Goal: Task Accomplishment & Management: Use online tool/utility

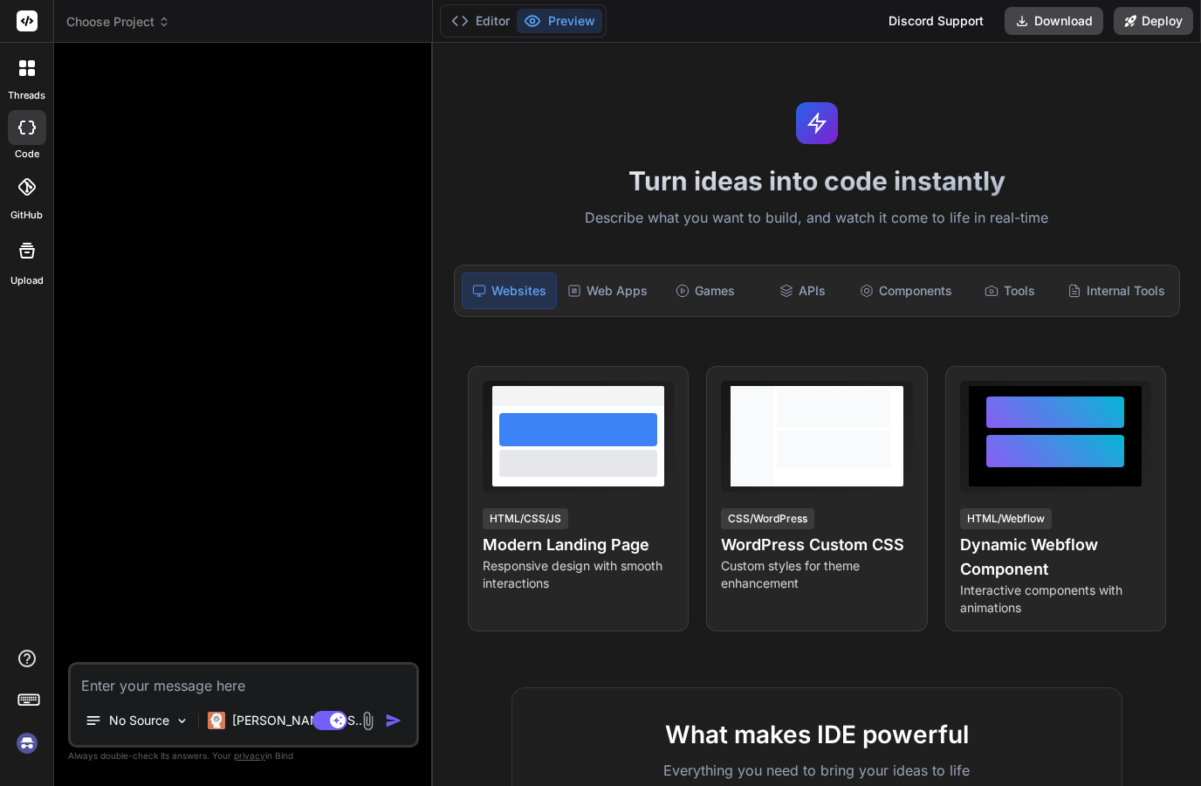
scroll to position [70, 0]
click at [26, 741] on img at bounding box center [27, 743] width 30 height 30
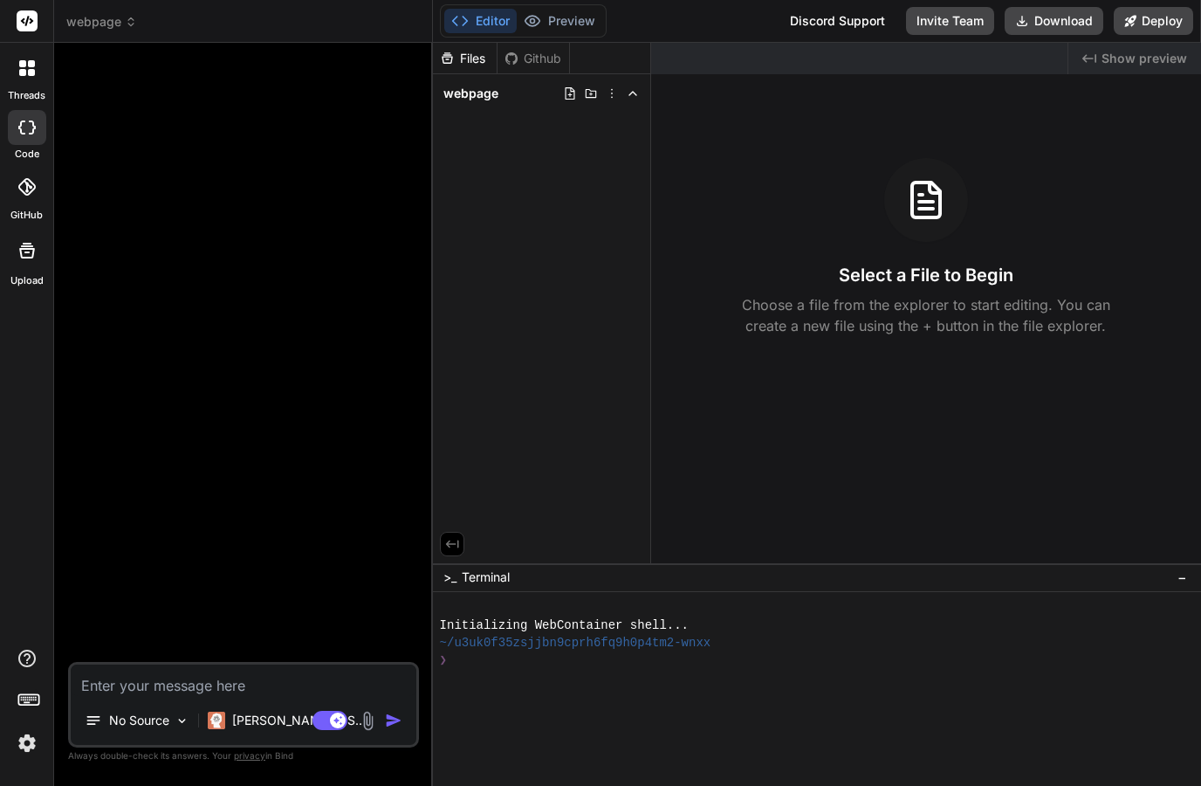
click at [17, 735] on img at bounding box center [27, 743] width 30 height 30
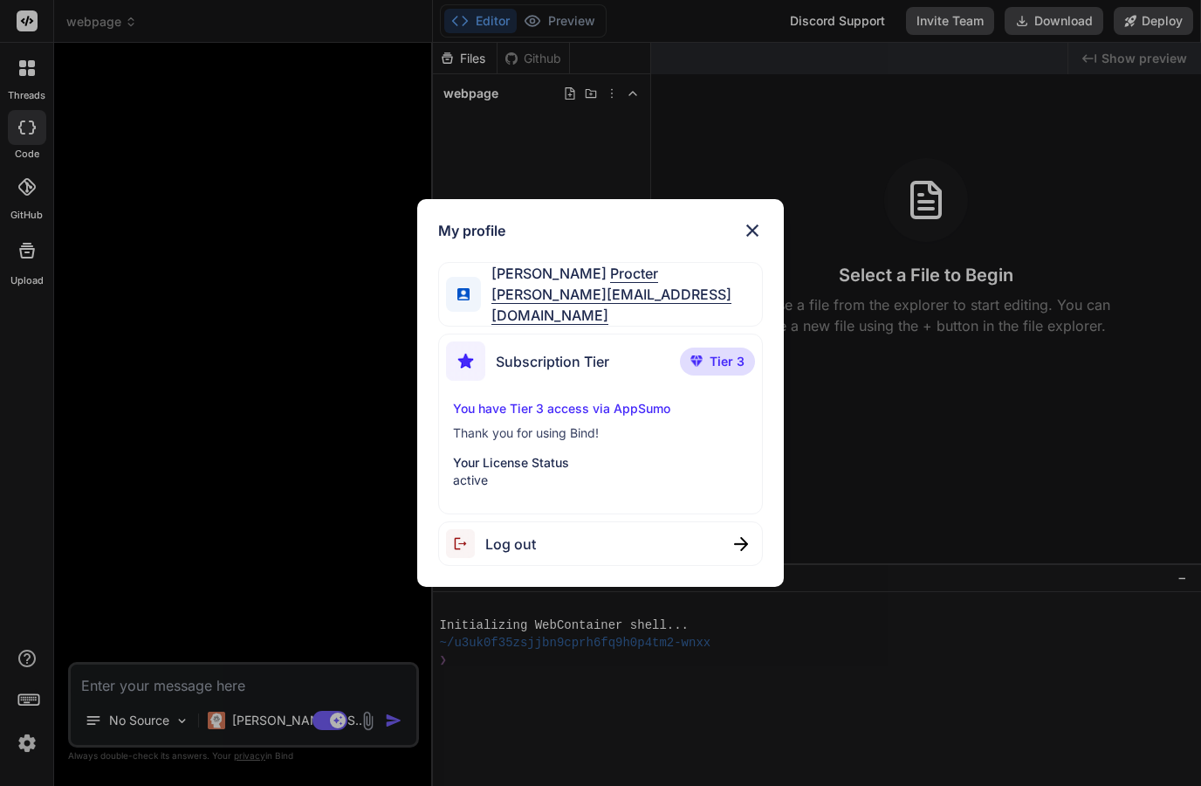
click at [5, 405] on div "My profile Jonathan Procter jonathan.procter@gmail.com Subscription Tier Tier 3…" at bounding box center [600, 393] width 1201 height 786
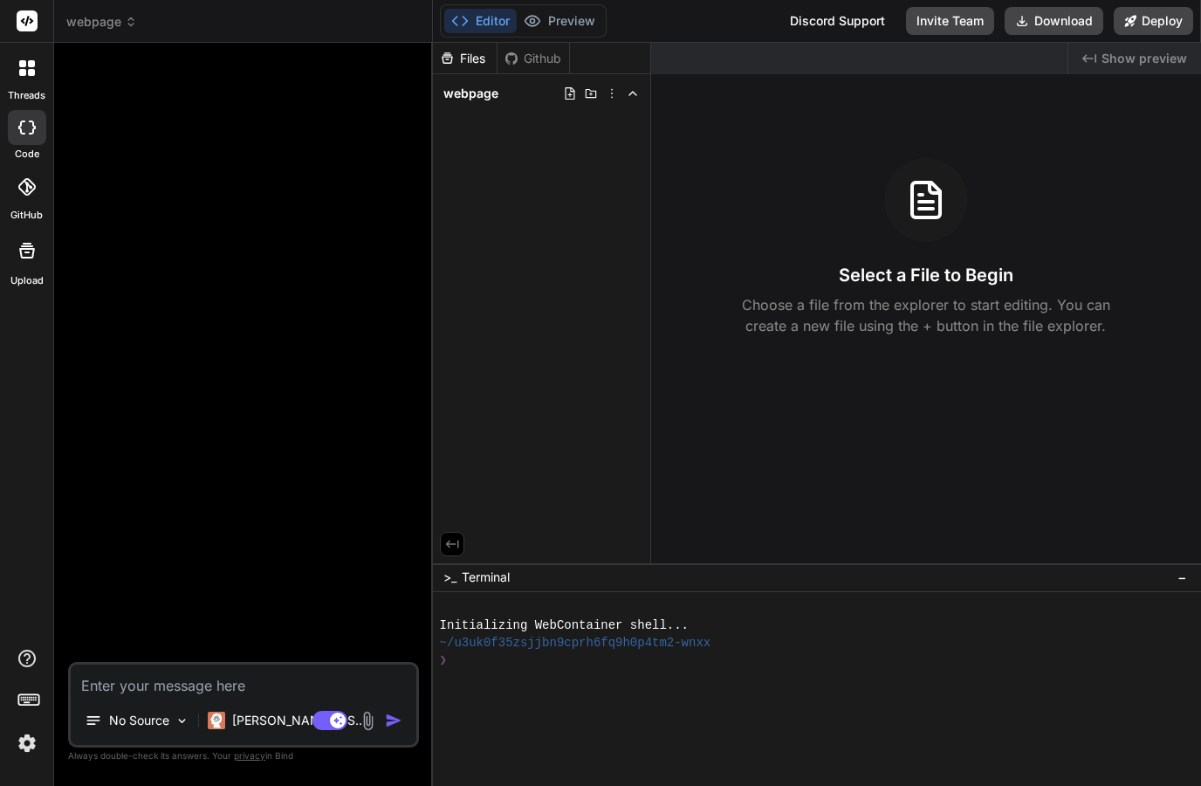
scroll to position [0, 0]
click at [17, 253] on icon at bounding box center [27, 250] width 21 height 21
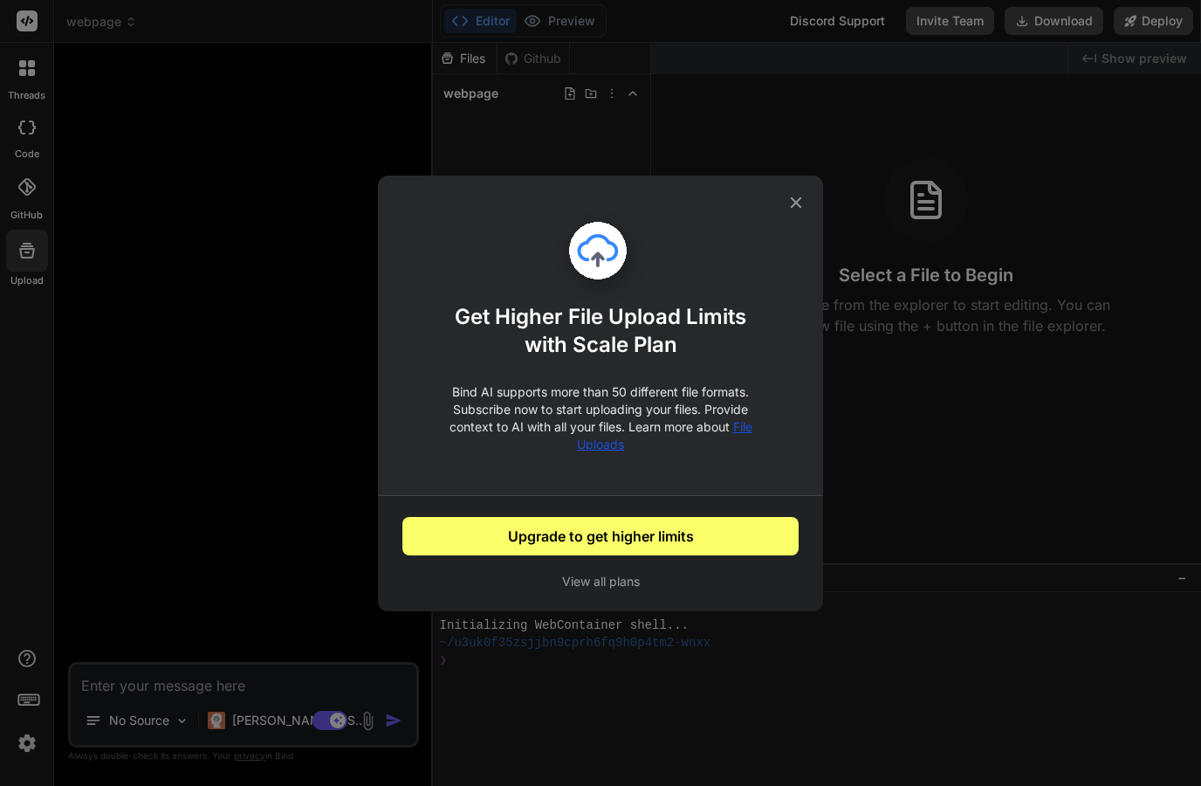
click at [596, 444] on span "File Uploads" at bounding box center [664, 435] width 175 height 32
click at [214, 401] on div "Get Higher File Upload Limits with Scale Plan Bind AI supports more than 50 dif…" at bounding box center [600, 393] width 1201 height 786
type textarea "x"
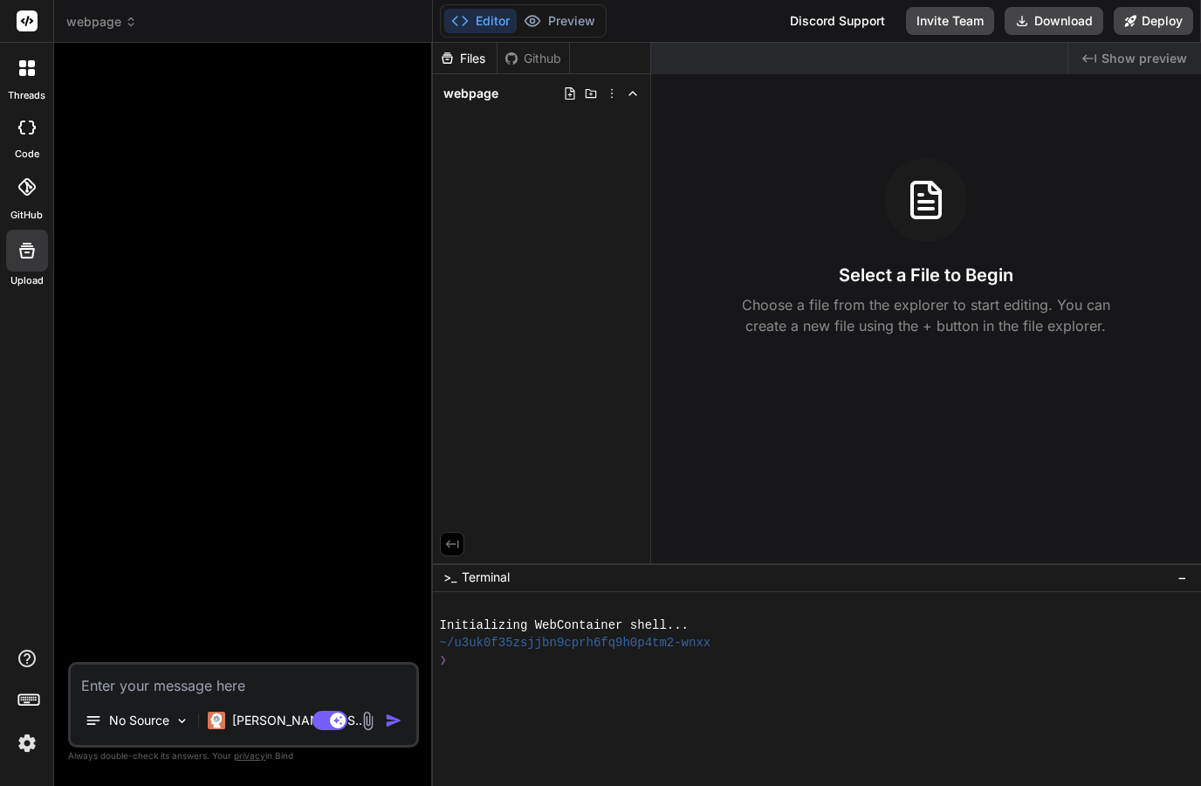
click at [85, 22] on span "webpage" at bounding box center [101, 21] width 71 height 17
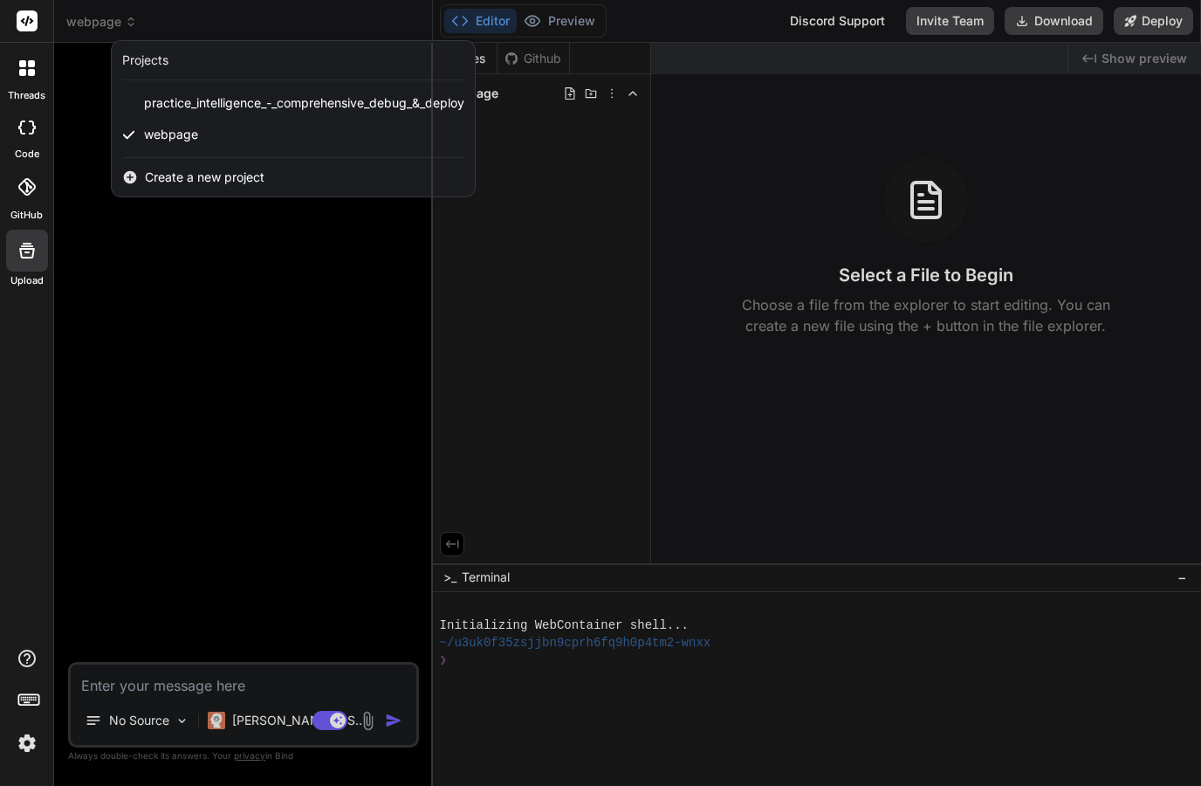
click at [156, 172] on span "Create a new project" at bounding box center [205, 177] width 120 height 17
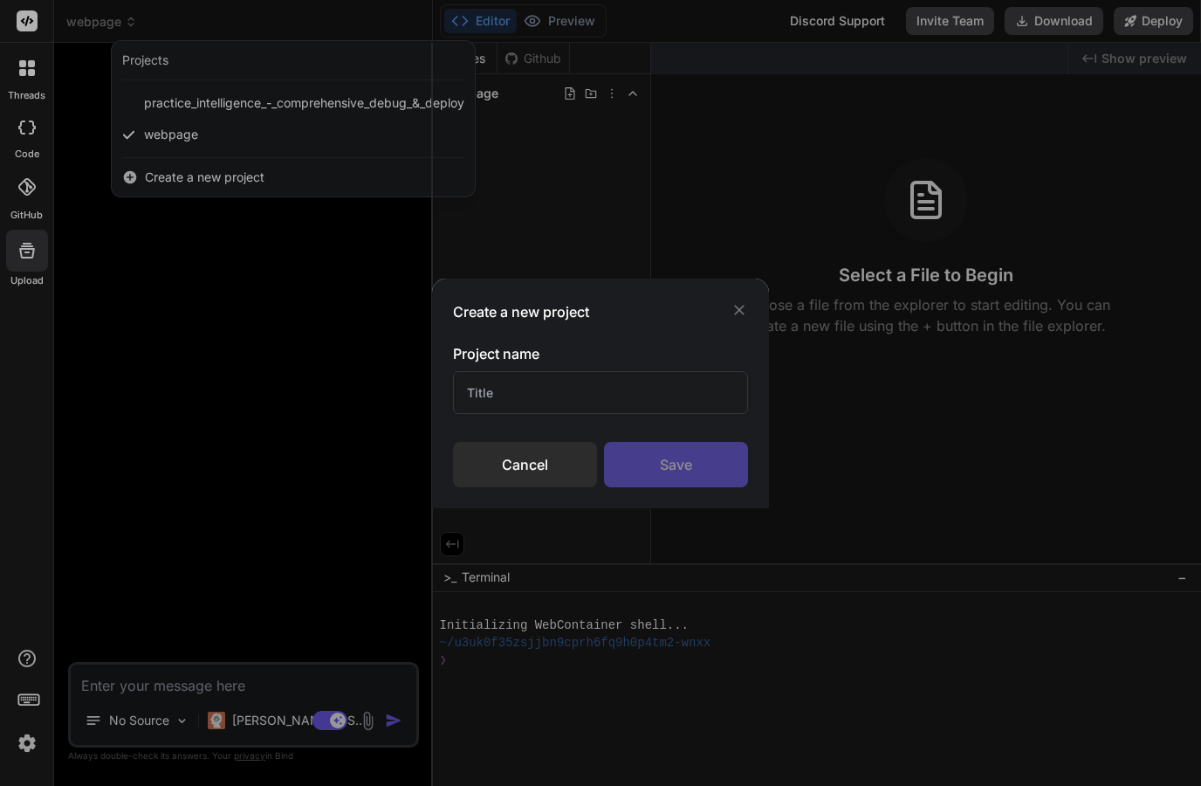
click at [477, 392] on input "text" at bounding box center [600, 392] width 294 height 43
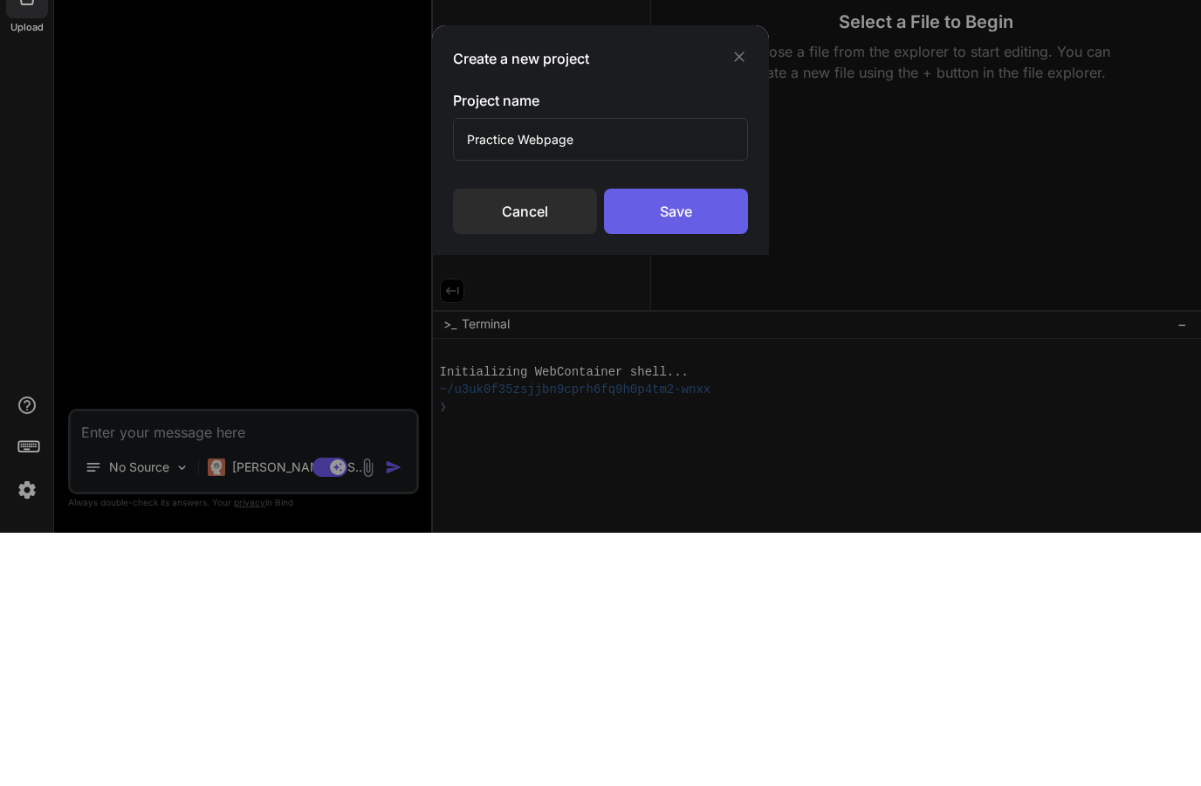
type input "Practice Webpage"
click at [646, 442] on div "Save" at bounding box center [676, 464] width 144 height 45
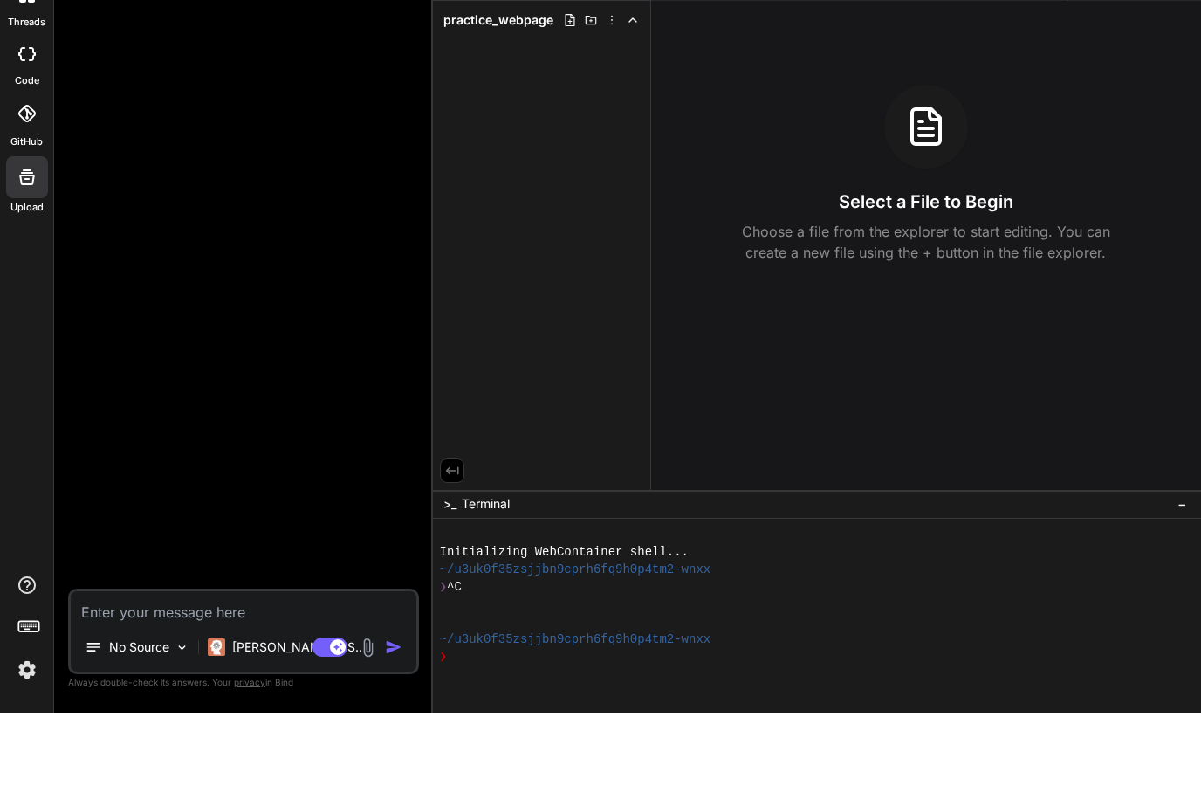
click at [23, 240] on icon at bounding box center [27, 250] width 21 height 21
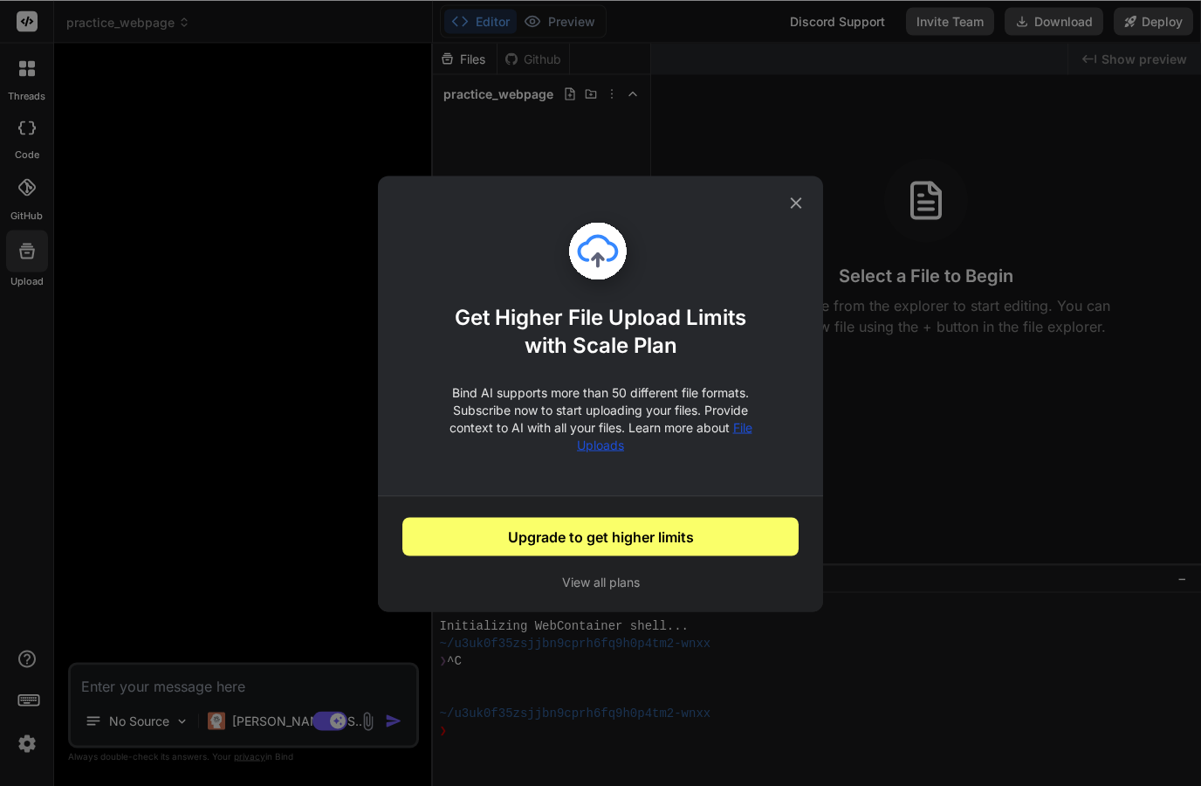
scroll to position [25, 0]
click at [17, 114] on div "Get Higher File Upload Limits with Scale Plan Bind AI supports more than 50 dif…" at bounding box center [600, 393] width 1201 height 786
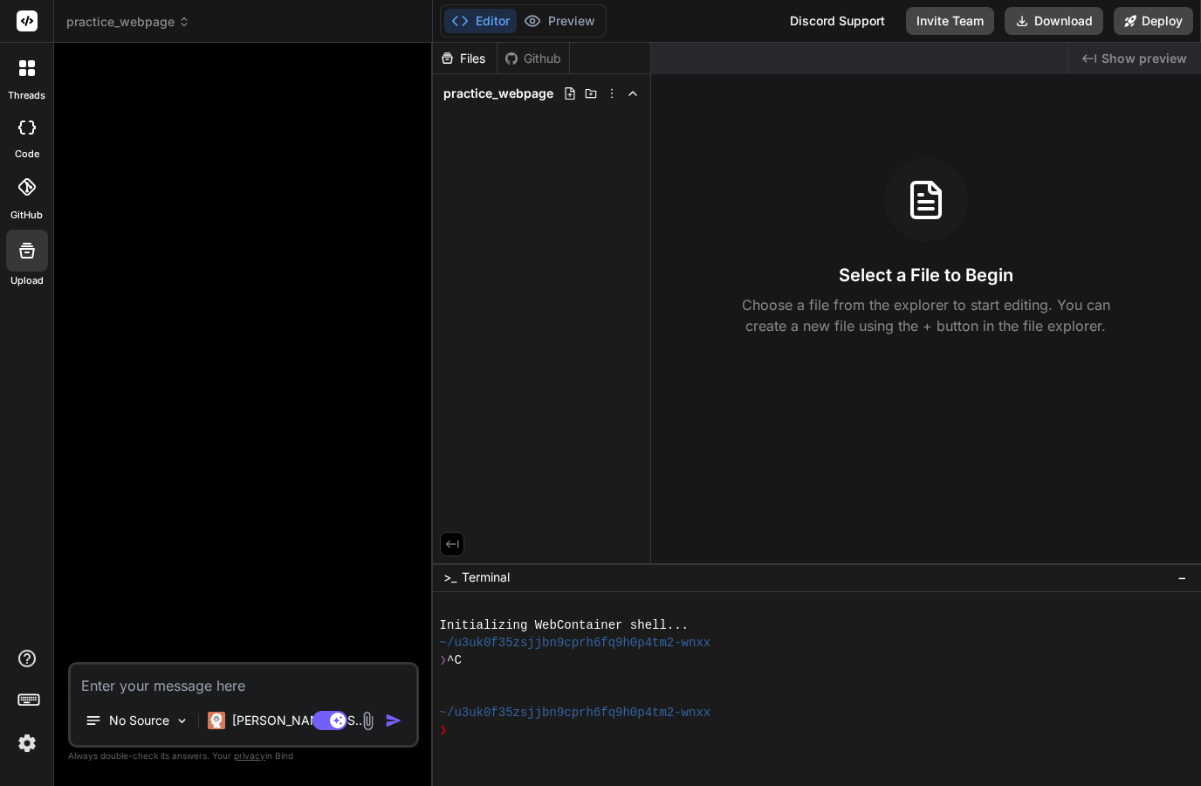
click at [15, 230] on div at bounding box center [27, 251] width 42 height 42
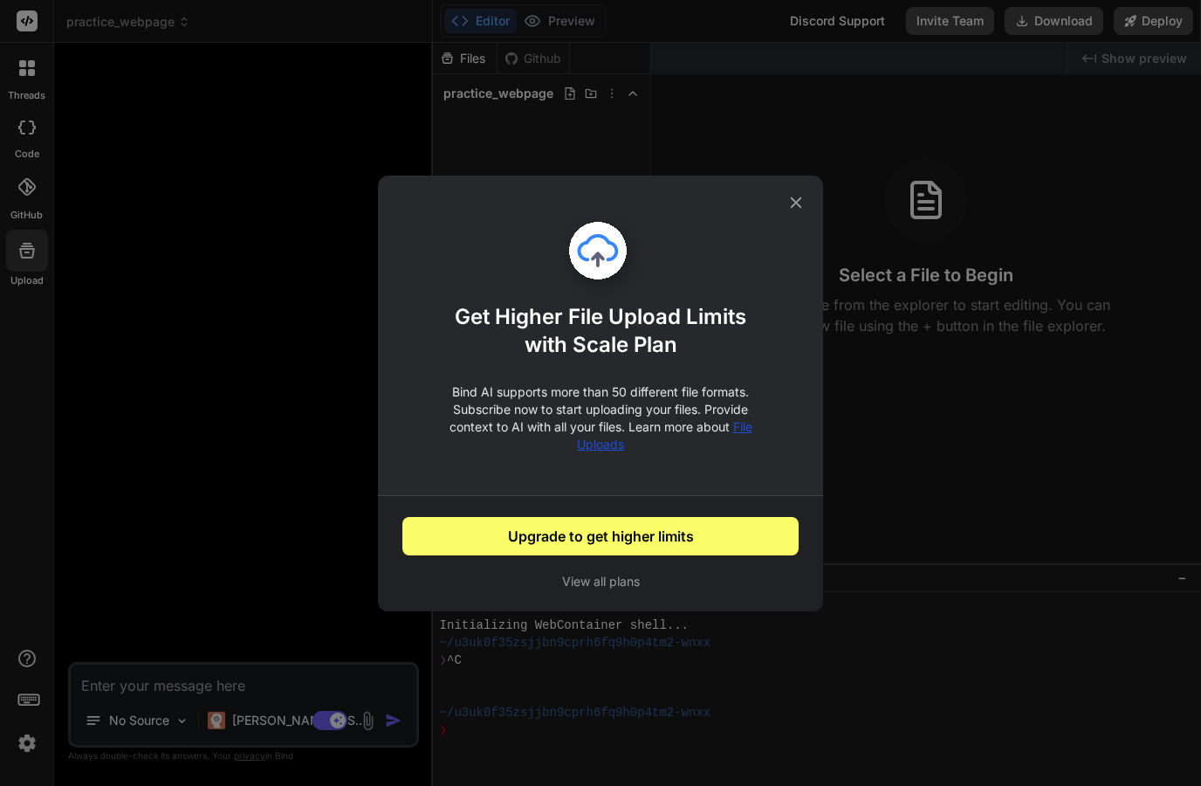
click at [191, 334] on div "Get Higher File Upload Limits with Scale Plan Bind AI supports more than 50 dif…" at bounding box center [600, 393] width 1201 height 786
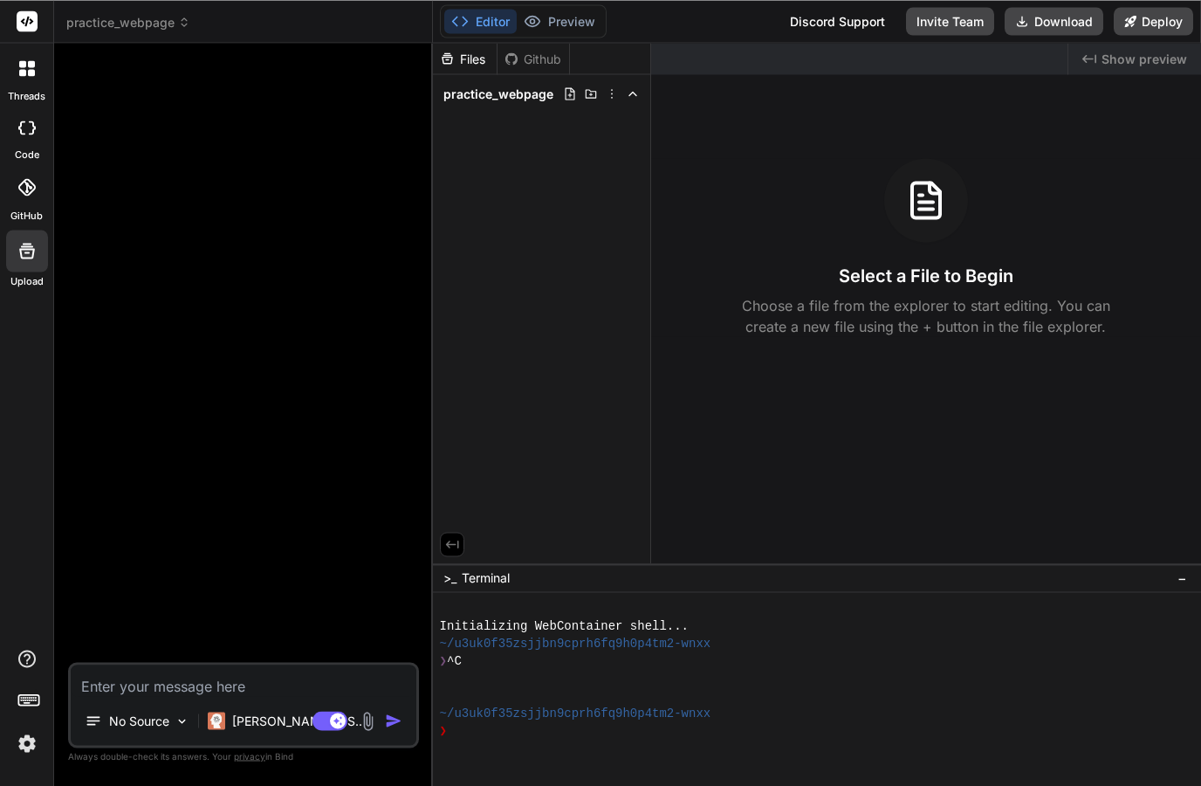
scroll to position [0, 0]
click at [16, 185] on div at bounding box center [27, 187] width 38 height 38
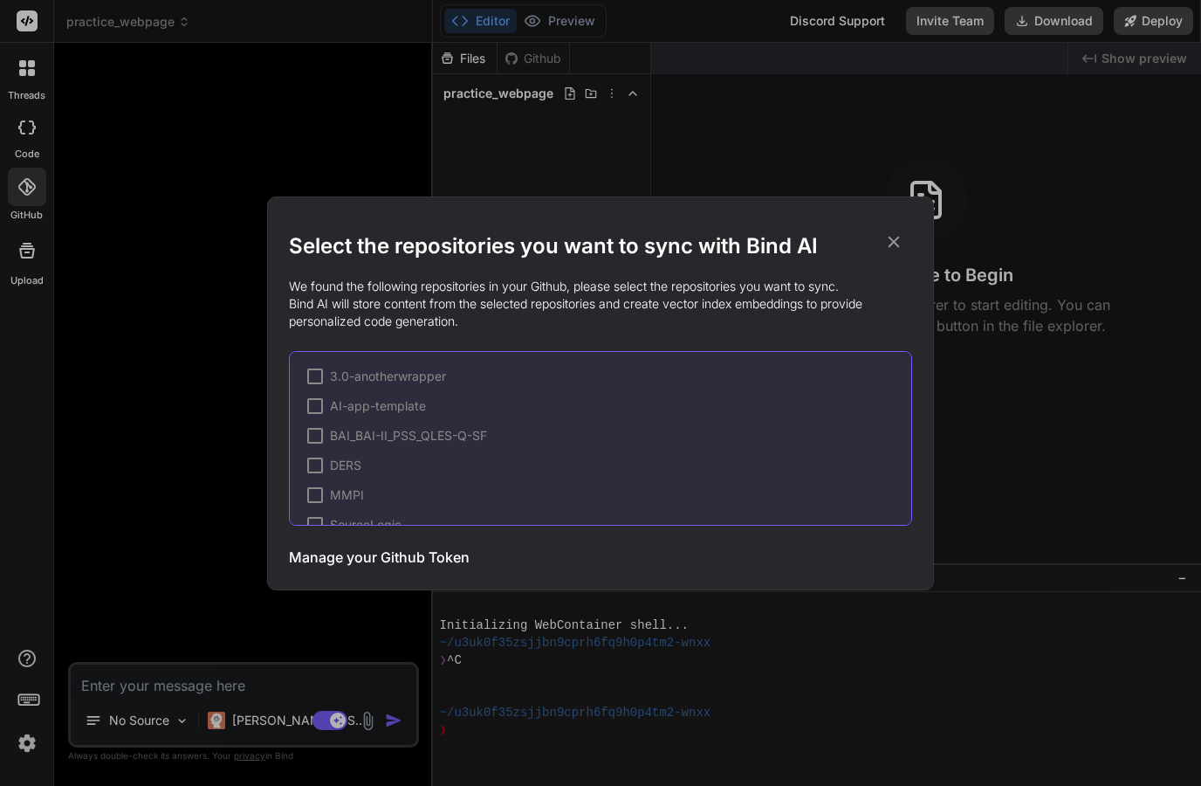
click at [25, 132] on div "Select the repositories you want to sync with Bind AI We found the following re…" at bounding box center [600, 393] width 1201 height 786
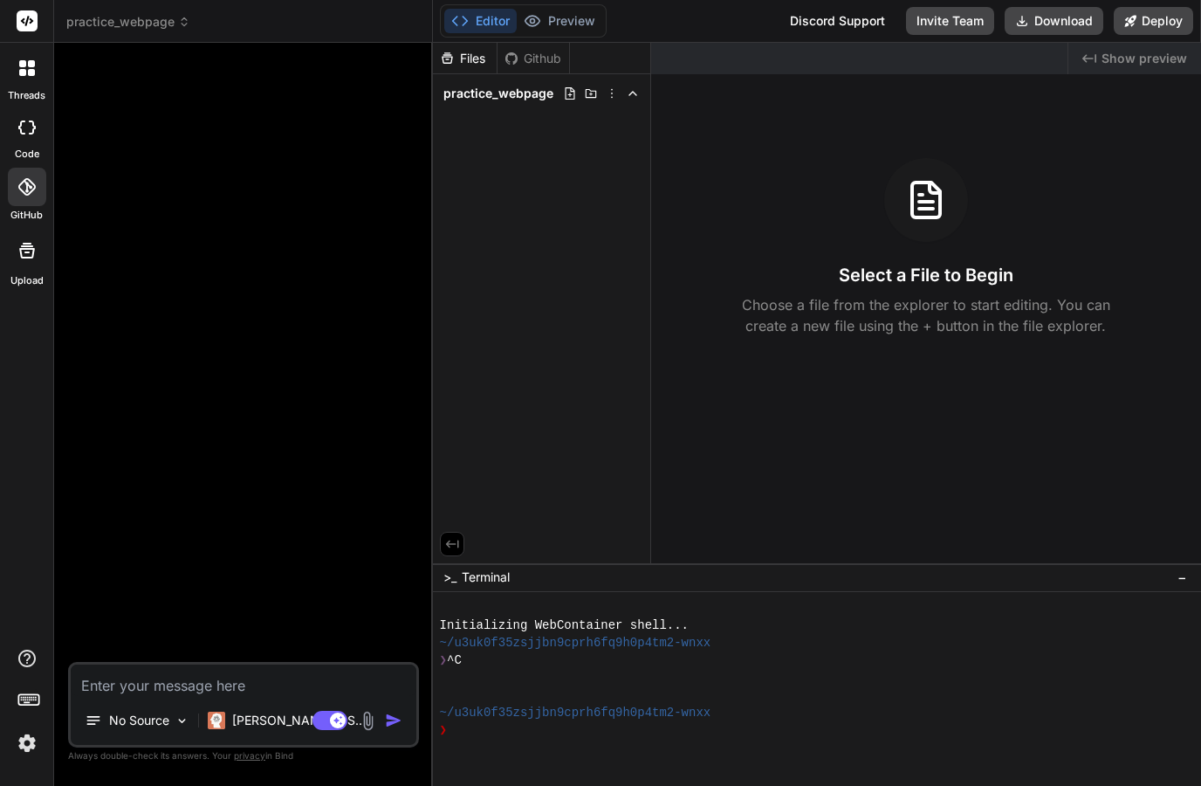
click at [25, 133] on icon at bounding box center [26, 127] width 17 height 14
click at [34, 80] on div at bounding box center [27, 68] width 37 height 37
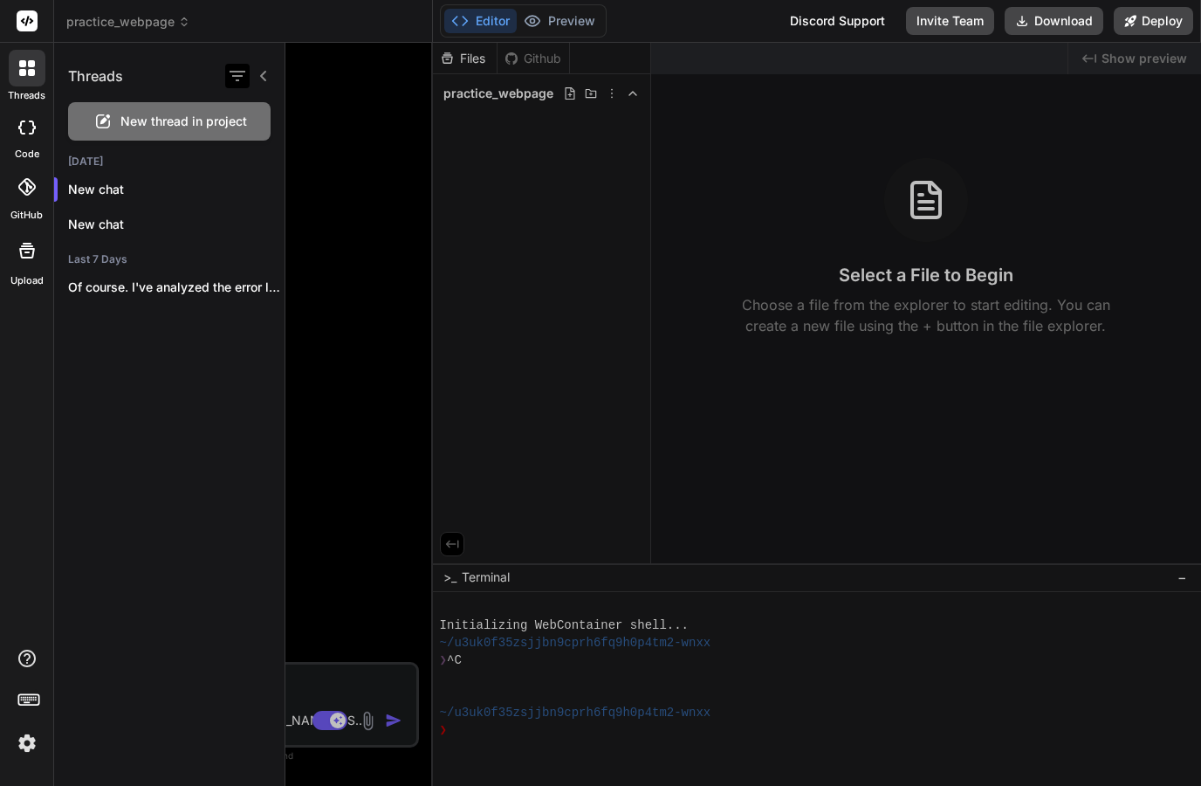
click at [233, 77] on icon "button" at bounding box center [238, 76] width 16 height 10
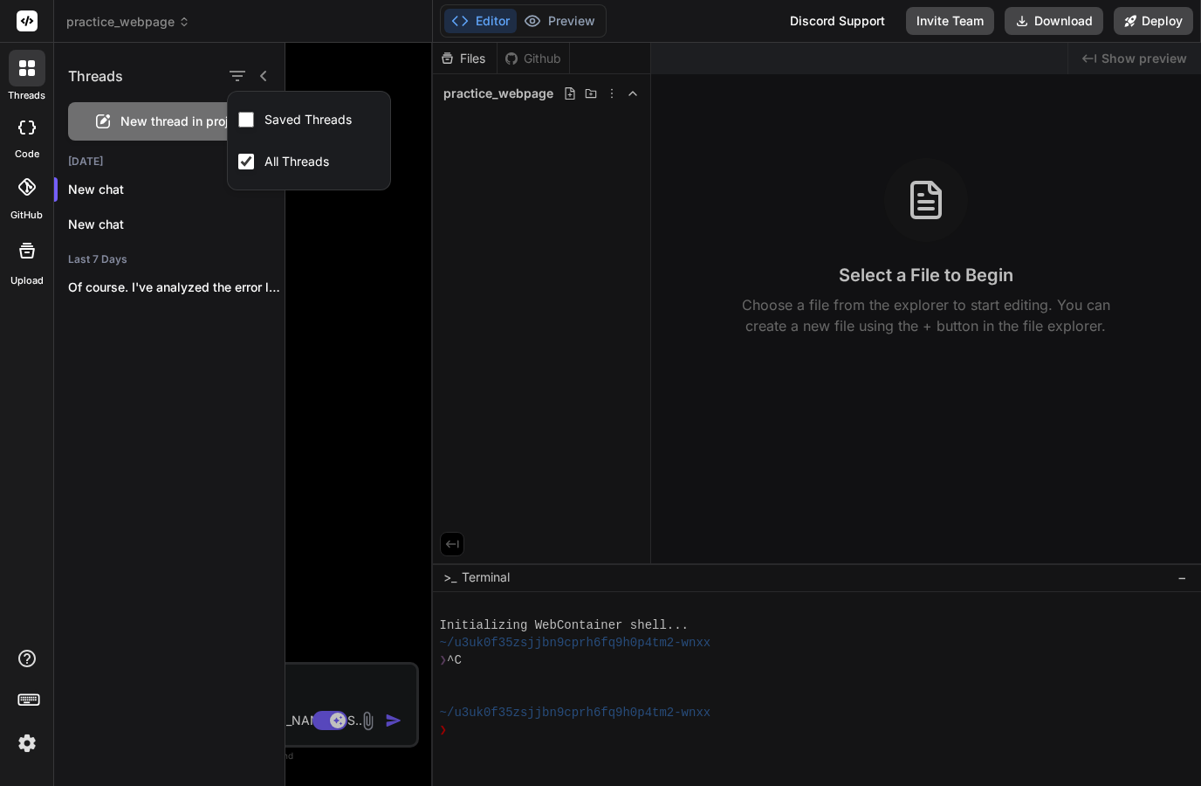
click at [146, 368] on div "Threads New thread in project Today New chat New chat Last 7 Days Of course. I'…" at bounding box center [169, 414] width 231 height 743
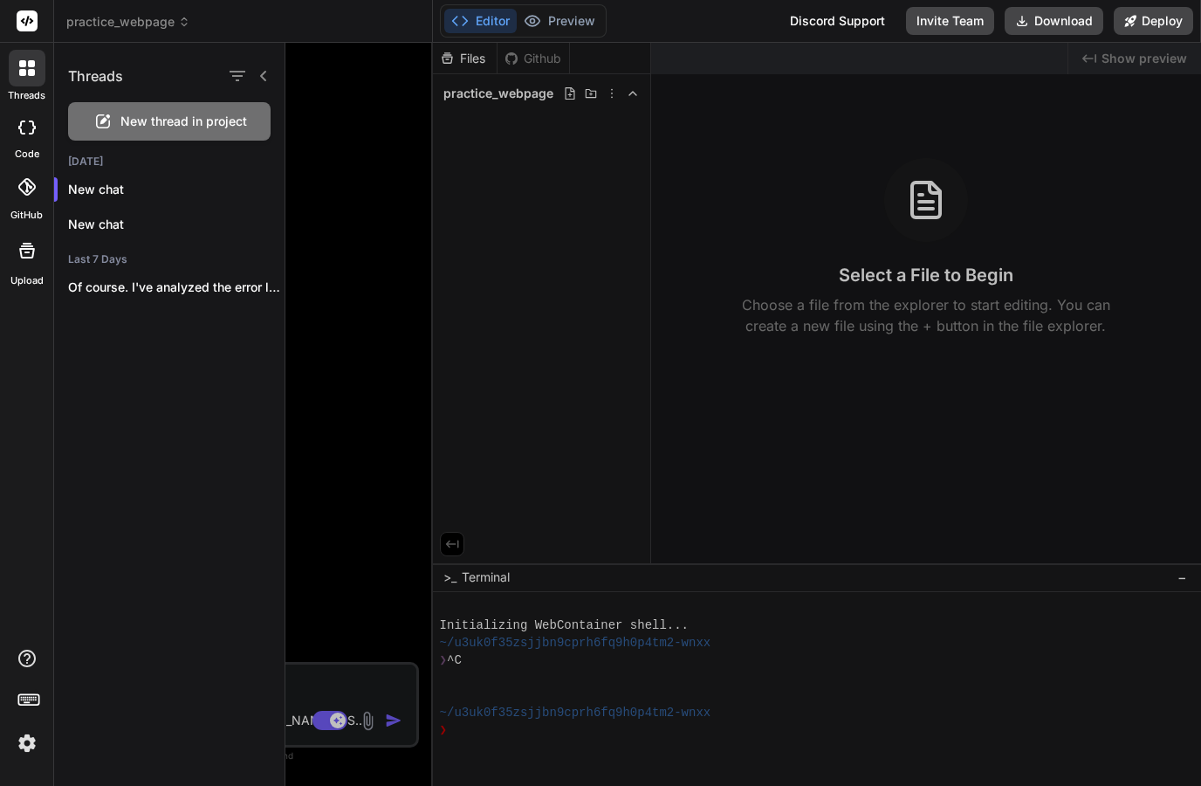
click at [24, 258] on icon at bounding box center [27, 250] width 21 height 21
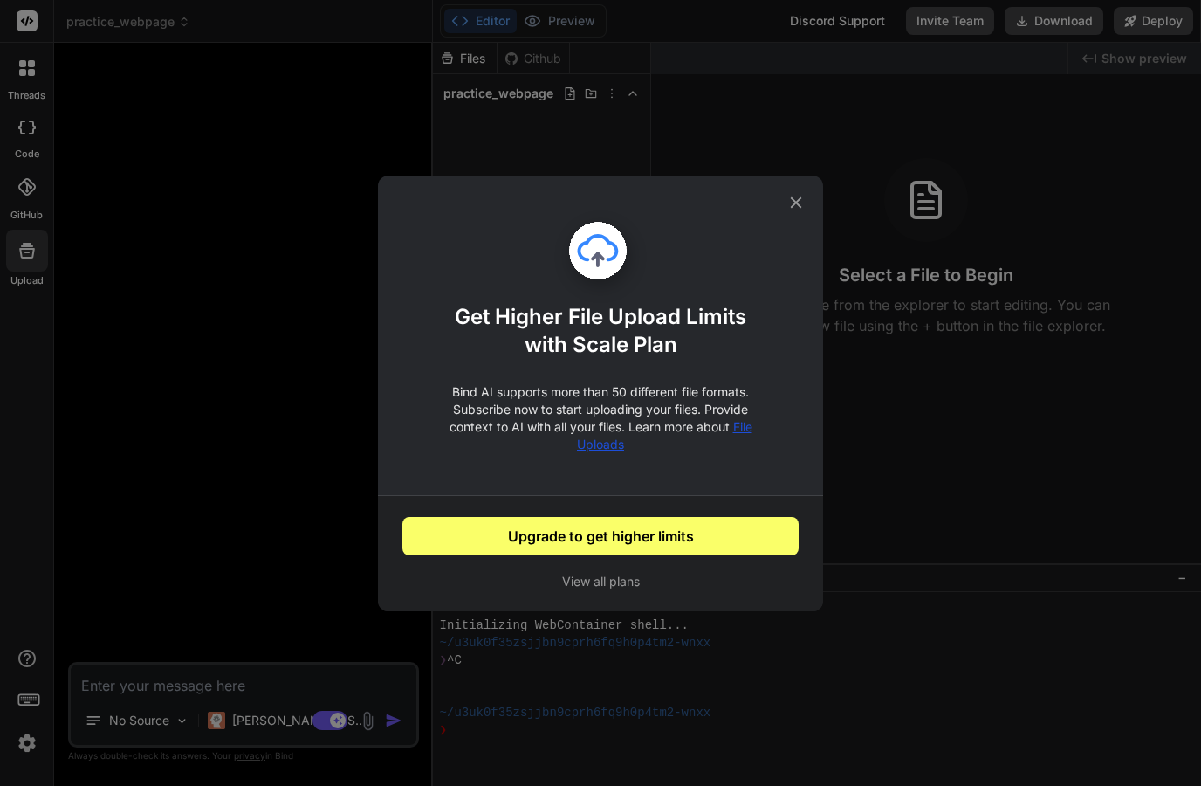
click at [588, 448] on span "File Uploads" at bounding box center [664, 435] width 175 height 32
click at [265, 306] on div "Get Higher File Upload Limits with Scale Plan Bind AI supports more than 50 dif…" at bounding box center [600, 393] width 1201 height 786
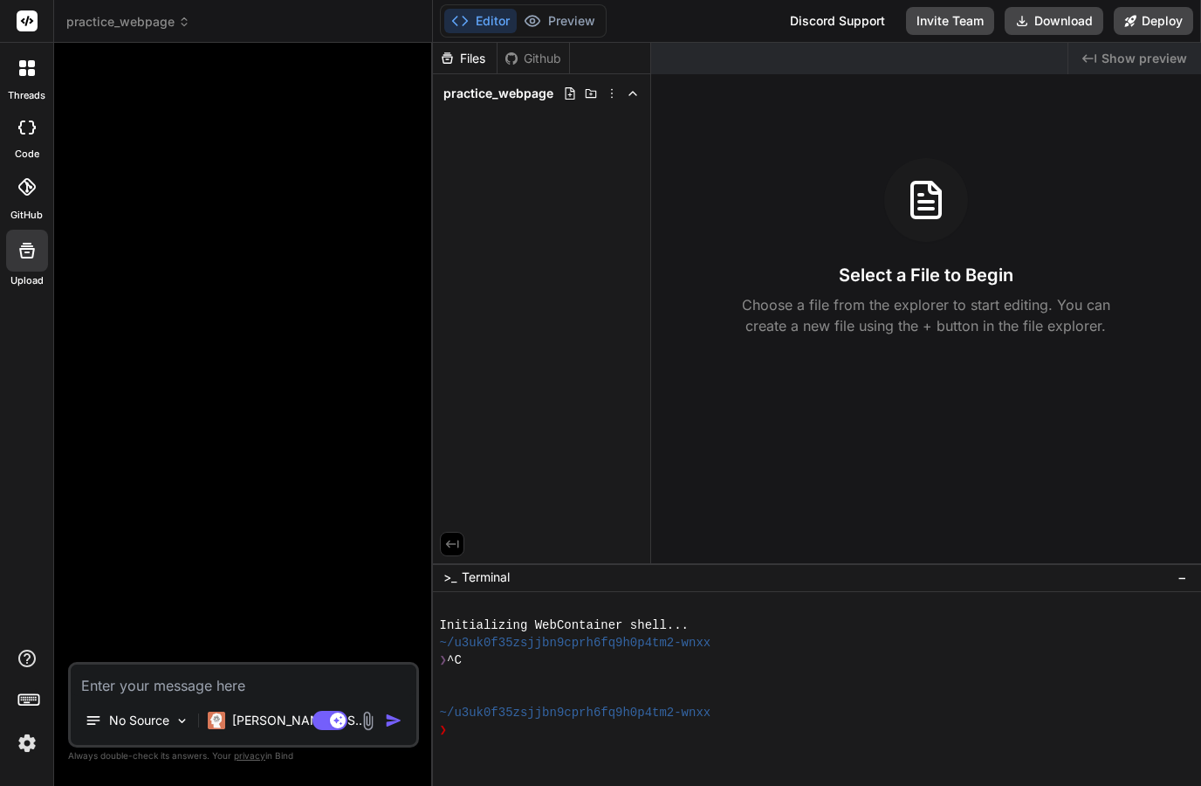
click at [24, 259] on div at bounding box center [27, 251] width 42 height 42
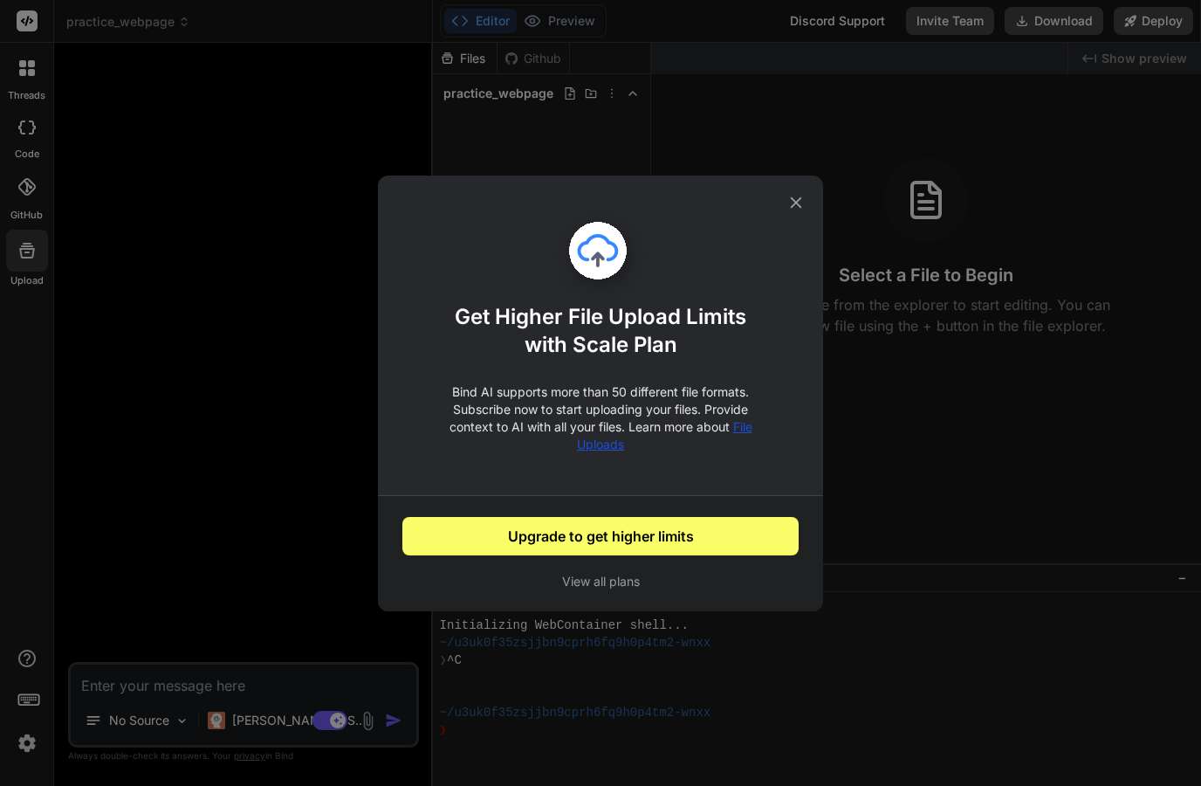
click at [7, 292] on div "Get Higher File Upload Limits with Scale Plan Bind AI supports more than 50 dif…" at bounding box center [600, 393] width 1201 height 786
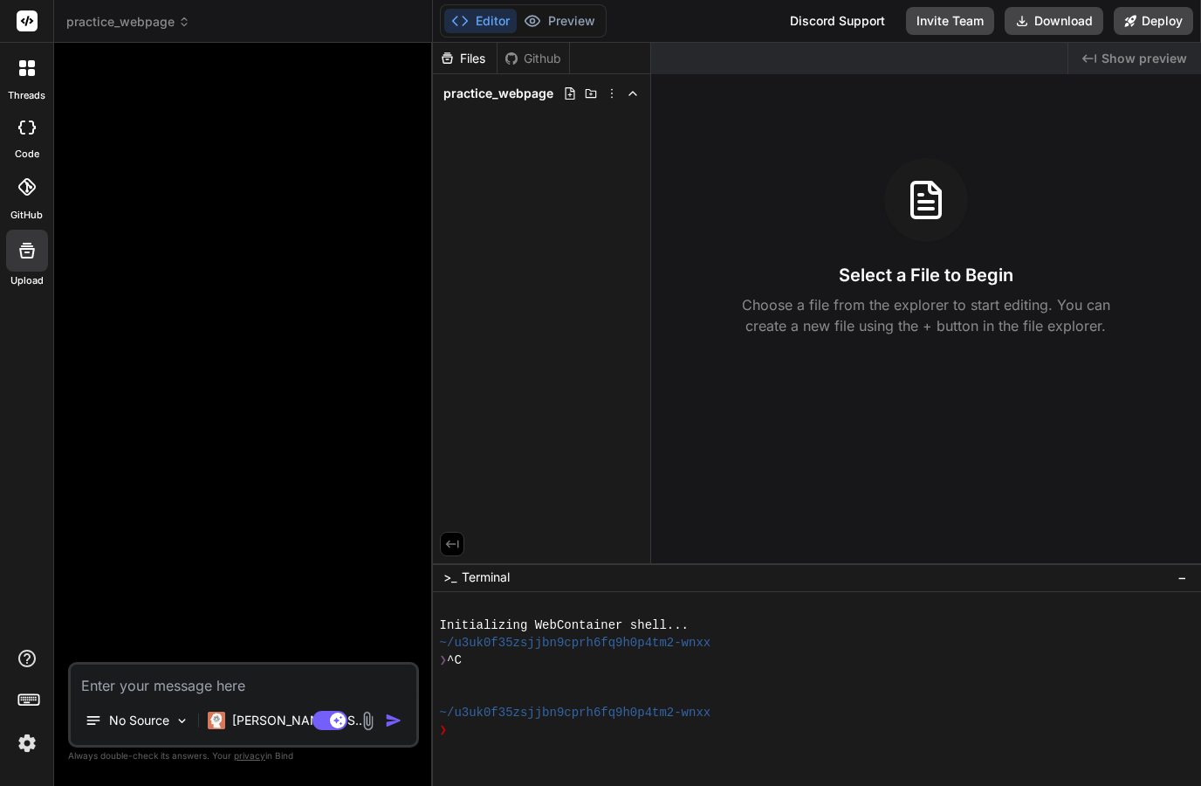
click at [31, 255] on icon at bounding box center [27, 251] width 16 height 16
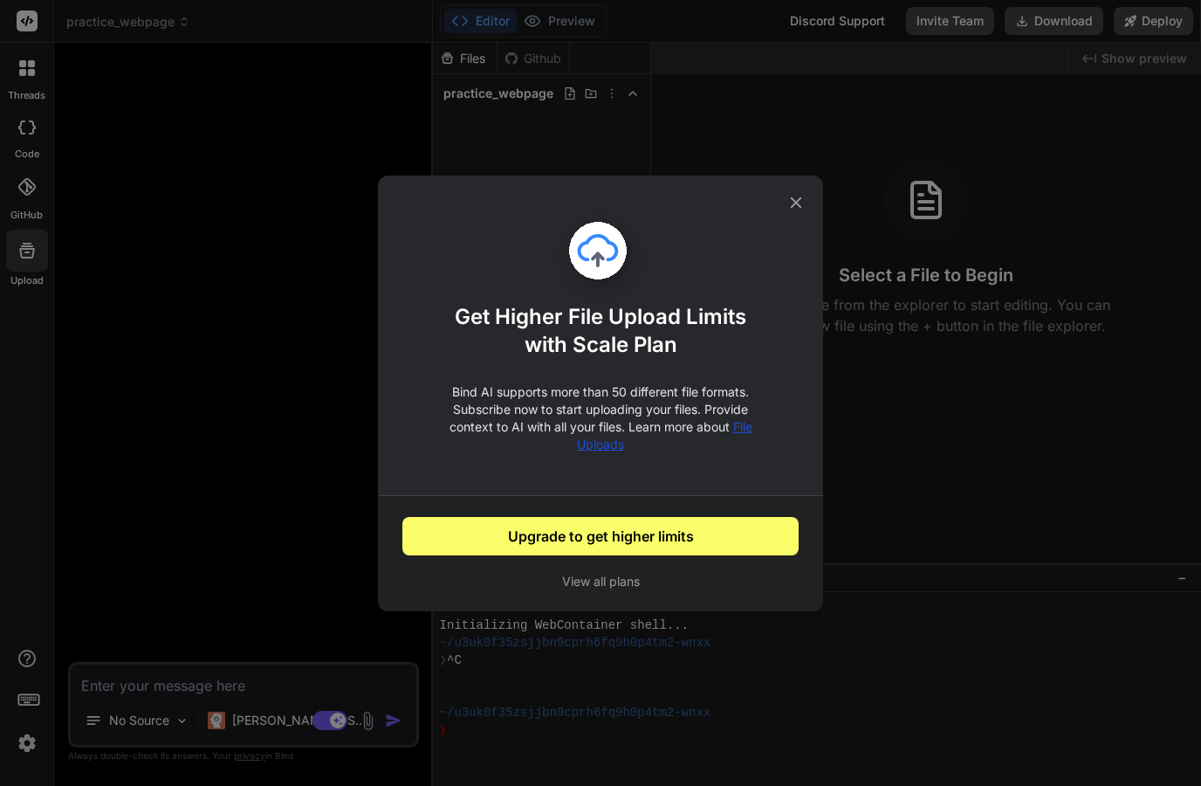
click at [12, 234] on div "Get Higher File Upload Limits with Scale Plan Bind AI supports more than 50 dif…" at bounding box center [600, 393] width 1201 height 786
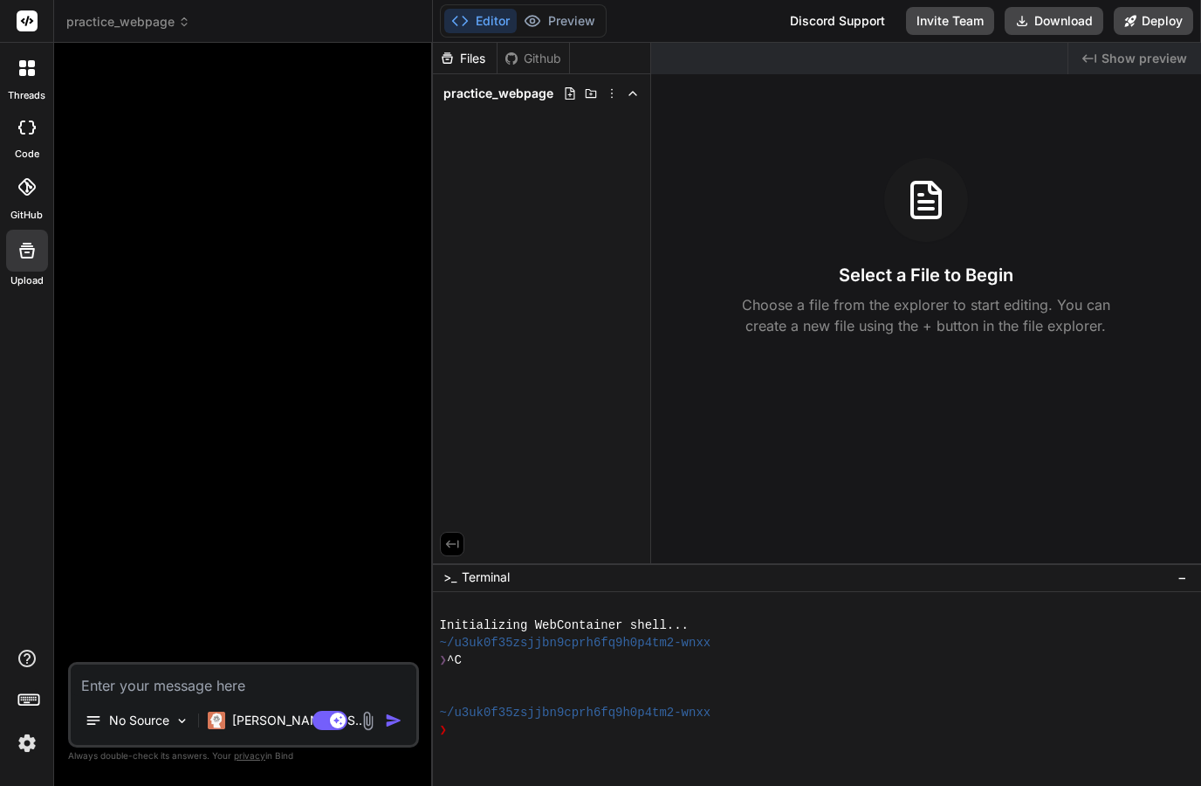
click at [24, 127] on icon at bounding box center [26, 127] width 17 height 14
click at [14, 125] on div at bounding box center [27, 127] width 38 height 35
click at [23, 71] on icon at bounding box center [22, 72] width 7 height 7
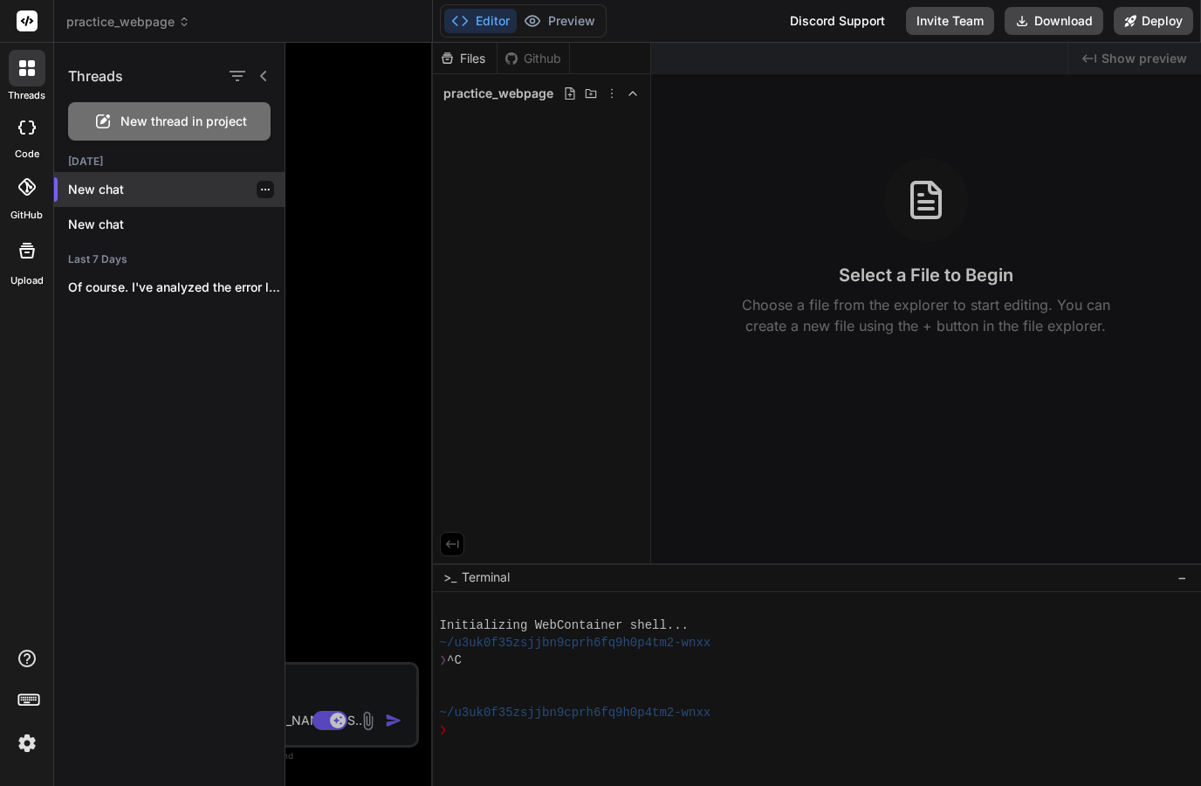
click at [263, 185] on icon "button" at bounding box center [265, 189] width 10 height 10
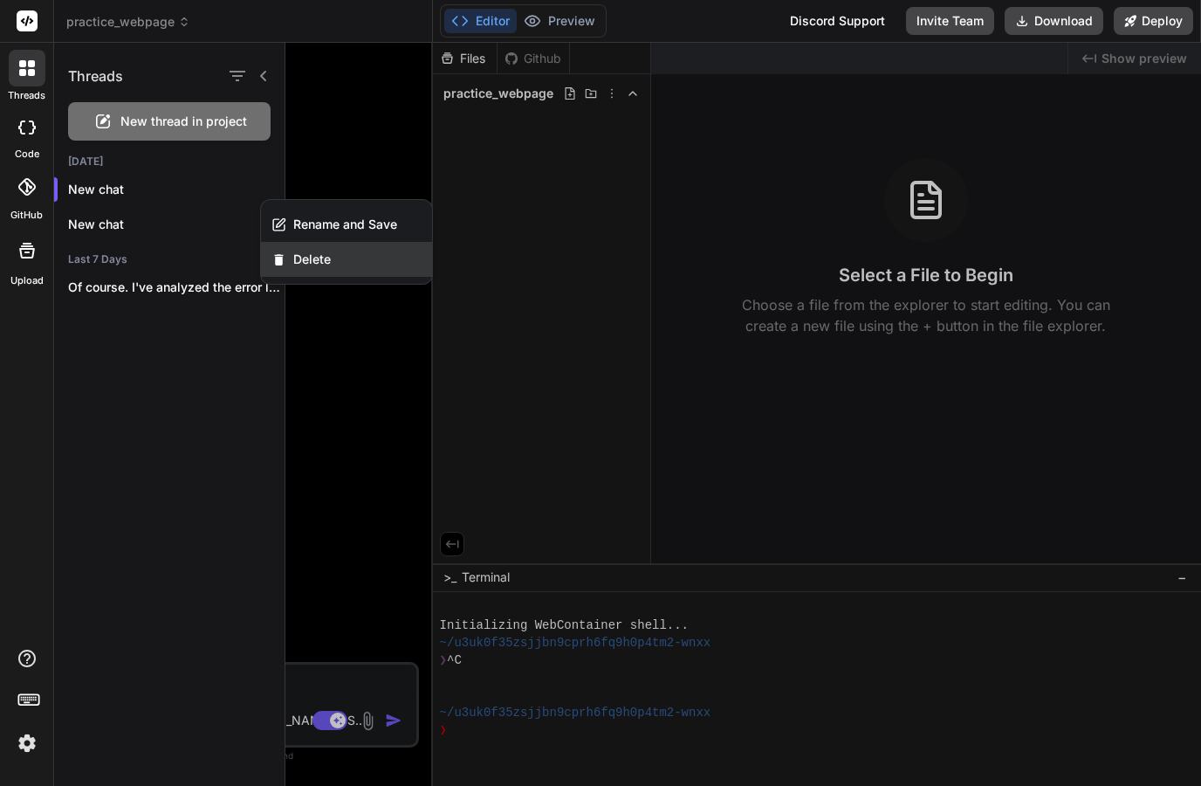
click at [307, 262] on span "Delete" at bounding box center [312, 259] width 38 height 17
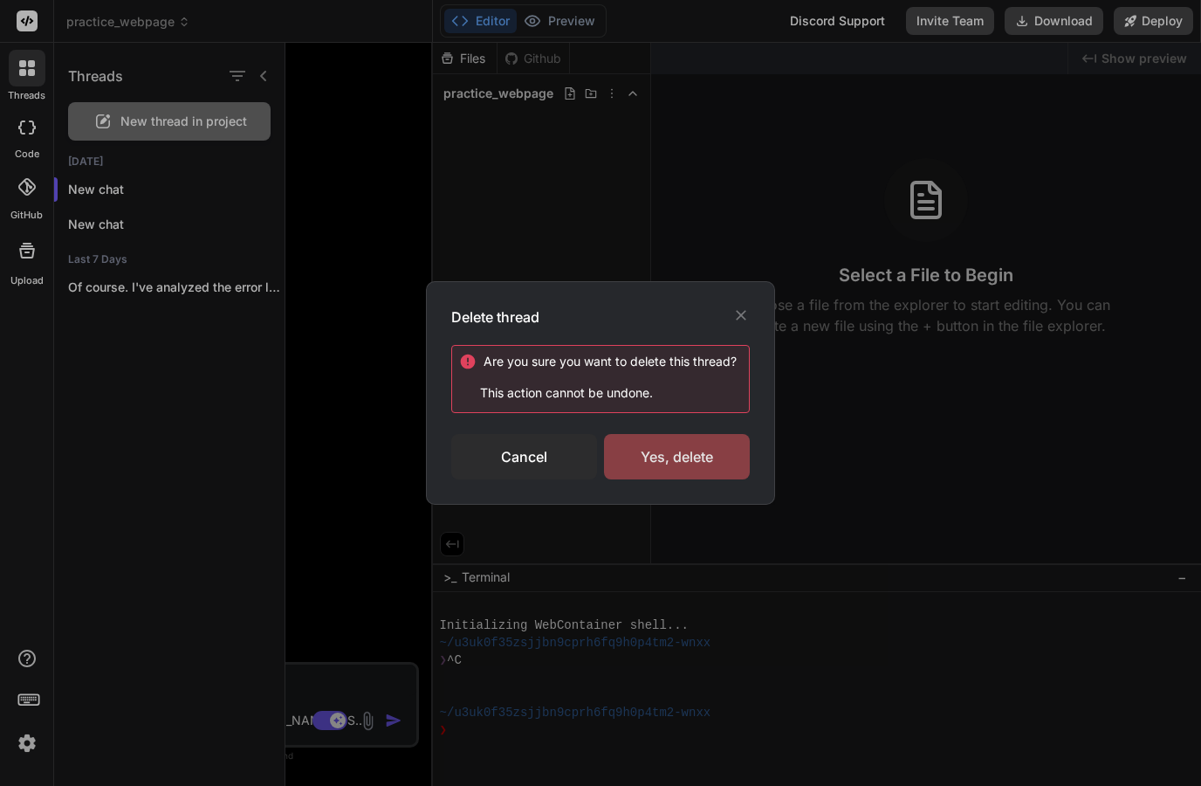
click at [635, 450] on div "Yes, delete" at bounding box center [677, 456] width 146 height 45
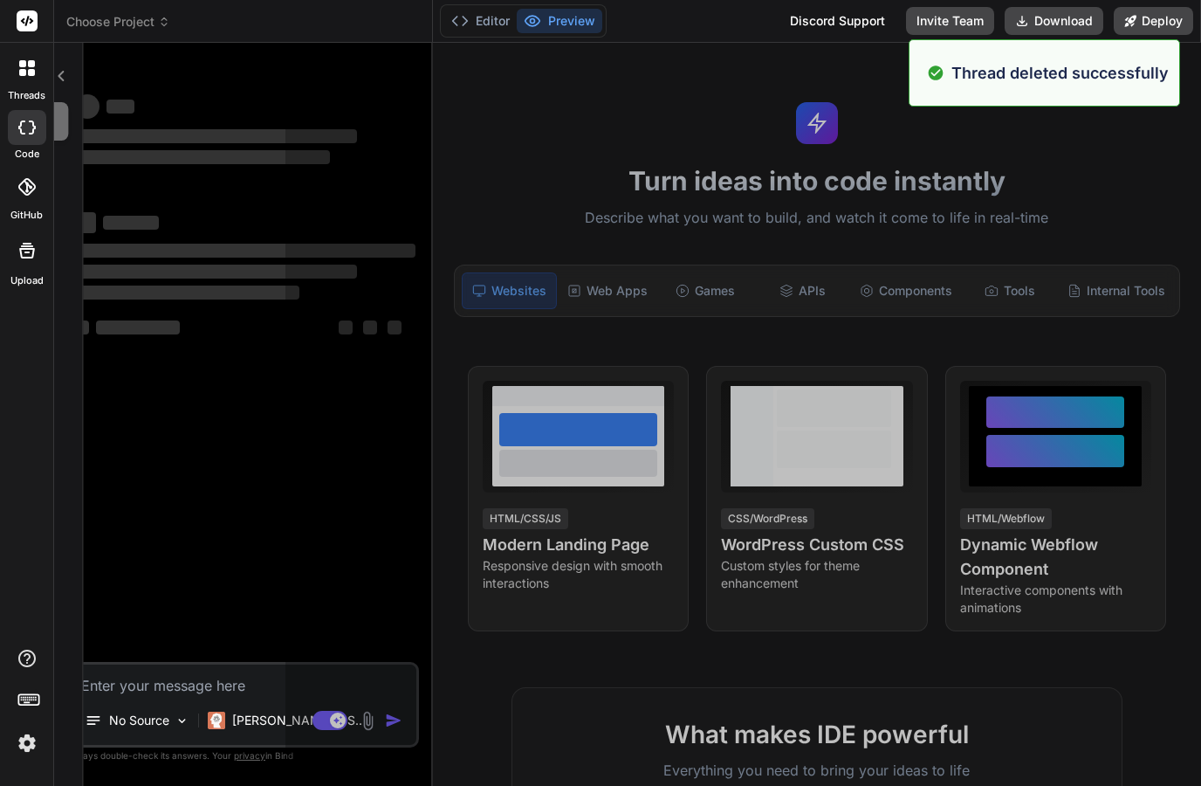
scroll to position [17, 0]
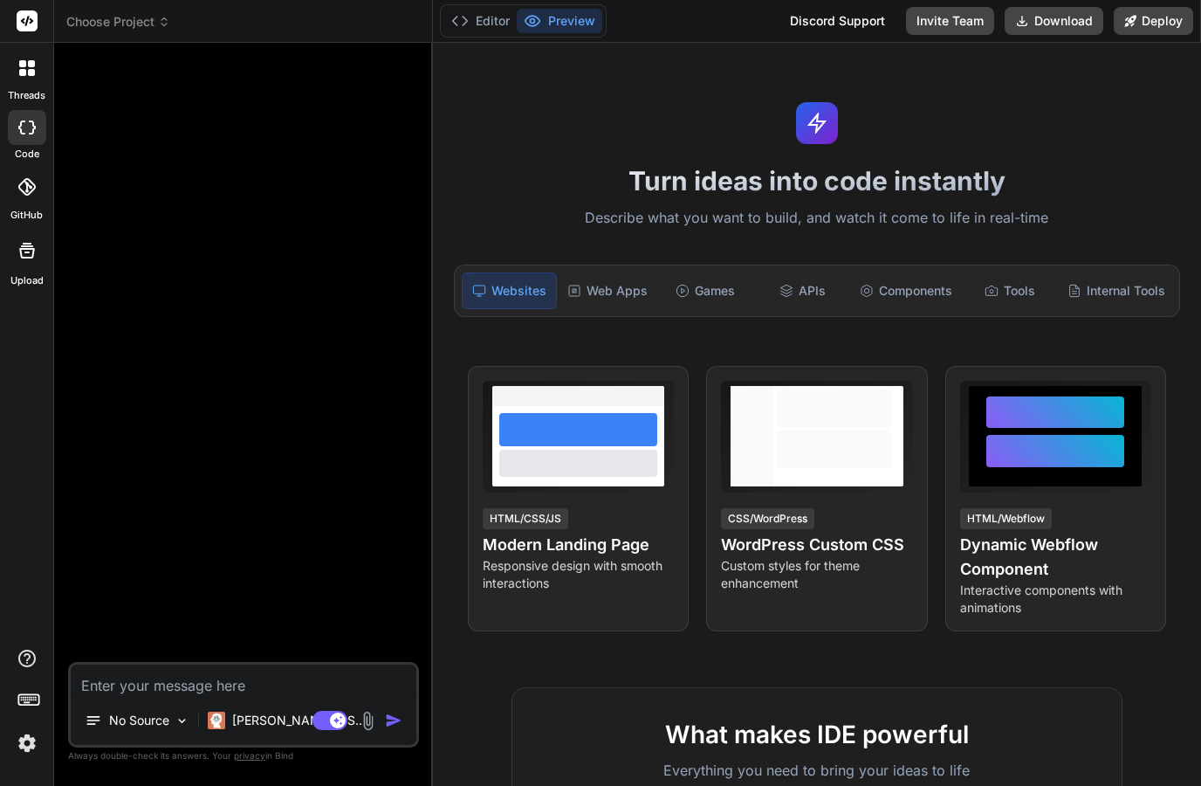
click at [22, 133] on icon at bounding box center [21, 127] width 7 height 14
click at [13, 137] on div at bounding box center [27, 127] width 38 height 35
click at [17, 128] on div at bounding box center [27, 127] width 38 height 35
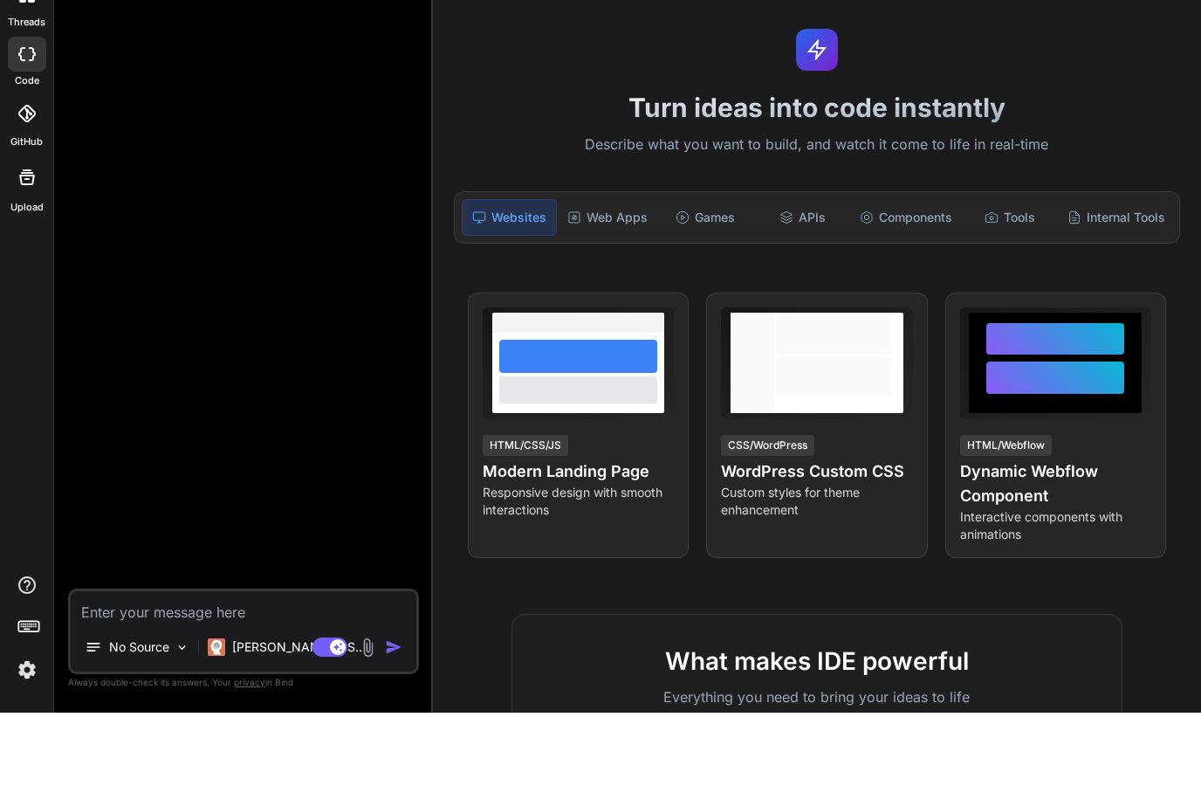
scroll to position [70, 0]
click at [15, 230] on div at bounding box center [27, 251] width 42 height 42
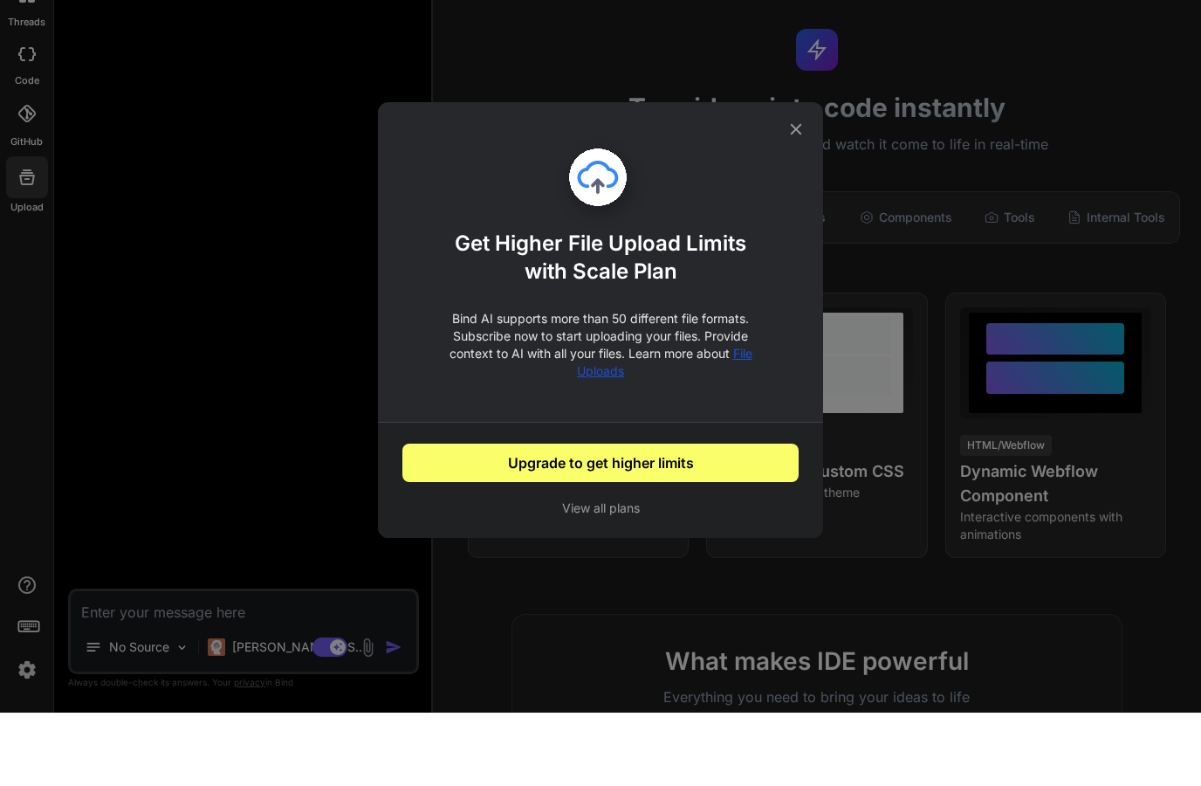
click at [800, 193] on icon at bounding box center [796, 202] width 19 height 19
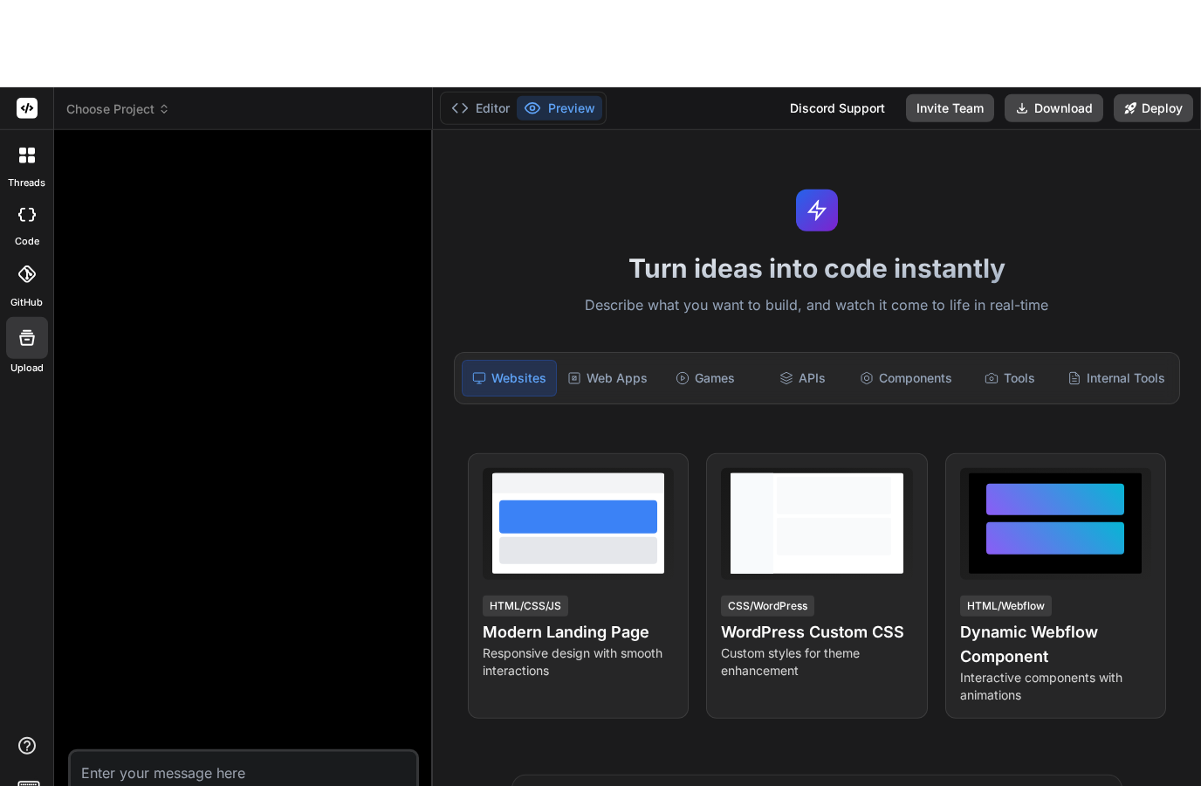
scroll to position [0, 0]
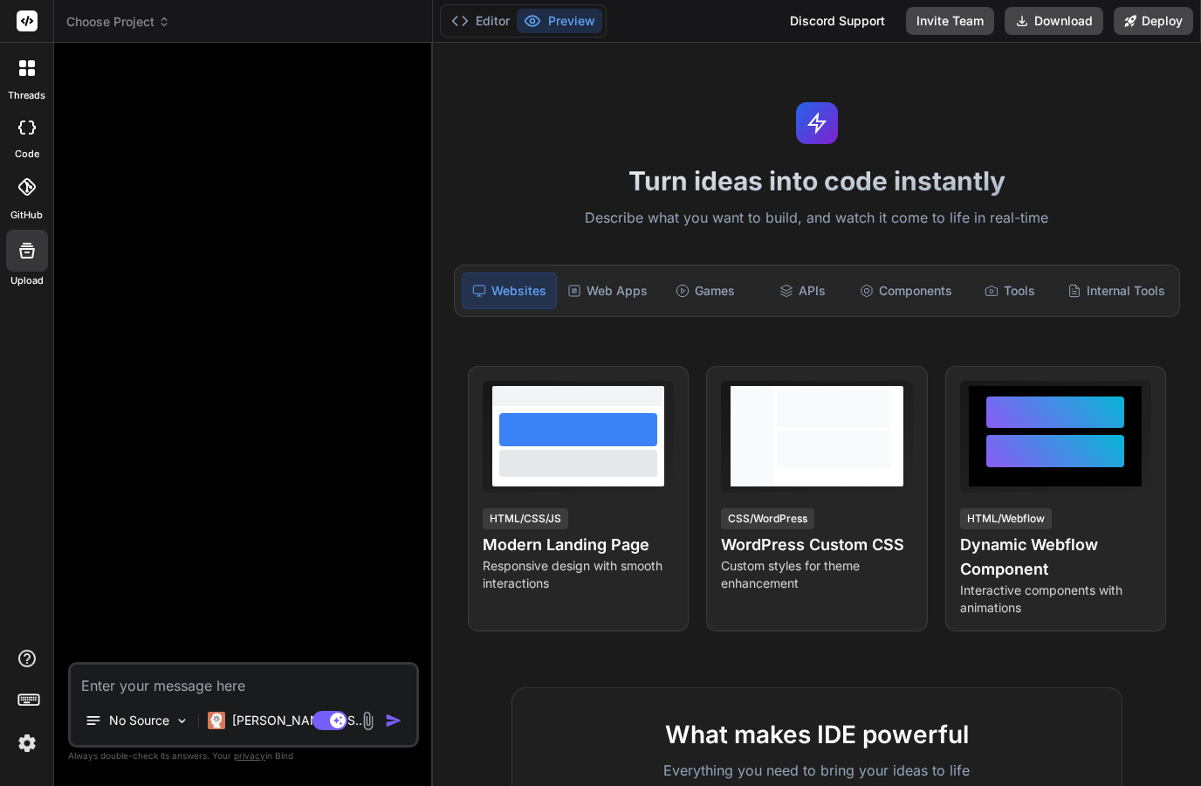
click at [31, 81] on div at bounding box center [27, 68] width 37 height 37
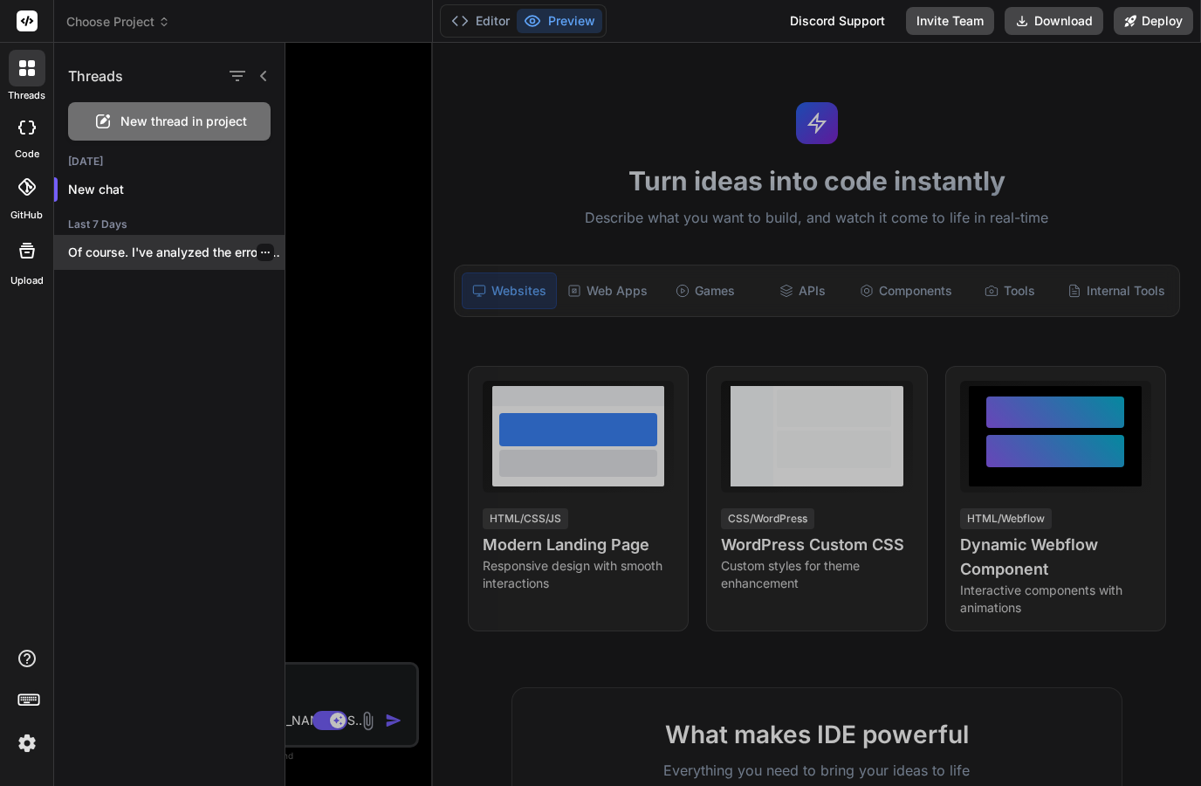
click at [265, 255] on icon "button" at bounding box center [265, 252] width 10 height 10
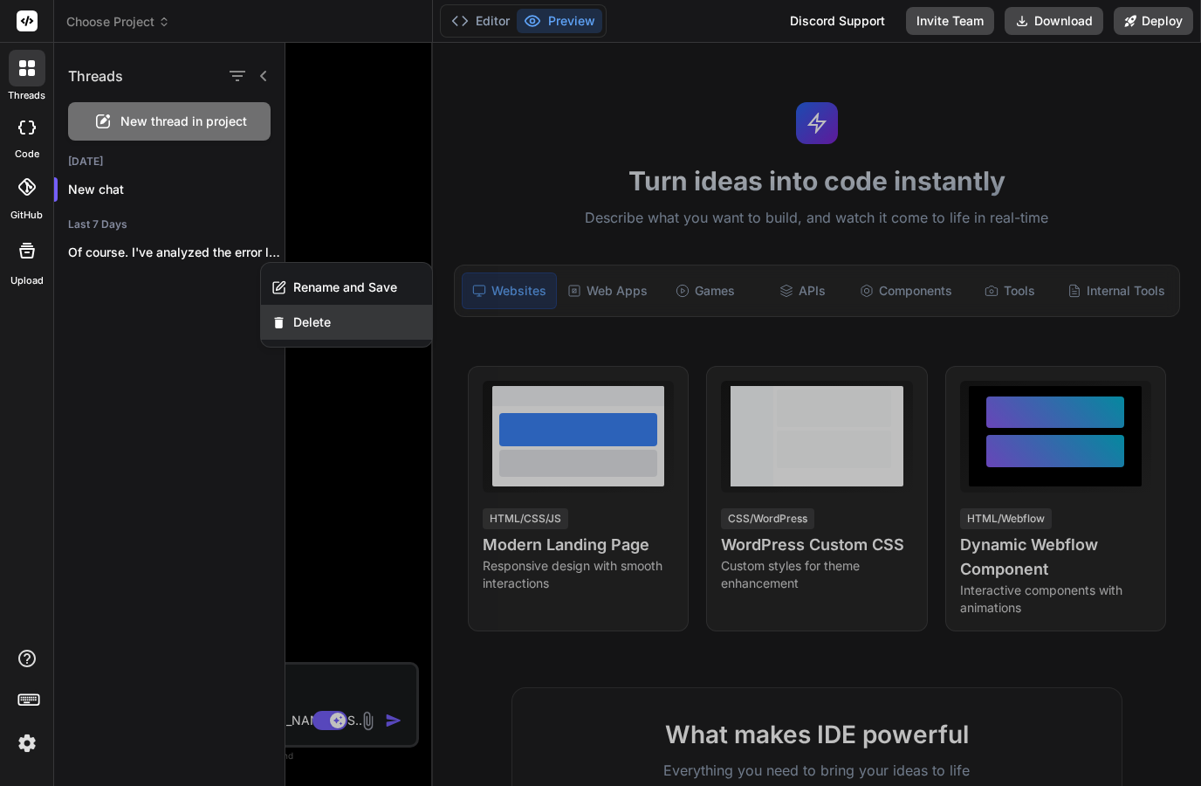
click at [309, 327] on span "Delete" at bounding box center [312, 321] width 38 height 17
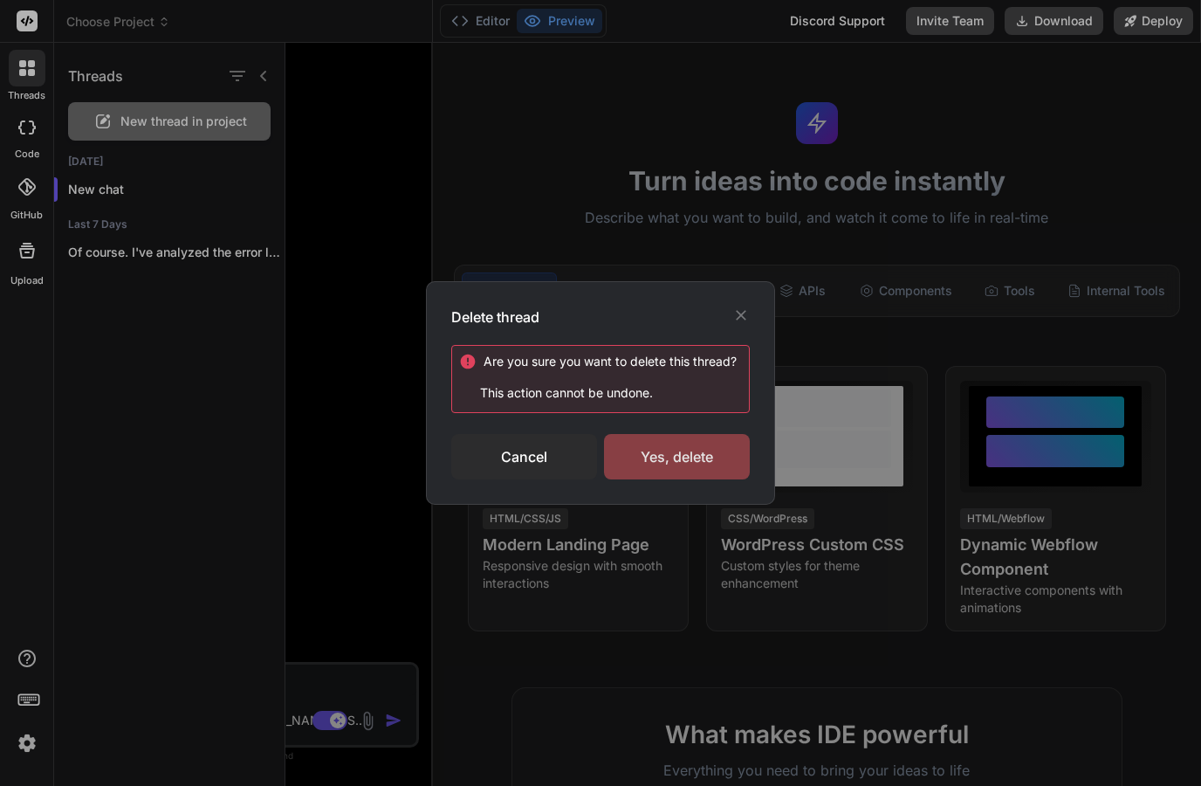
click at [653, 462] on div "Yes, delete" at bounding box center [677, 456] width 146 height 45
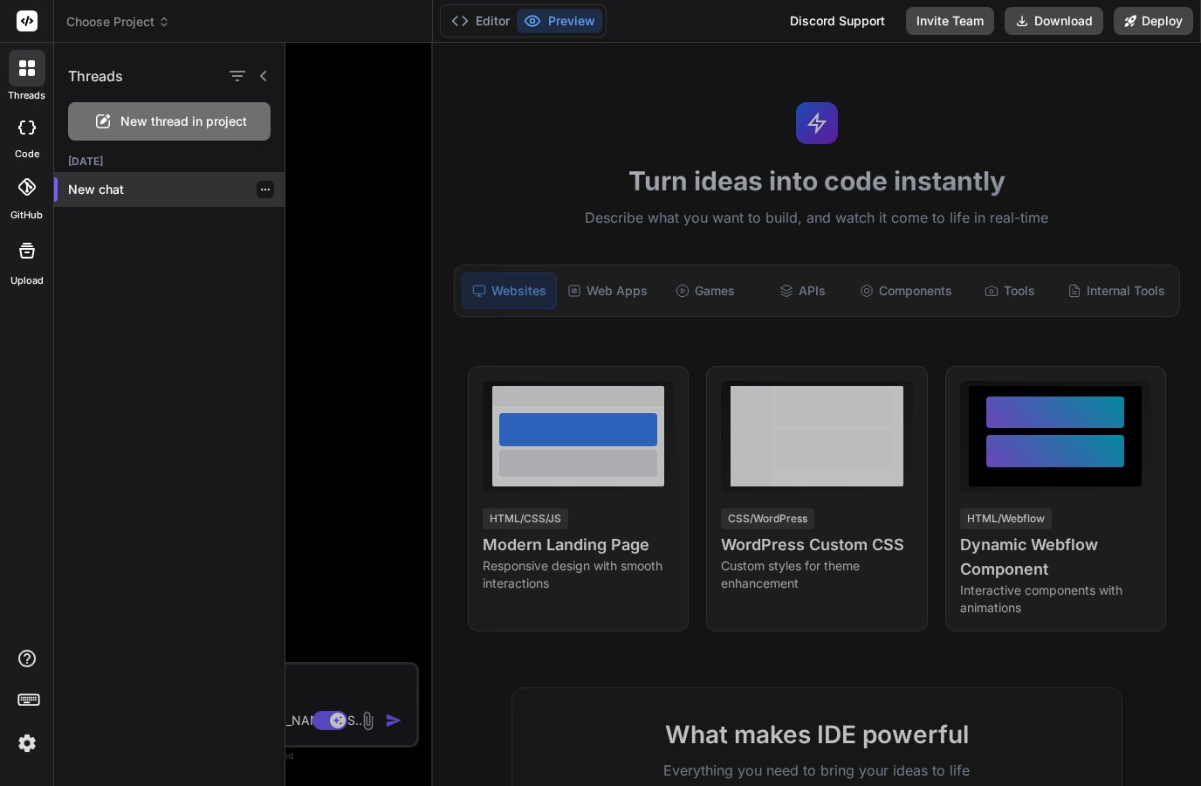
click at [267, 190] on icon "button" at bounding box center [265, 189] width 10 height 10
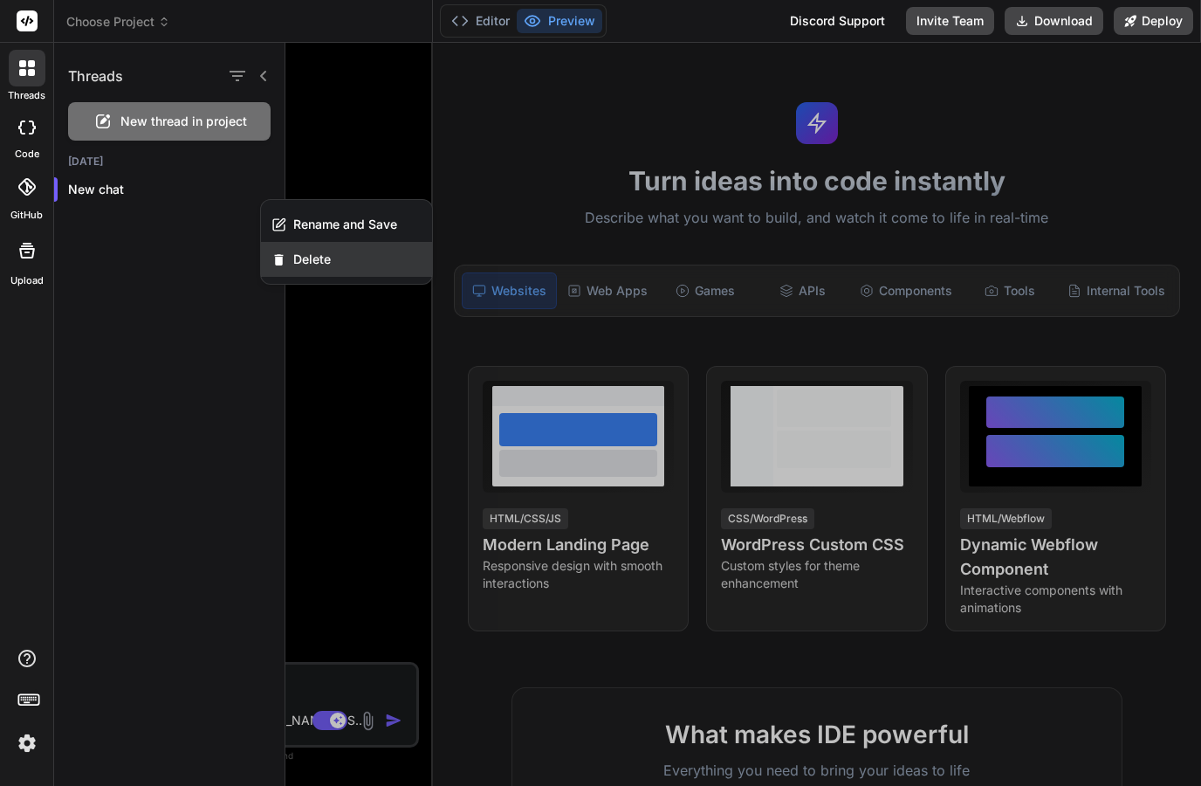
click at [298, 267] on span "Delete" at bounding box center [312, 259] width 38 height 17
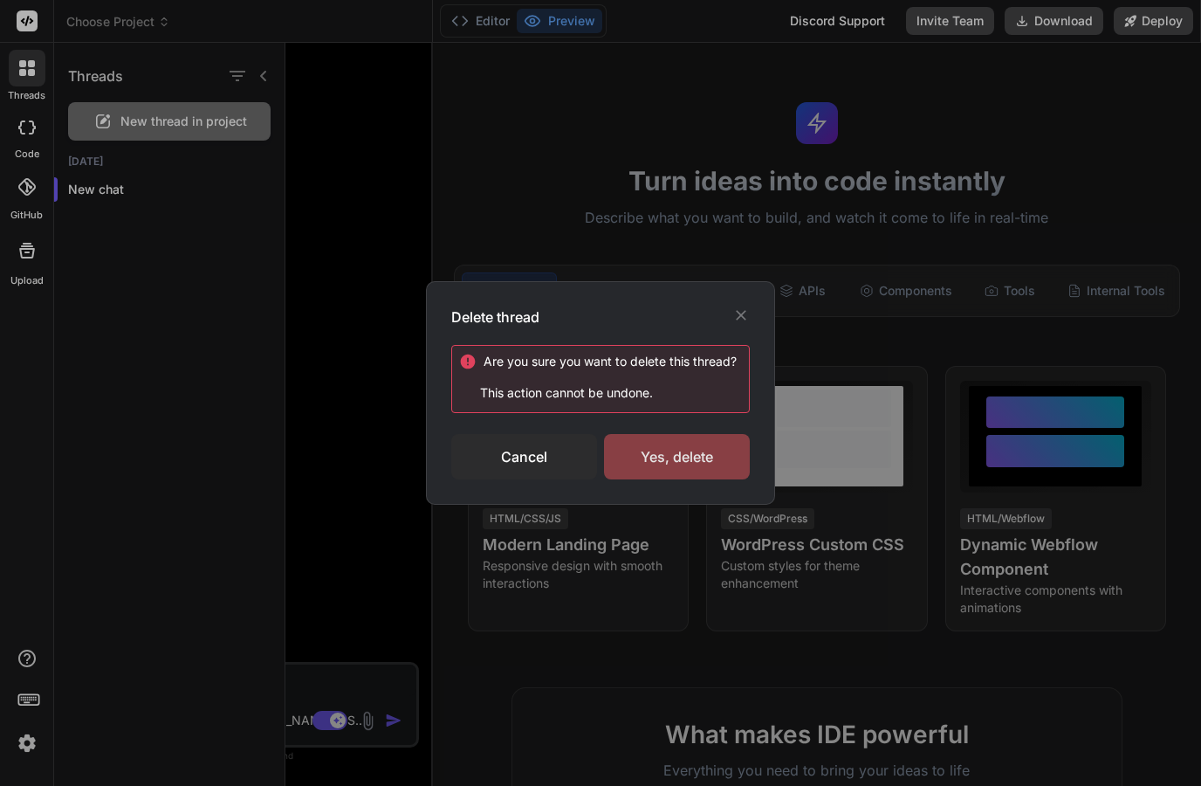
click at [641, 449] on div "Yes, delete" at bounding box center [677, 456] width 146 height 45
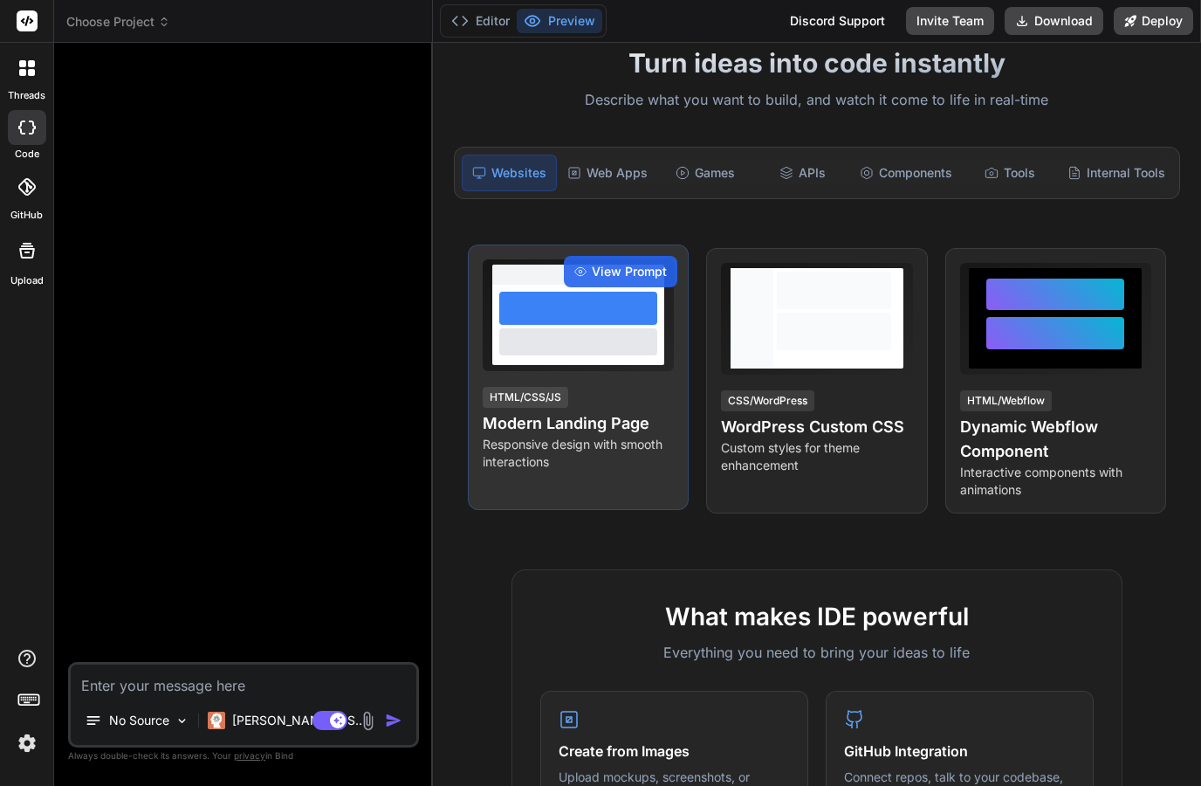
scroll to position [118, 0]
click at [606, 265] on span "View Prompt" at bounding box center [629, 271] width 75 height 17
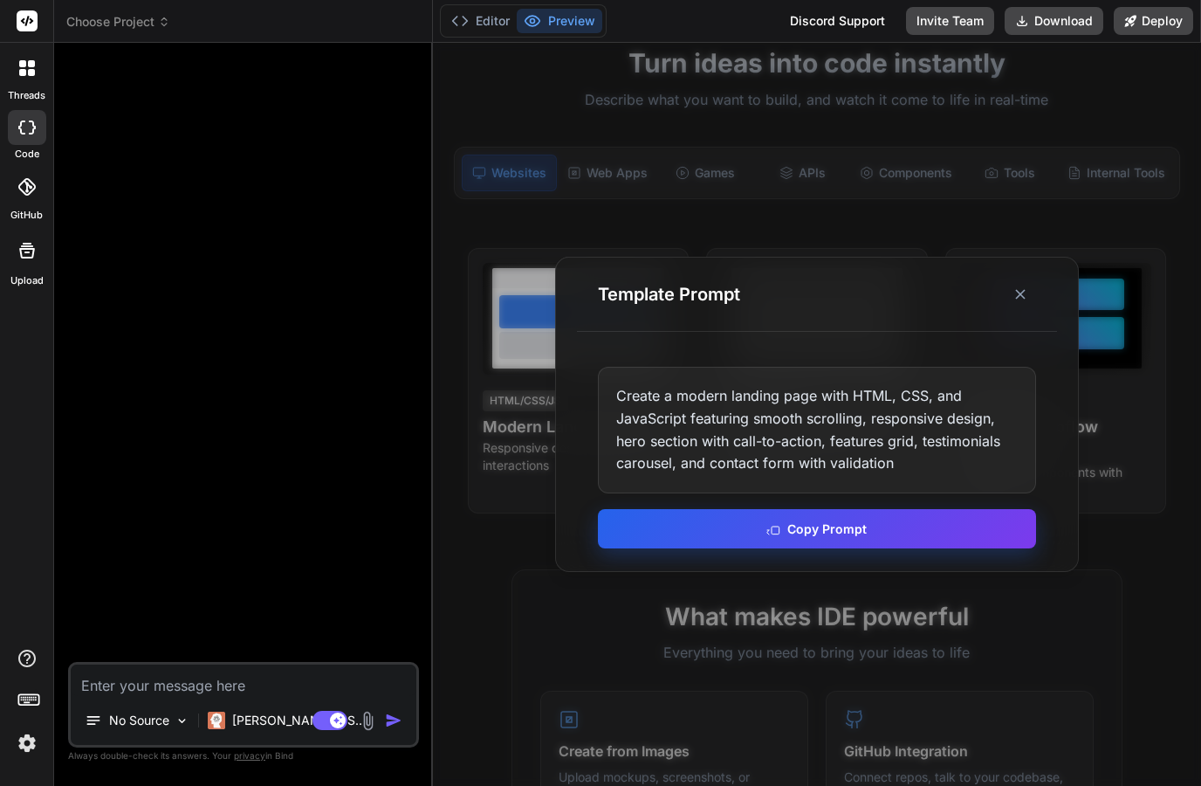
click at [639, 548] on button "Copy Prompt" at bounding box center [817, 528] width 438 height 39
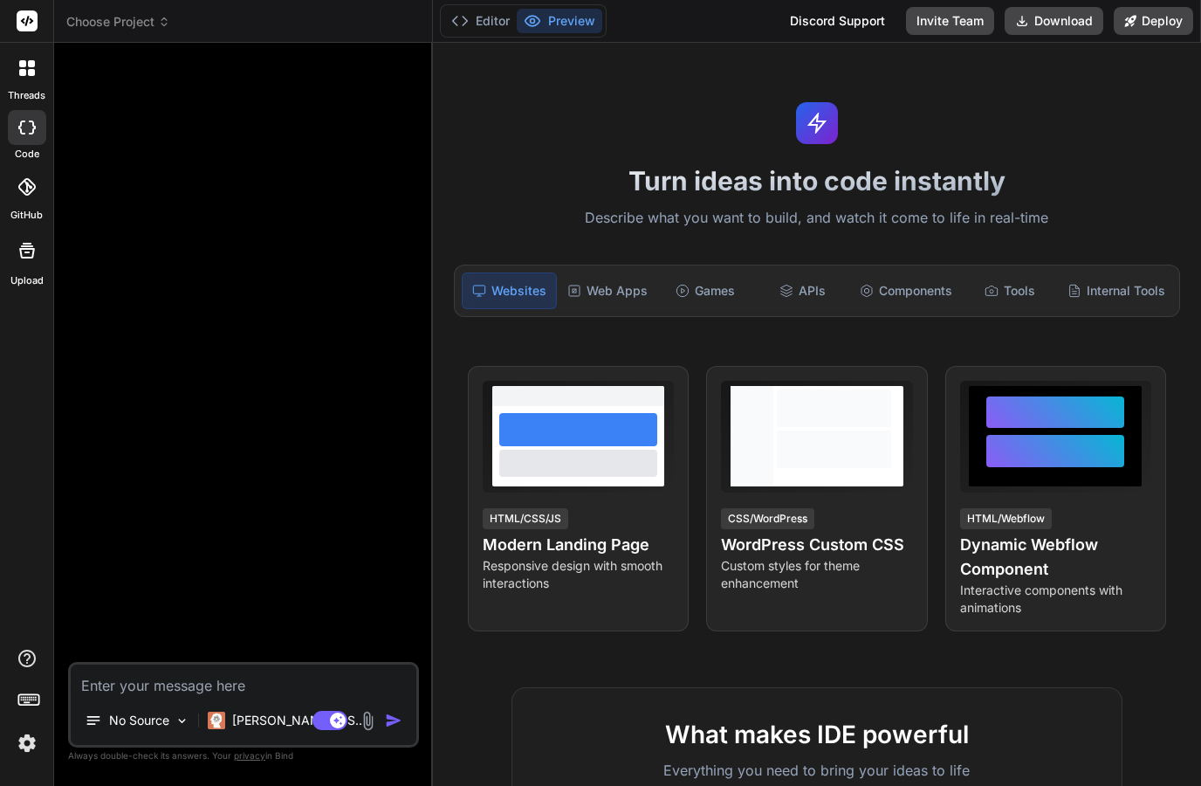
scroll to position [0, 0]
click at [22, 83] on div at bounding box center [27, 68] width 37 height 37
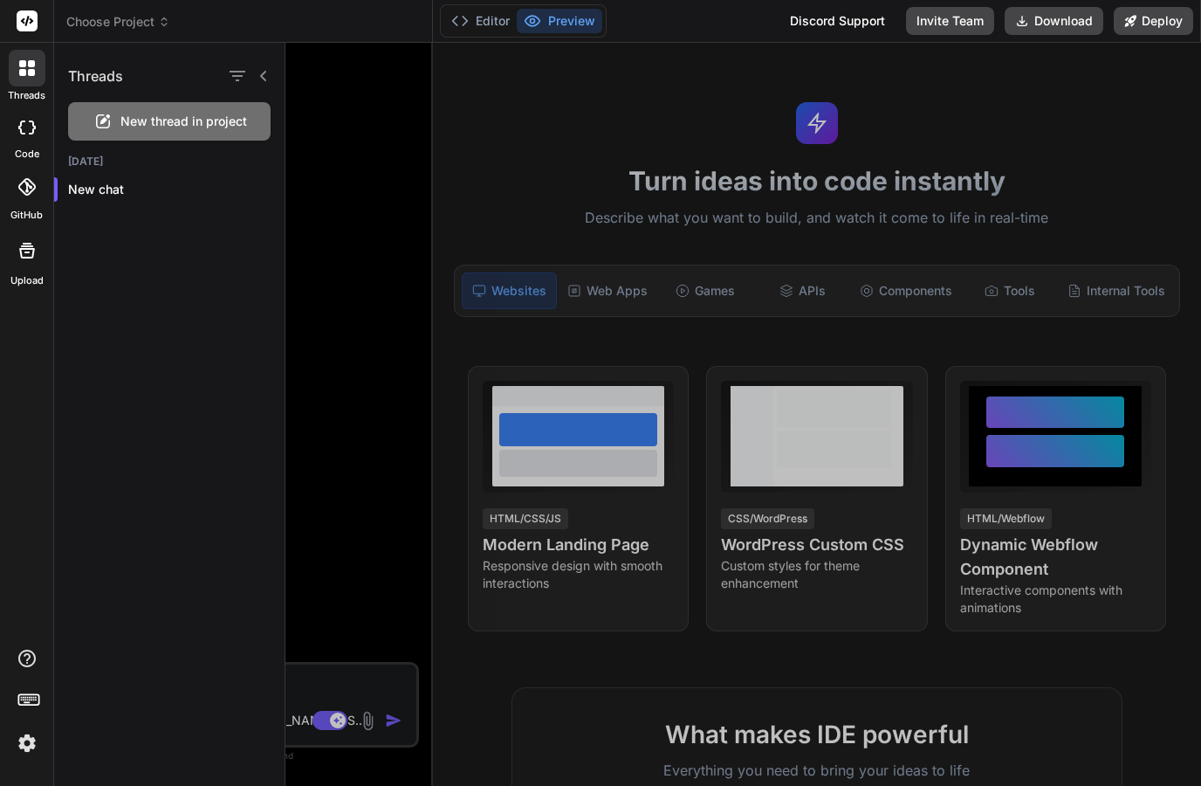
click at [25, 28] on rect at bounding box center [27, 20] width 21 height 21
click at [25, 18] on rect at bounding box center [27, 20] width 21 height 21
click at [108, 24] on span "Choose Project" at bounding box center [118, 21] width 104 height 17
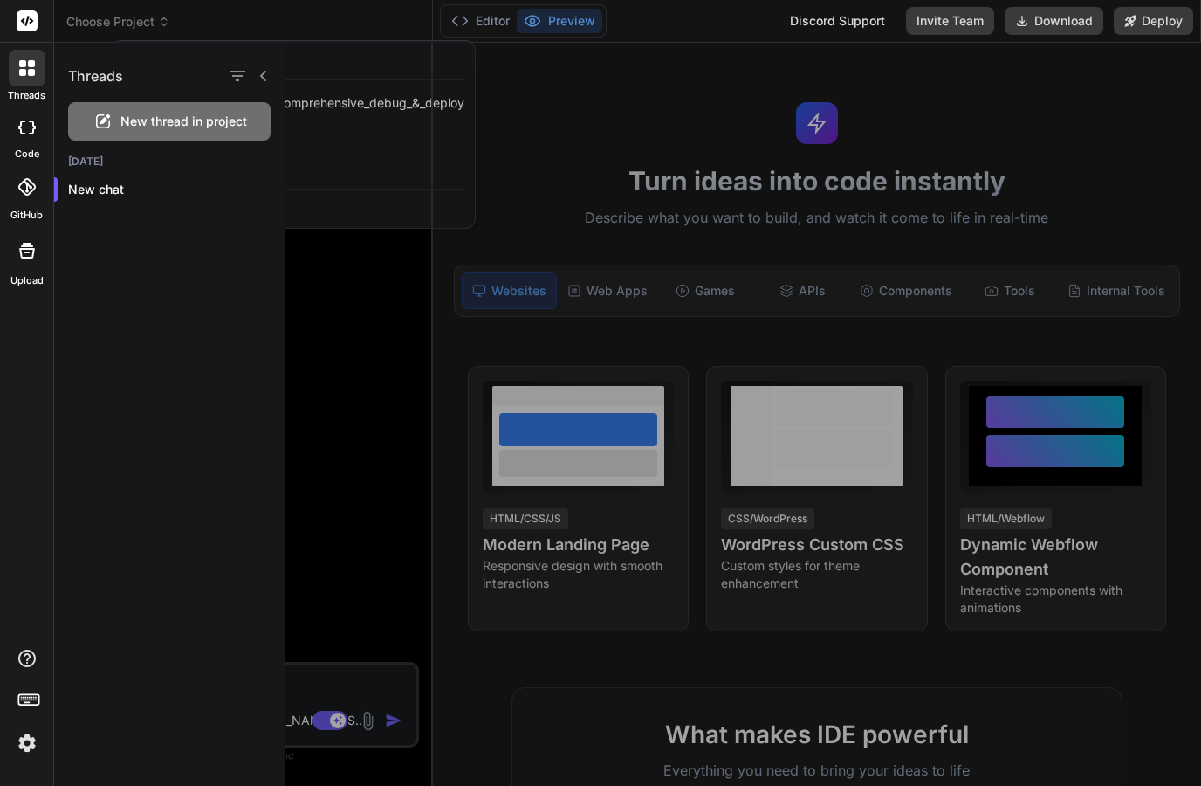
click at [243, 70] on icon "button" at bounding box center [237, 75] width 21 height 21
click at [149, 219] on div "Threads New thread in project Today New chat" at bounding box center [169, 414] width 231 height 743
click at [324, 158] on div at bounding box center [744, 414] width 916 height 743
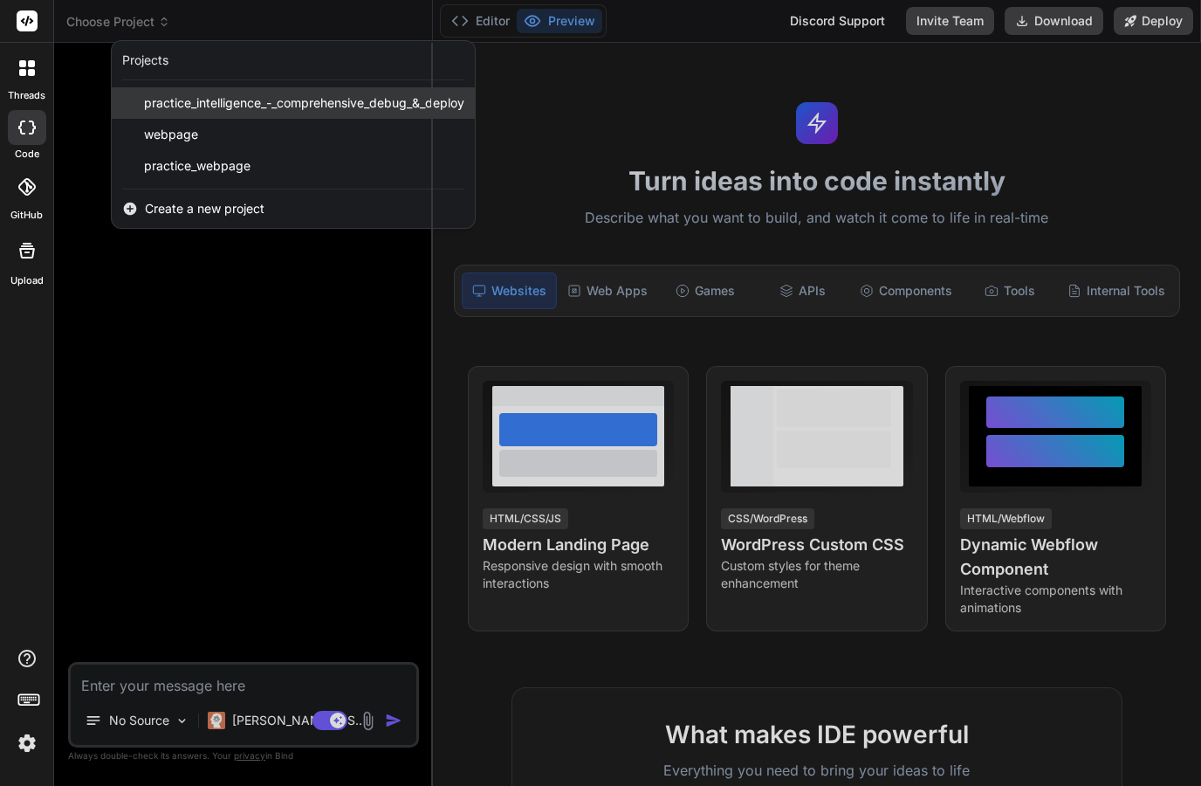
click at [177, 97] on span "practice_intelligence_-_comprehensive_debug_&_deploy" at bounding box center [304, 102] width 320 height 17
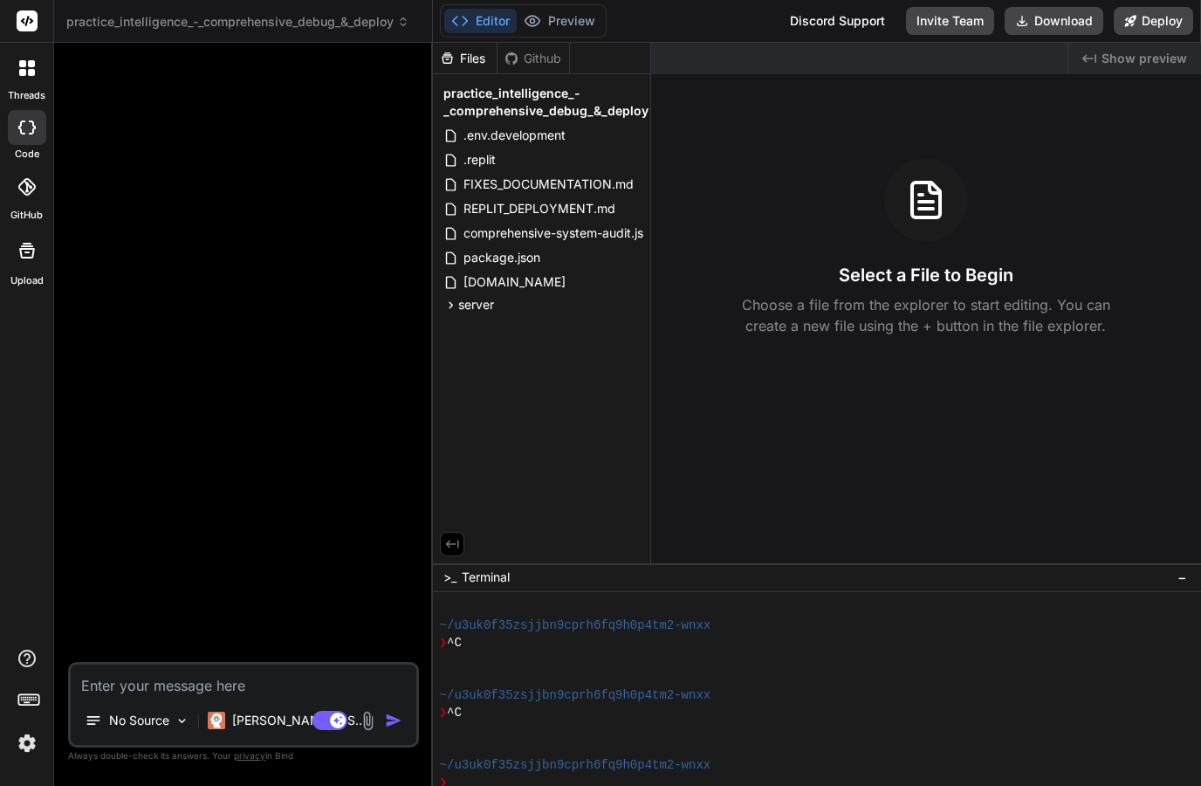
click at [460, 59] on div "Files" at bounding box center [465, 58] width 64 height 17
click at [461, 59] on div "Files" at bounding box center [465, 58] width 64 height 17
click at [626, 305] on icon at bounding box center [633, 305] width 14 height 14
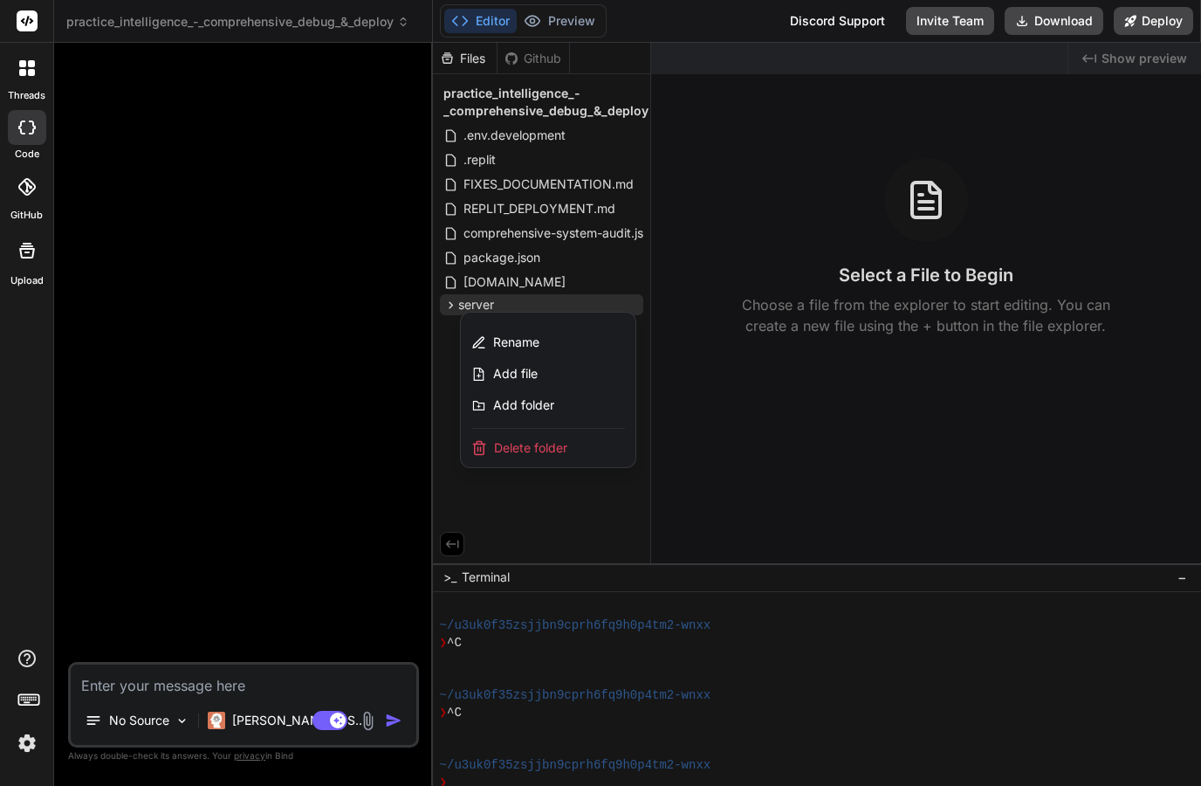
click at [521, 437] on div "Delete folder" at bounding box center [548, 448] width 175 height 38
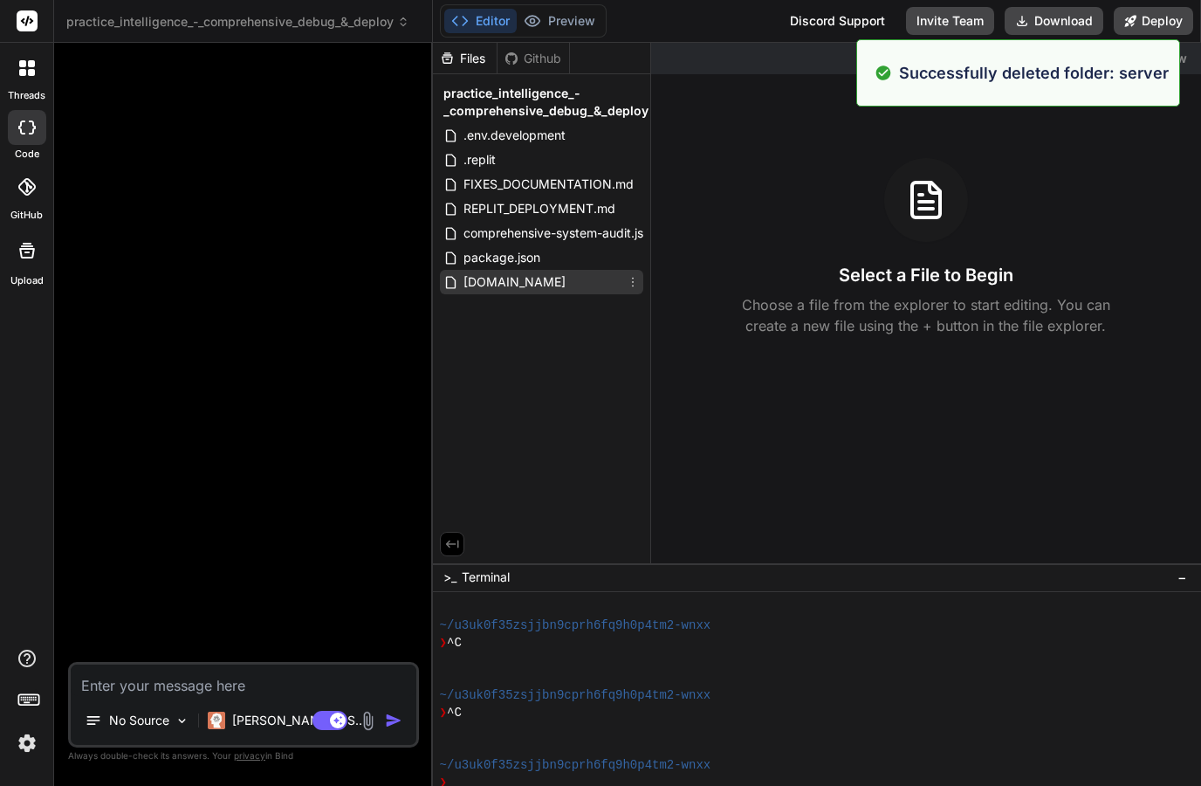
click at [630, 287] on icon at bounding box center [633, 282] width 14 height 14
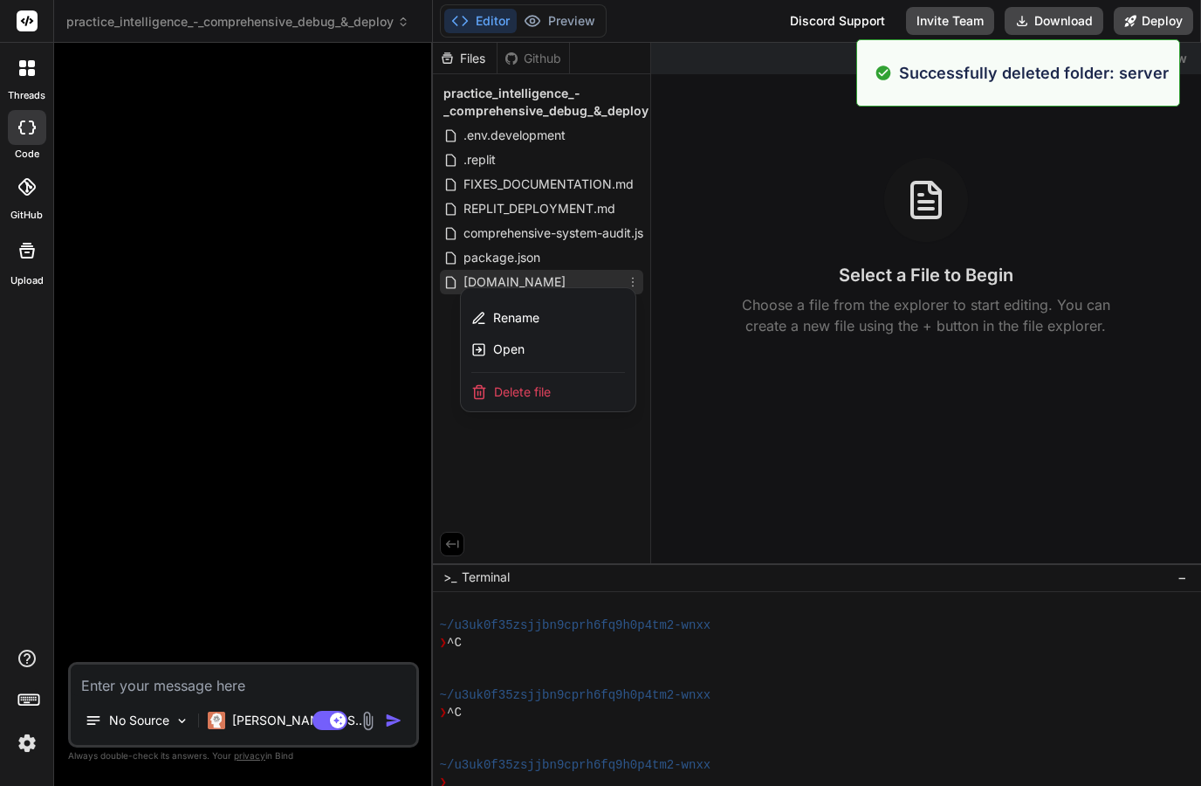
click at [494, 397] on span "Delete file" at bounding box center [522, 391] width 57 height 17
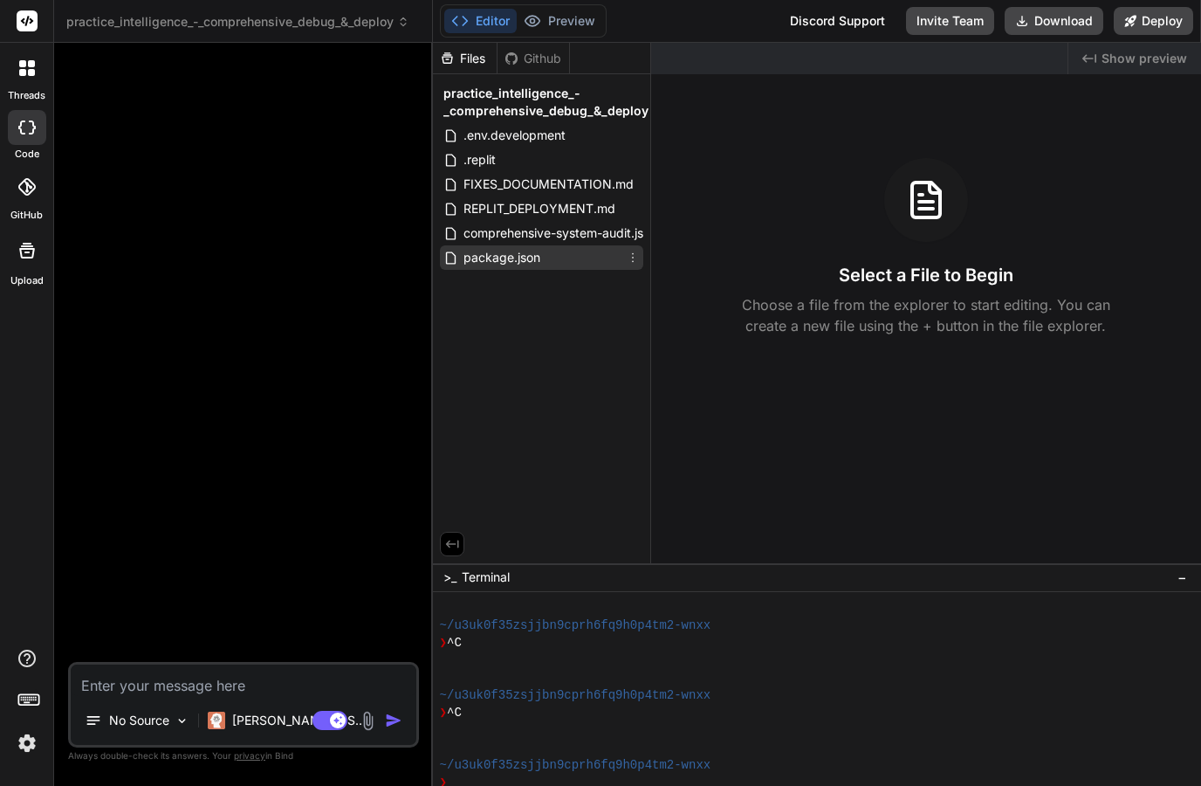
click at [634, 262] on icon at bounding box center [633, 258] width 14 height 14
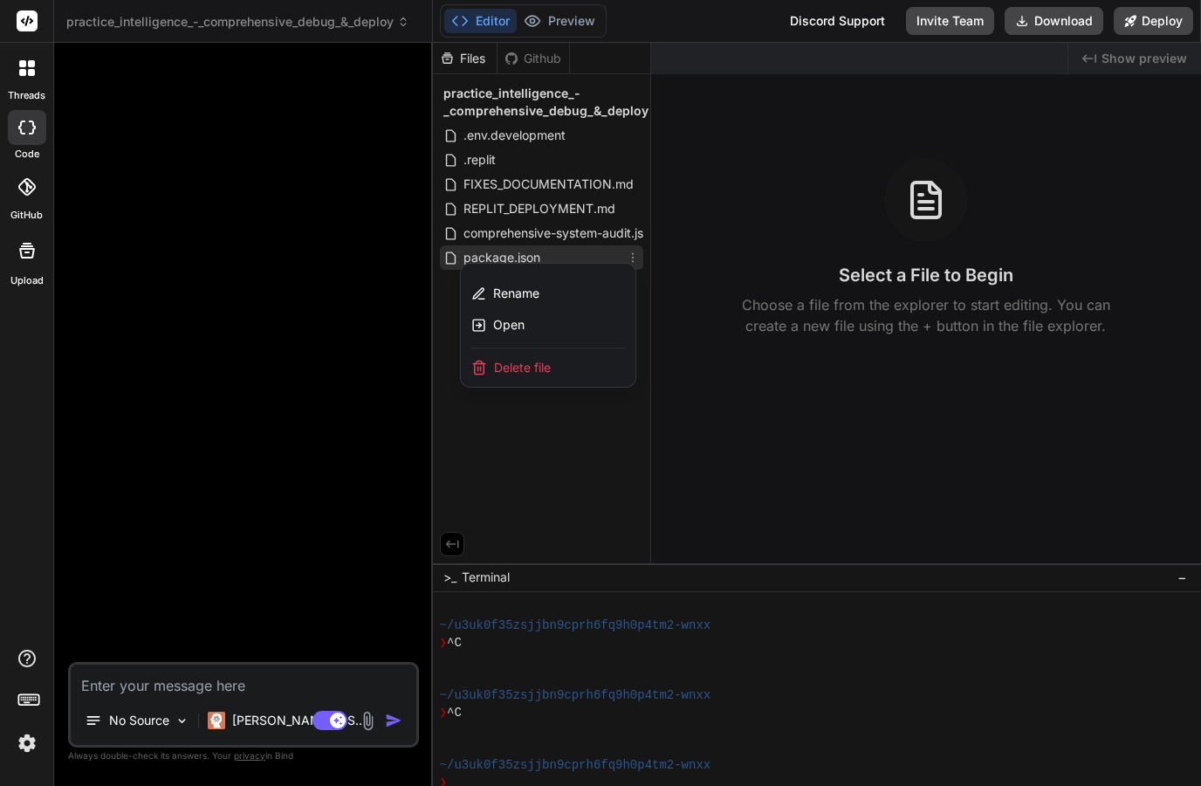
click at [505, 370] on span "Delete file" at bounding box center [522, 367] width 57 height 17
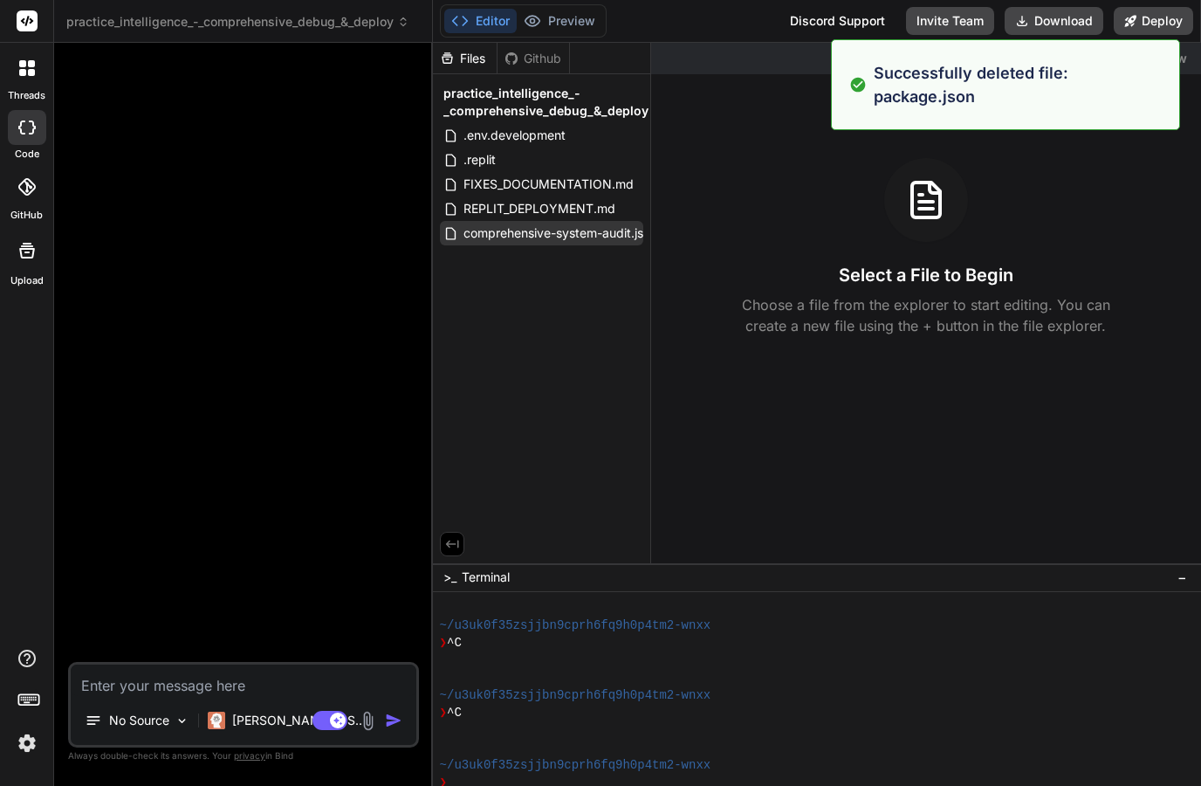
click at [640, 240] on span "comprehensive-system-audit.js" at bounding box center [553, 233] width 183 height 21
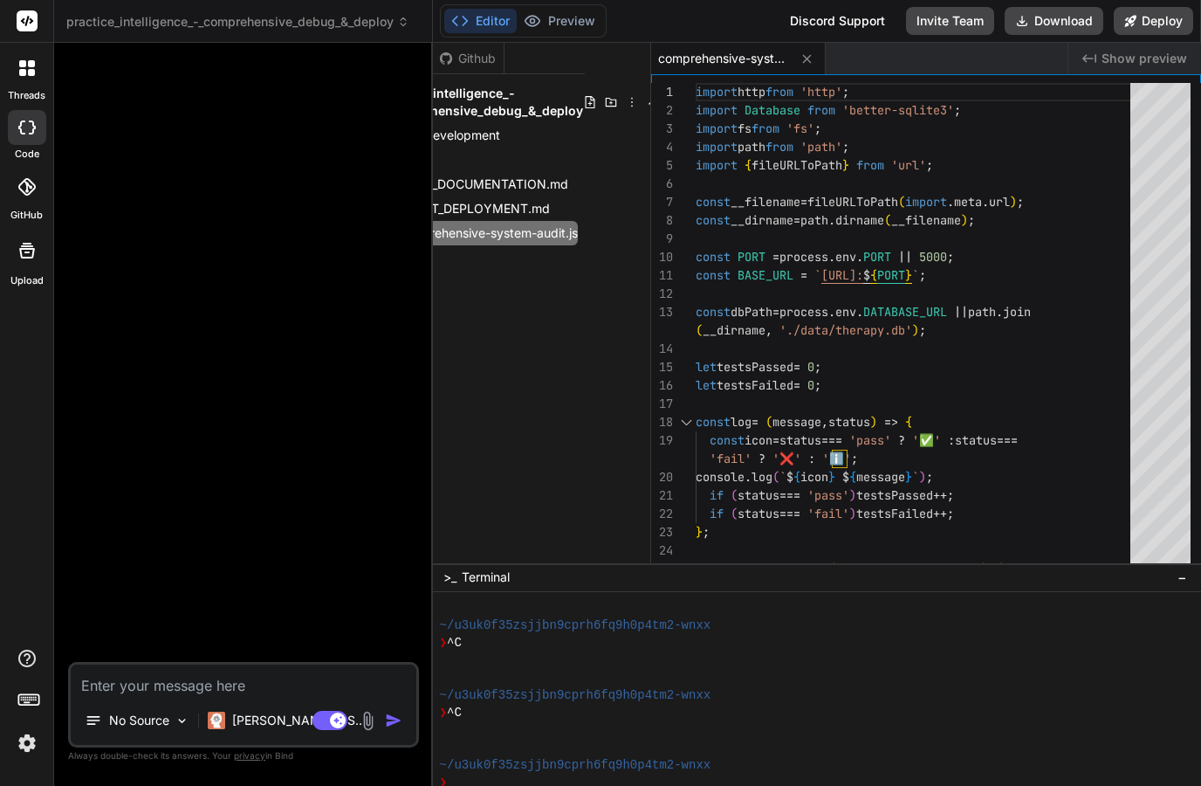
scroll to position [0, 65]
click at [552, 310] on div "Files Github practice_intelligence_-_comprehensive_debug_&_deploy .env.developm…" at bounding box center [542, 303] width 218 height 520
click at [628, 108] on icon at bounding box center [633, 102] width 14 height 14
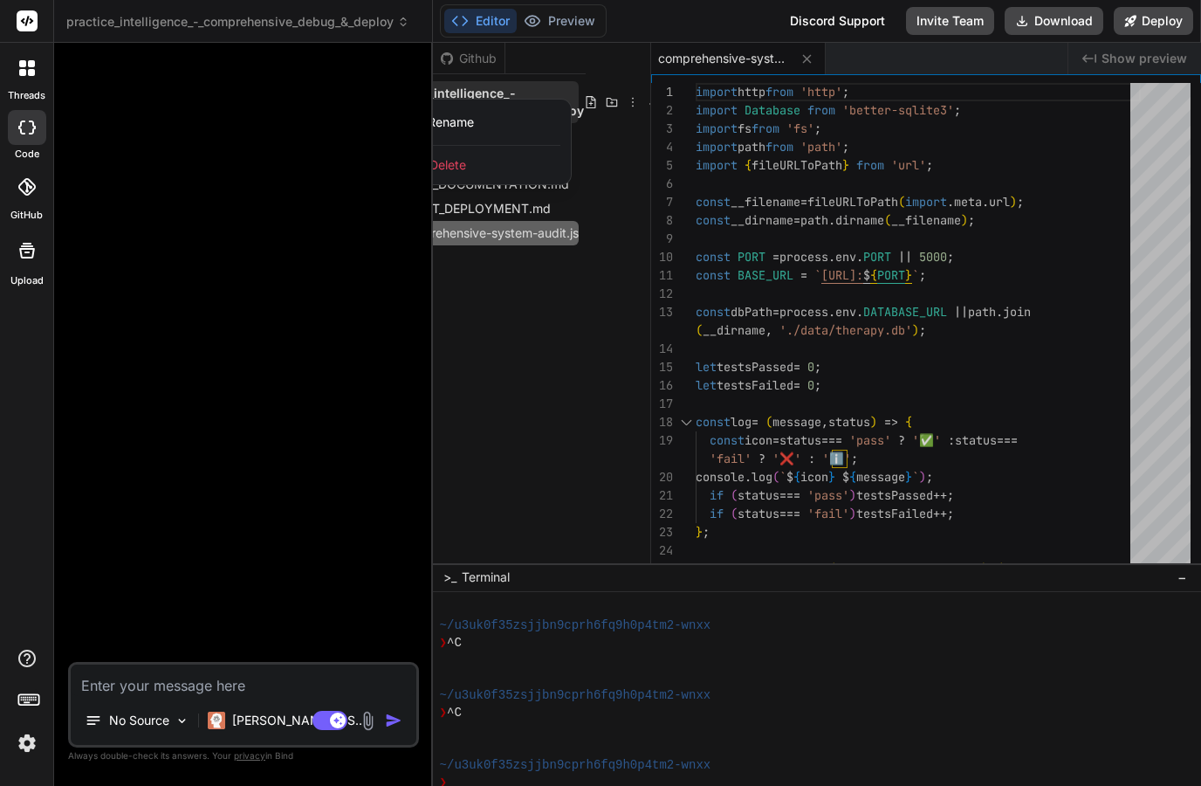
click at [451, 170] on span "Delete" at bounding box center [448, 164] width 37 height 17
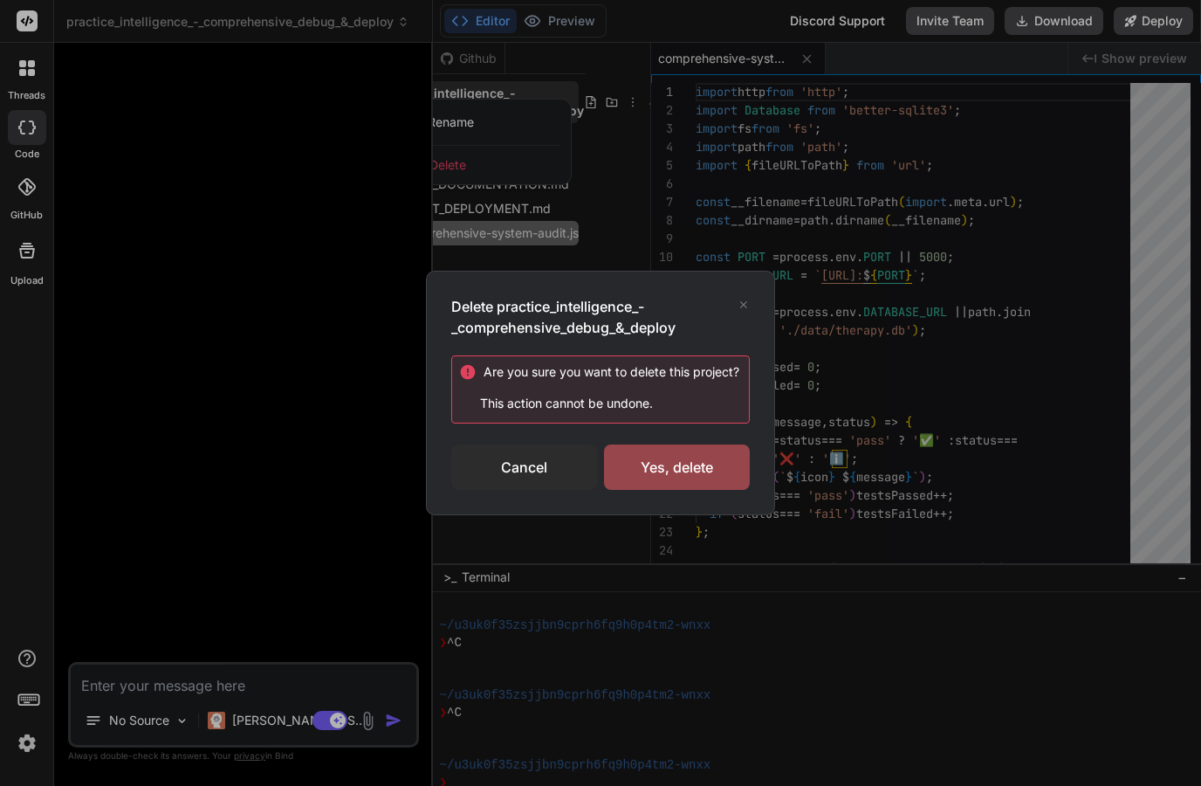
click at [636, 463] on div "Yes, delete" at bounding box center [677, 466] width 146 height 45
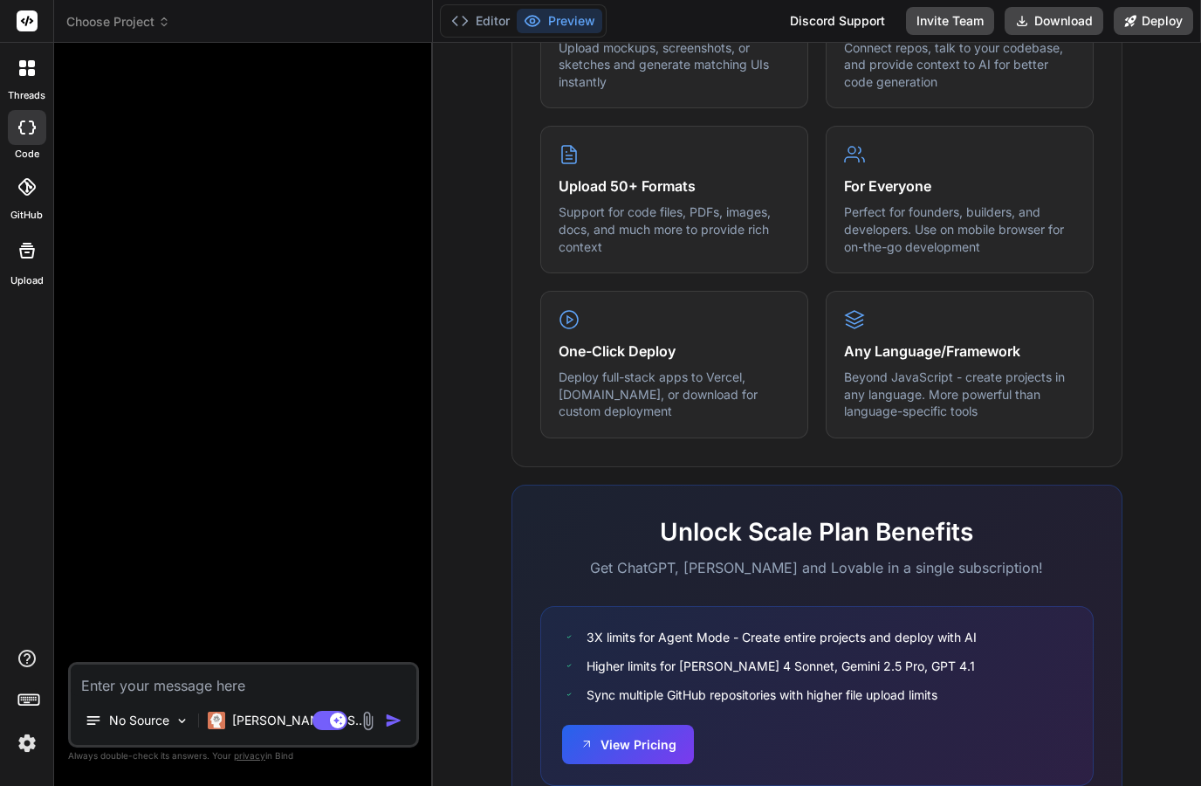
scroll to position [846, 0]
click at [596, 746] on button "View Pricing" at bounding box center [628, 745] width 132 height 39
click at [16, 25] on div at bounding box center [26, 21] width 53 height 43
click at [111, 16] on span "Choose Project" at bounding box center [118, 21] width 104 height 17
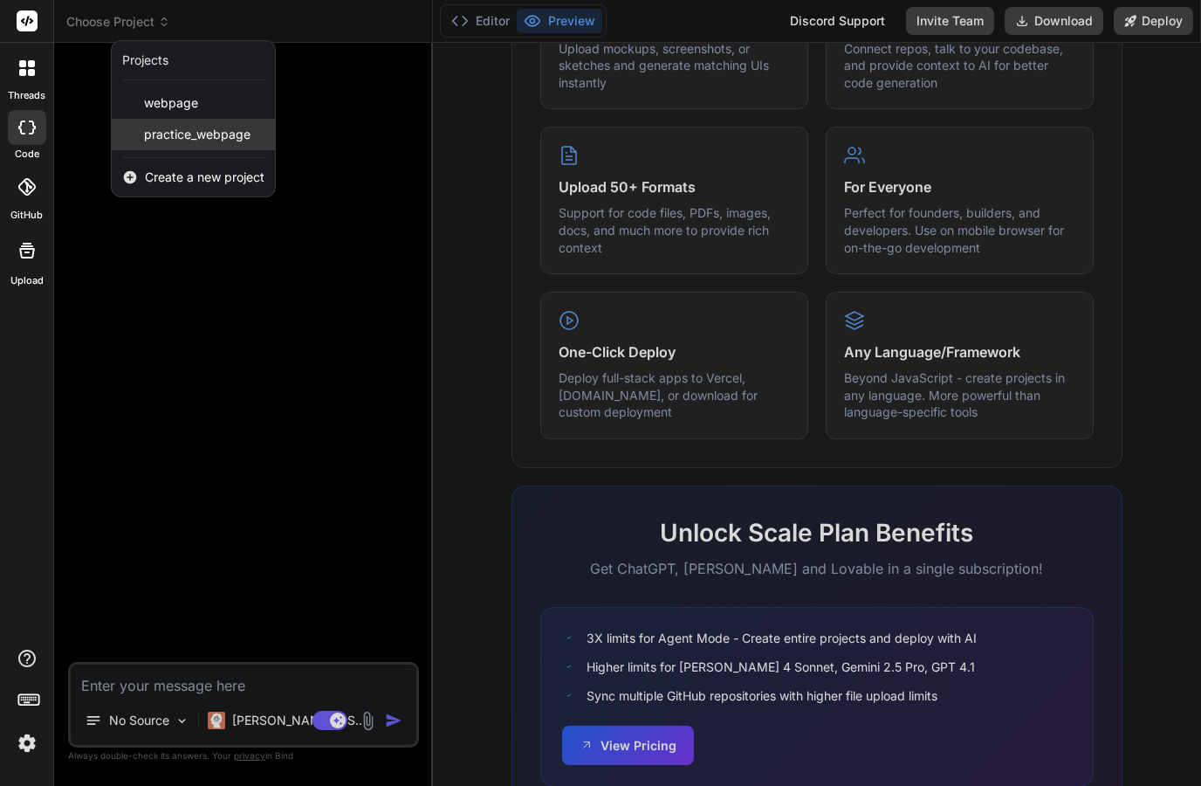
click at [168, 135] on span "practice_webpage" at bounding box center [197, 134] width 107 height 17
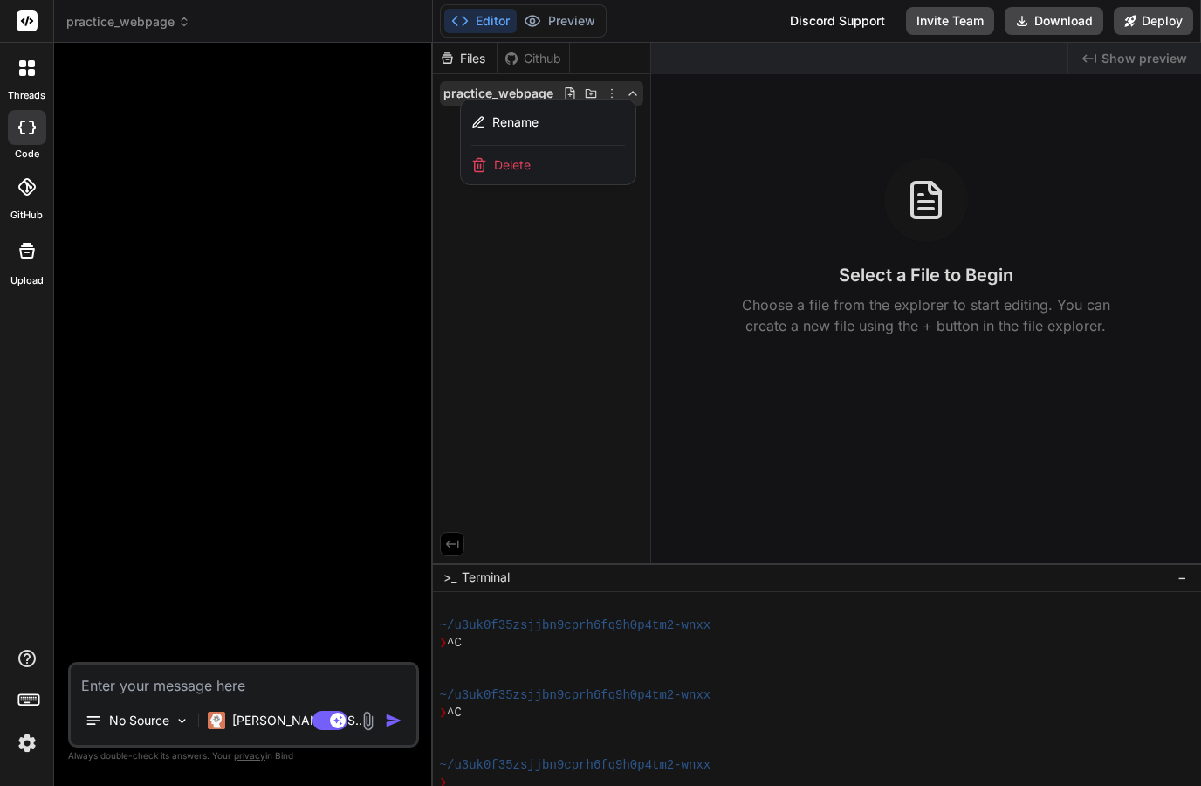
click at [108, 25] on span "practice_webpage" at bounding box center [128, 21] width 124 height 17
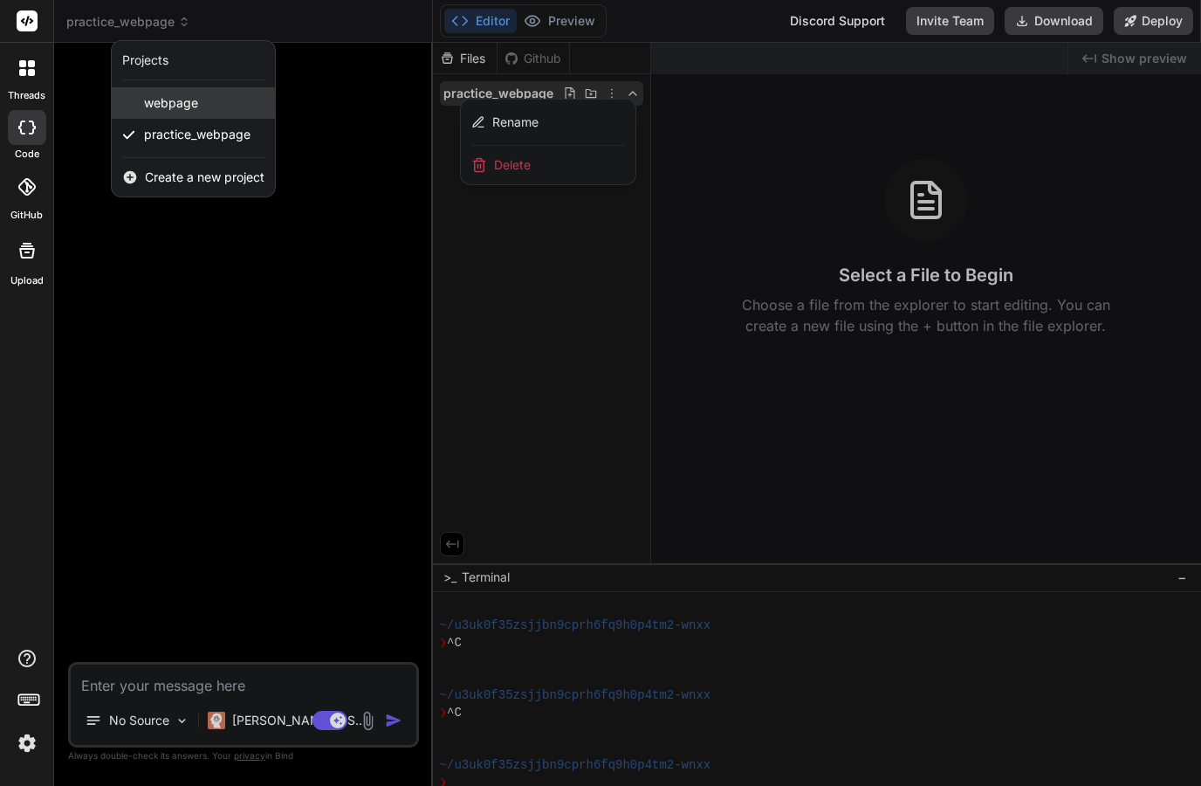
click at [145, 99] on span "webpage" at bounding box center [171, 102] width 54 height 17
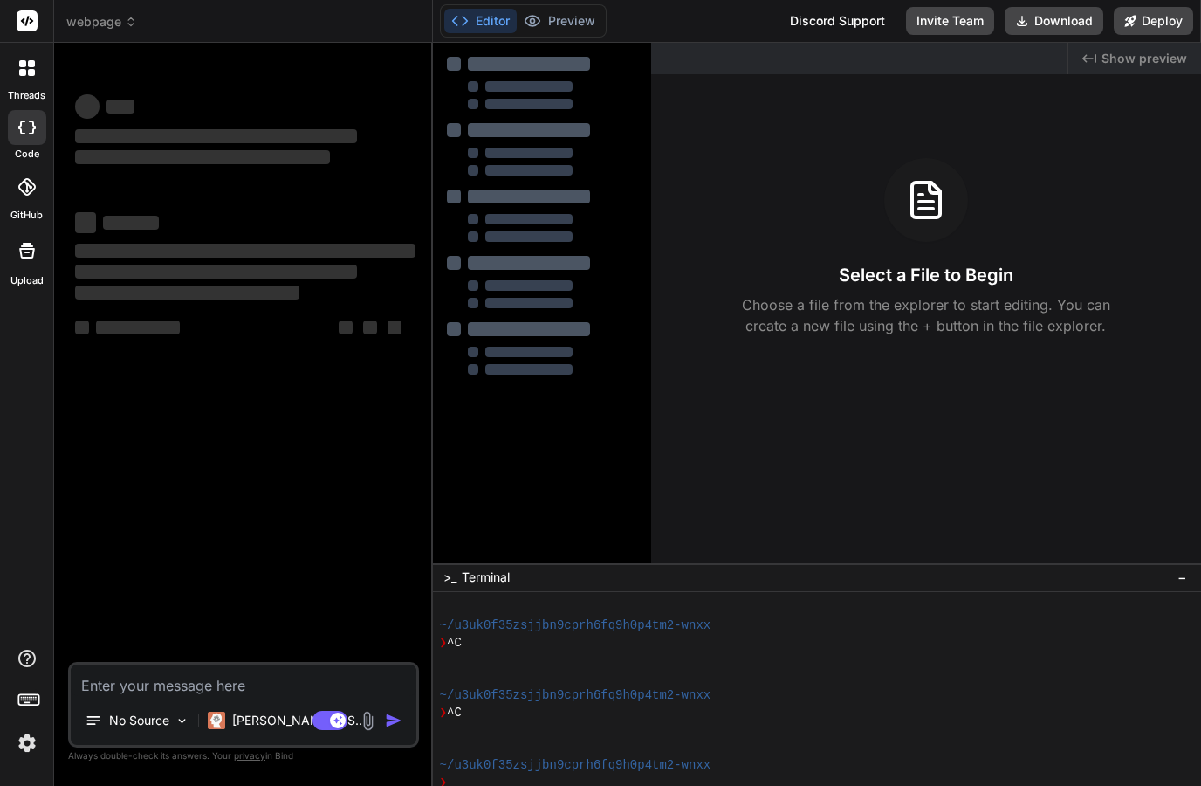
scroll to position [297, 0]
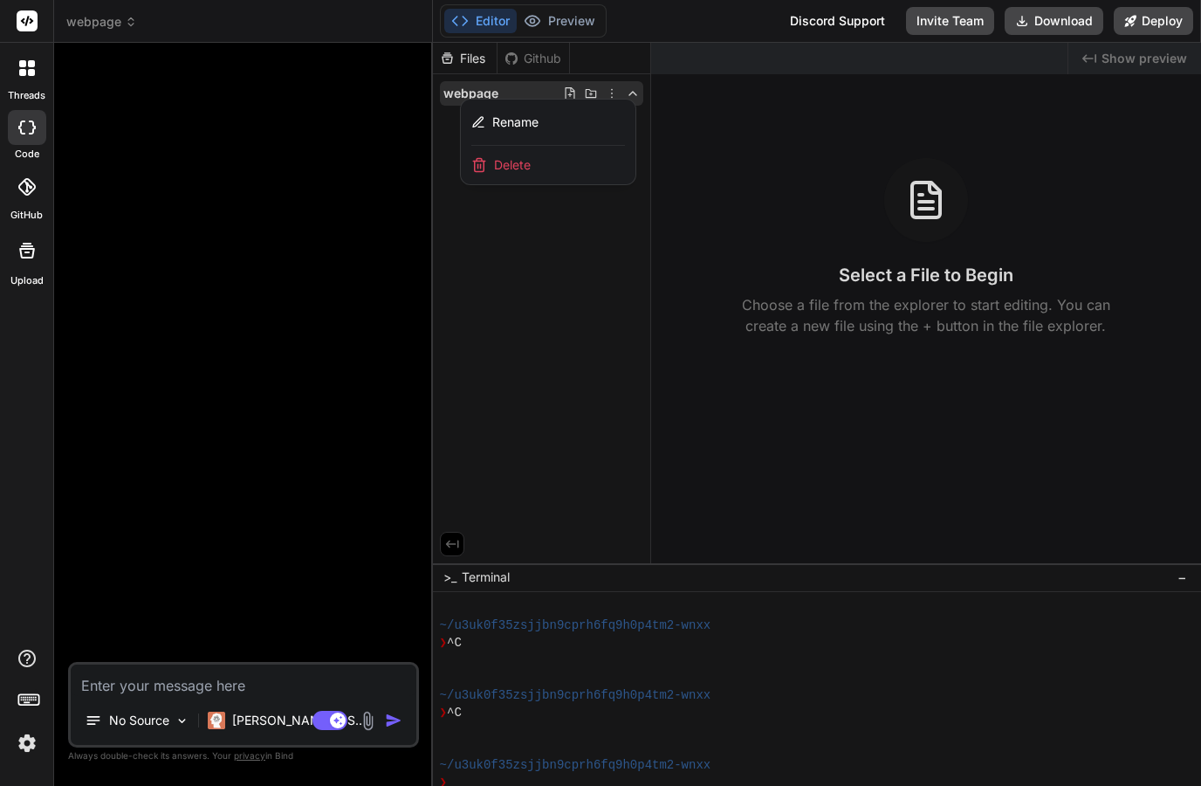
click at [17, 248] on icon at bounding box center [27, 250] width 21 height 21
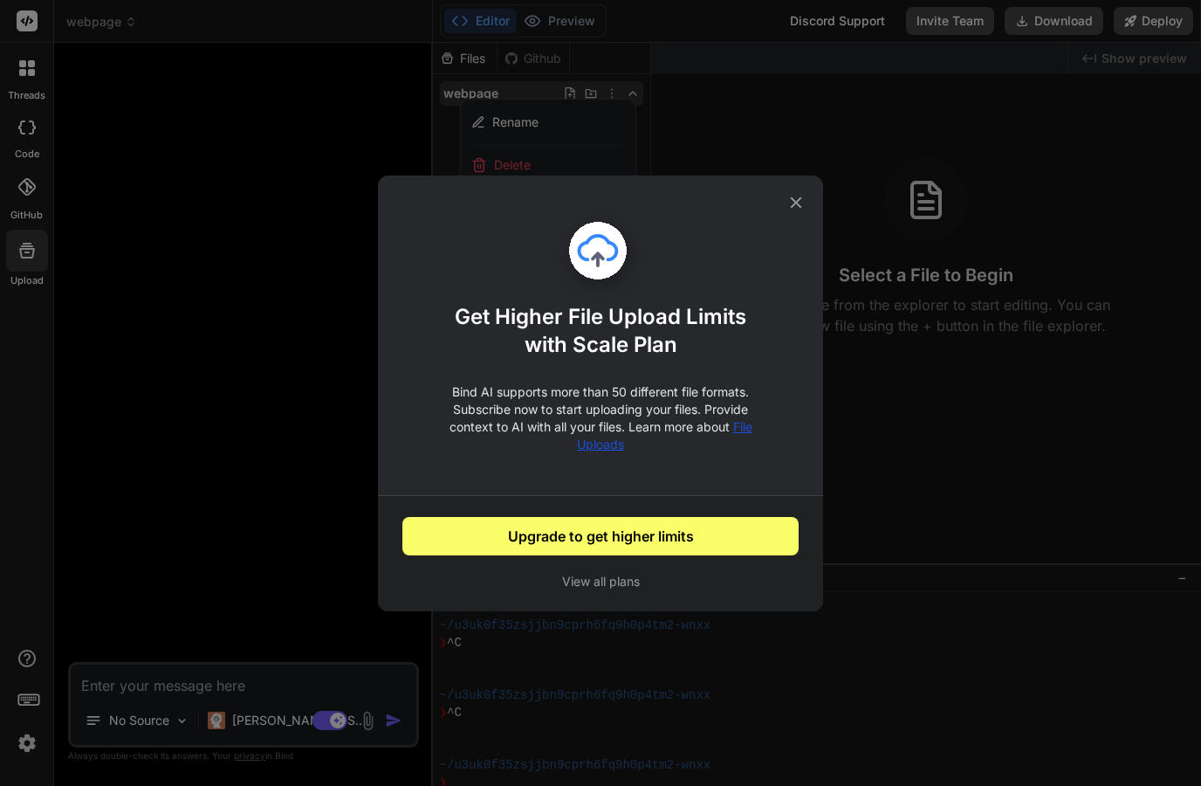
click at [258, 580] on div "Get Higher File Upload Limits with Scale Plan Bind AI supports more than 50 dif…" at bounding box center [600, 393] width 1201 height 786
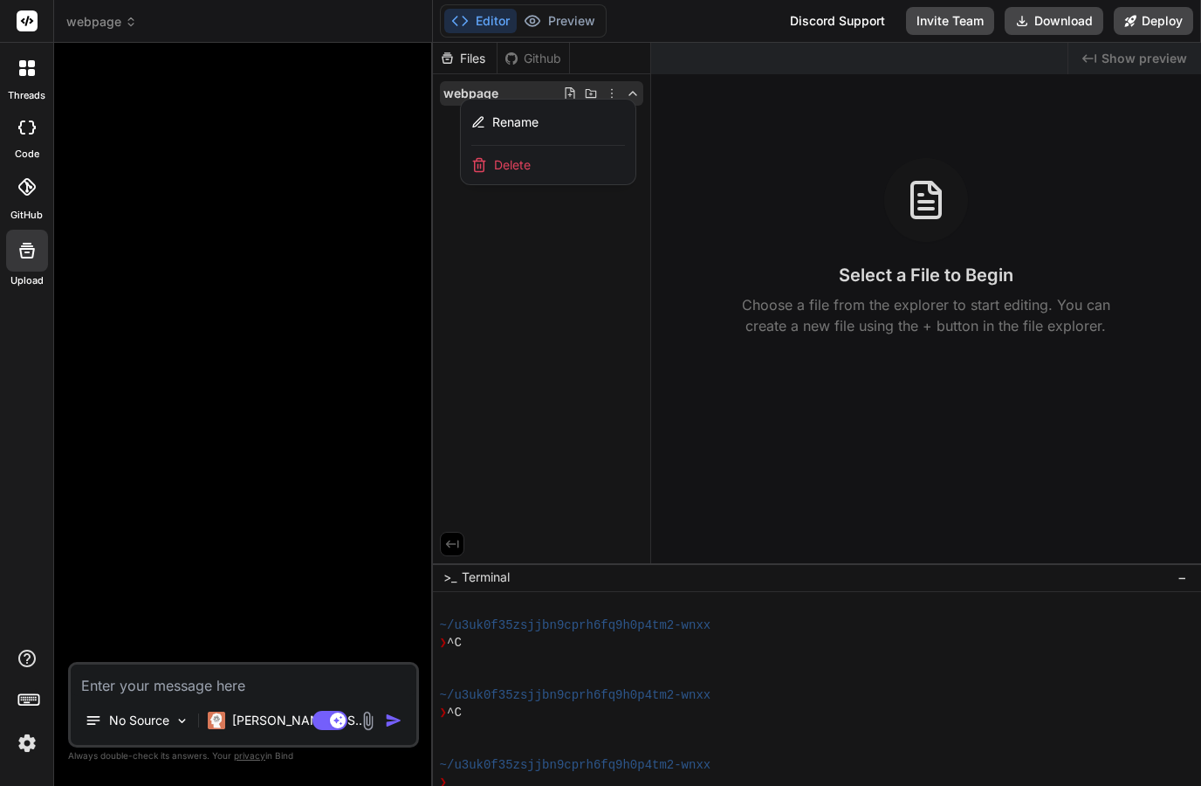
click at [119, 696] on textarea at bounding box center [244, 679] width 346 height 31
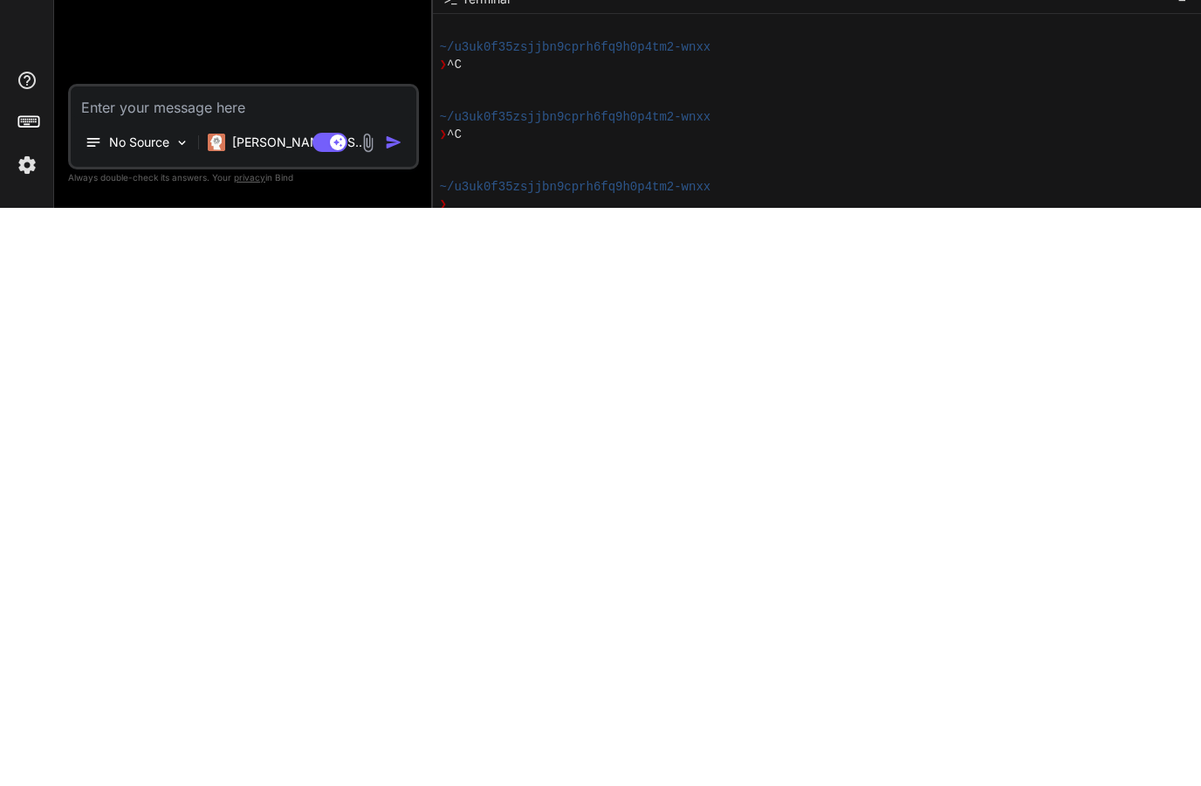
scroll to position [70, 0]
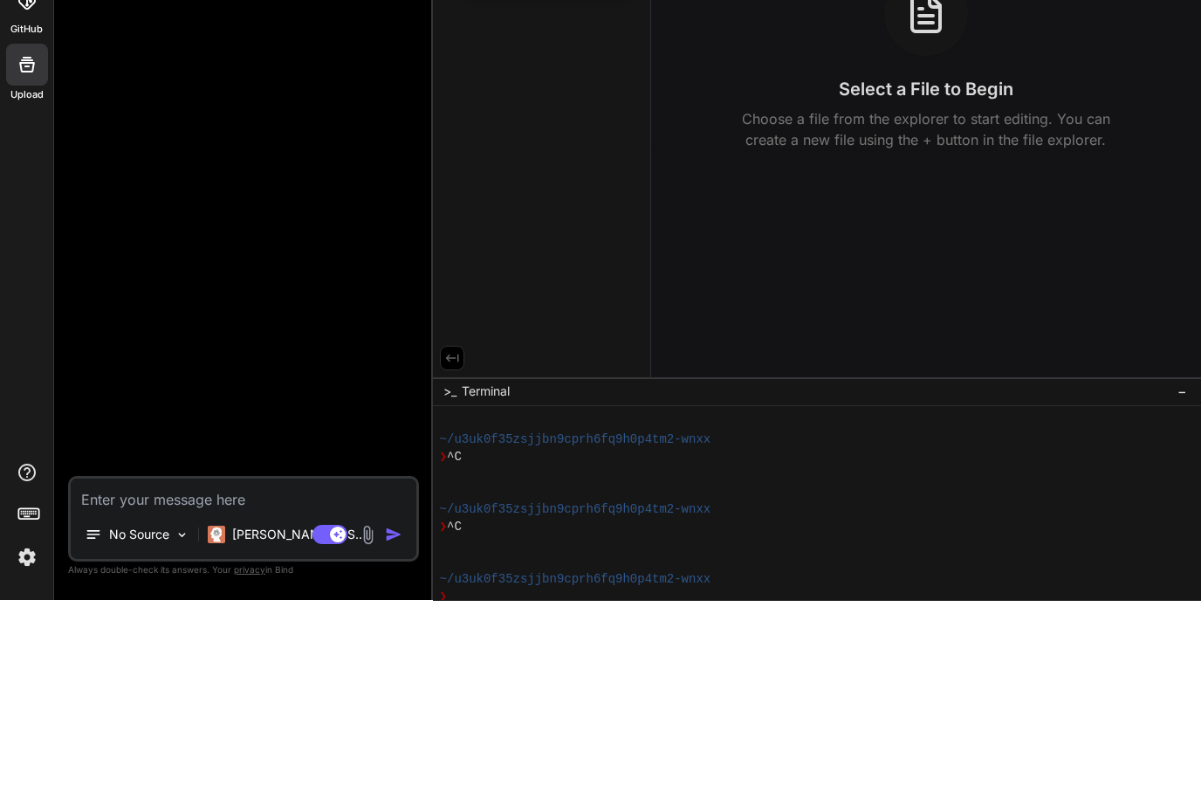
click at [24, 728] on img at bounding box center [27, 743] width 30 height 30
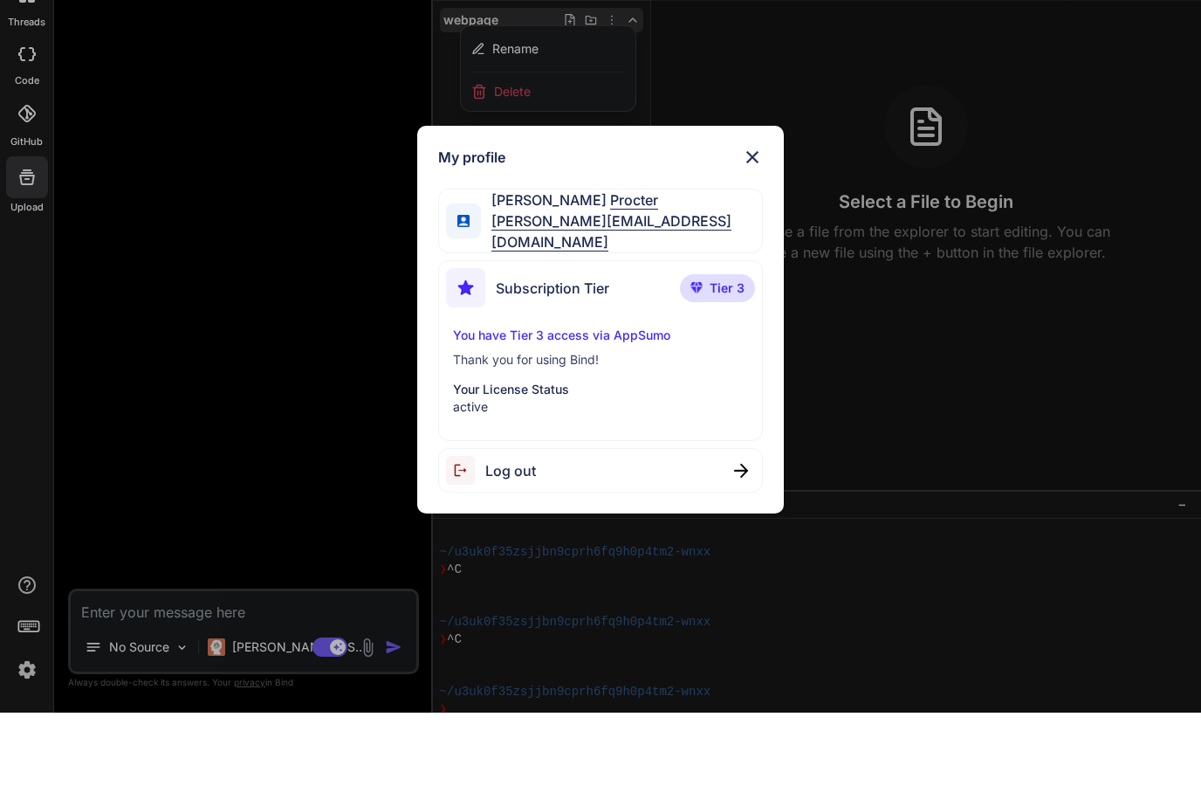
click at [474, 471] on p "active" at bounding box center [600, 479] width 295 height 17
click at [463, 341] on img at bounding box center [465, 360] width 39 height 39
click at [513, 400] on p "You have Tier 3 access via AppSumo" at bounding box center [600, 408] width 295 height 17
click at [703, 355] on img at bounding box center [697, 360] width 12 height 10
click at [588, 400] on p "You have Tier 3 access via AppSumo" at bounding box center [600, 408] width 295 height 17
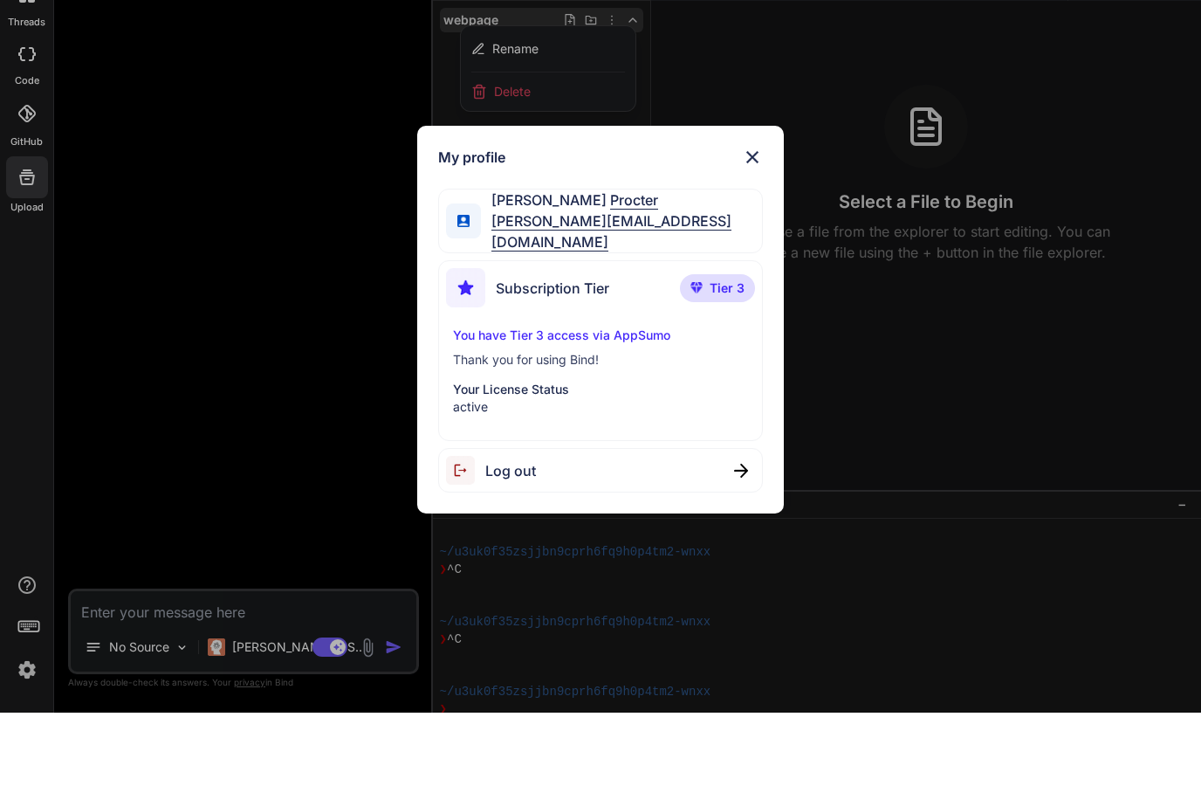
click at [740, 537] on img at bounding box center [741, 544] width 14 height 14
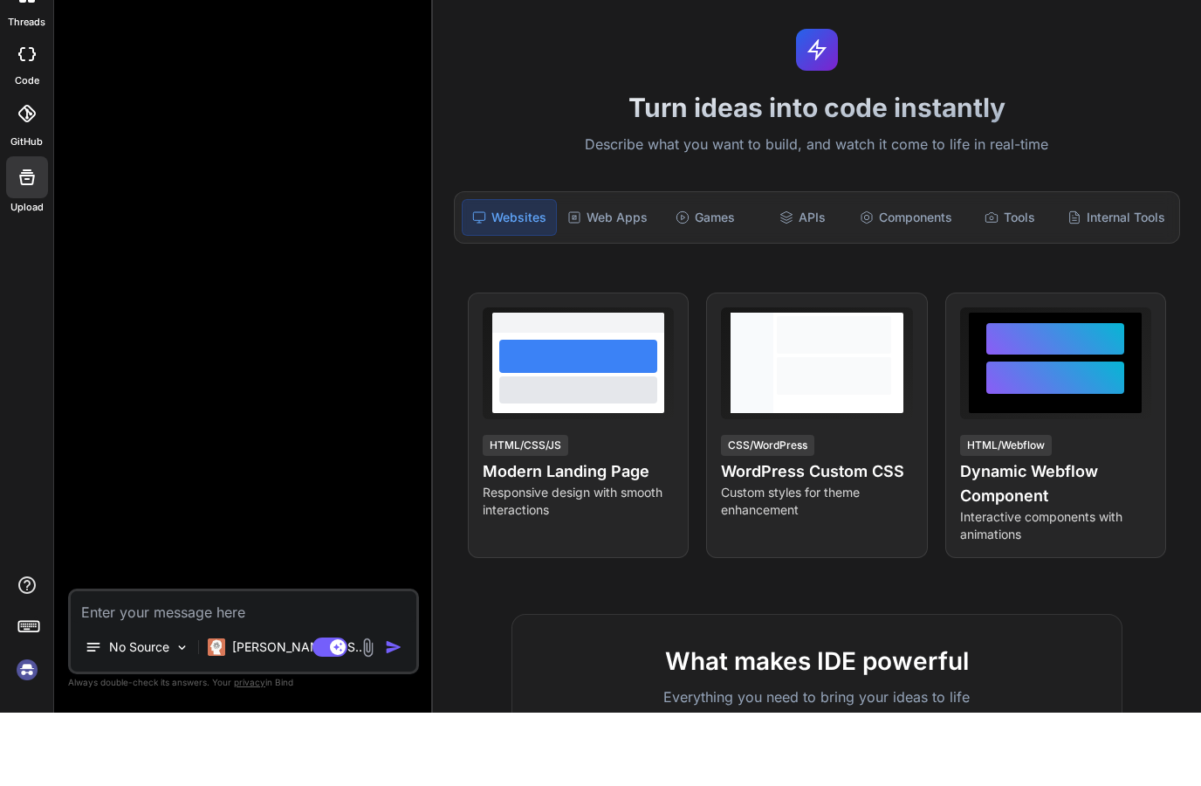
scroll to position [367, 0]
click at [1117, 272] on div "Internal Tools" at bounding box center [1117, 290] width 112 height 37
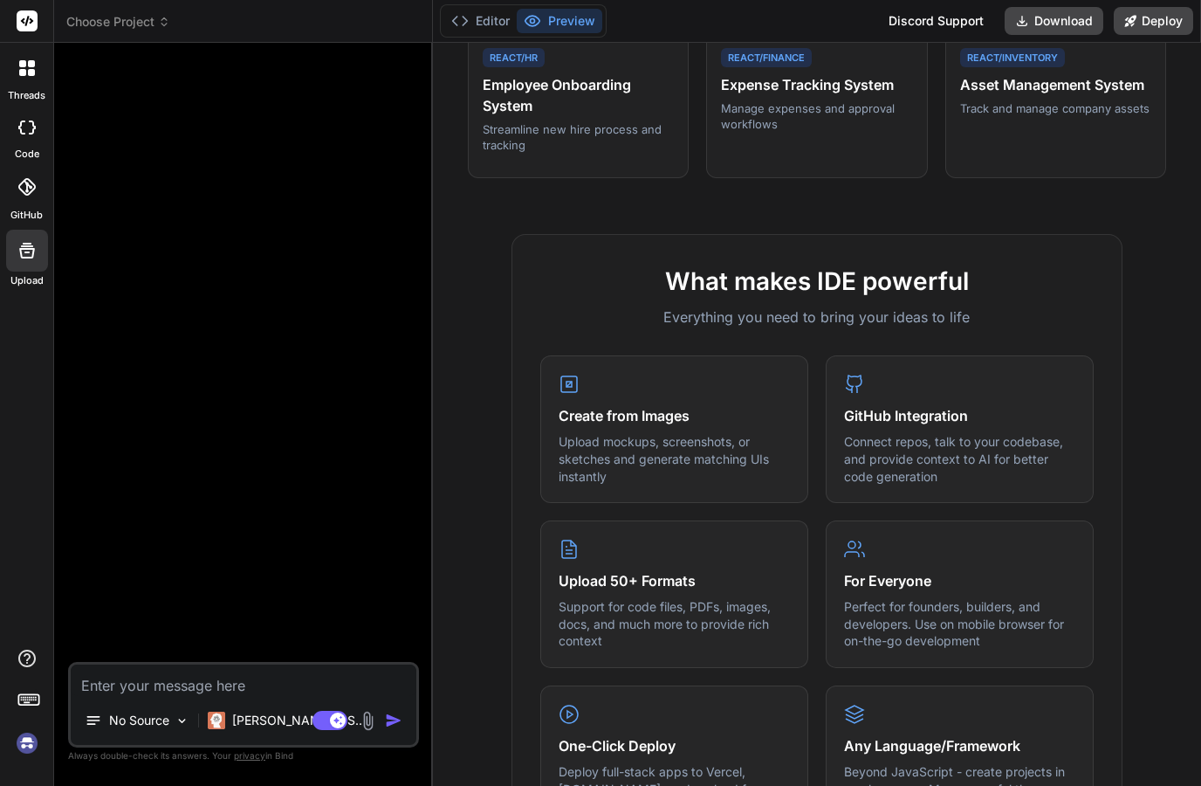
scroll to position [453, 0]
click at [128, 28] on span "Choose Project" at bounding box center [118, 21] width 104 height 17
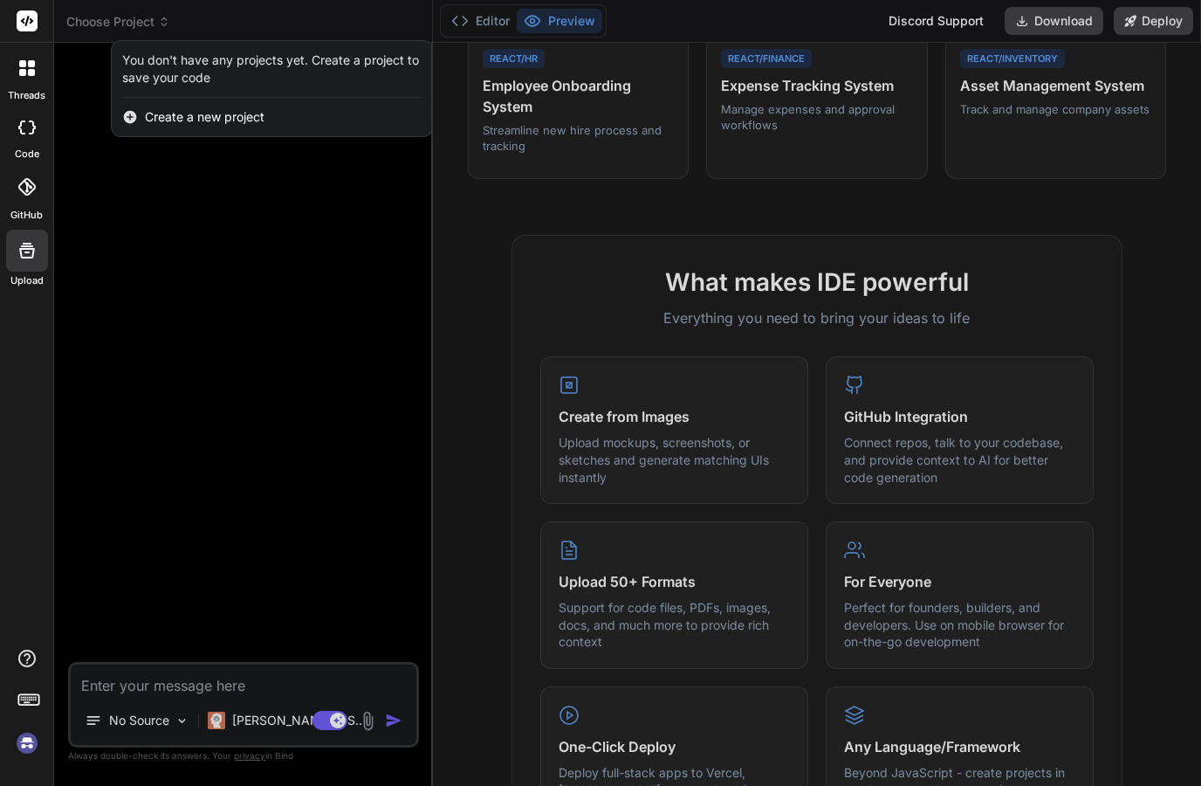
click at [15, 17] on div at bounding box center [26, 21] width 53 height 43
click at [24, 86] on div "threads" at bounding box center [26, 73] width 53 height 60
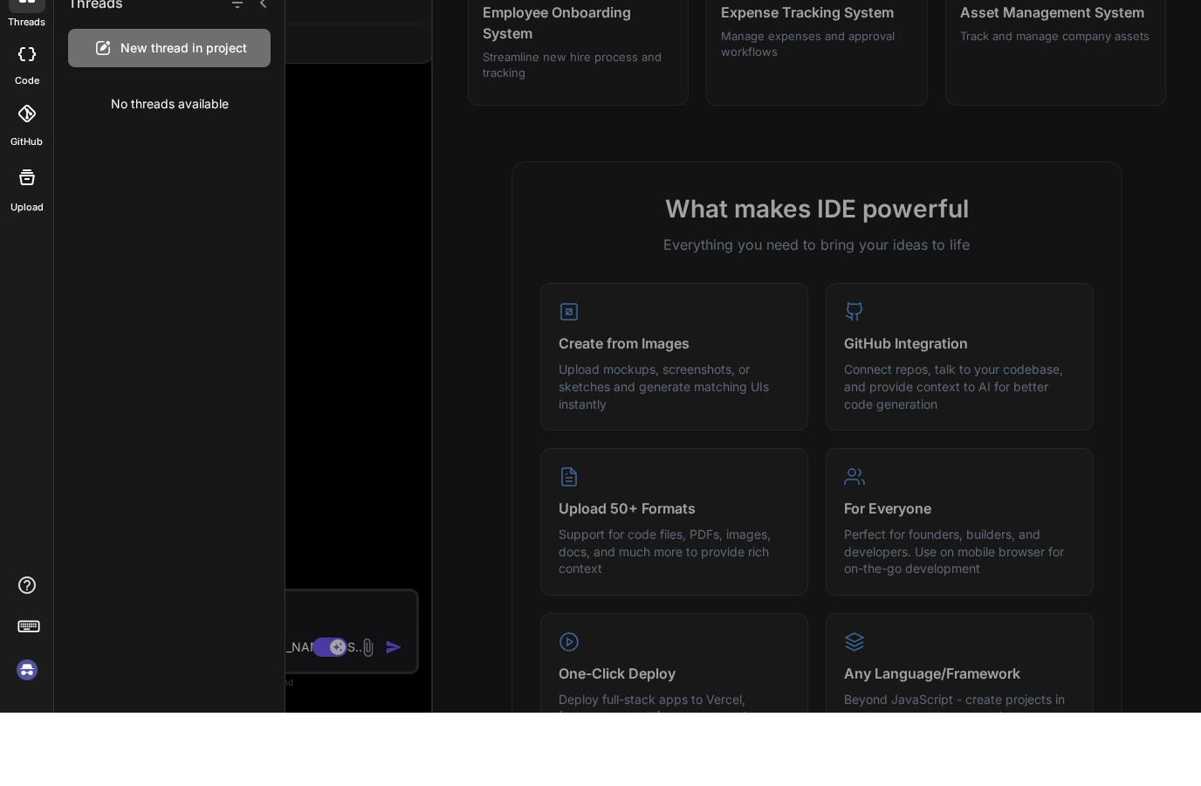
scroll to position [70, 0]
click at [24, 728] on img at bounding box center [27, 743] width 30 height 30
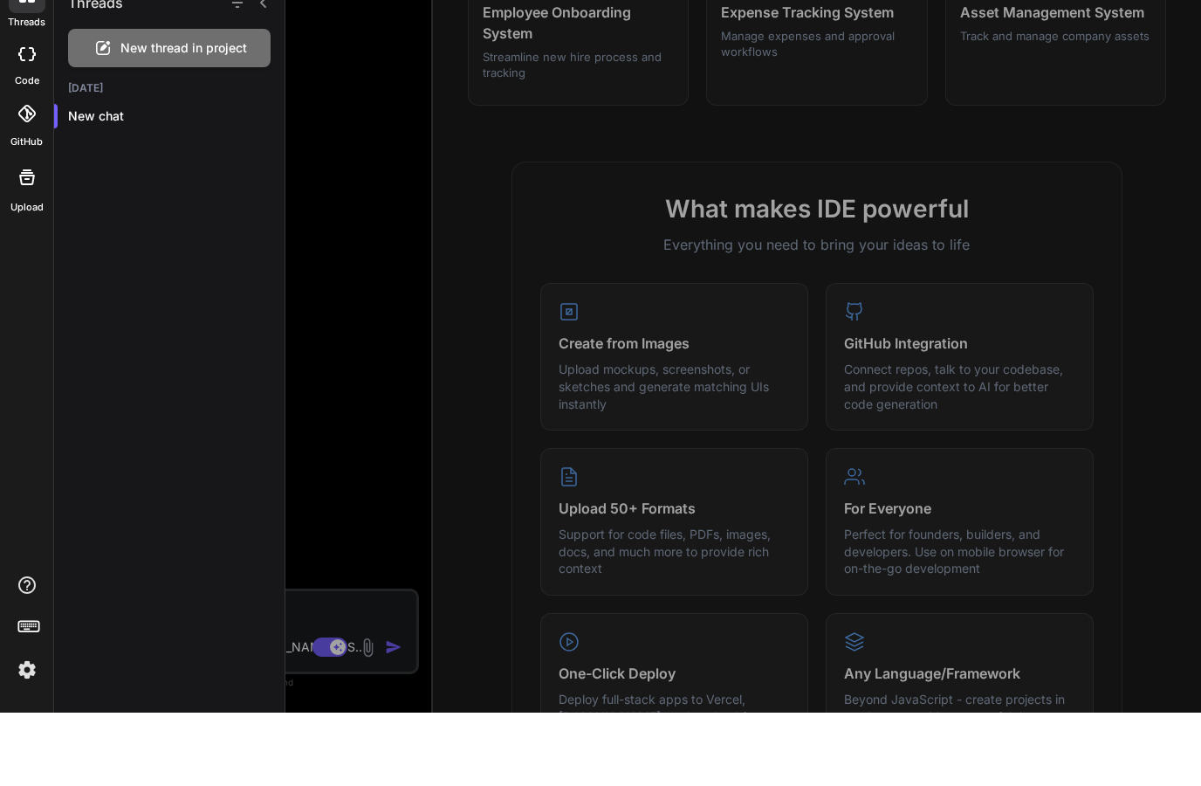
click at [16, 314] on div "threads code GitHub Upload" at bounding box center [27, 393] width 54 height 786
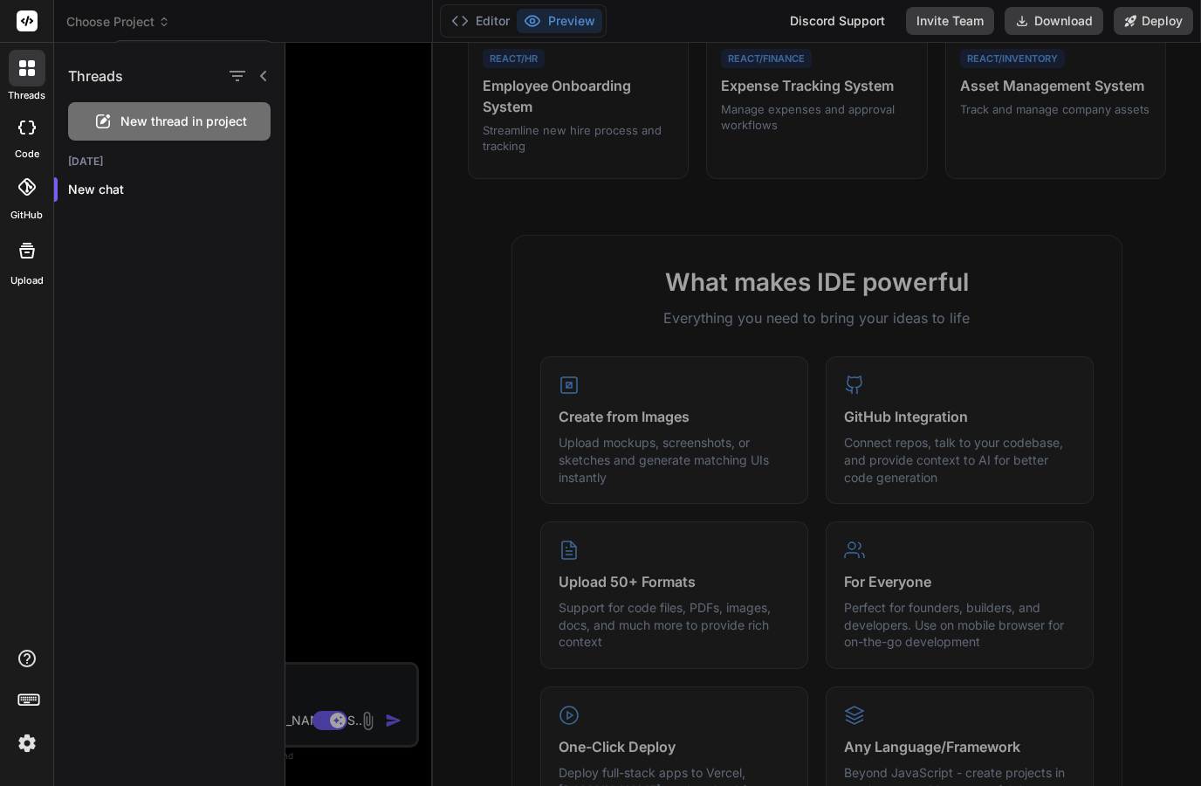
scroll to position [0, 0]
click at [25, 705] on rect at bounding box center [28, 699] width 20 height 10
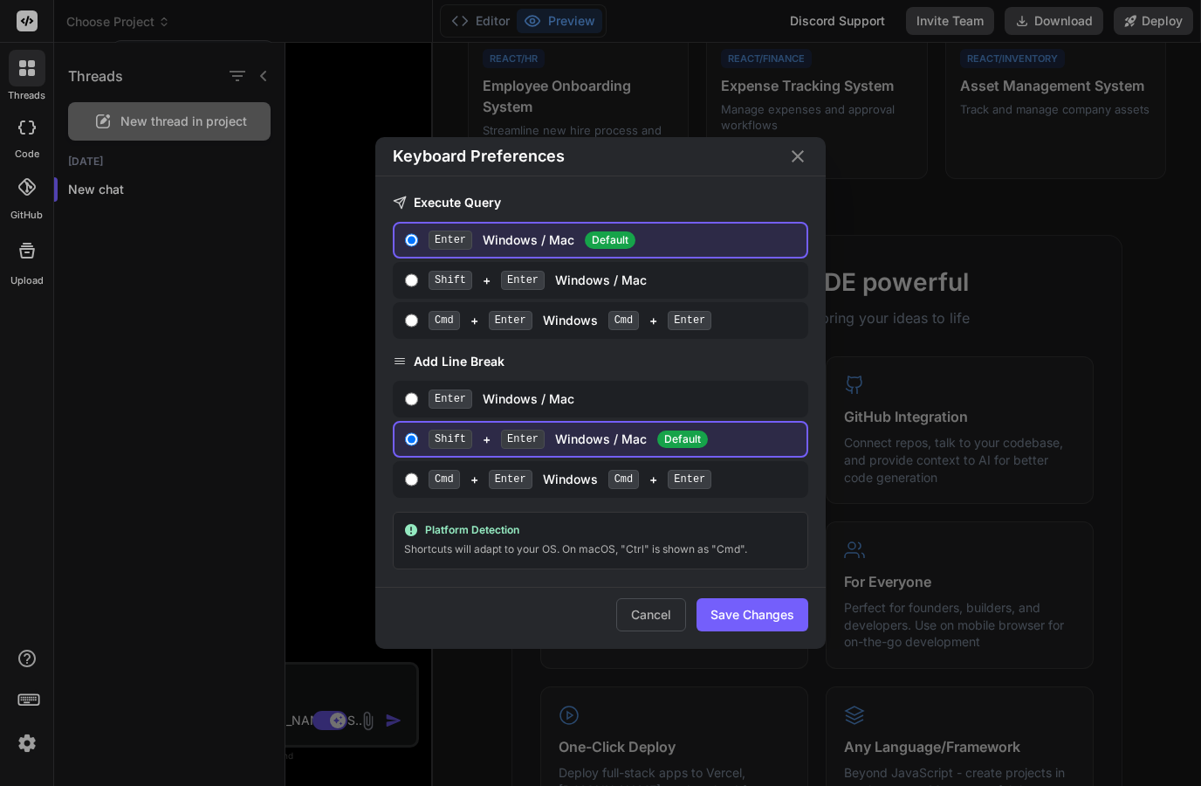
scroll to position [70, 0]
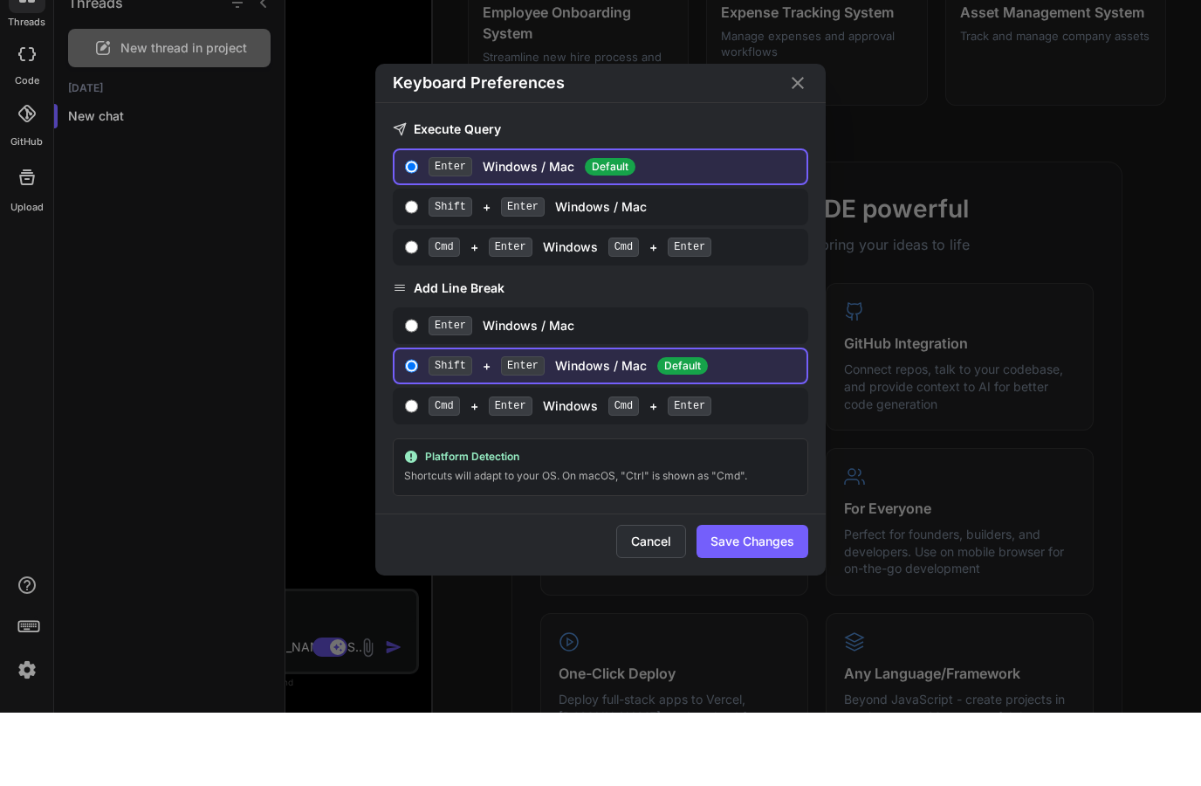
click at [636, 598] on button "Cancel" at bounding box center [651, 614] width 70 height 33
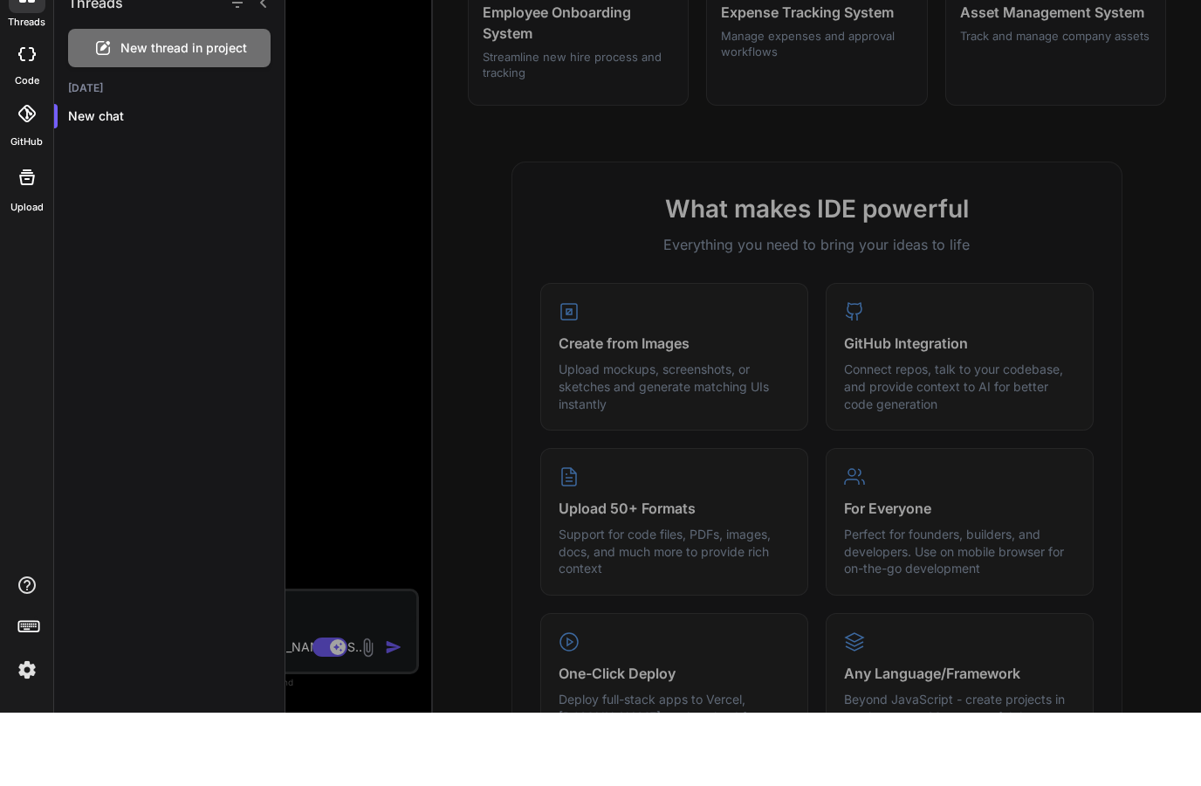
click at [25, 728] on img at bounding box center [27, 743] width 30 height 30
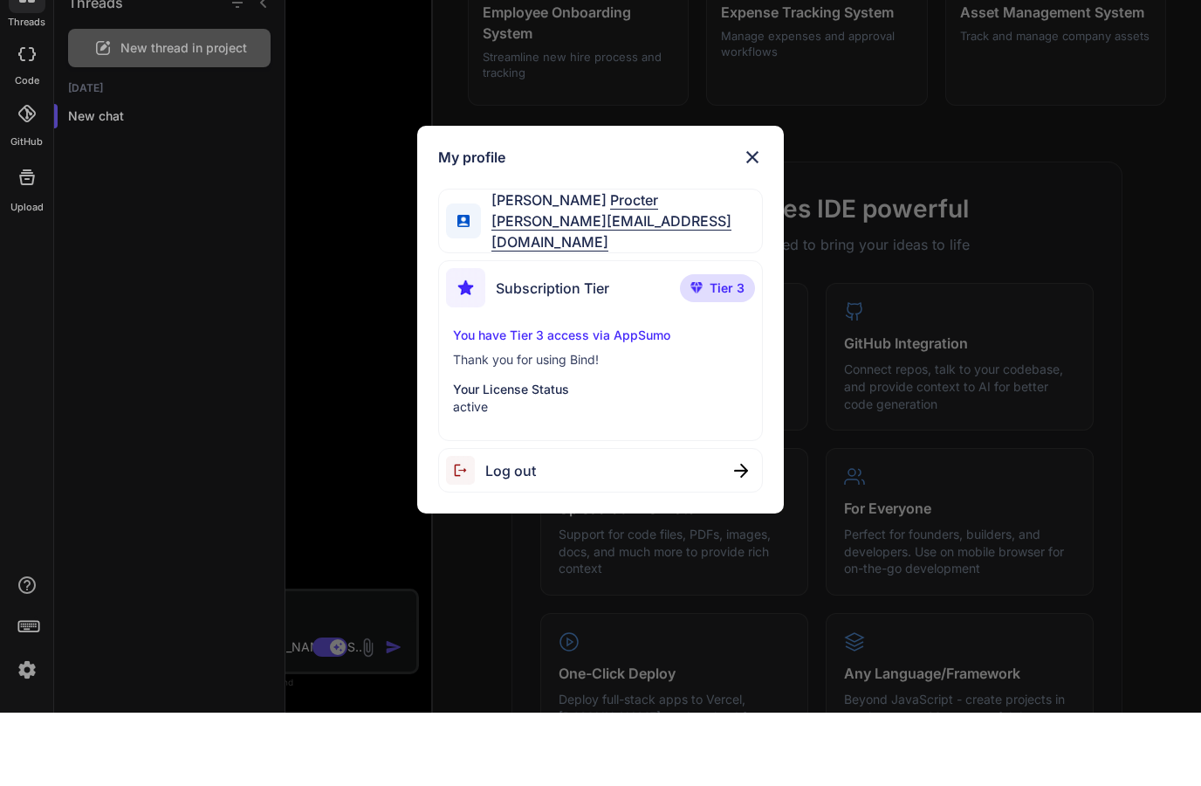
click at [169, 409] on div "My profile Jonathan Procter jonathan.procter@gmail.com Subscription Tier Tier 3…" at bounding box center [600, 393] width 1201 height 786
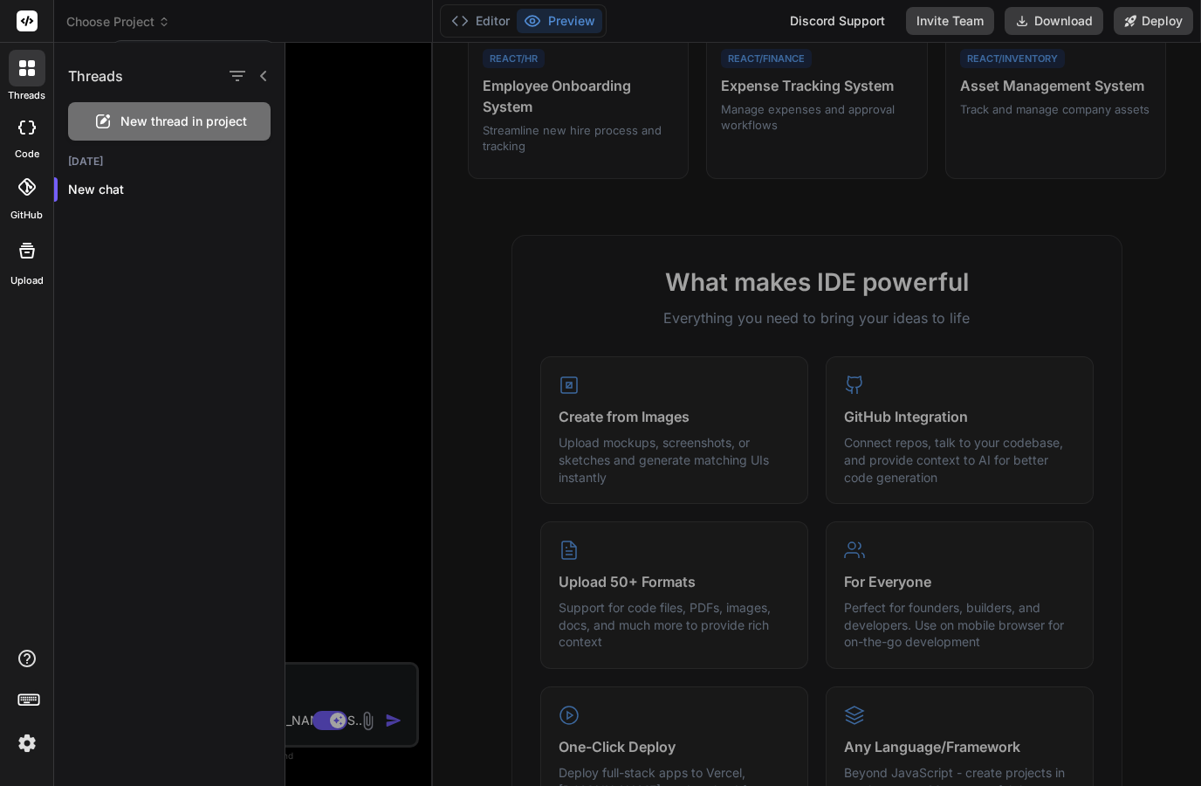
scroll to position [0, 0]
click at [1042, 21] on div at bounding box center [600, 393] width 1201 height 786
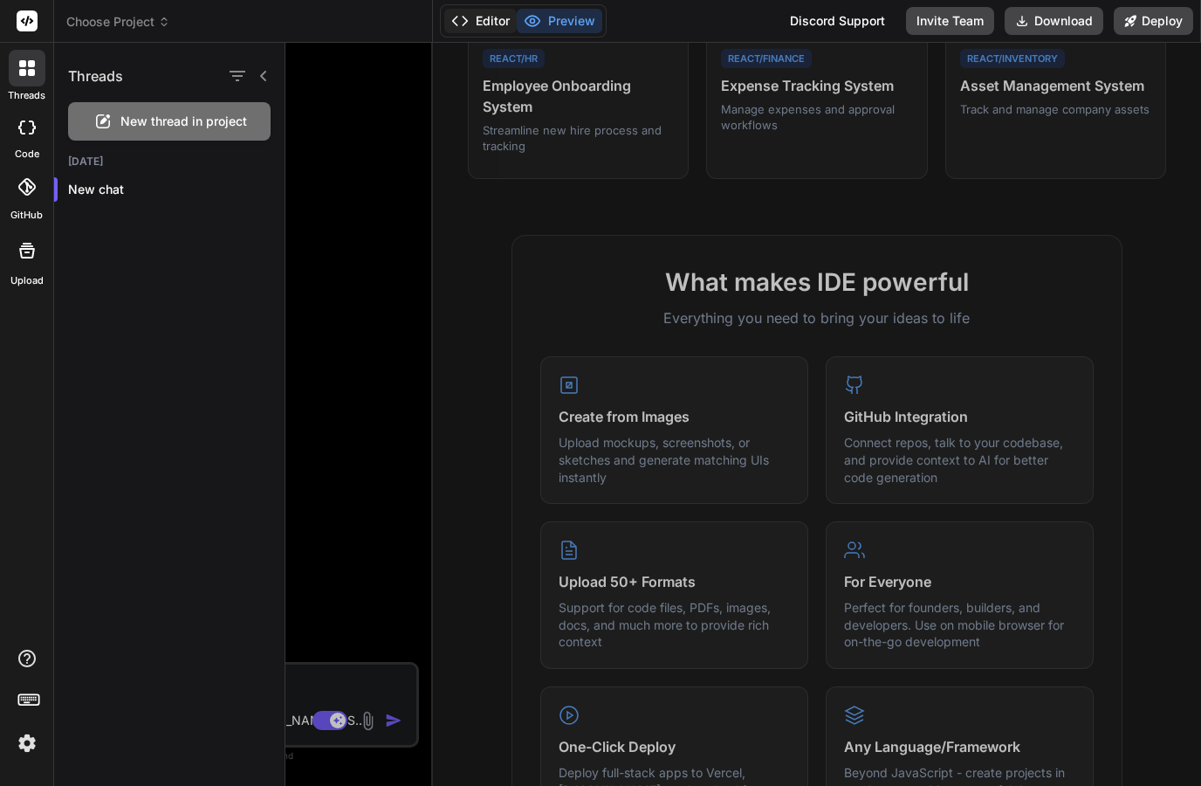
click at [473, 28] on button "Editor" at bounding box center [480, 21] width 72 height 24
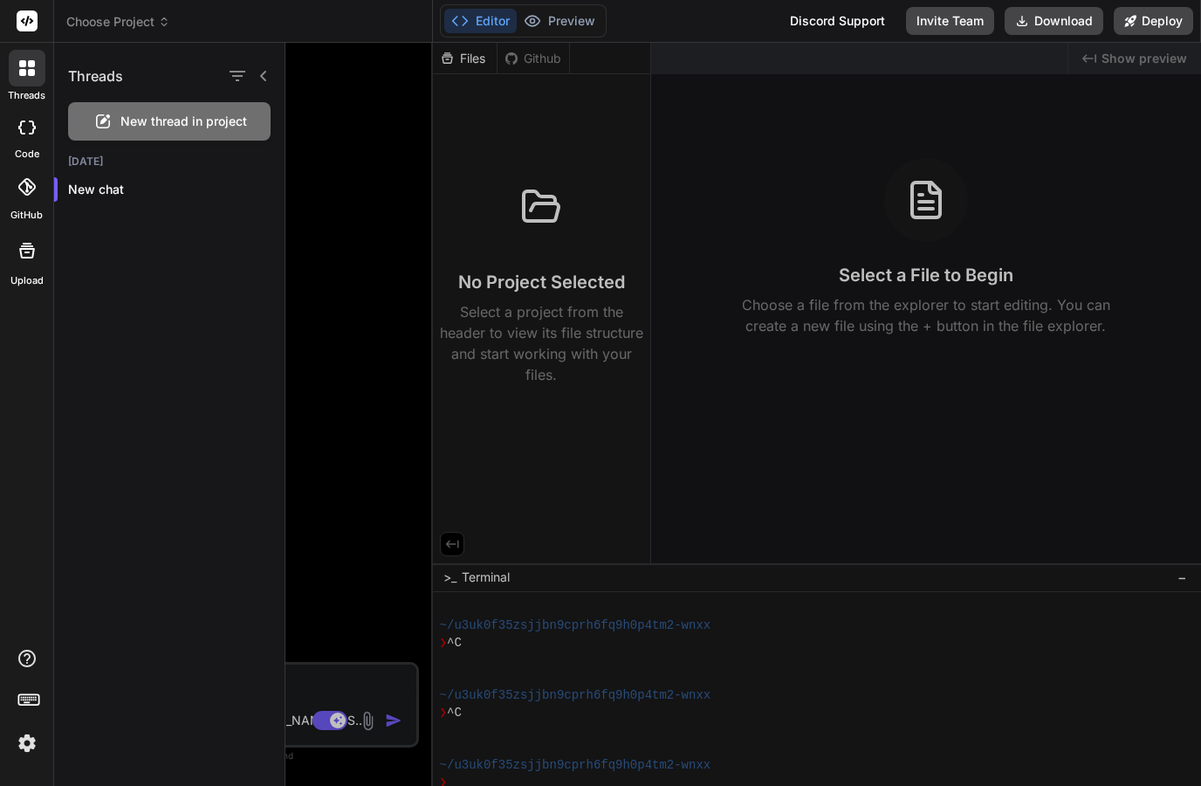
scroll to position [70, 0]
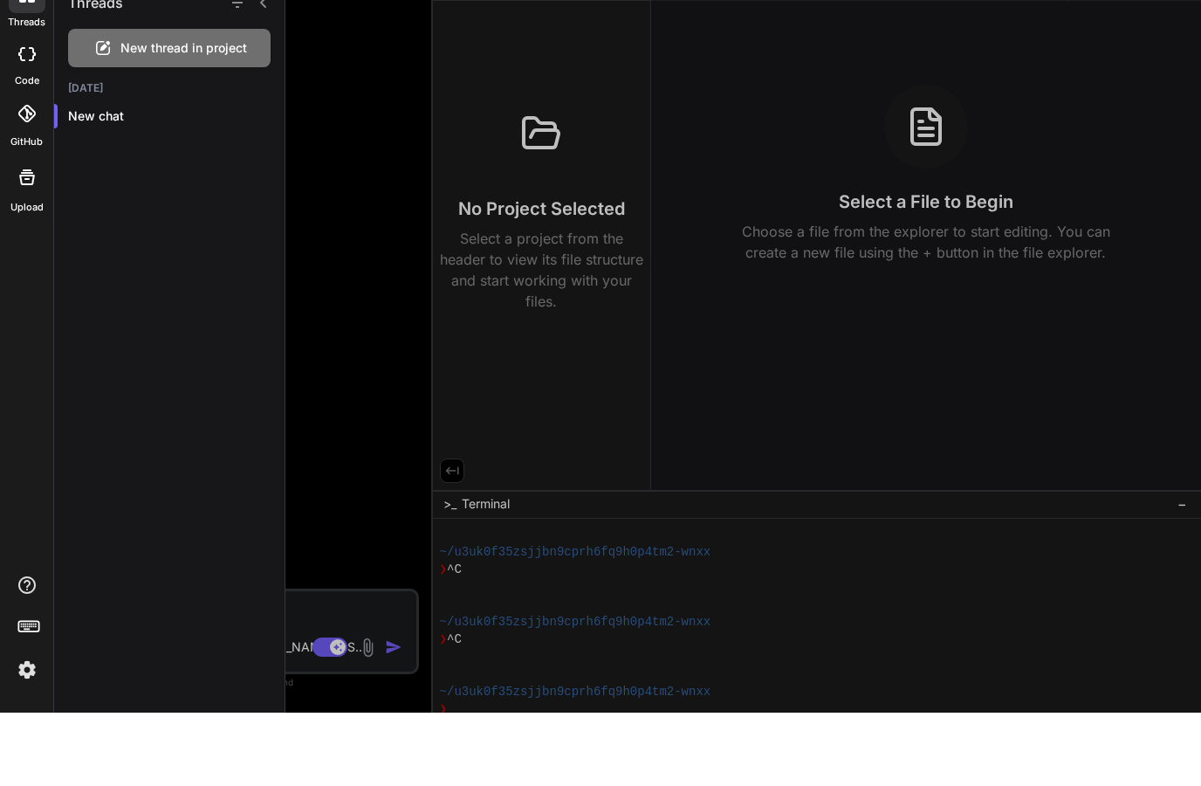
click at [1193, 466] on div at bounding box center [744, 414] width 916 height 743
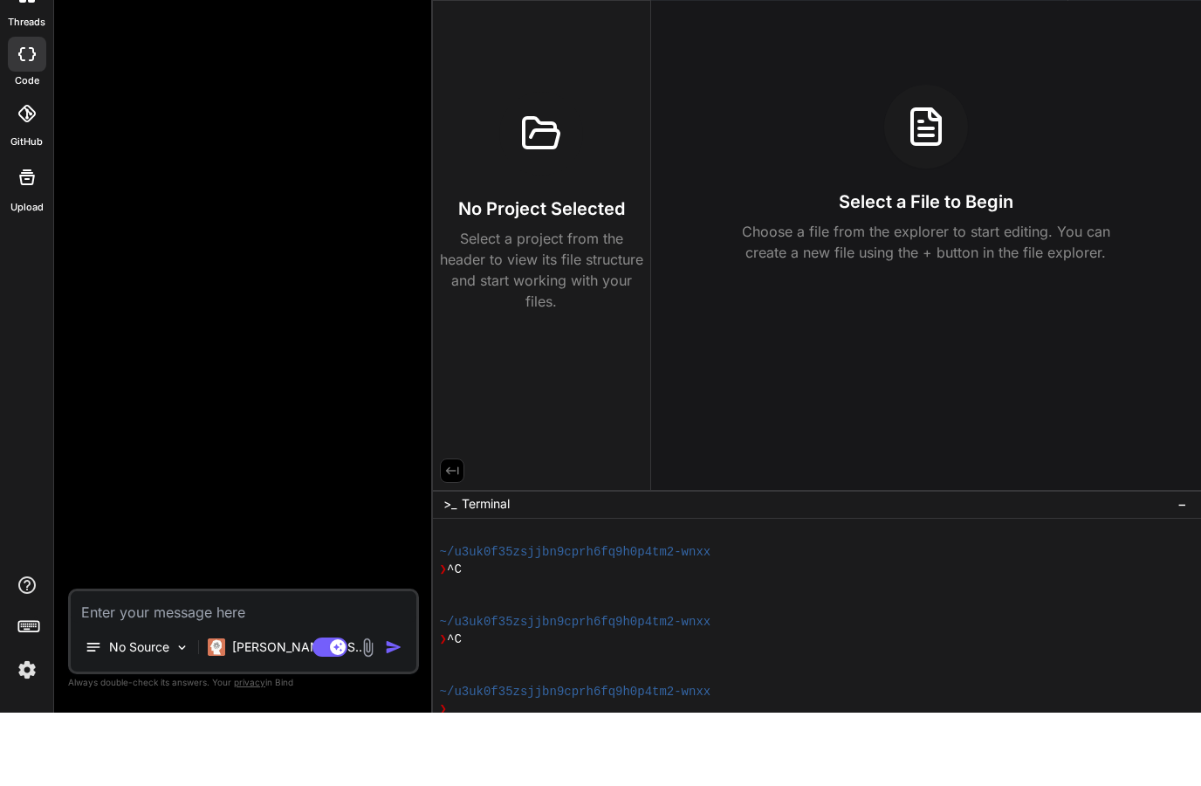
click at [1180, 568] on span "−" at bounding box center [1183, 576] width 10 height 17
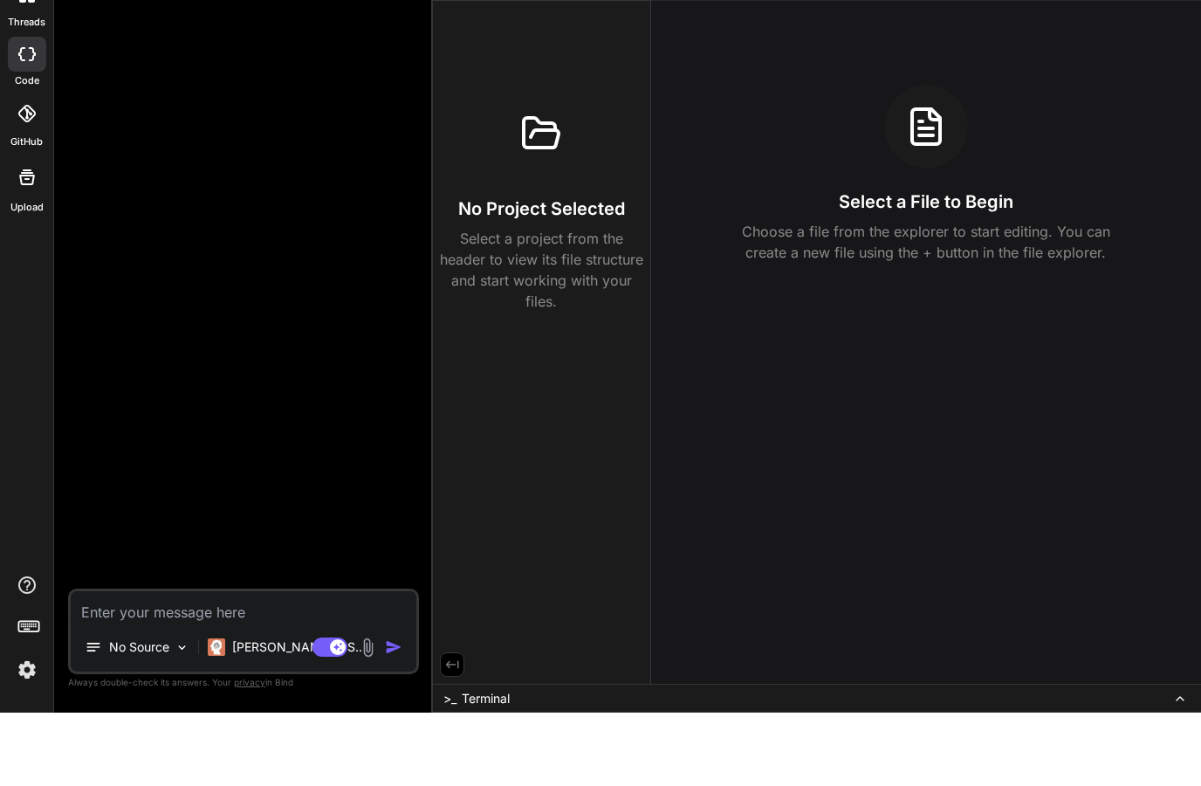
click at [454, 763] on span ">_" at bounding box center [450, 771] width 13 height 17
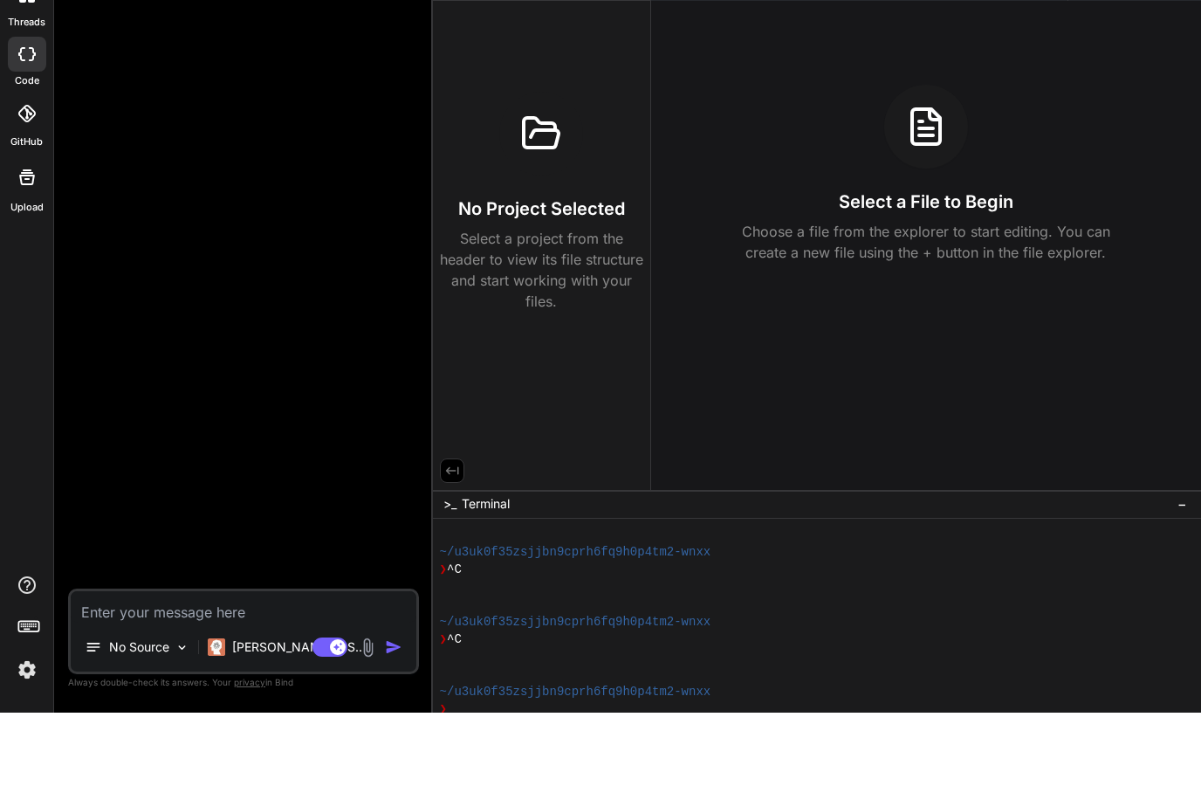
click at [461, 774] on textarea "Terminal input" at bounding box center [457, 782] width 7 height 17
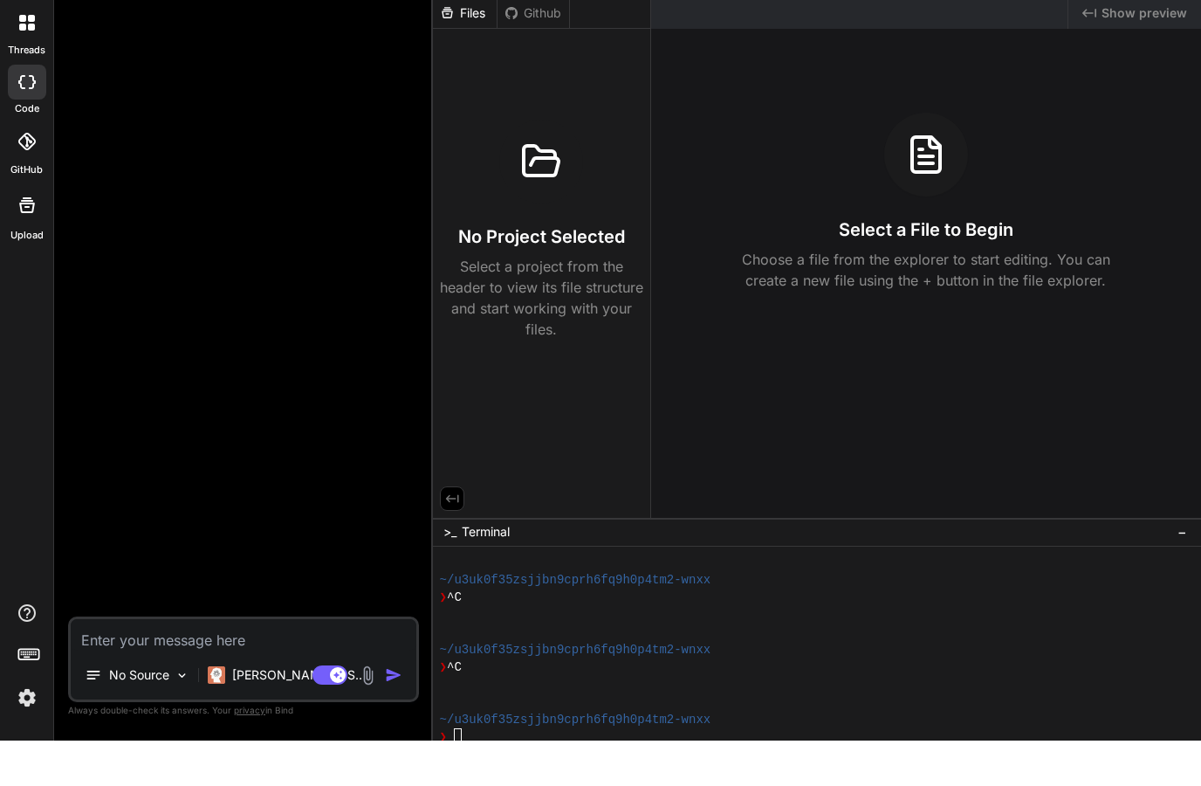
scroll to position [0, 0]
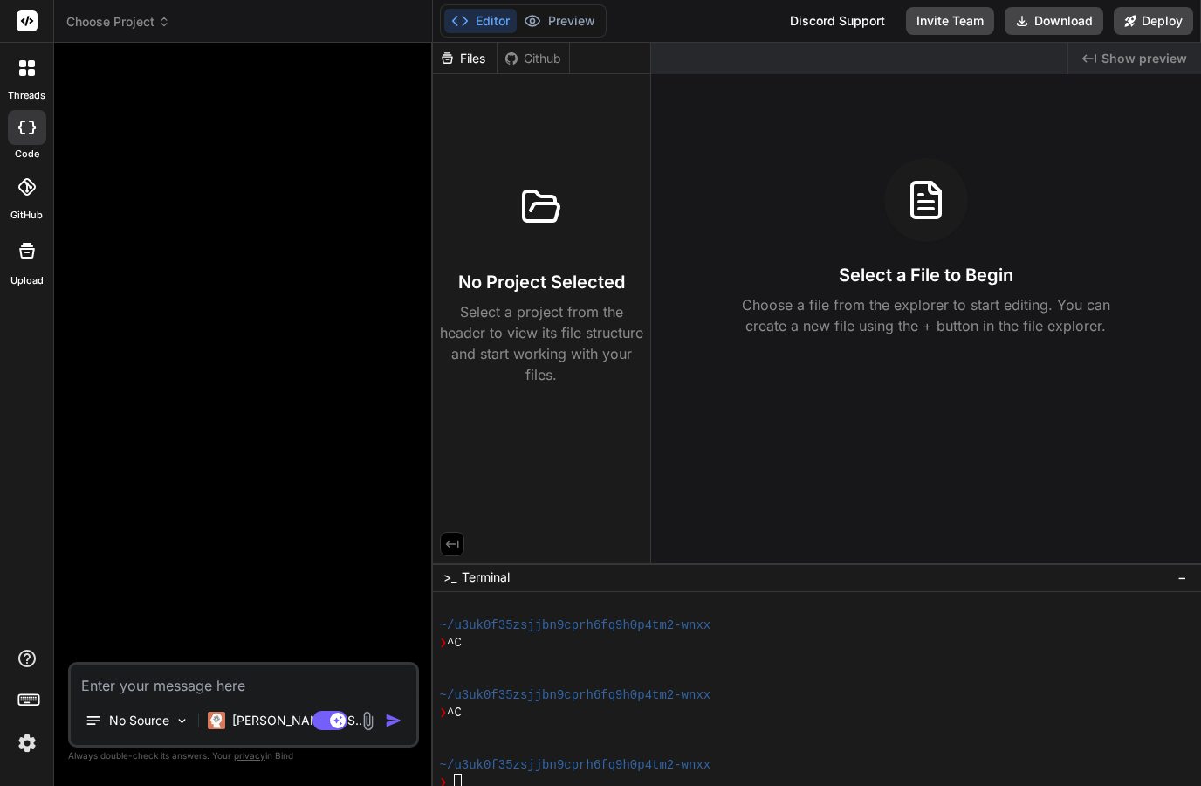
click at [524, 228] on div at bounding box center [541, 207] width 84 height 84
click at [462, 60] on div "Files" at bounding box center [465, 58] width 64 height 17
click at [526, 184] on div at bounding box center [541, 207] width 84 height 84
click at [1104, 62] on span "Show preview" at bounding box center [1145, 58] width 86 height 17
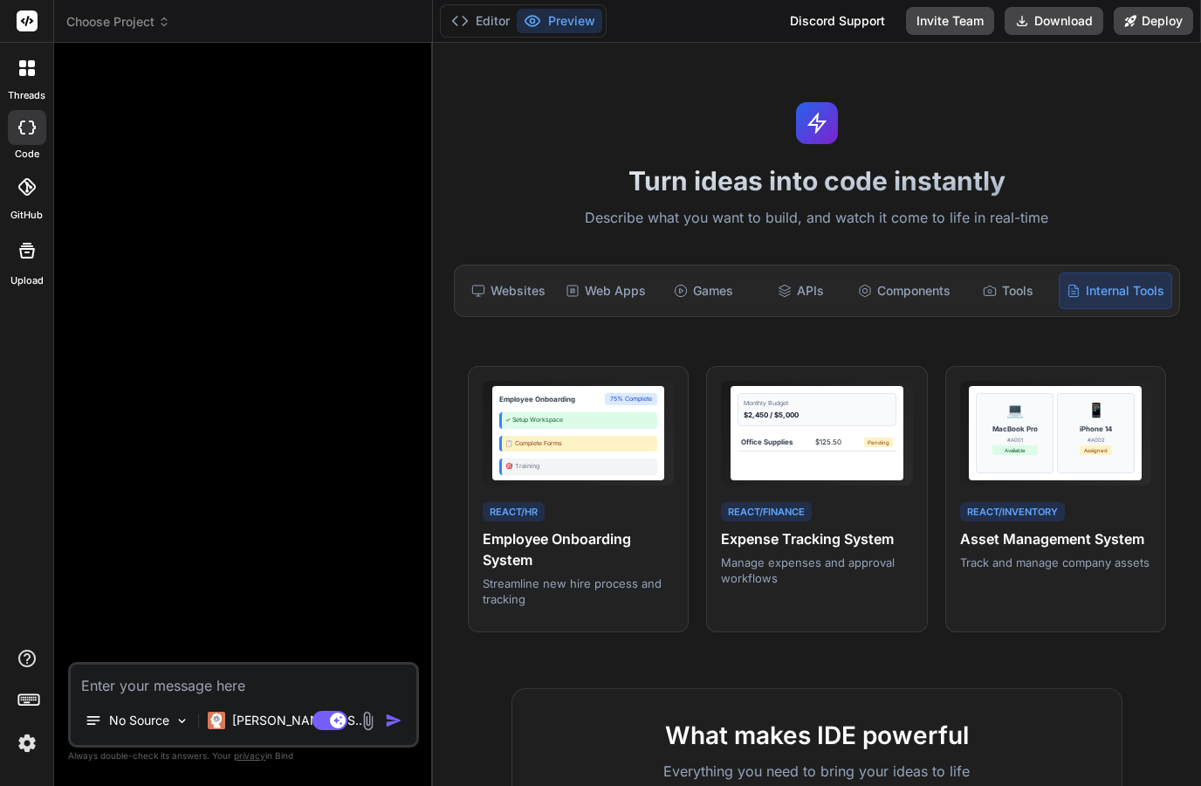
scroll to position [0, 9]
click at [19, 250] on icon at bounding box center [27, 250] width 21 height 21
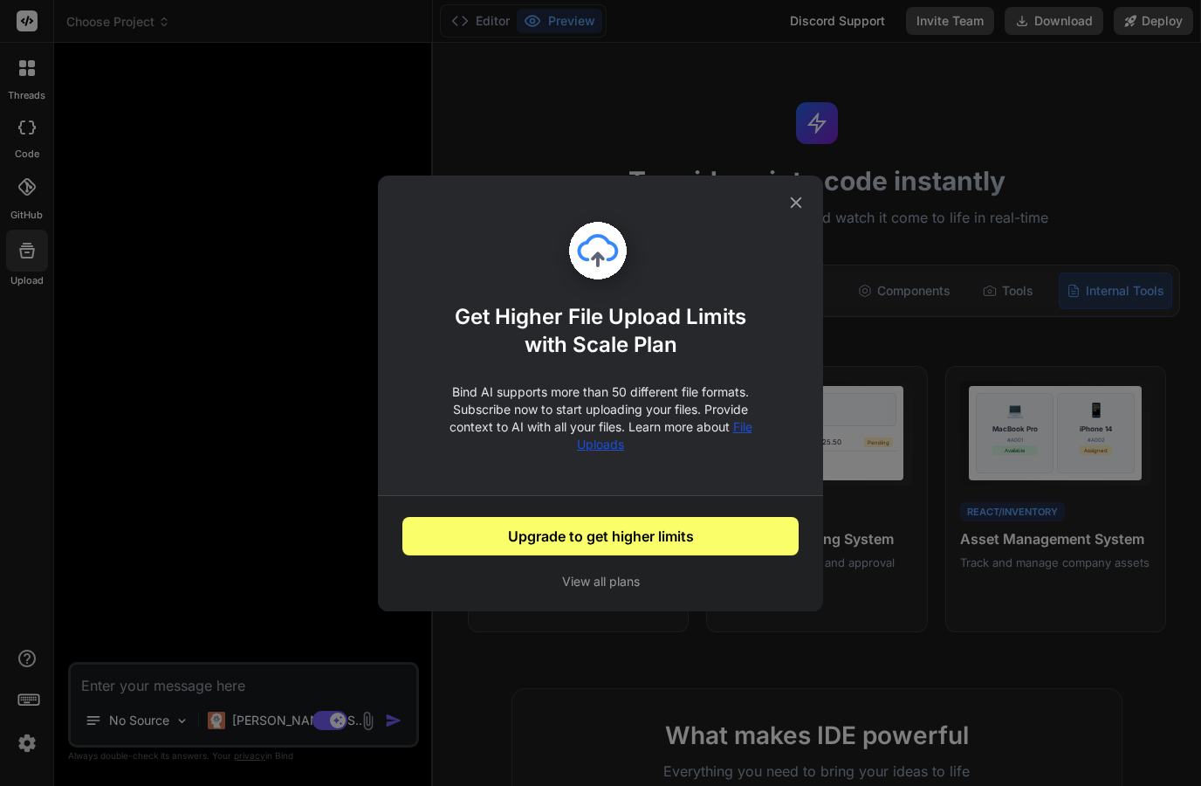
click at [802, 211] on icon at bounding box center [796, 202] width 19 height 19
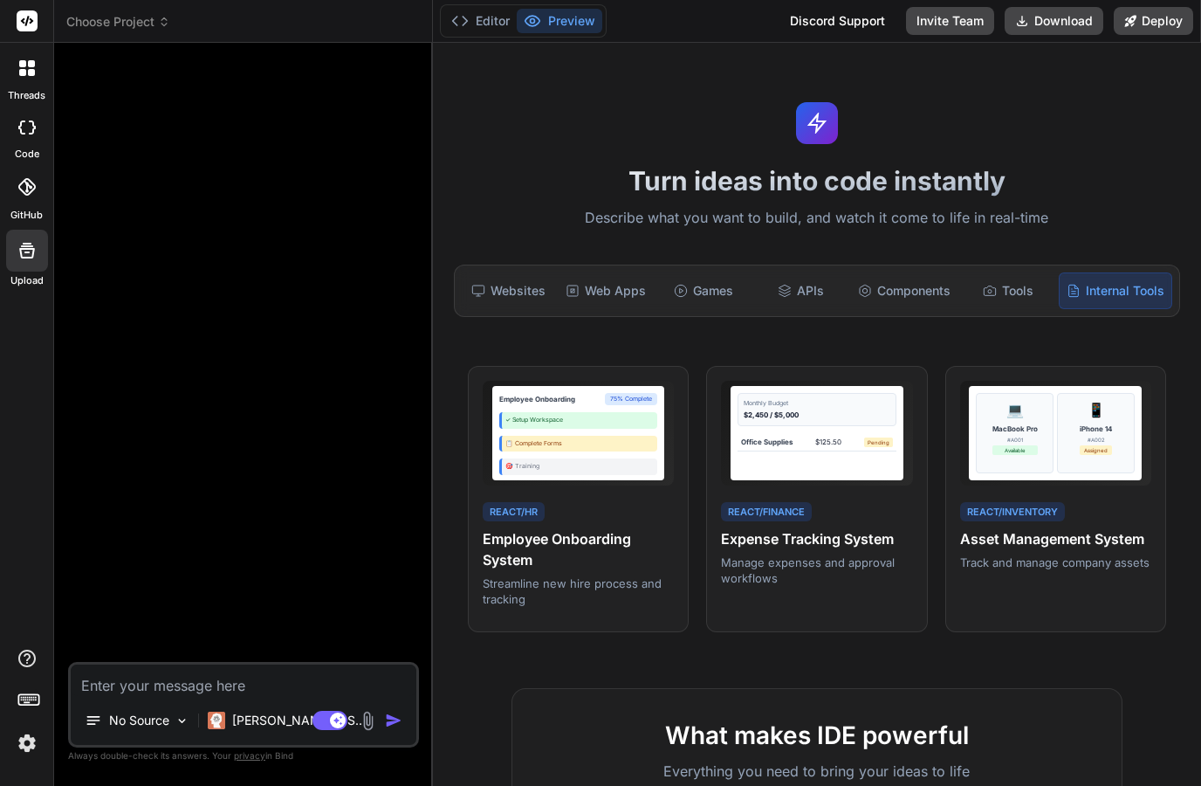
click at [87, 25] on span "Choose Project" at bounding box center [118, 21] width 104 height 17
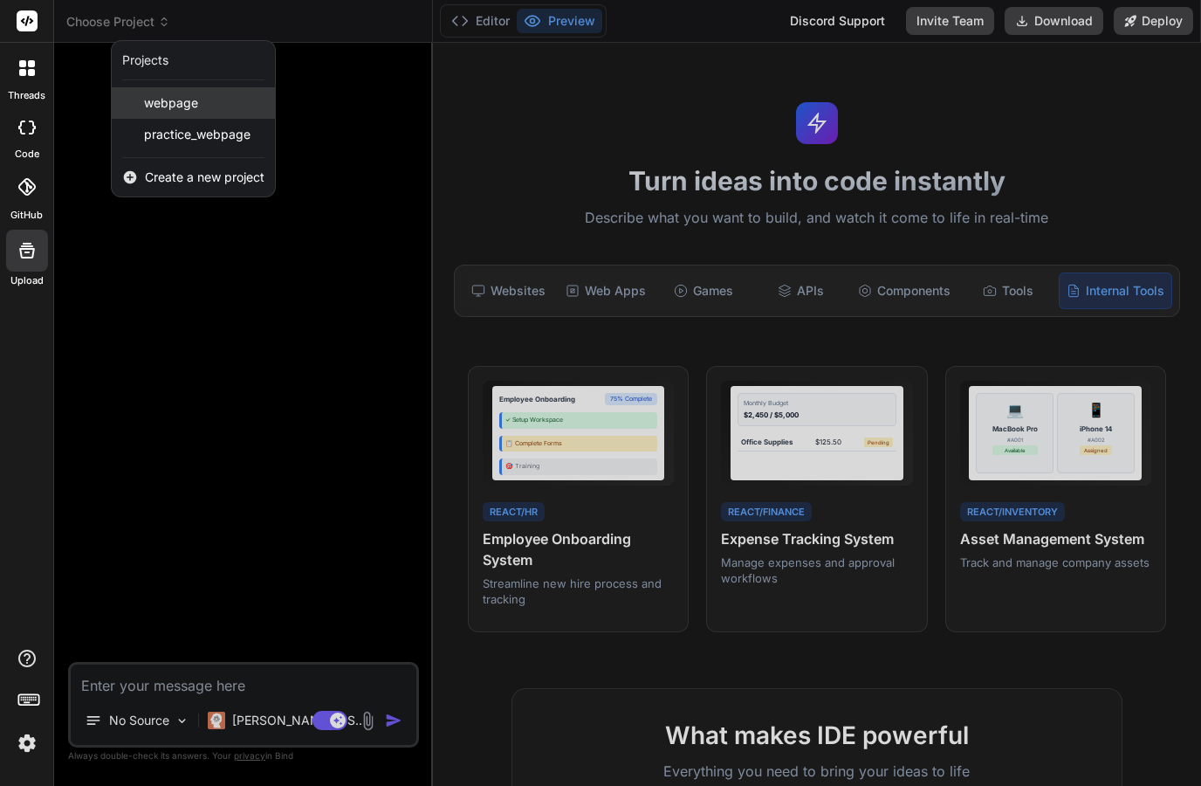
click at [146, 107] on span "webpage" at bounding box center [171, 102] width 54 height 17
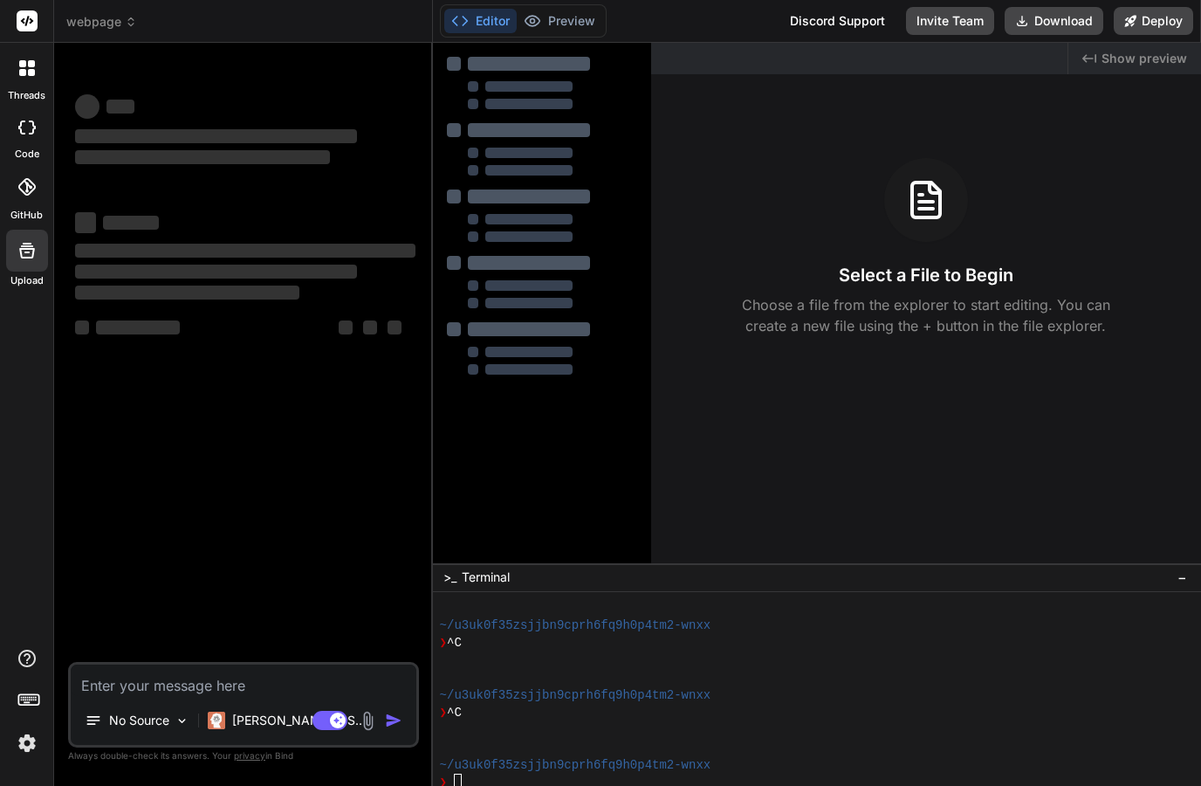
scroll to position [437, 0]
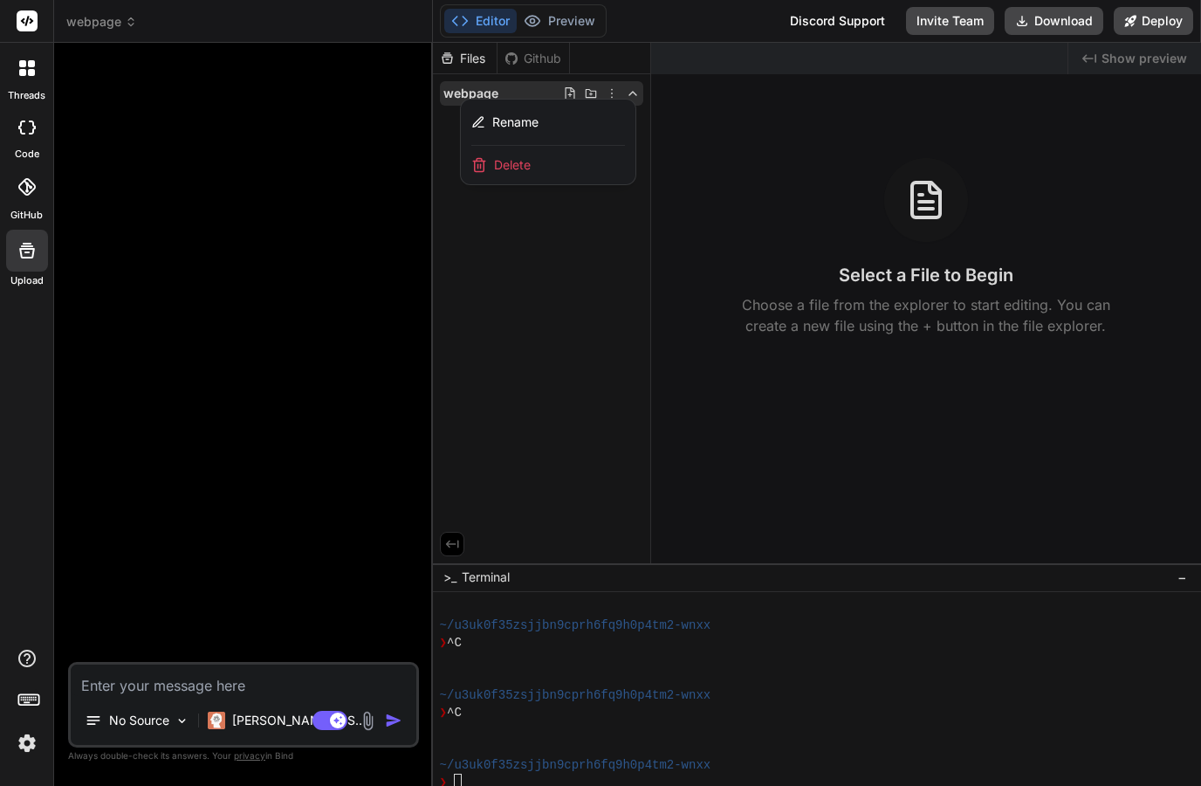
click at [490, 168] on div "Delete" at bounding box center [548, 165] width 175 height 38
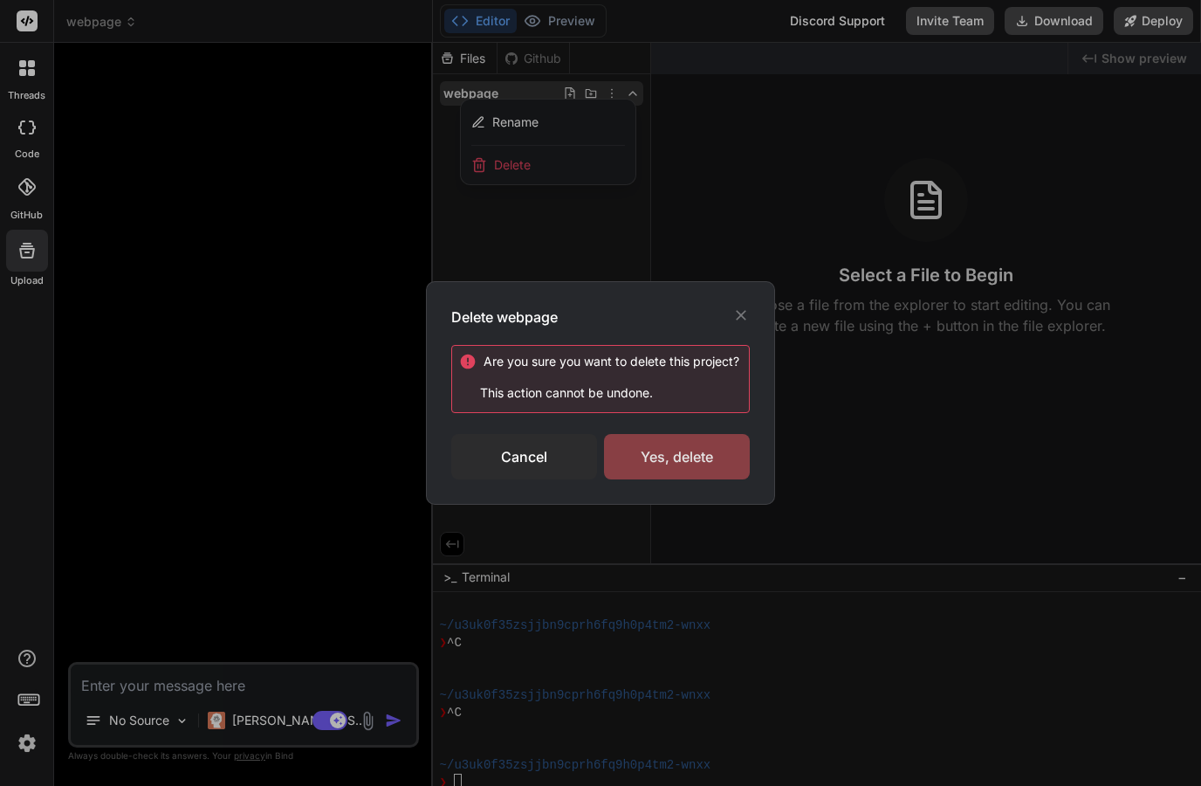
click at [656, 458] on div "Yes, delete" at bounding box center [677, 456] width 146 height 45
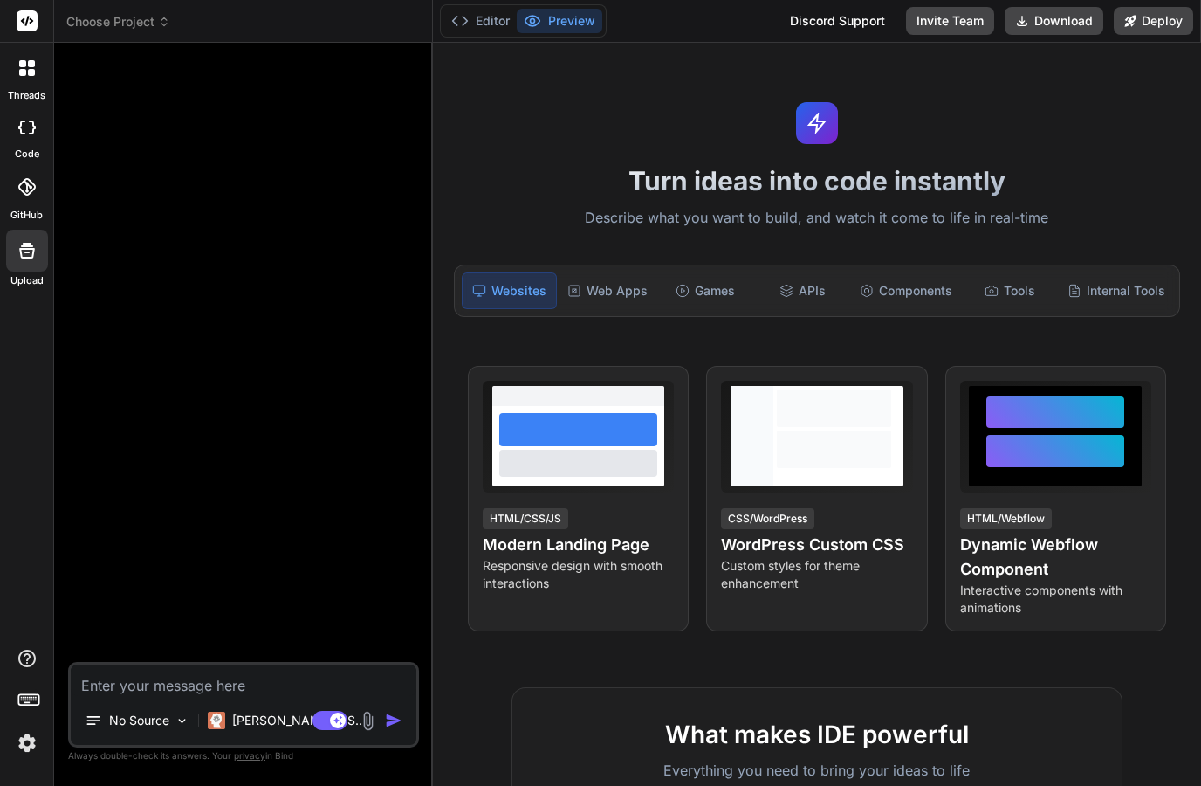
click at [108, 28] on span "Choose Project" at bounding box center [118, 21] width 104 height 17
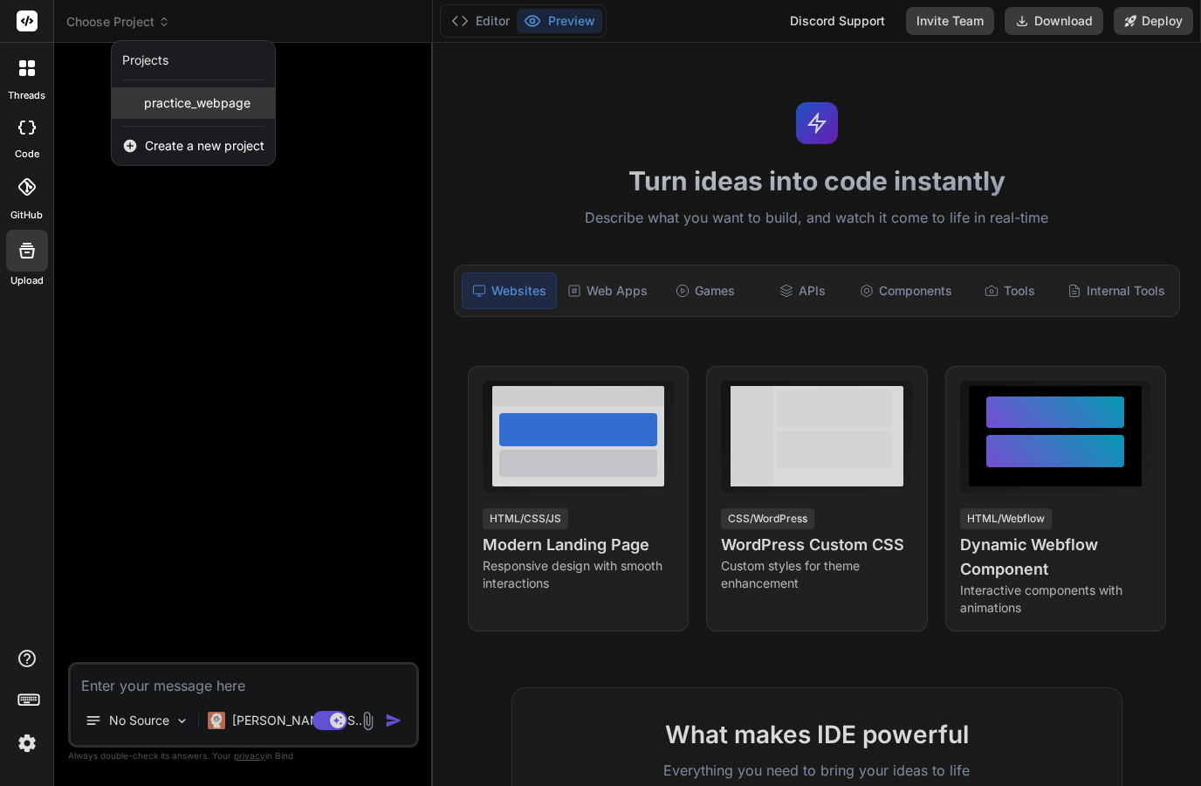
click at [156, 102] on span "practice_webpage" at bounding box center [197, 102] width 107 height 17
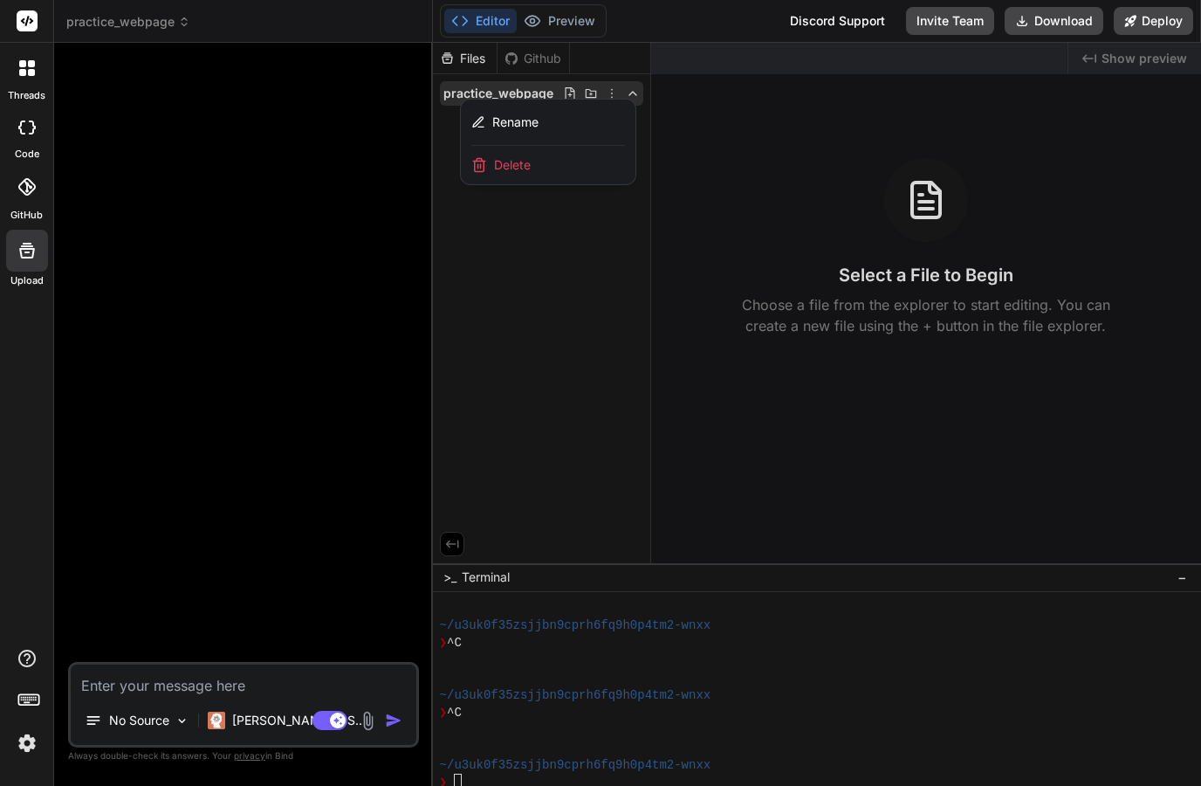
click at [11, 332] on div "threads code GitHub Upload" at bounding box center [27, 393] width 54 height 786
click at [1143, 449] on div at bounding box center [817, 414] width 768 height 743
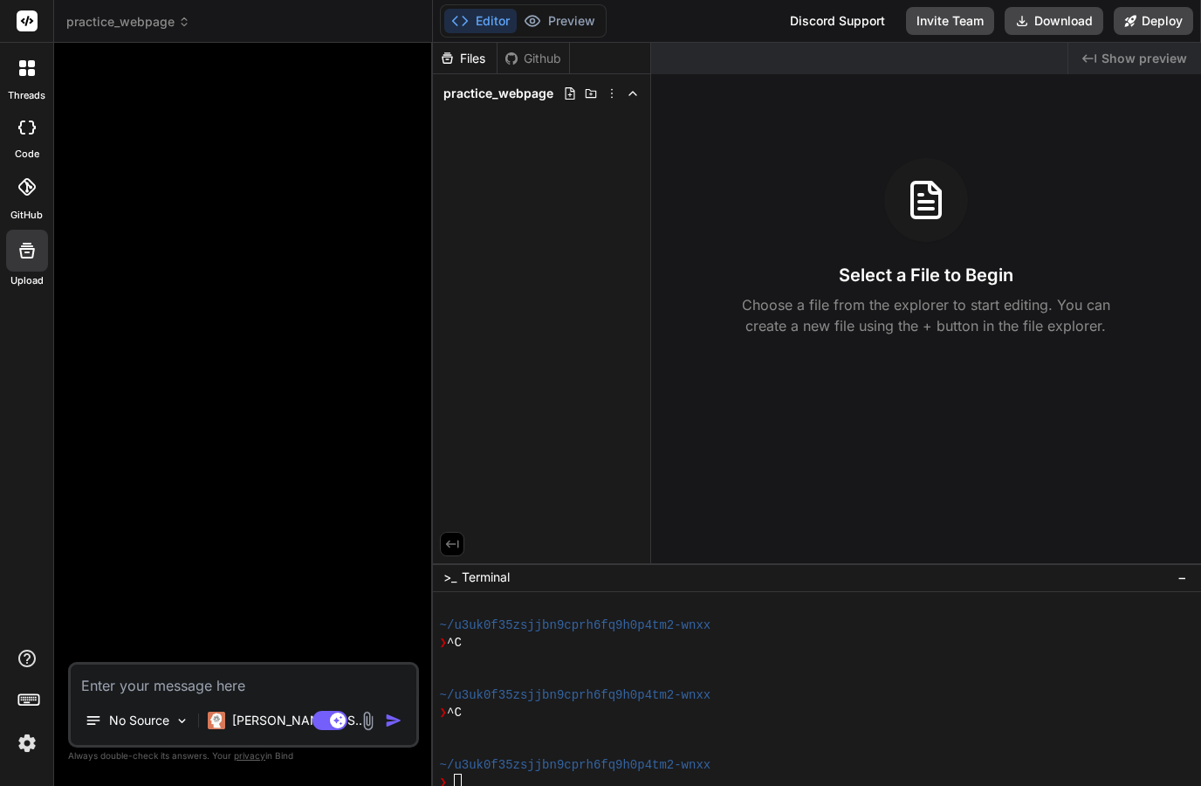
click at [1132, 444] on div "Created with Pixso. Show preview Select a File to Begin Choose a file from the …" at bounding box center [926, 303] width 550 height 520
click at [116, 26] on span "practice_webpage" at bounding box center [128, 21] width 124 height 17
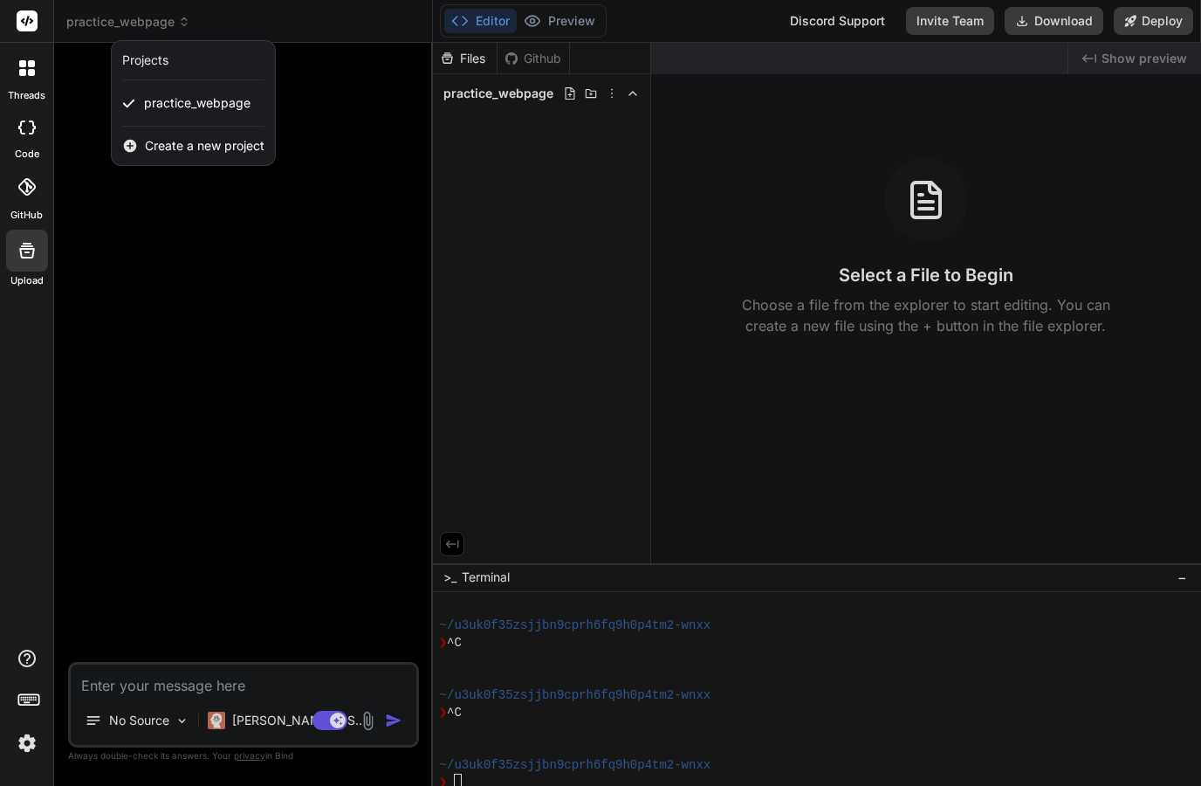
click at [124, 272] on div at bounding box center [600, 393] width 1201 height 786
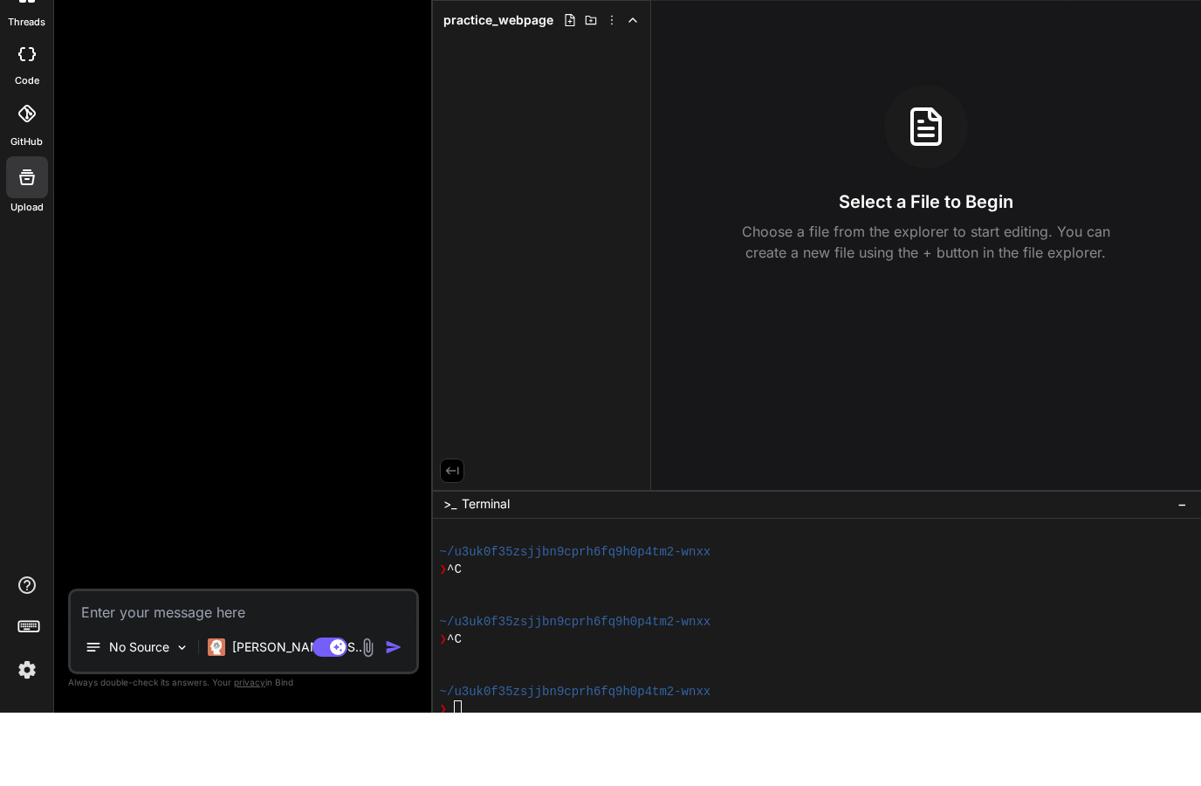
scroll to position [70, 0]
click at [361, 711] on img at bounding box center [368, 721] width 20 height 20
type textarea "x"
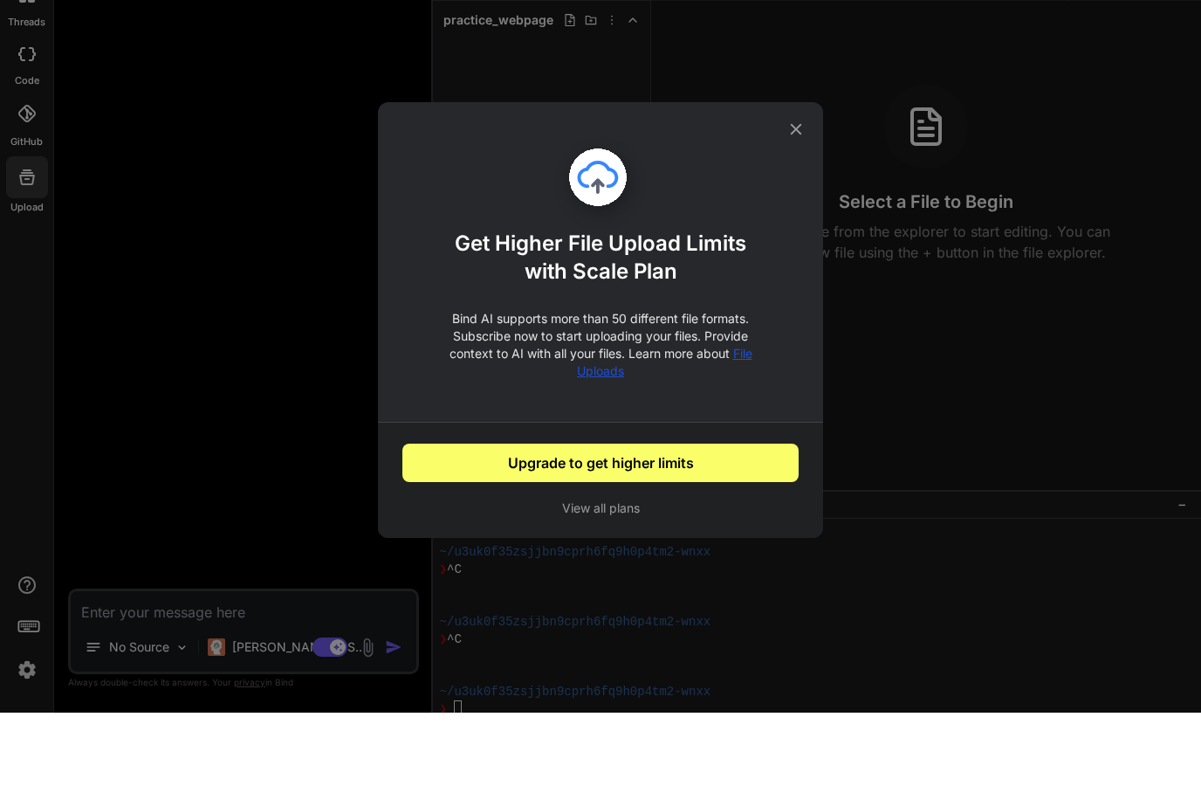
click at [593, 419] on span "File Uploads" at bounding box center [664, 435] width 175 height 32
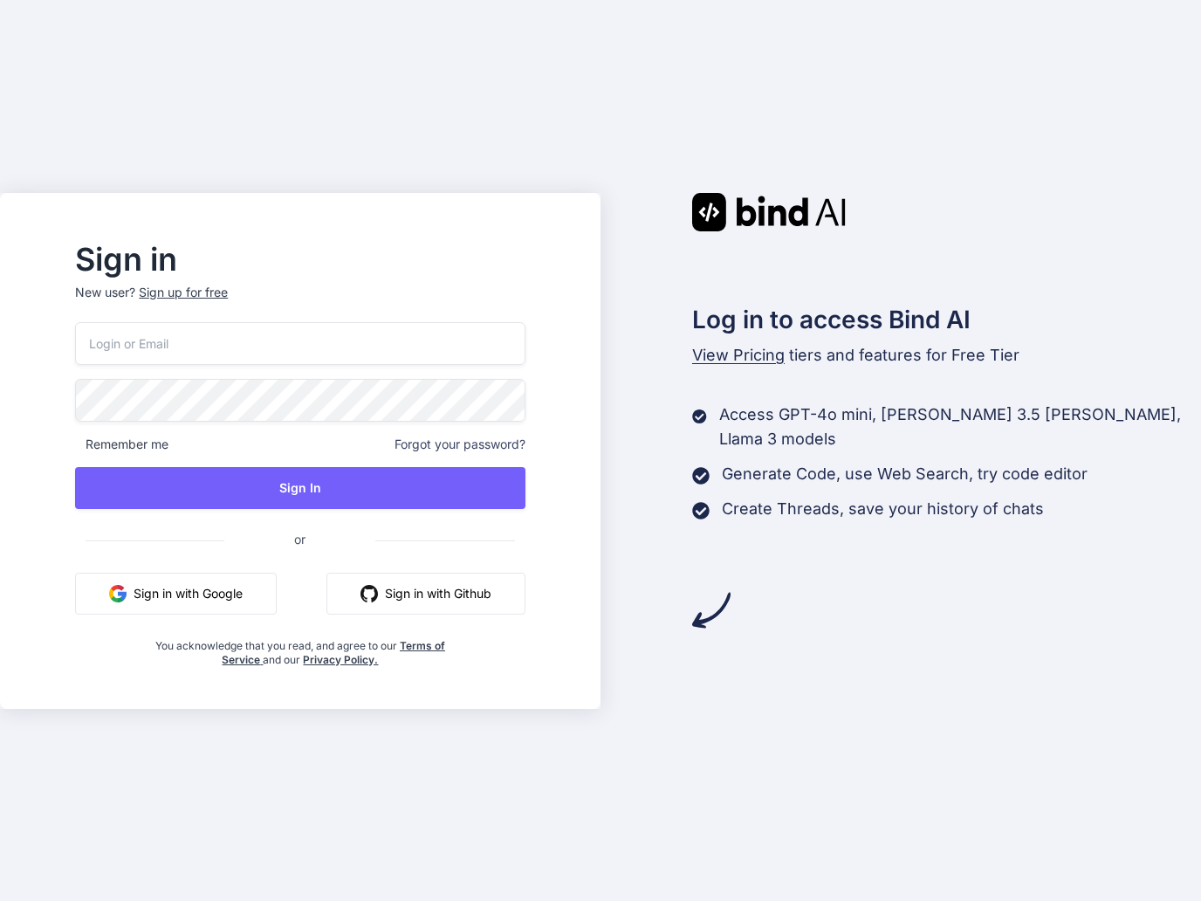
click at [423, 602] on button "Sign in with Github" at bounding box center [426, 594] width 199 height 42
click at [157, 348] on input "email" at bounding box center [300, 343] width 450 height 43
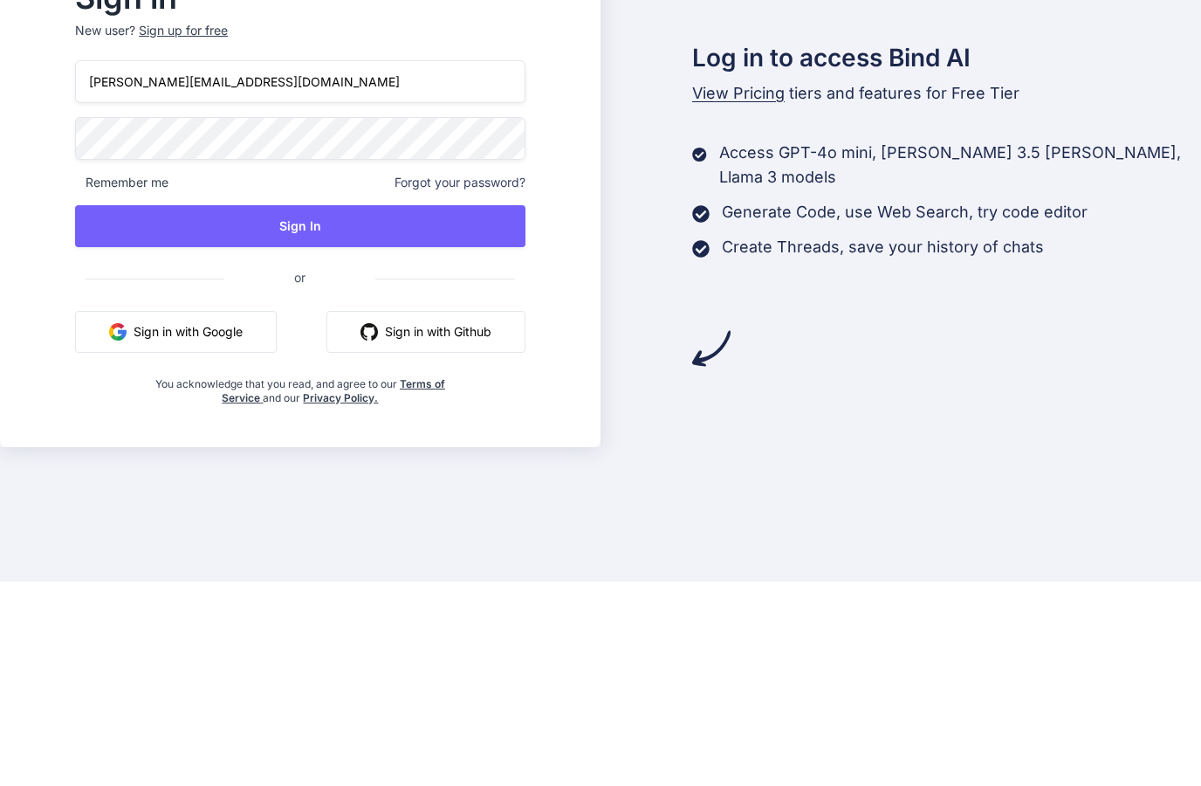
type input "[PERSON_NAME][EMAIL_ADDRESS][DOMAIN_NAME]"
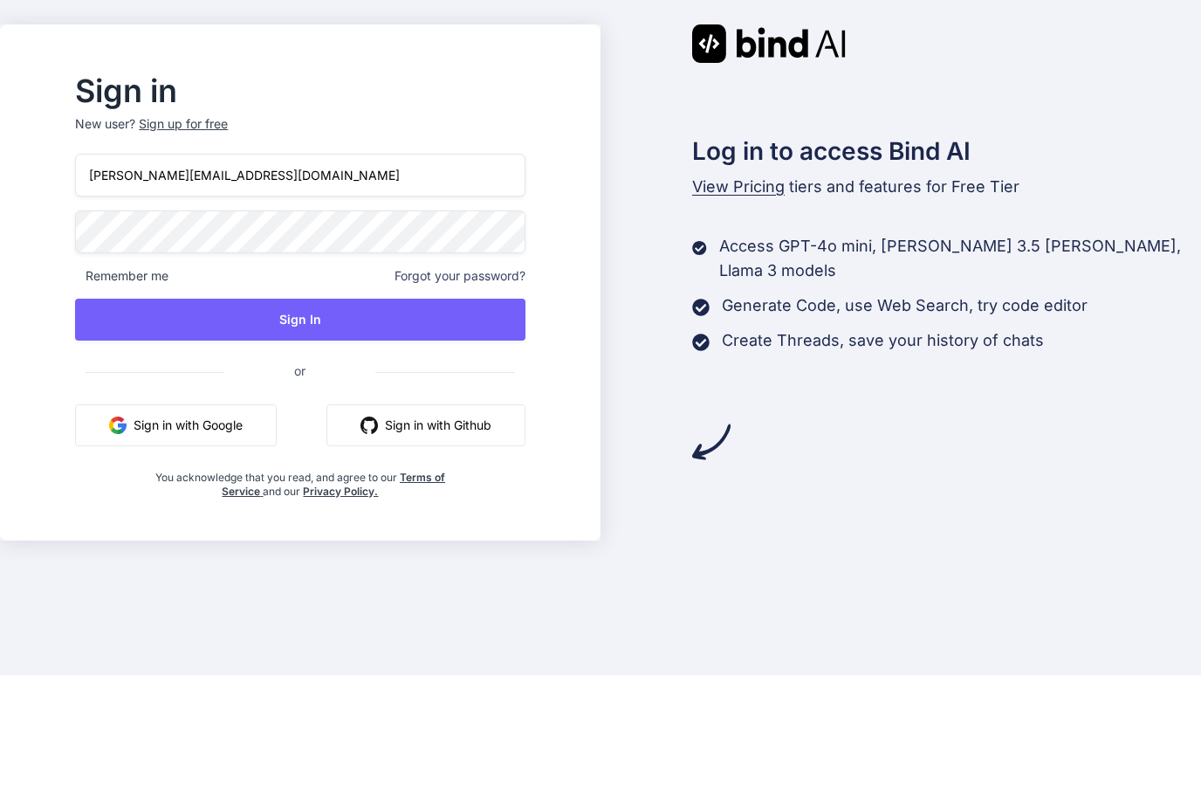
scroll to position [38, 0]
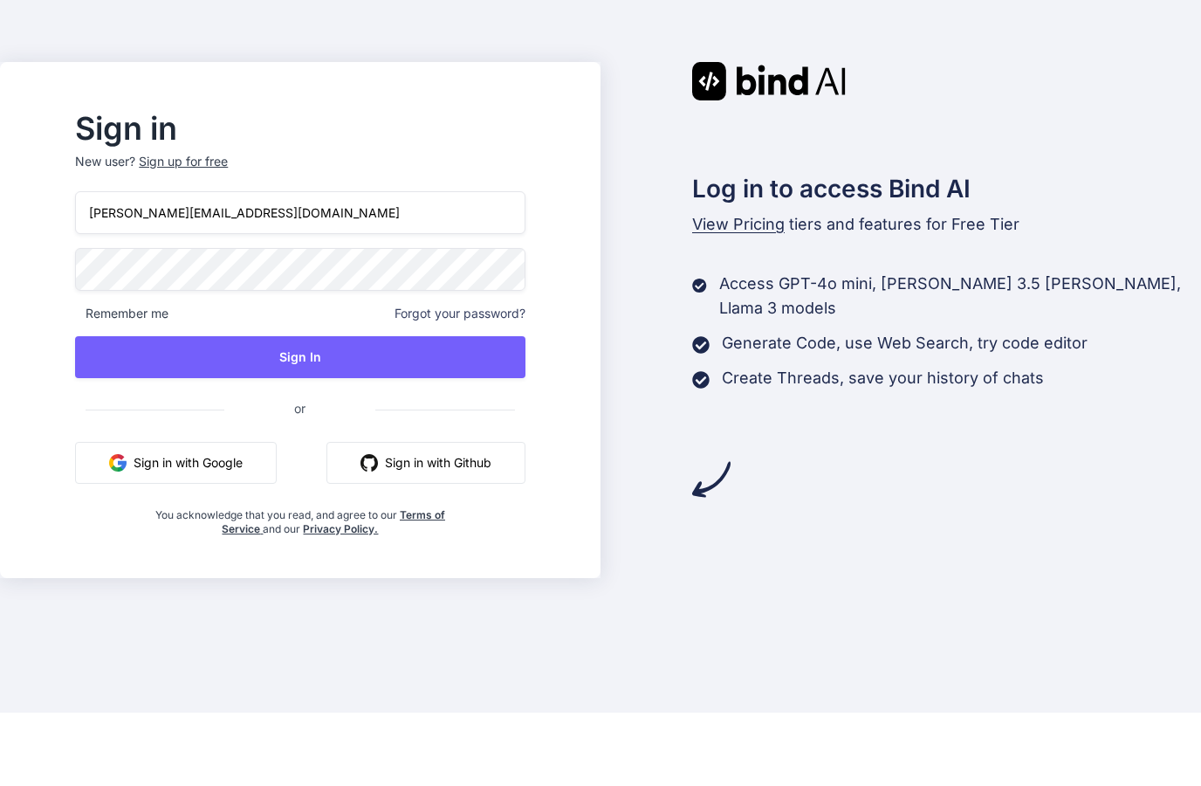
click at [156, 515] on button "Sign in with Google" at bounding box center [176, 536] width 202 height 42
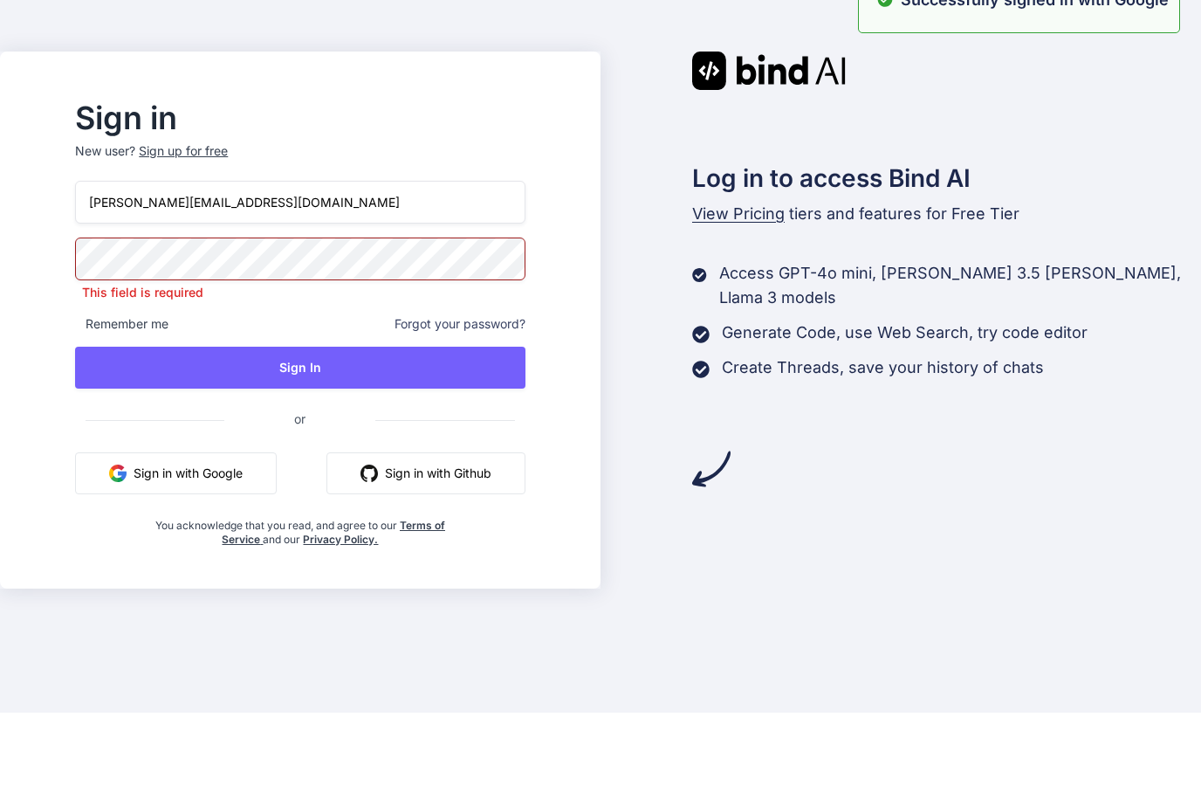
click at [176, 526] on button "Sign in with Google" at bounding box center [176, 547] width 202 height 42
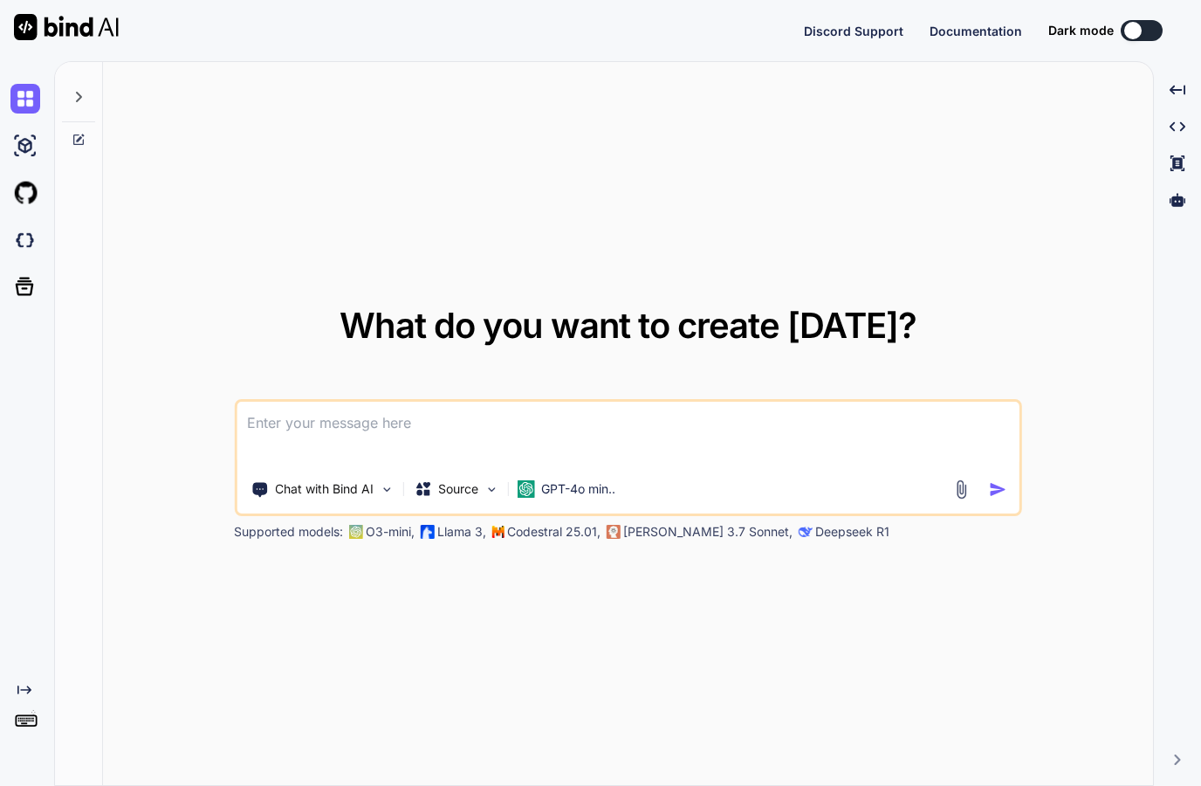
type textarea "x"
click at [1118, 25] on button "Sign in" at bounding box center [1126, 30] width 94 height 35
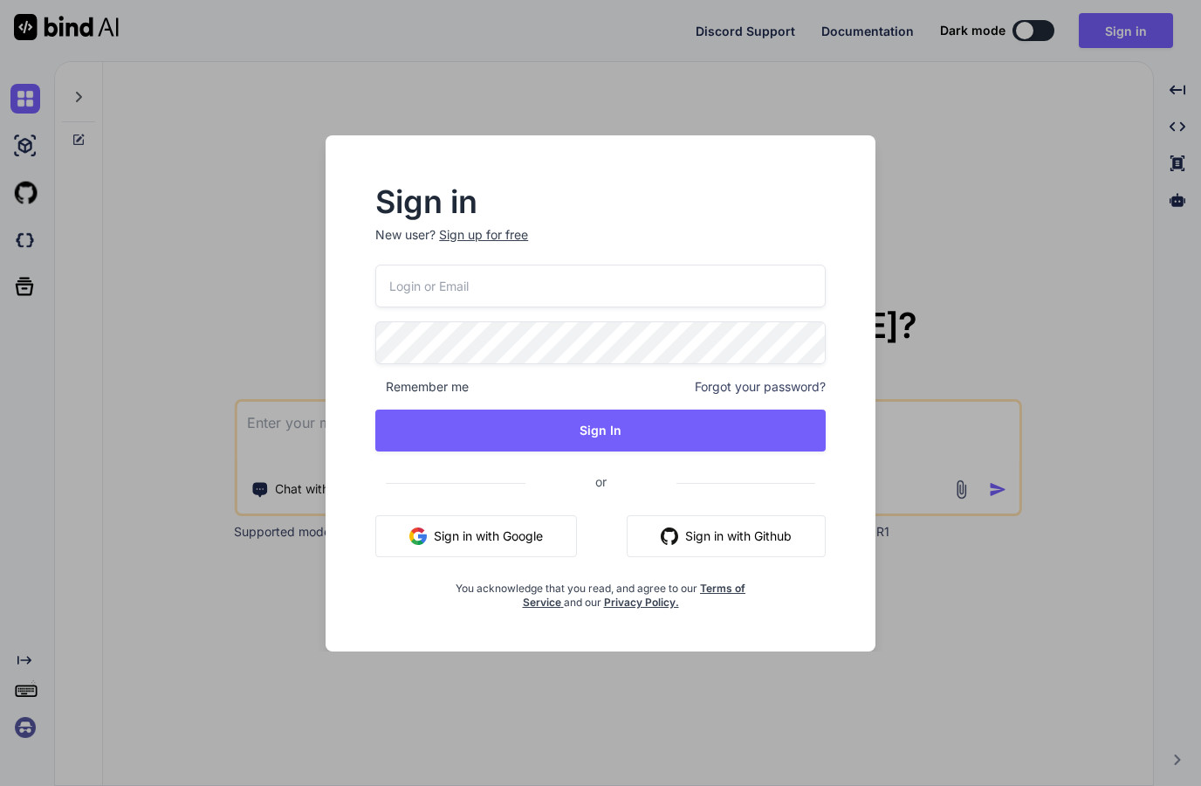
click at [461, 530] on button "Sign in with Google" at bounding box center [476, 536] width 202 height 42
click at [436, 533] on button "Sign in with Google" at bounding box center [476, 536] width 202 height 42
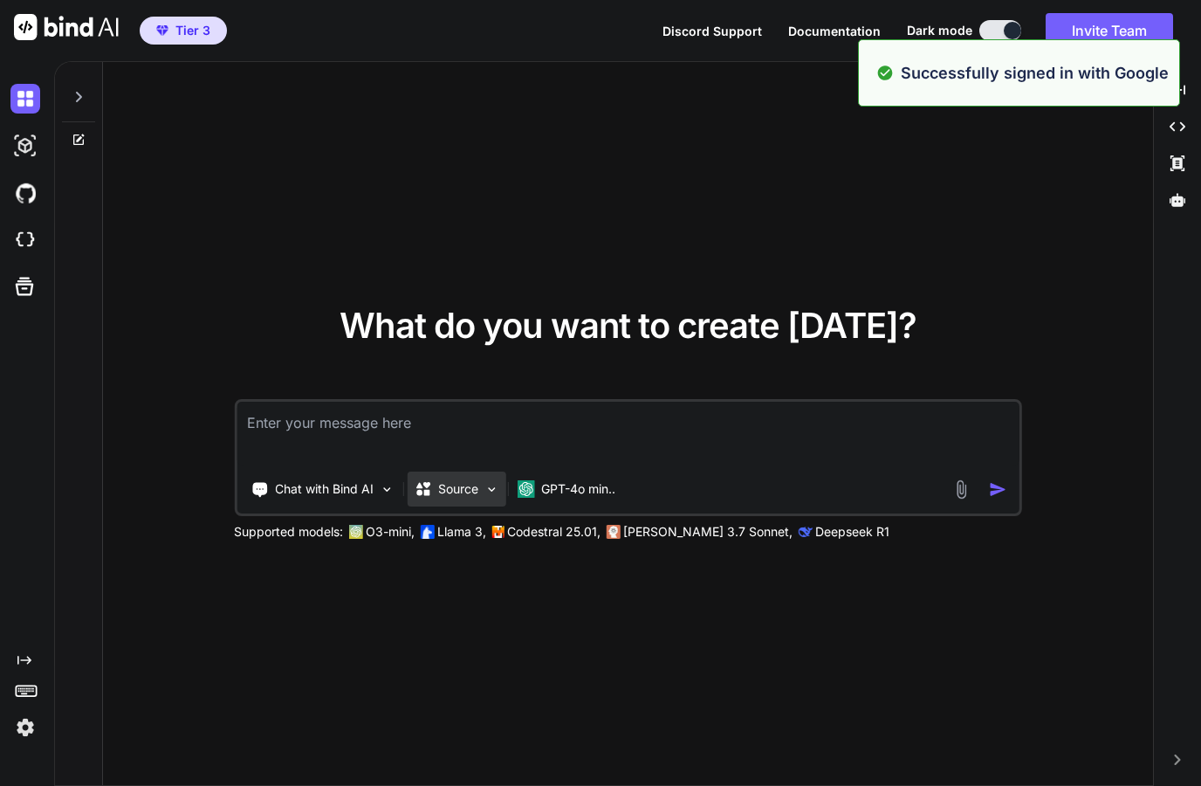
click at [430, 498] on icon at bounding box center [422, 488] width 17 height 17
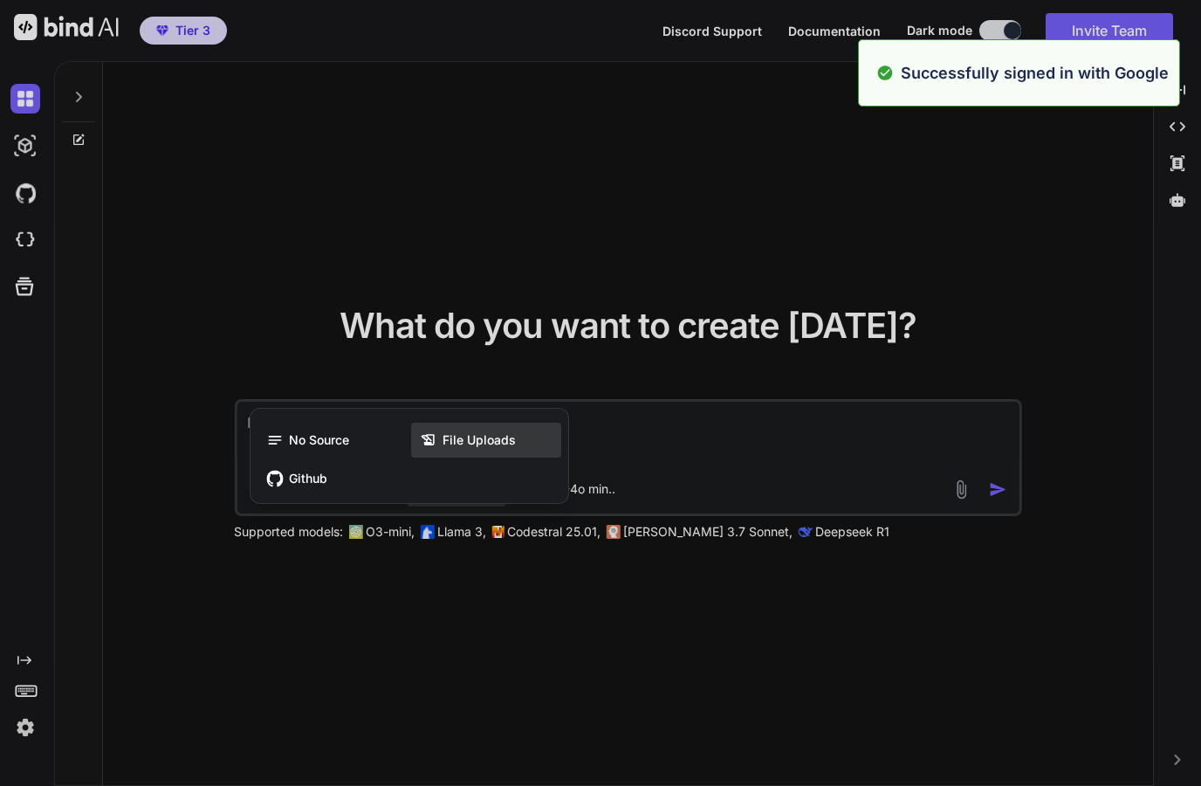
click at [447, 449] on span "File Uploads" at bounding box center [479, 439] width 73 height 17
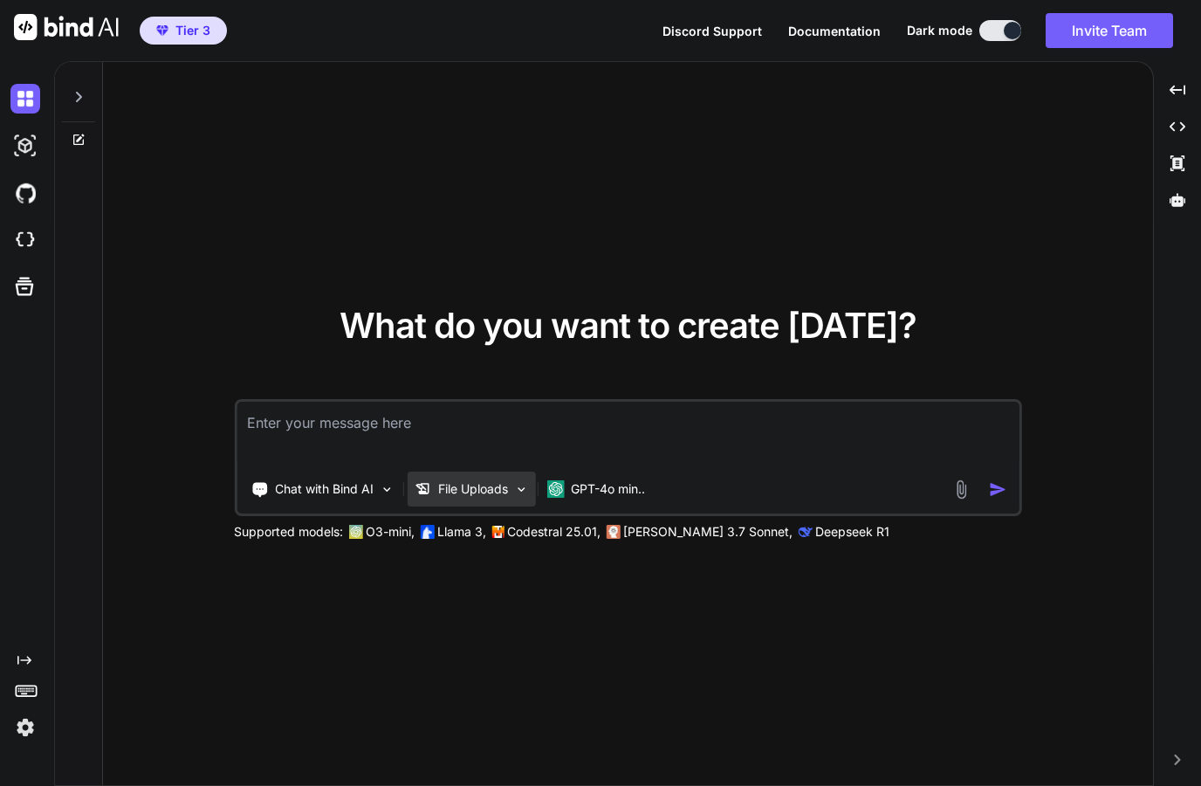
click at [444, 498] on p "File Uploads" at bounding box center [473, 488] width 70 height 17
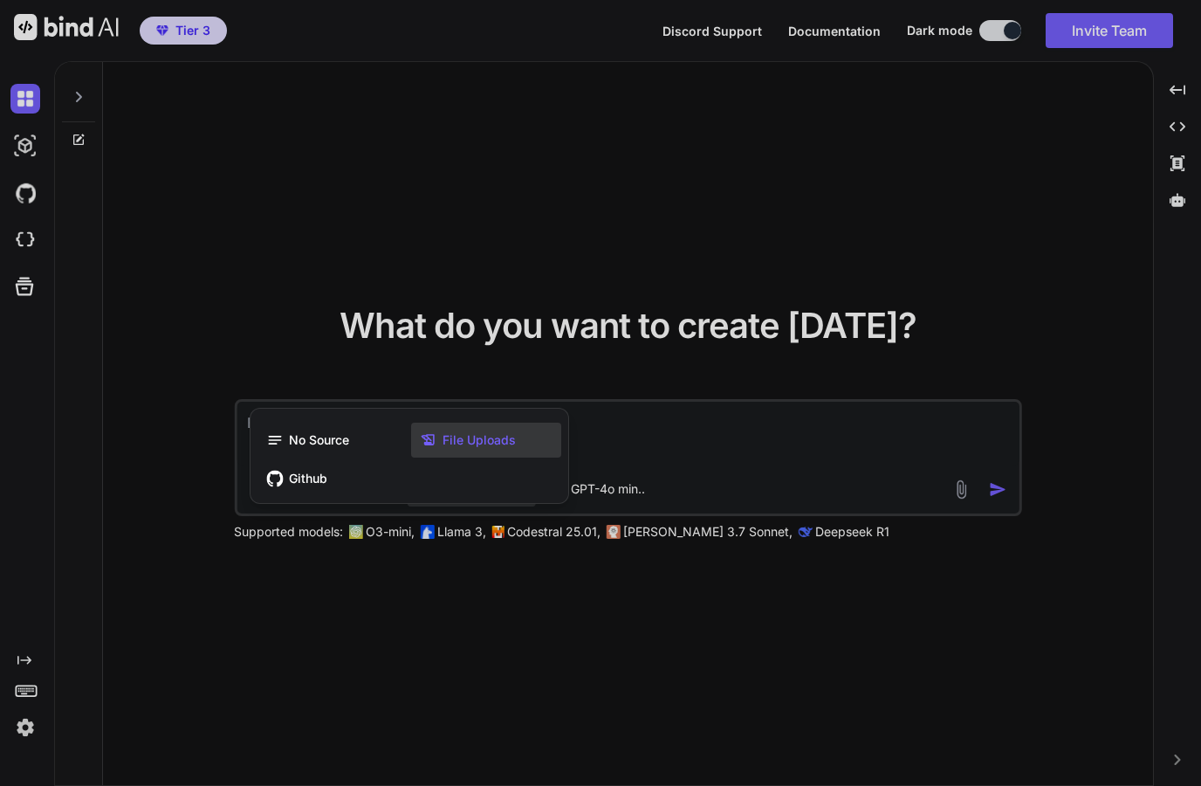
click at [446, 449] on span "File Uploads" at bounding box center [479, 439] width 73 height 17
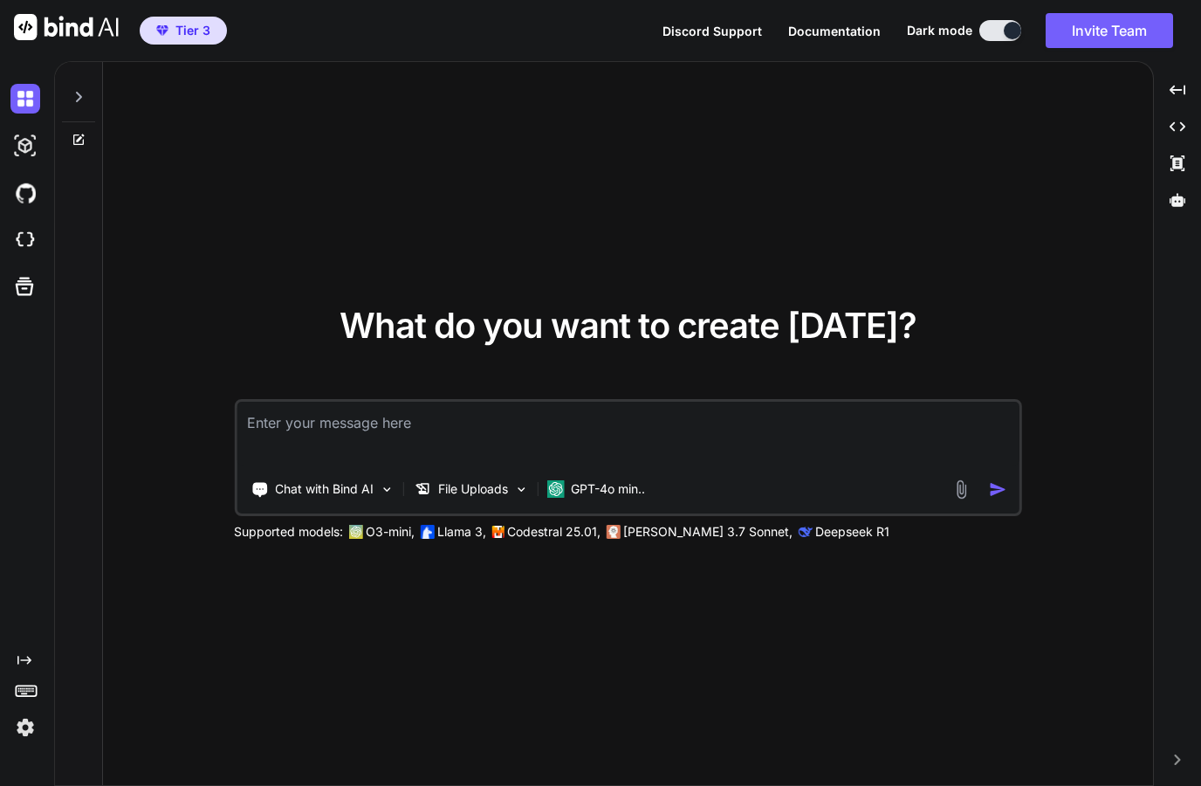
click at [311, 459] on textarea at bounding box center [628, 434] width 782 height 65
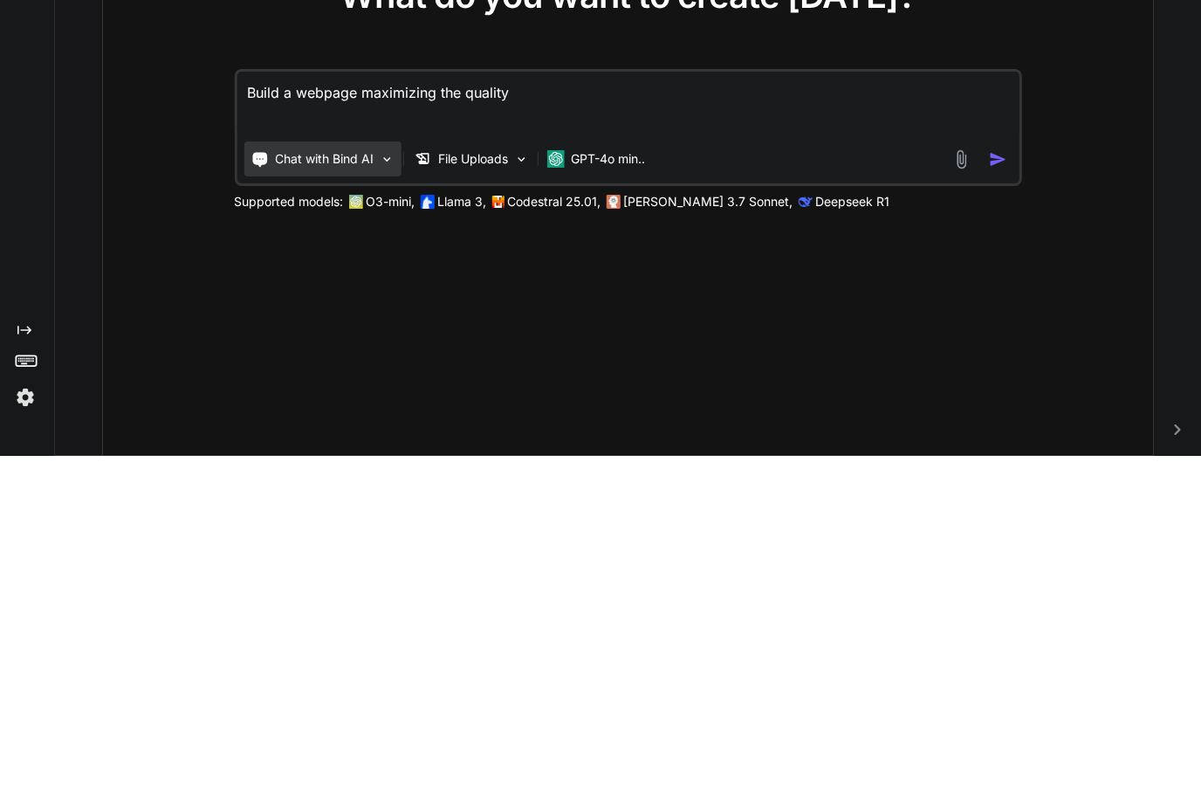
type textarea "Build a webpage maximizing the quality"
click at [289, 480] on p "Chat with Bind AI" at bounding box center [324, 488] width 99 height 17
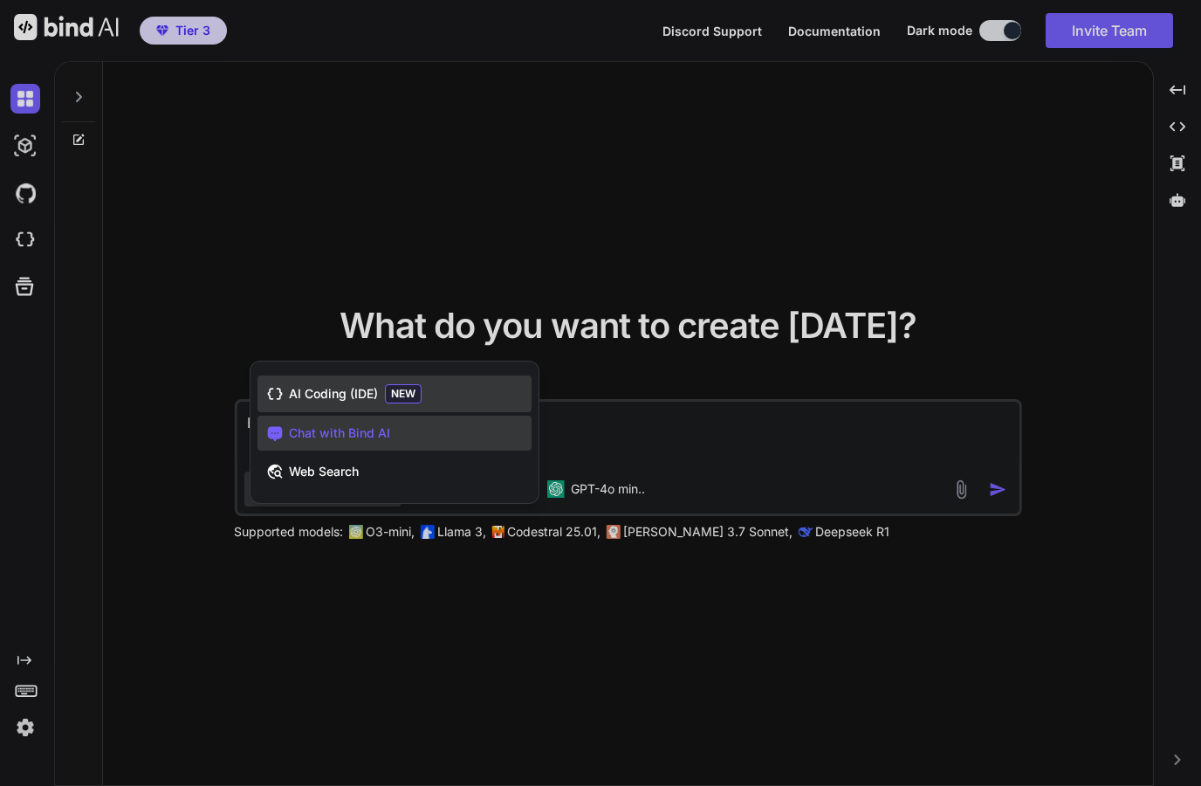
click at [295, 385] on span "AI Coding (IDE)" at bounding box center [333, 393] width 89 height 17
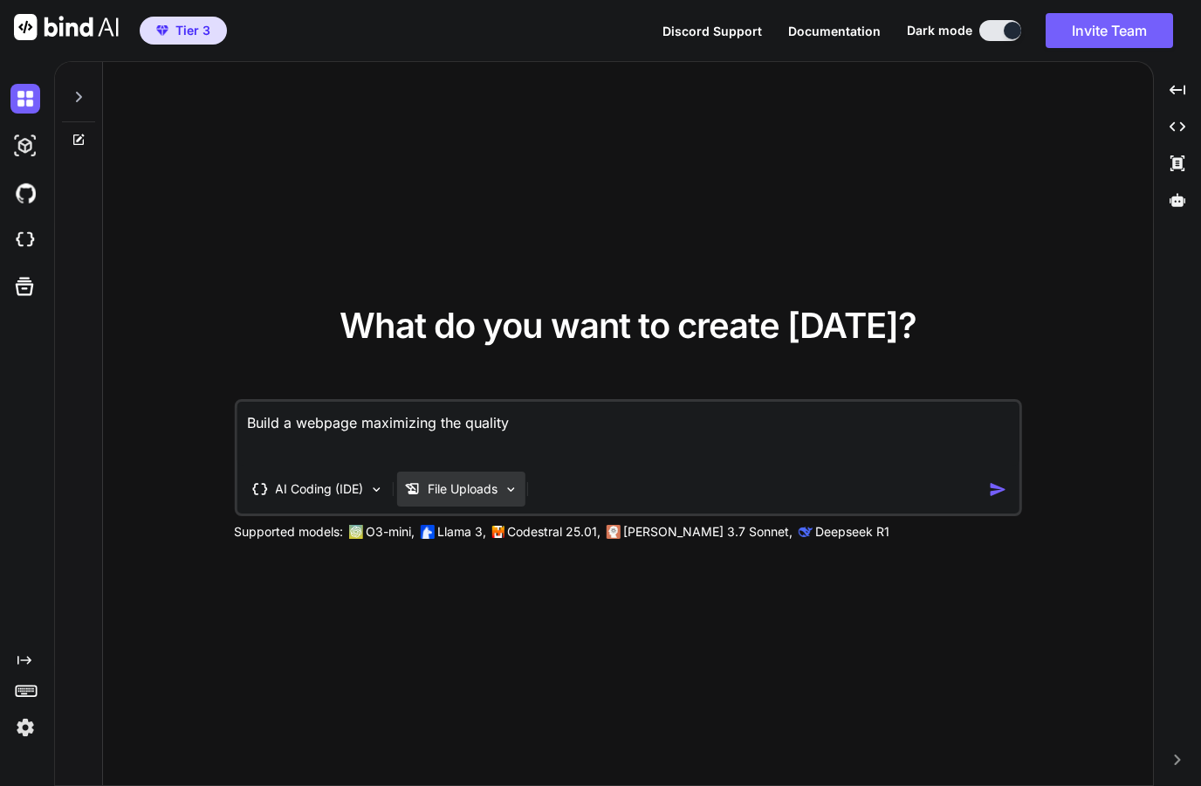
click at [436, 480] on p "File Uploads" at bounding box center [463, 488] width 70 height 17
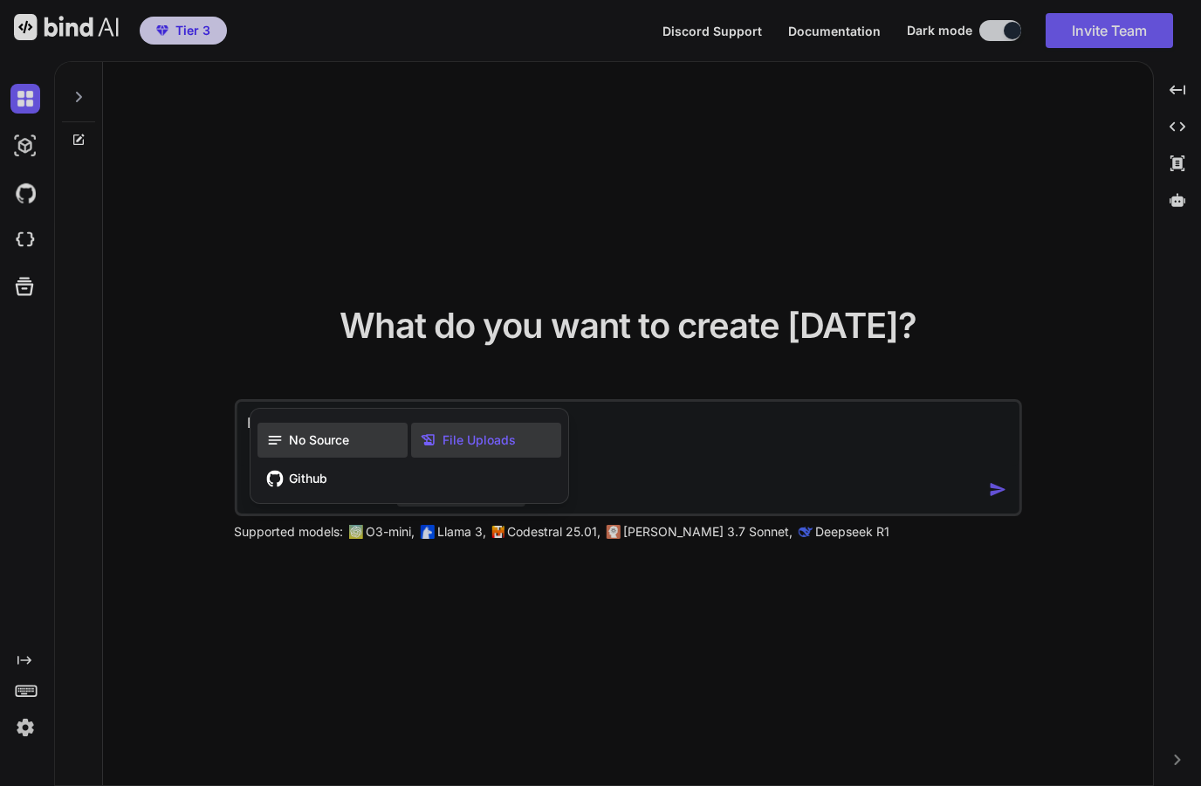
click at [292, 431] on span "No Source" at bounding box center [319, 439] width 60 height 17
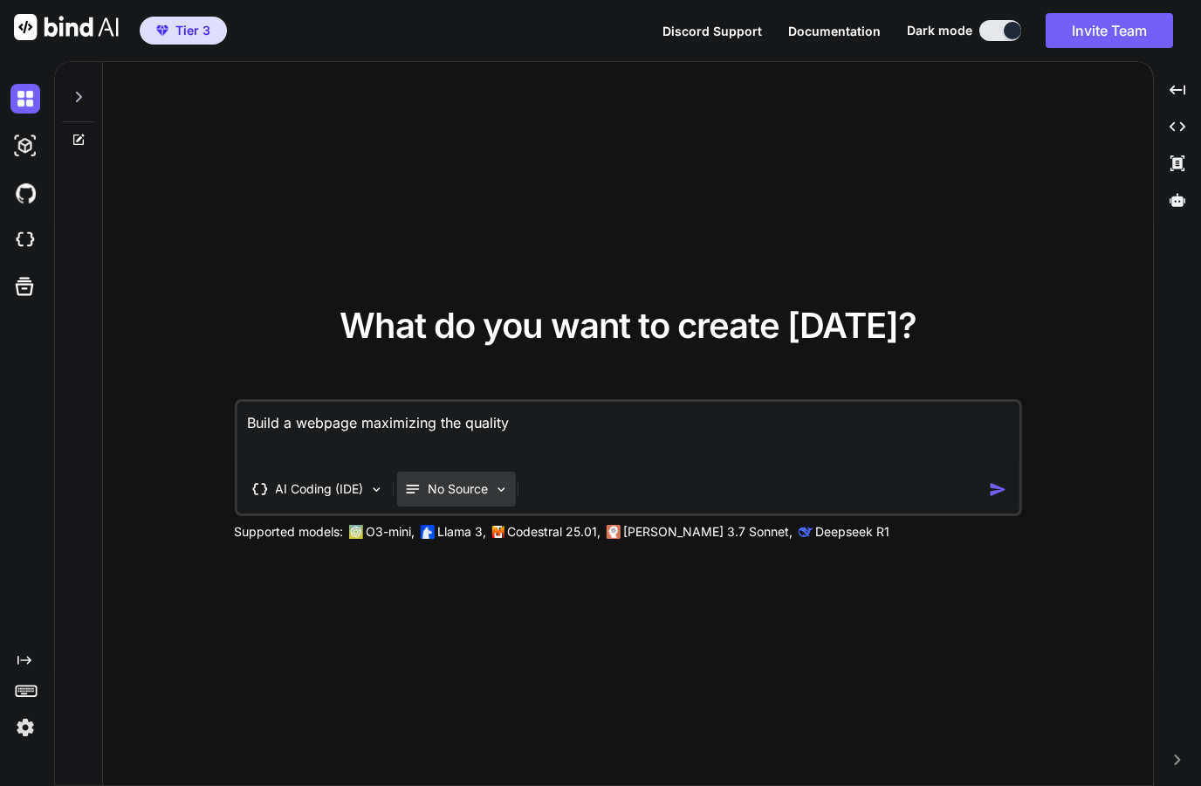
click at [424, 480] on div "No Source" at bounding box center [445, 488] width 85 height 17
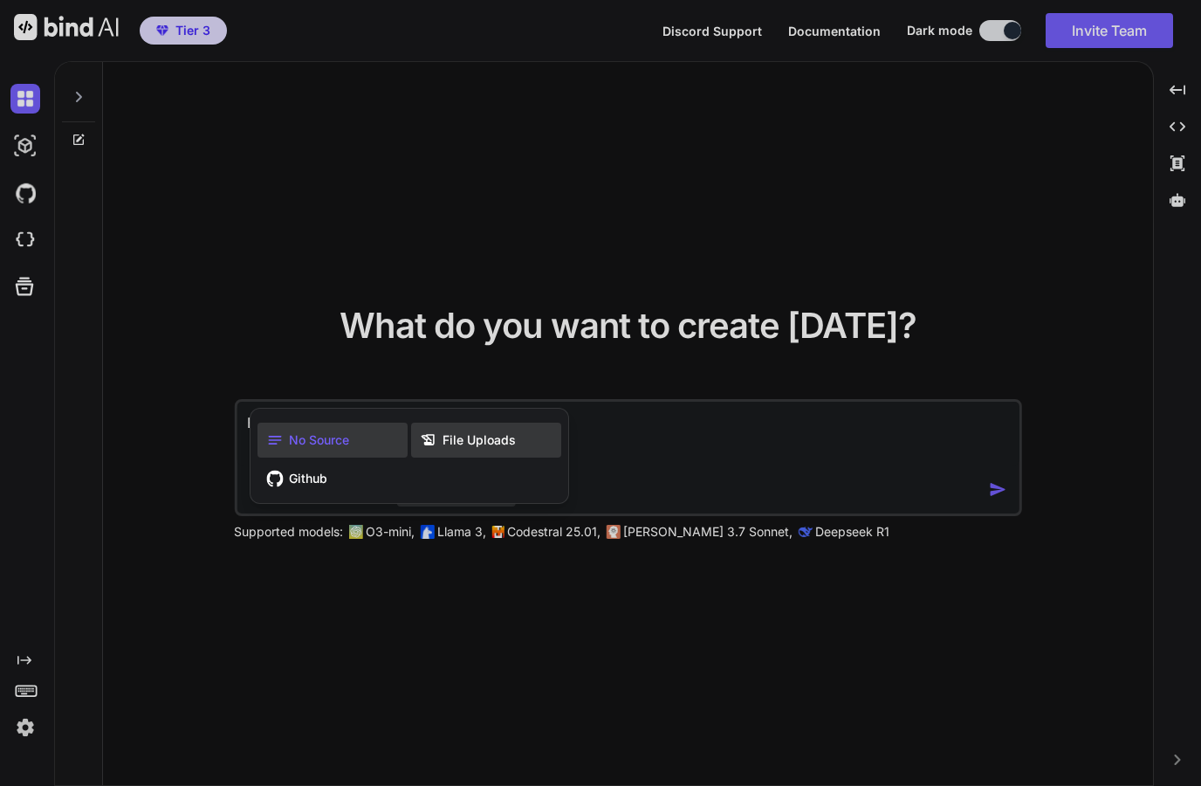
click at [440, 431] on icon at bounding box center [431, 439] width 23 height 17
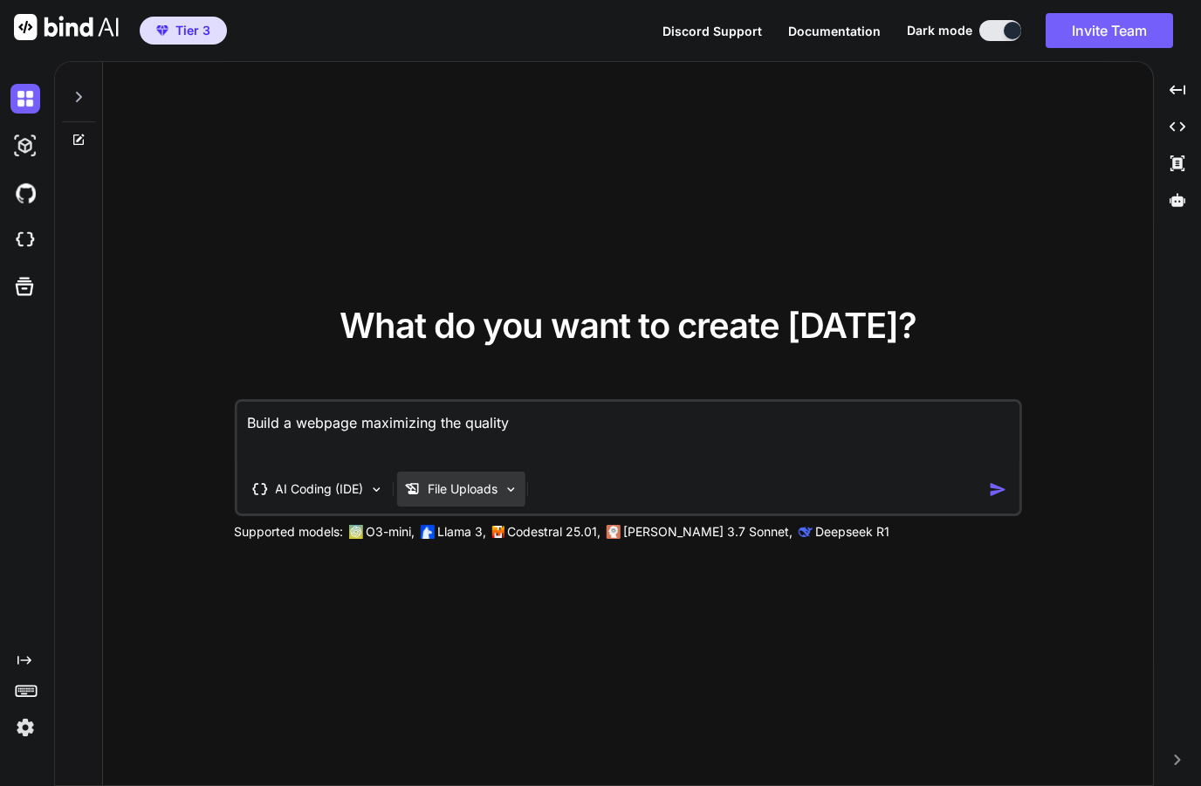
click at [488, 480] on p "File Uploads" at bounding box center [463, 488] width 70 height 17
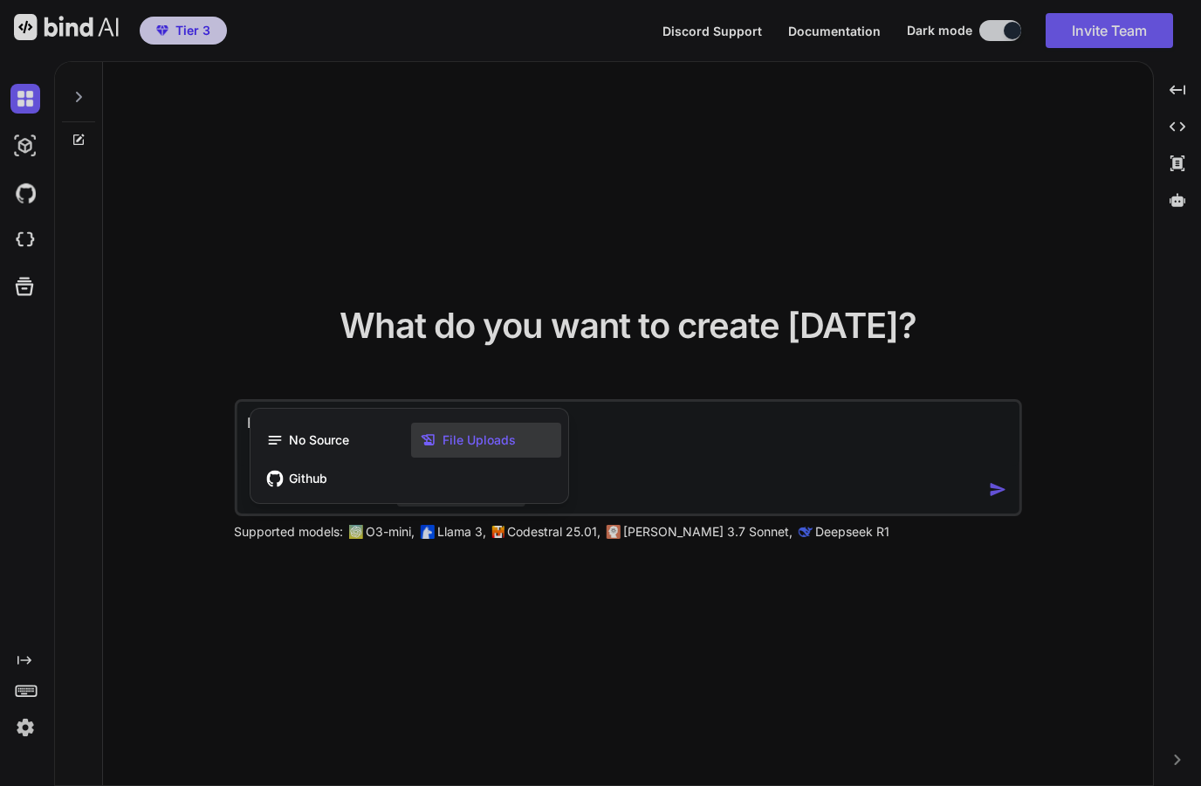
click at [460, 431] on span "File Uploads" at bounding box center [479, 439] width 73 height 17
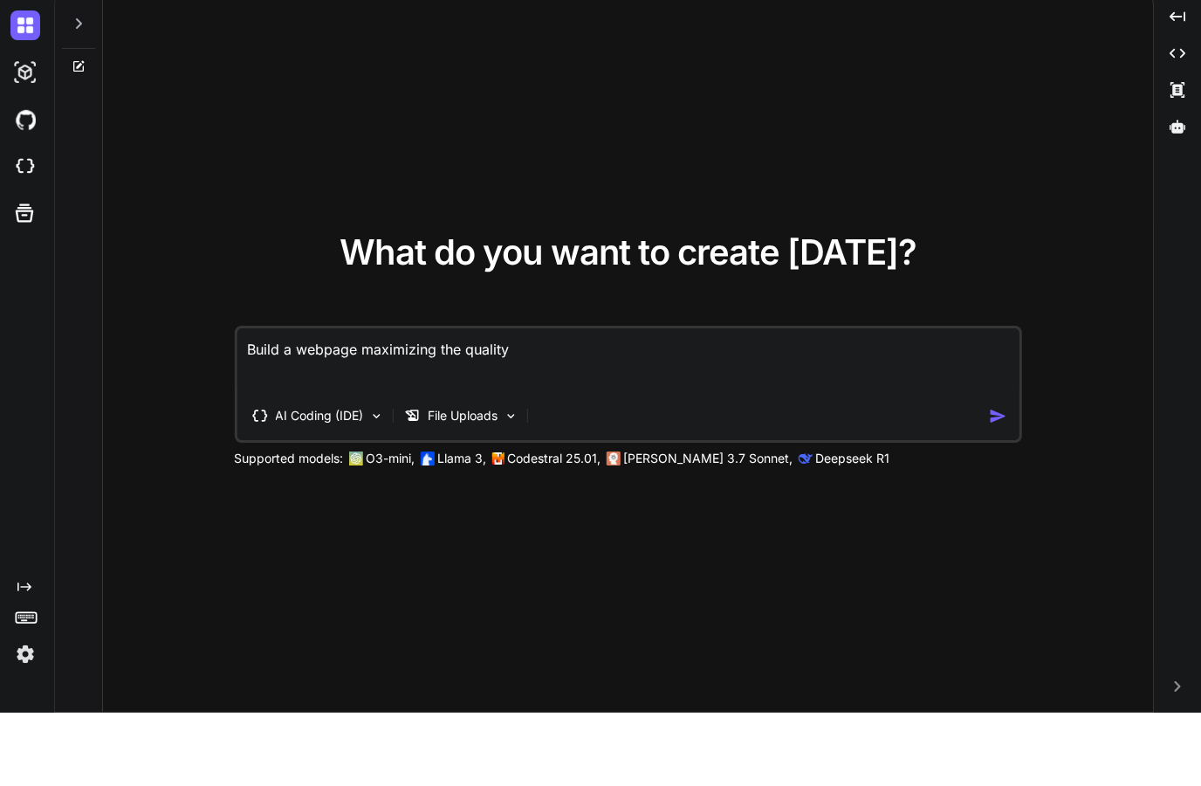
scroll to position [70, 0]
click at [23, 653] on icon "Created with Pixso." at bounding box center [24, 660] width 14 height 14
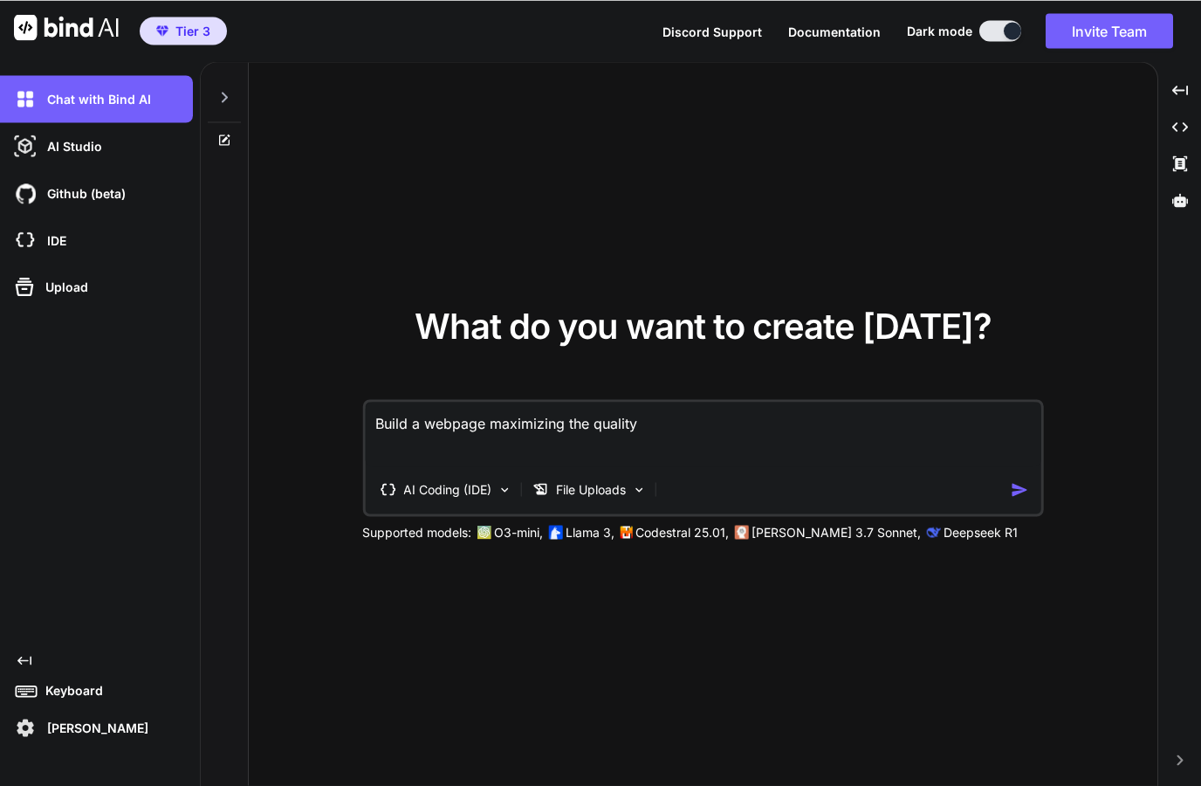
scroll to position [52, 0]
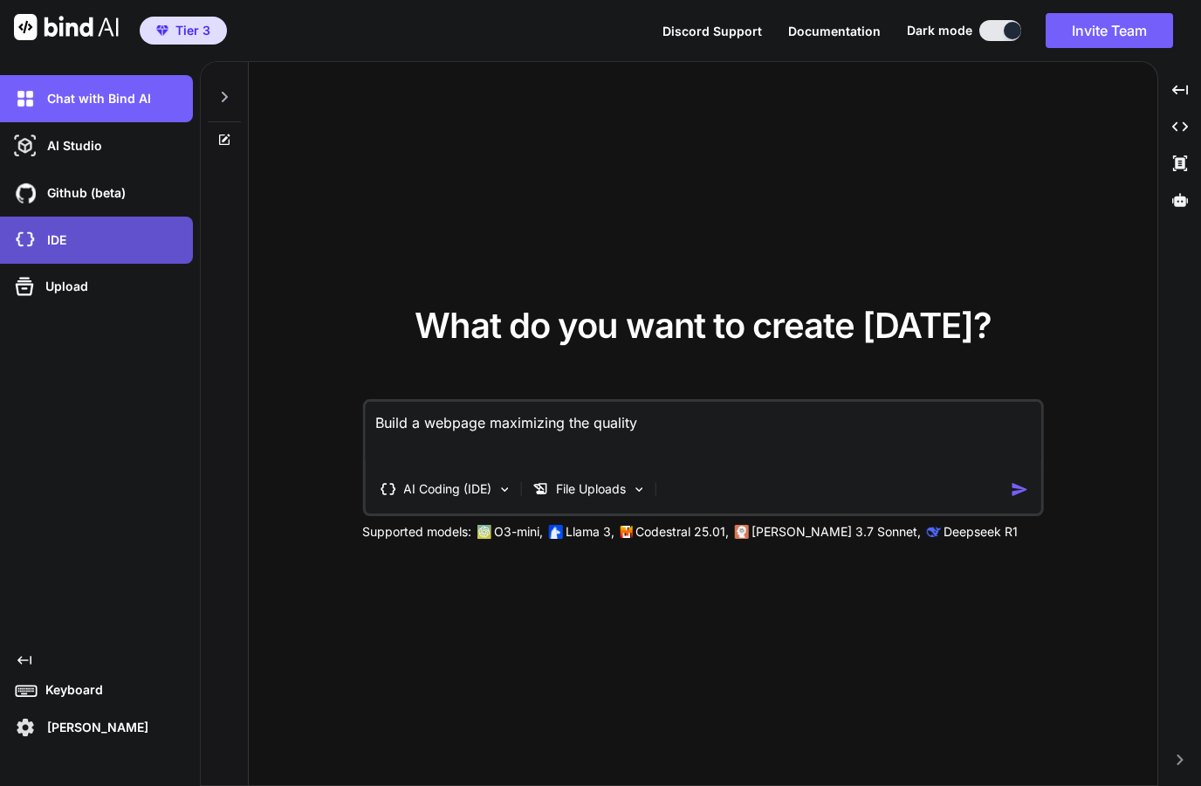
click at [50, 231] on p "IDE" at bounding box center [53, 239] width 26 height 17
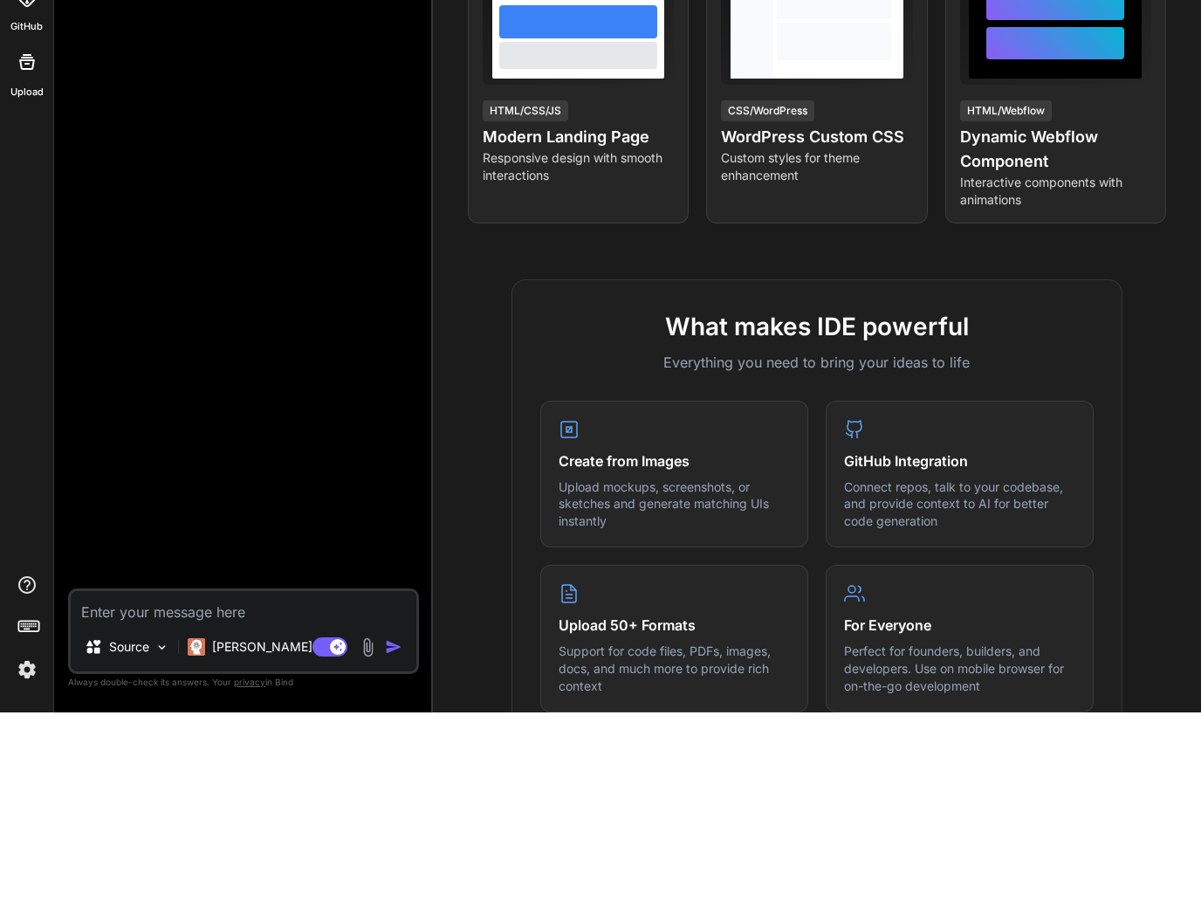
scroll to position [221, 0]
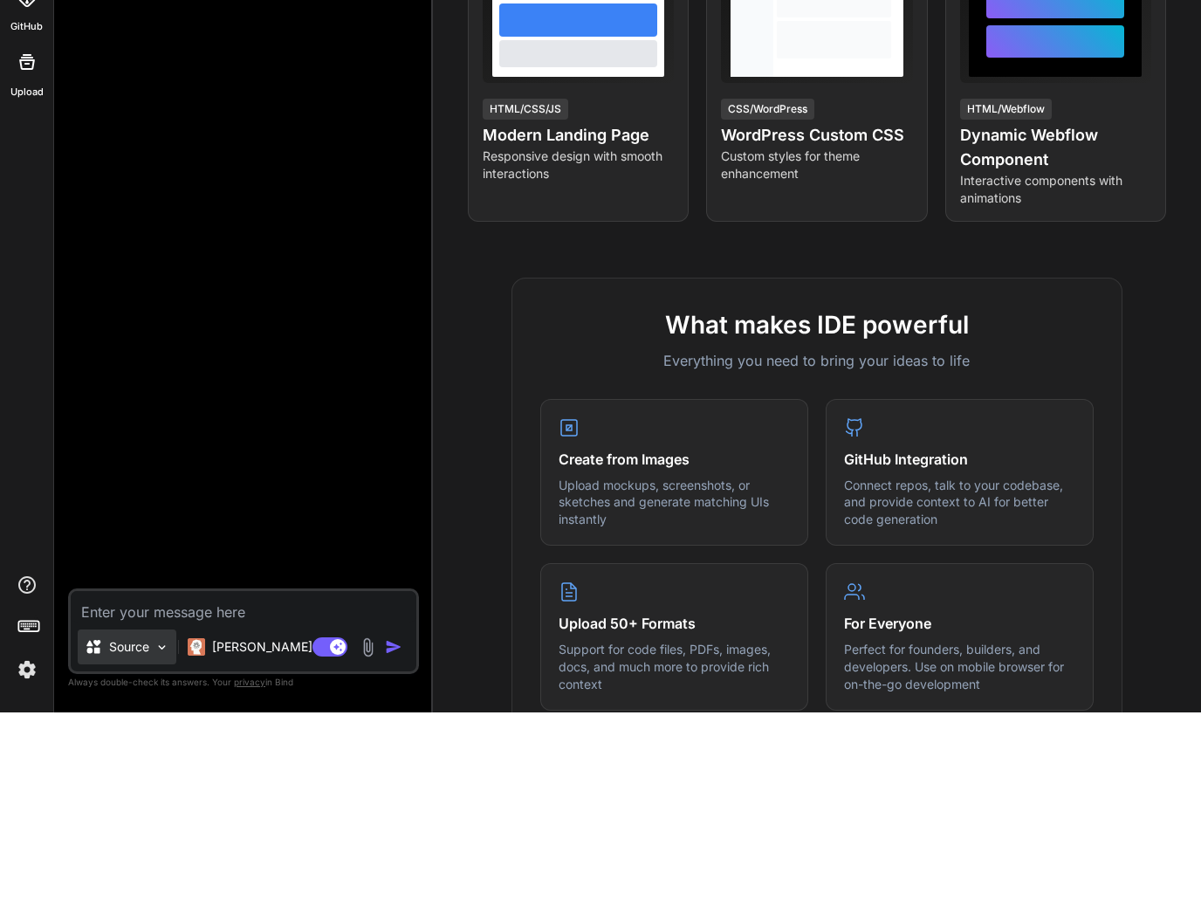
click at [144, 827] on p "Source" at bounding box center [129, 835] width 40 height 17
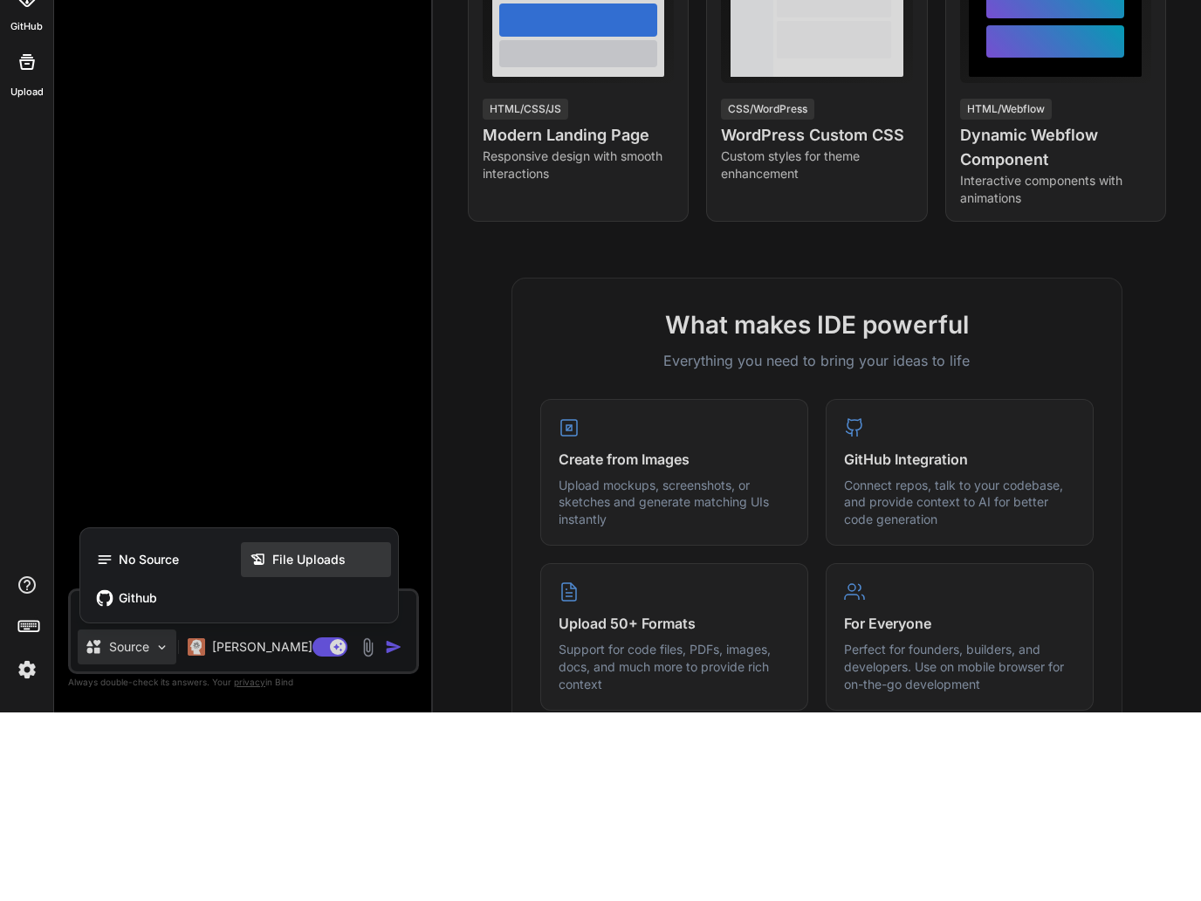
click at [281, 740] on span "File Uploads" at bounding box center [308, 748] width 73 height 17
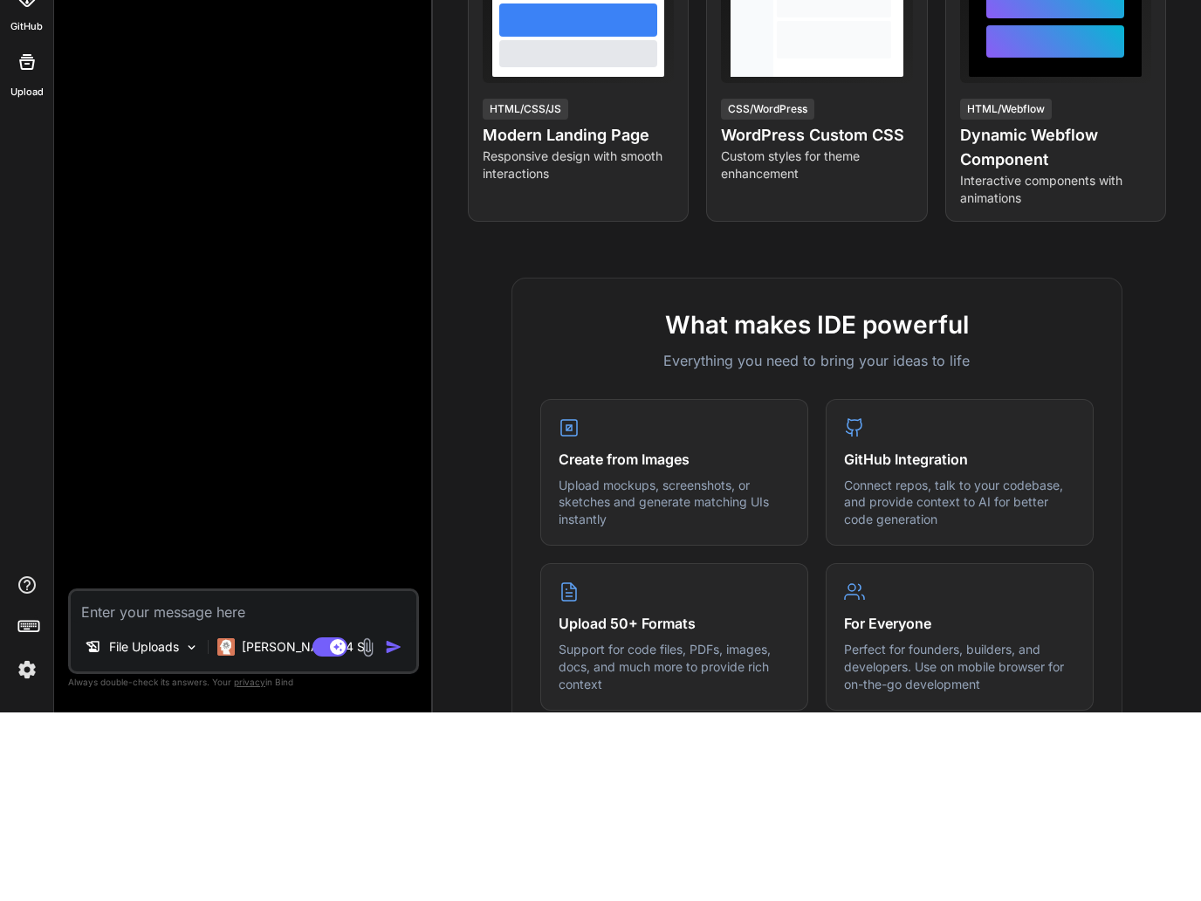
click at [363, 826] on img at bounding box center [368, 836] width 20 height 20
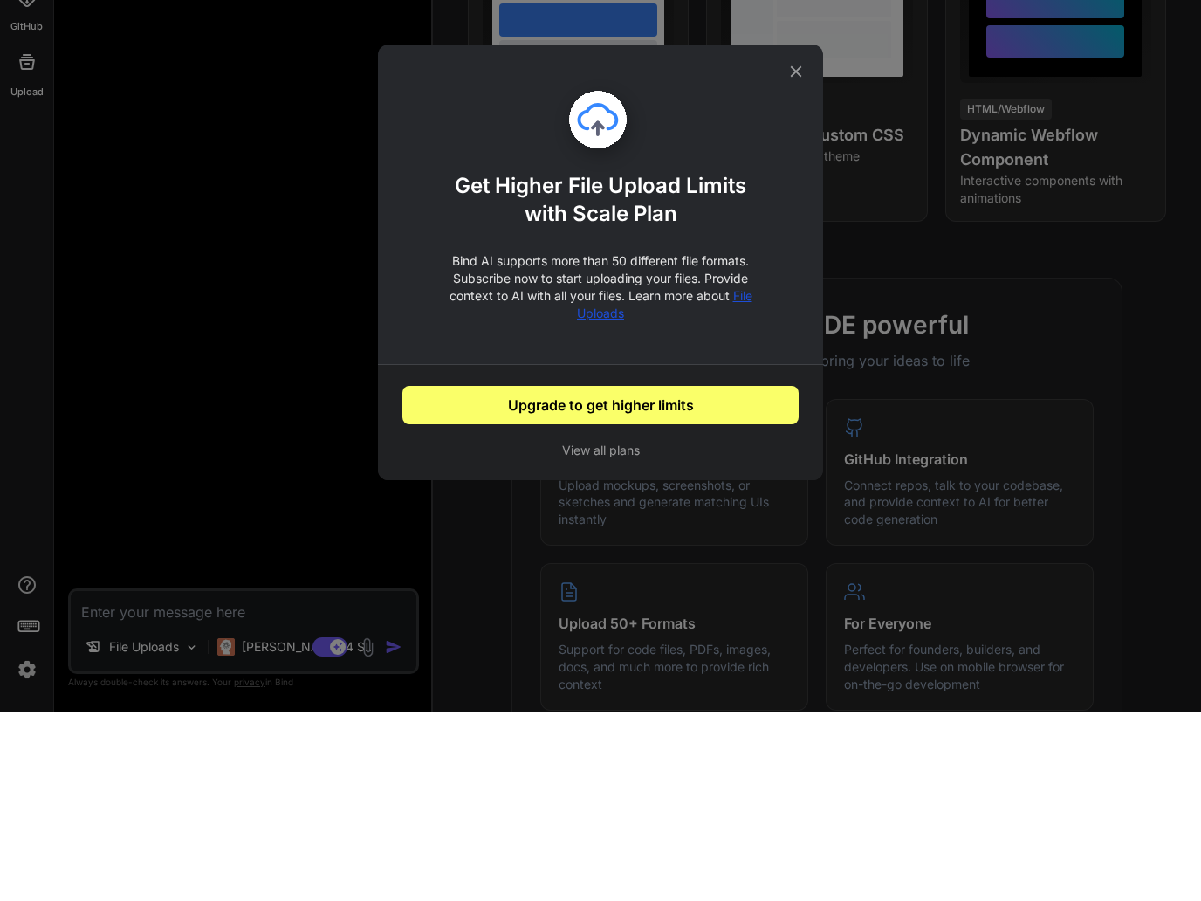
click at [436, 506] on div "Get Higher File Upload Limits with Scale Plan Bind AI supports more than 50 dif…" at bounding box center [600, 450] width 1201 height 901
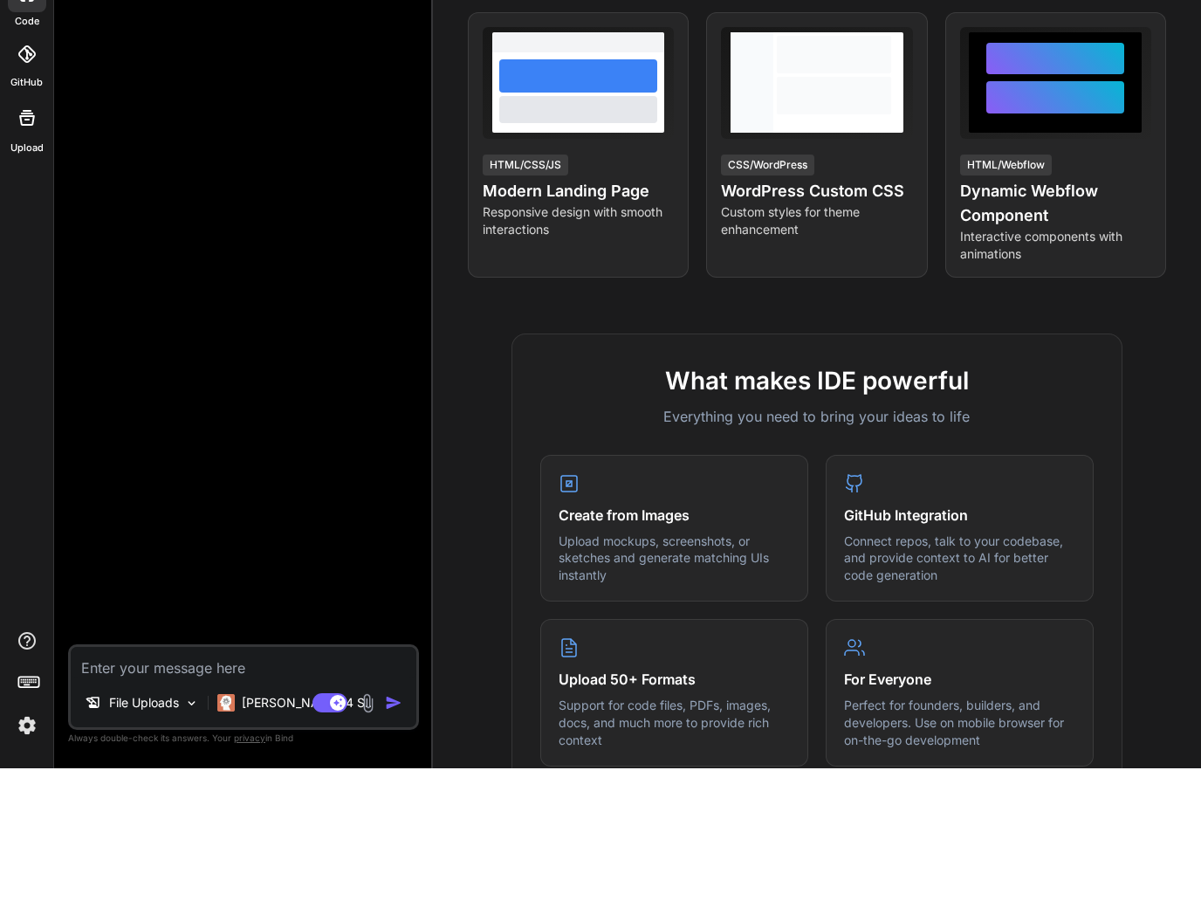
click at [26, 230] on div at bounding box center [27, 251] width 42 height 42
type textarea "x"
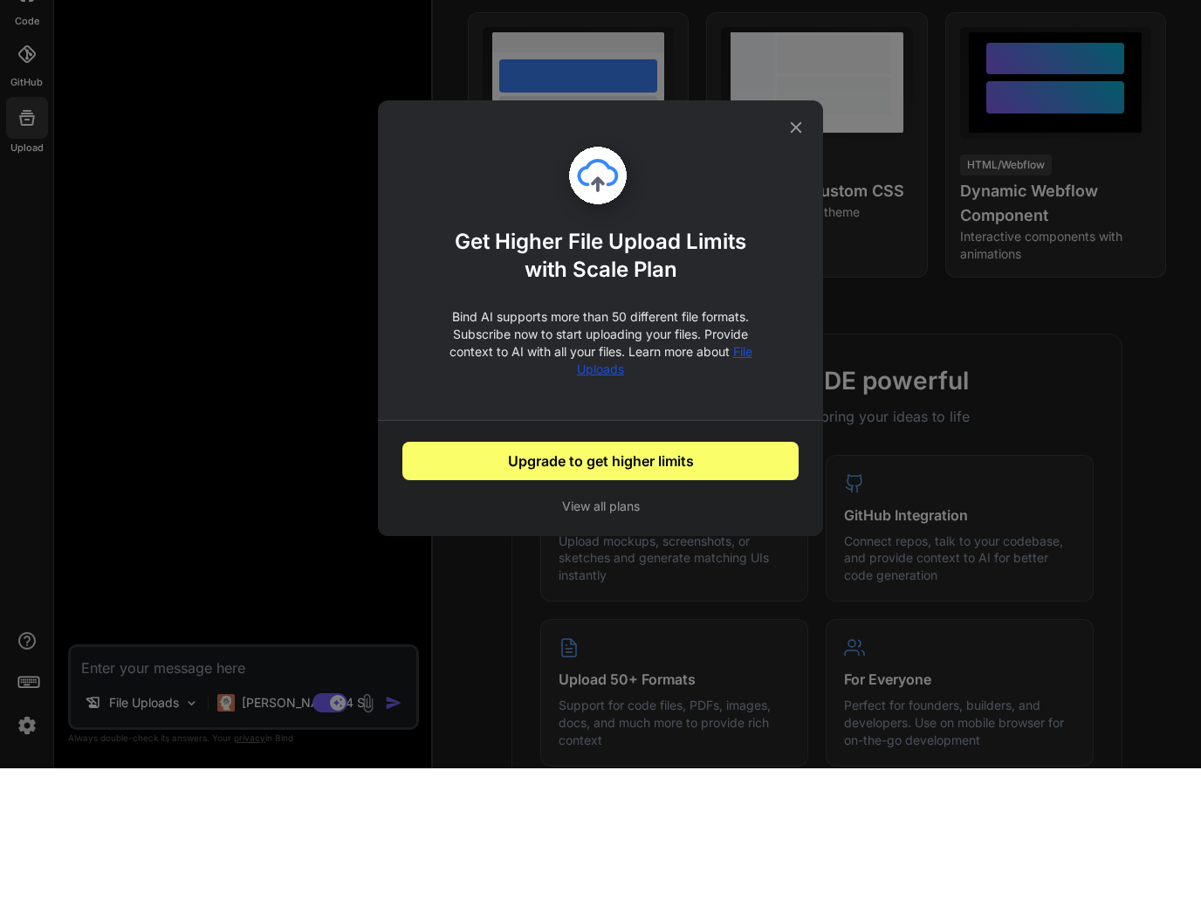
scroll to position [1, 0]
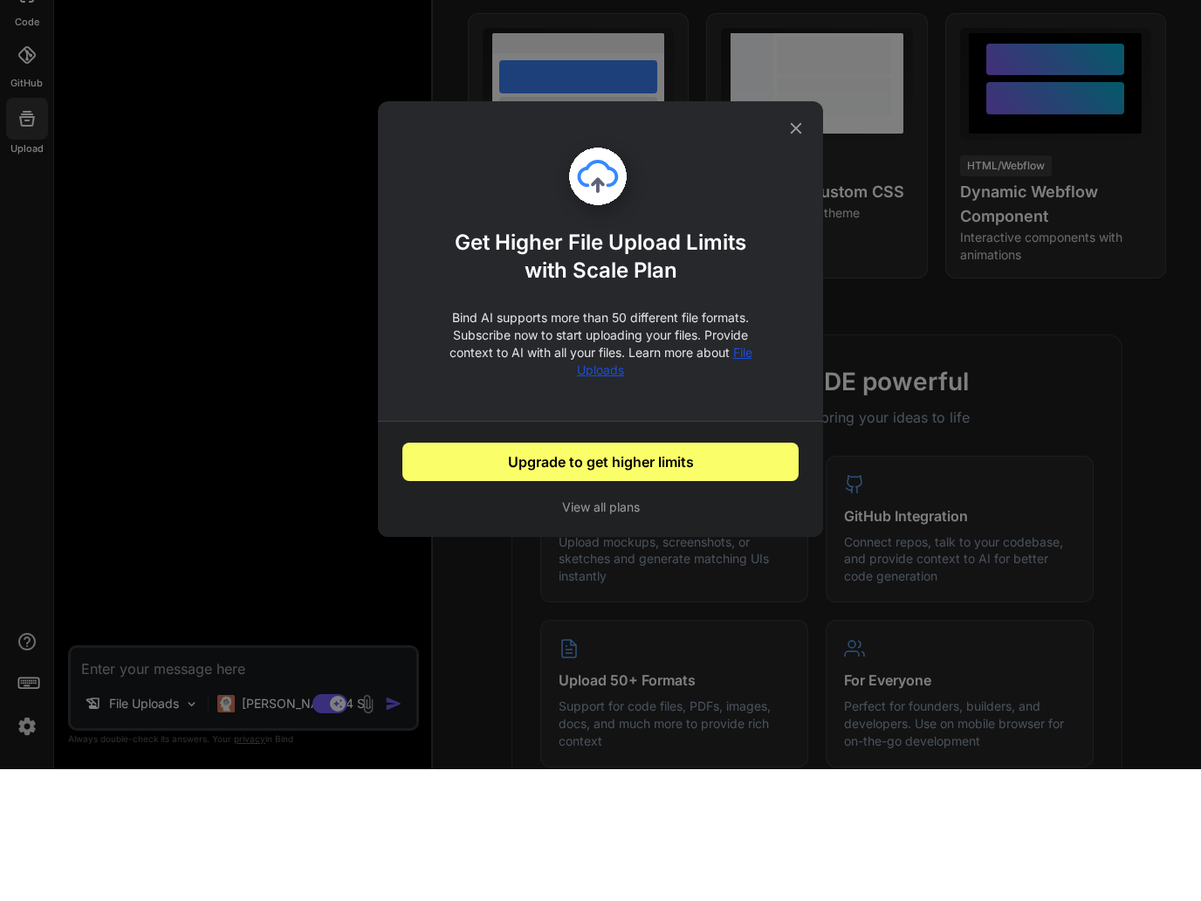
click at [583, 477] on span "File Uploads" at bounding box center [664, 493] width 175 height 32
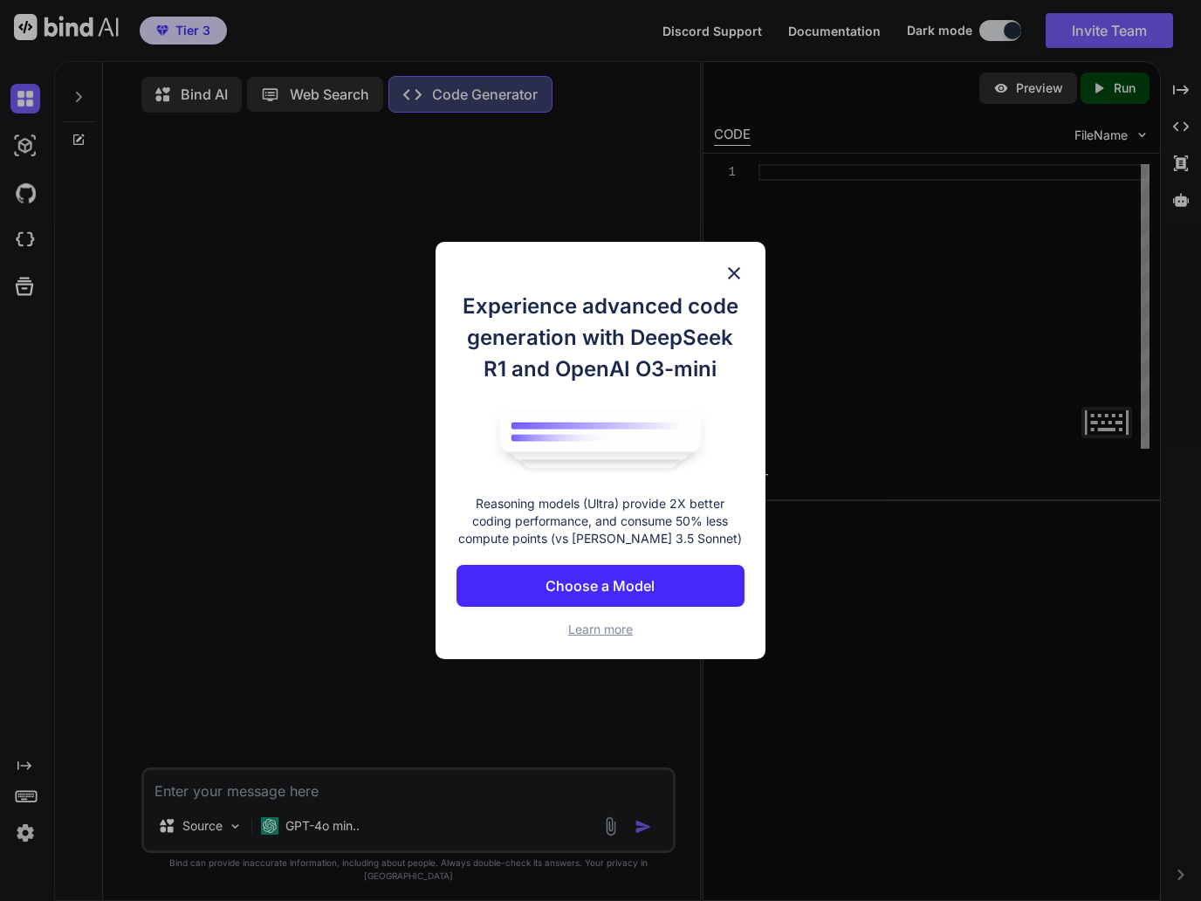
click at [486, 583] on button "Choose a Model" at bounding box center [601, 586] width 288 height 42
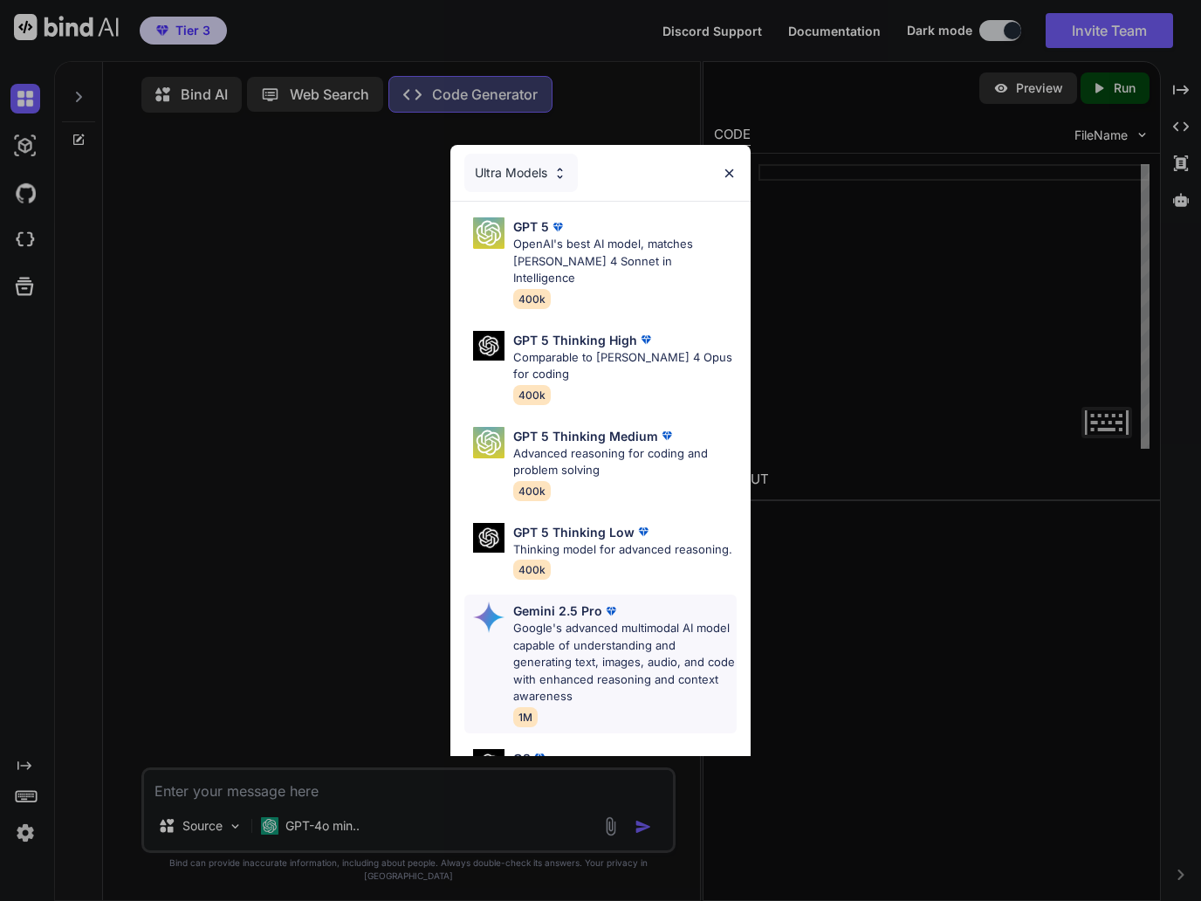
click at [526, 620] on p "Google's advanced multimodal AI model capable of understanding and generating t…" at bounding box center [625, 663] width 224 height 86
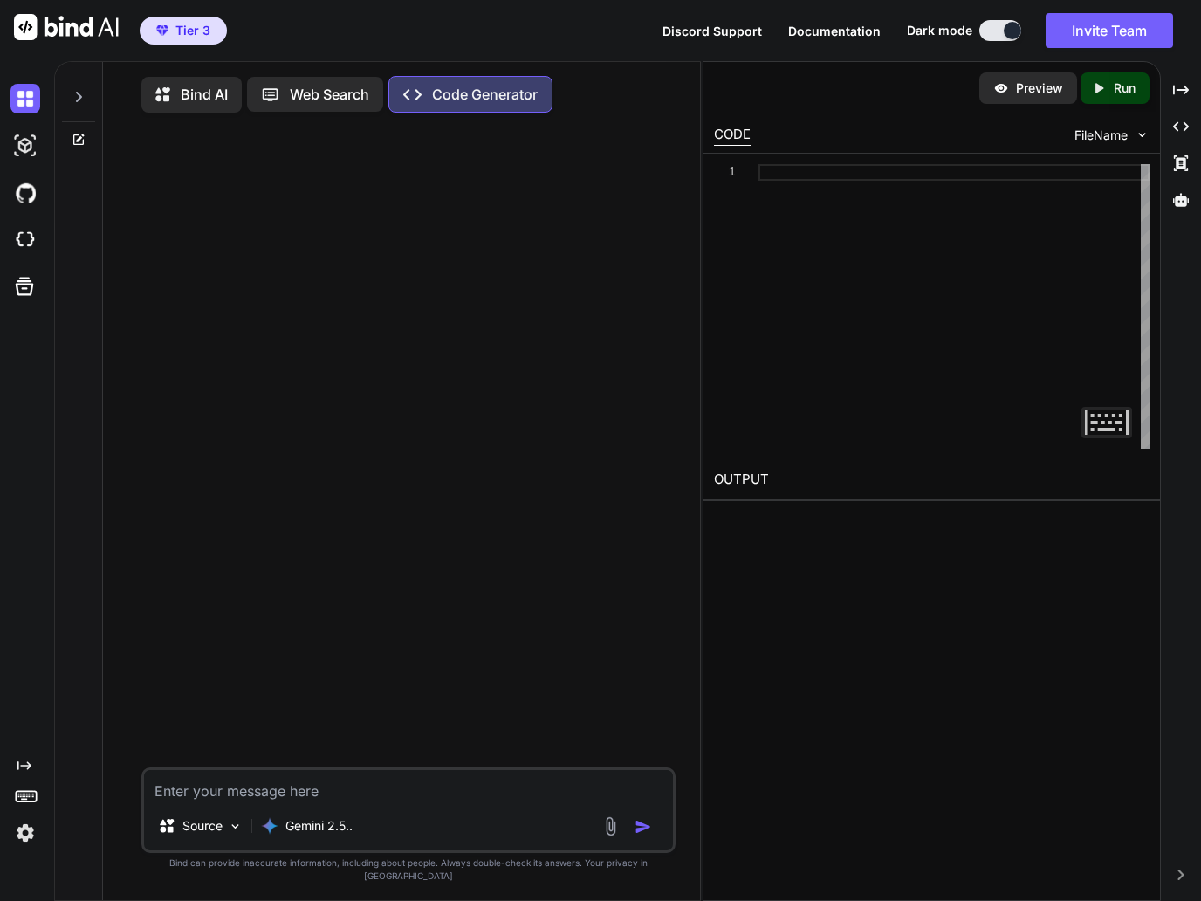
click at [79, 101] on icon at bounding box center [79, 97] width 14 height 14
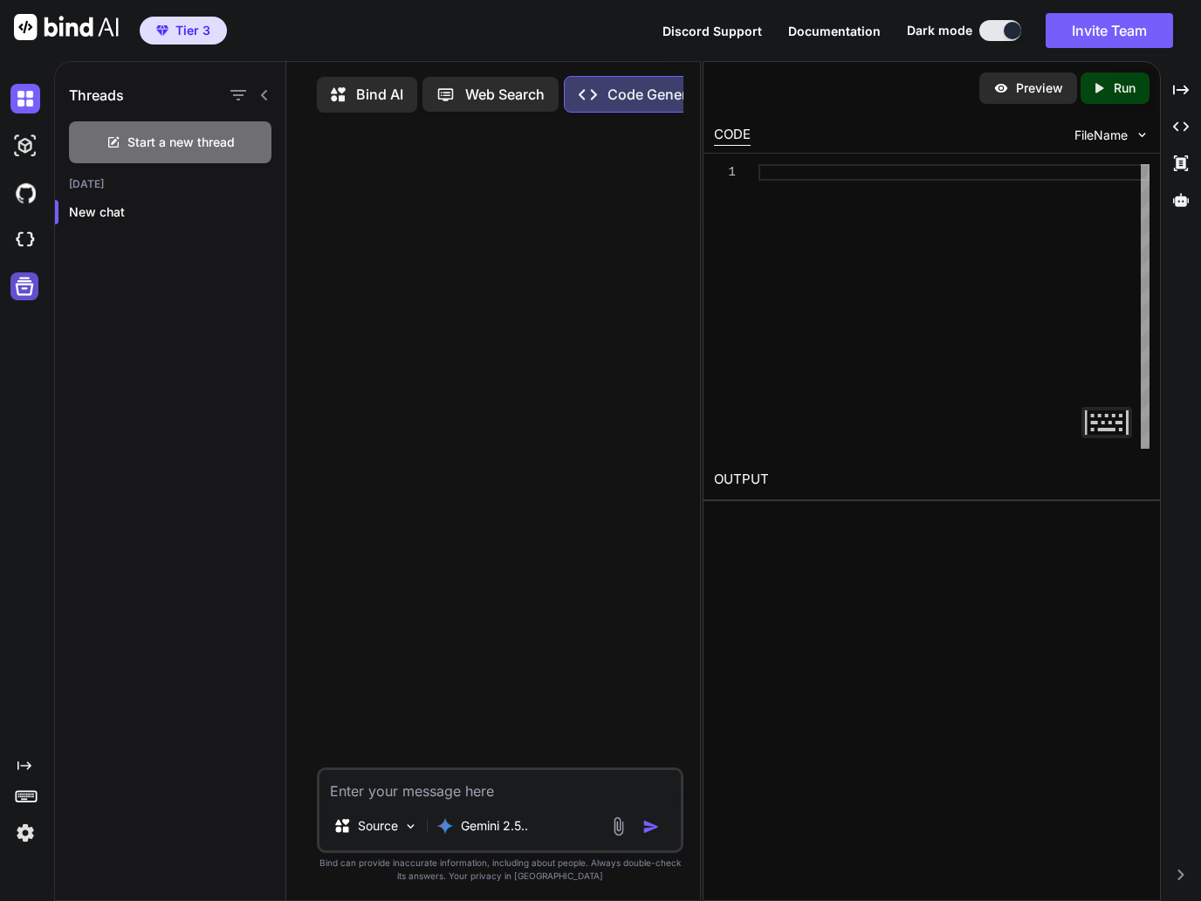
click at [21, 284] on icon at bounding box center [25, 287] width 18 height 18
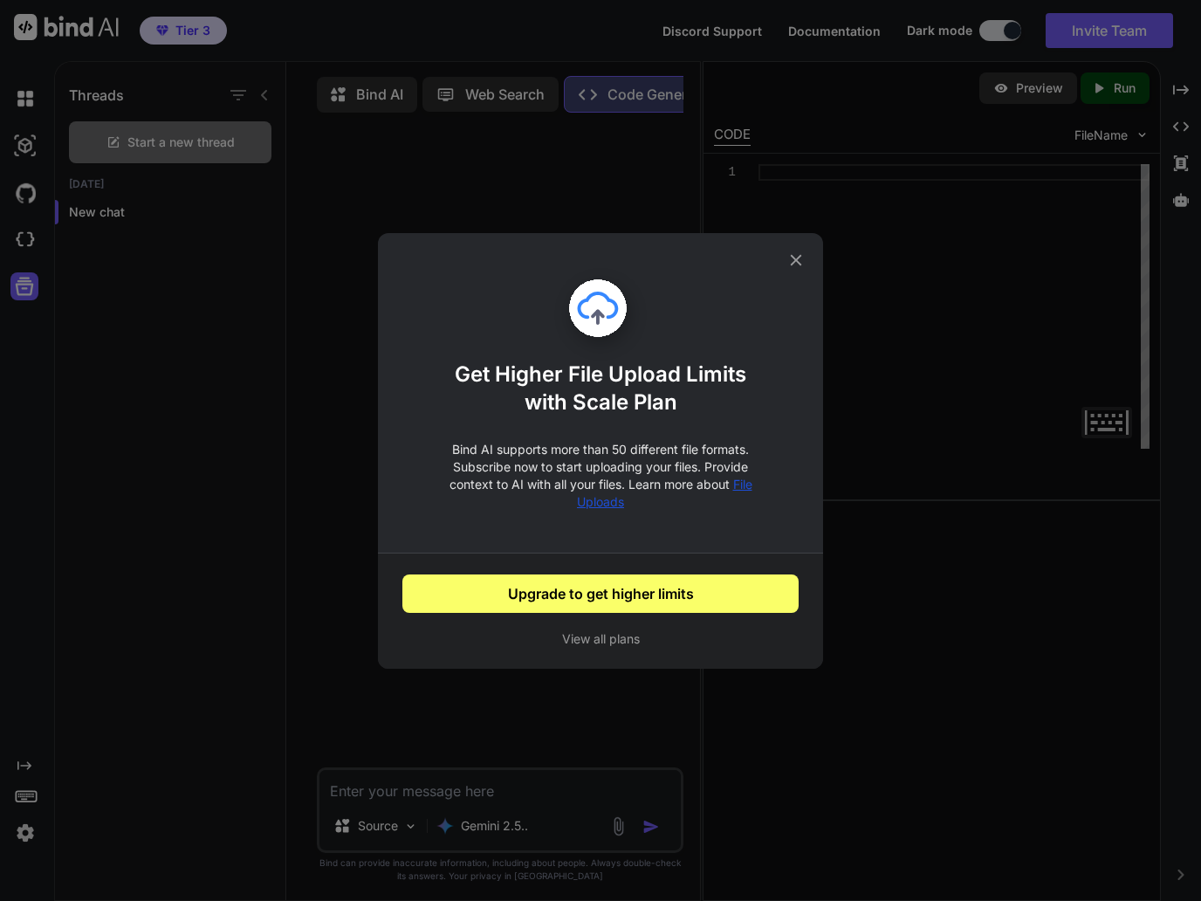
click at [79, 379] on div "Get Higher File Upload Limits with Scale Plan Bind AI supports more than 50 dif…" at bounding box center [600, 450] width 1201 height 901
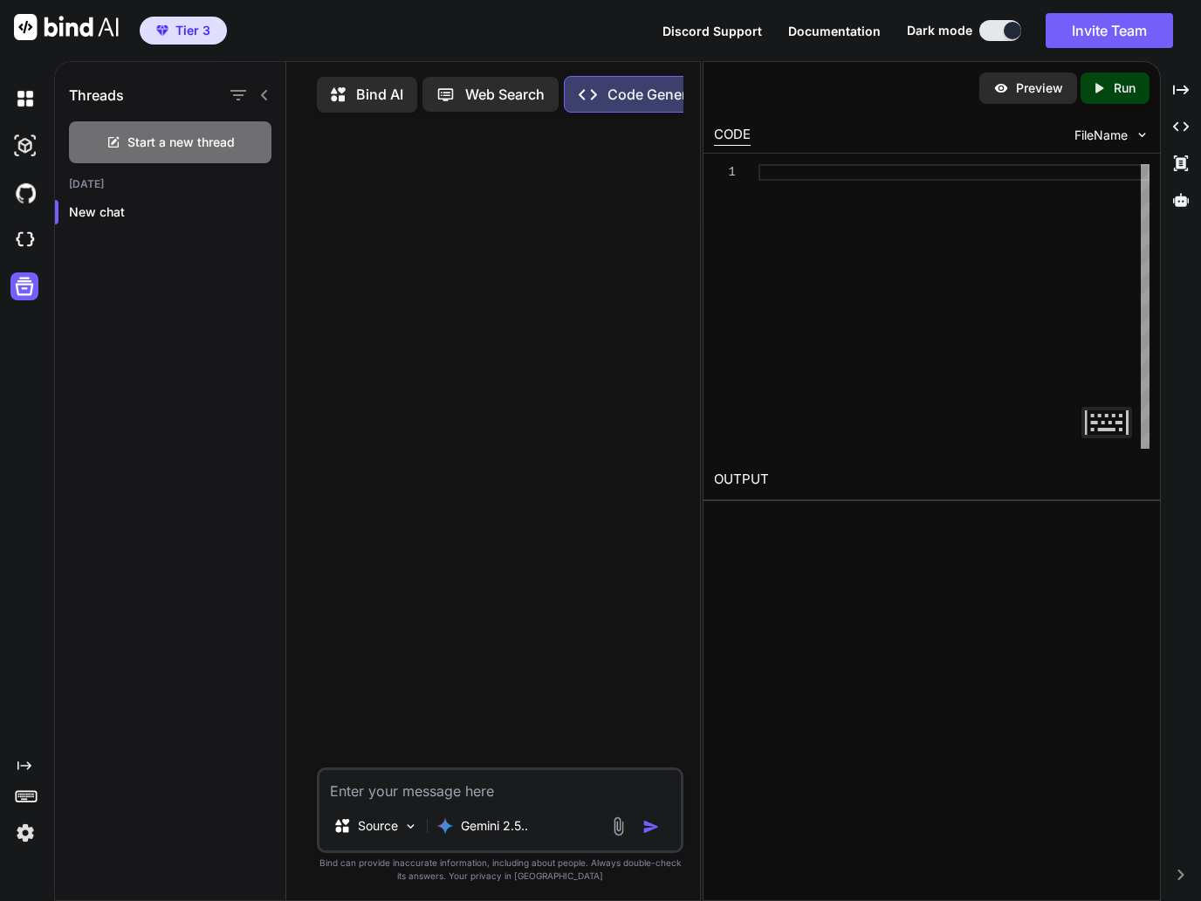
click at [355, 105] on icon at bounding box center [343, 95] width 25 height 22
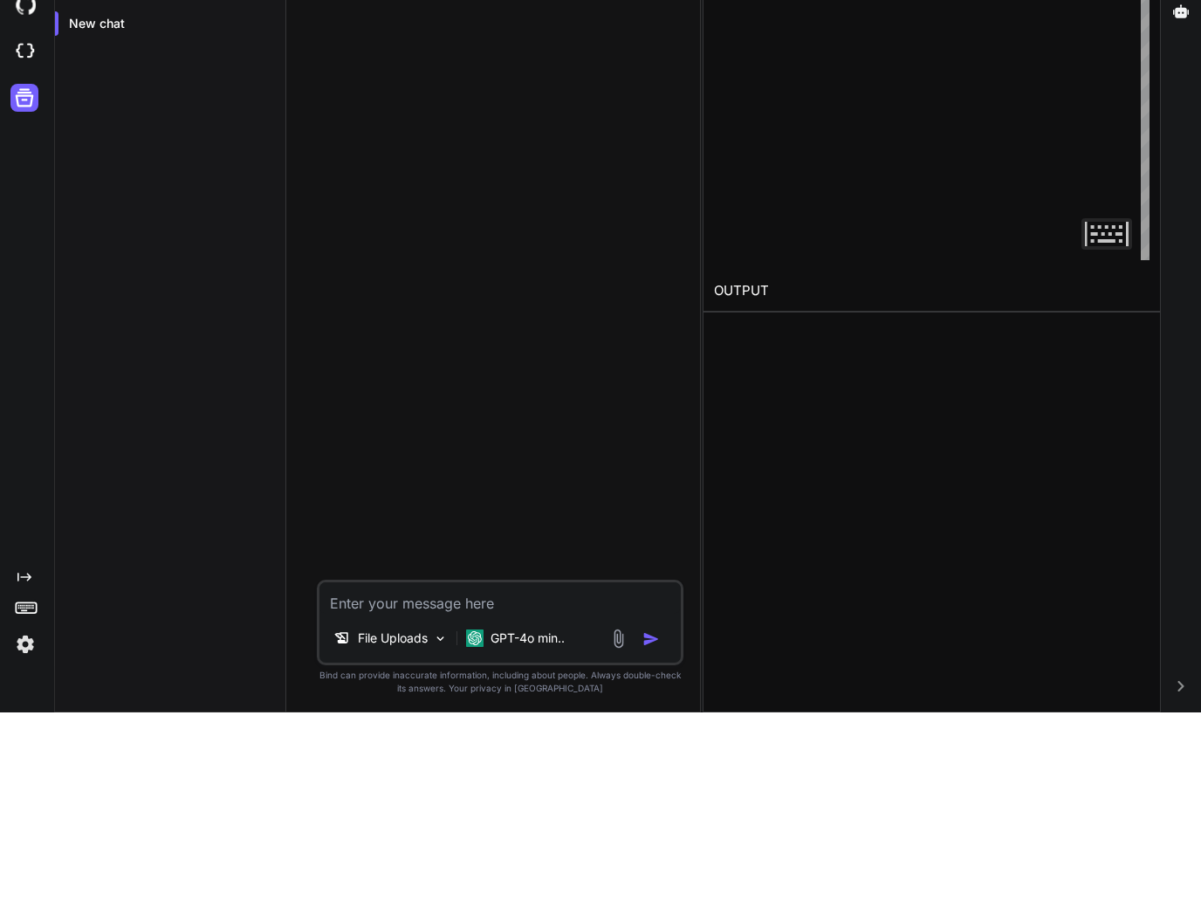
click at [616, 817] on img at bounding box center [619, 827] width 20 height 20
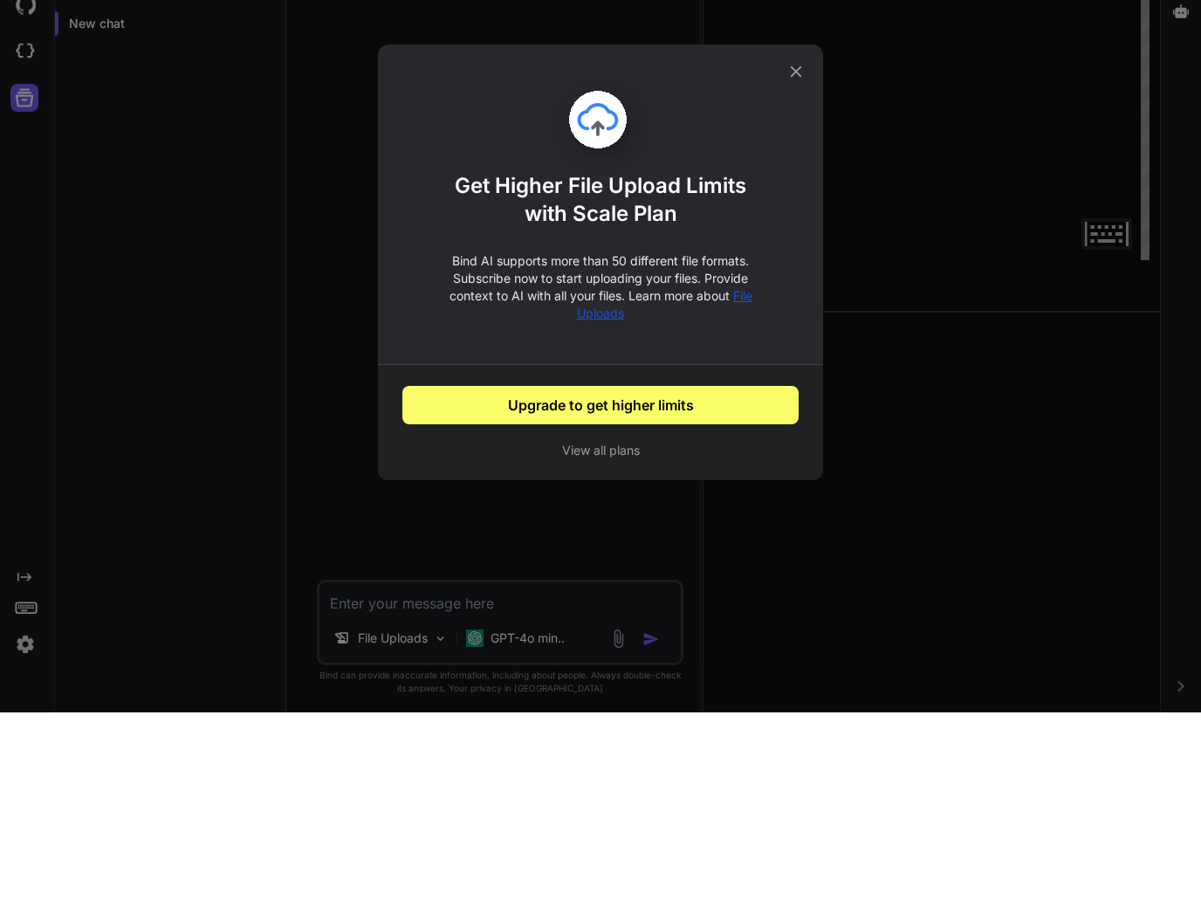
click at [432, 555] on div "Get Higher File Upload Limits with Scale Plan Bind AI supports more than 50 dif…" at bounding box center [600, 450] width 1201 height 901
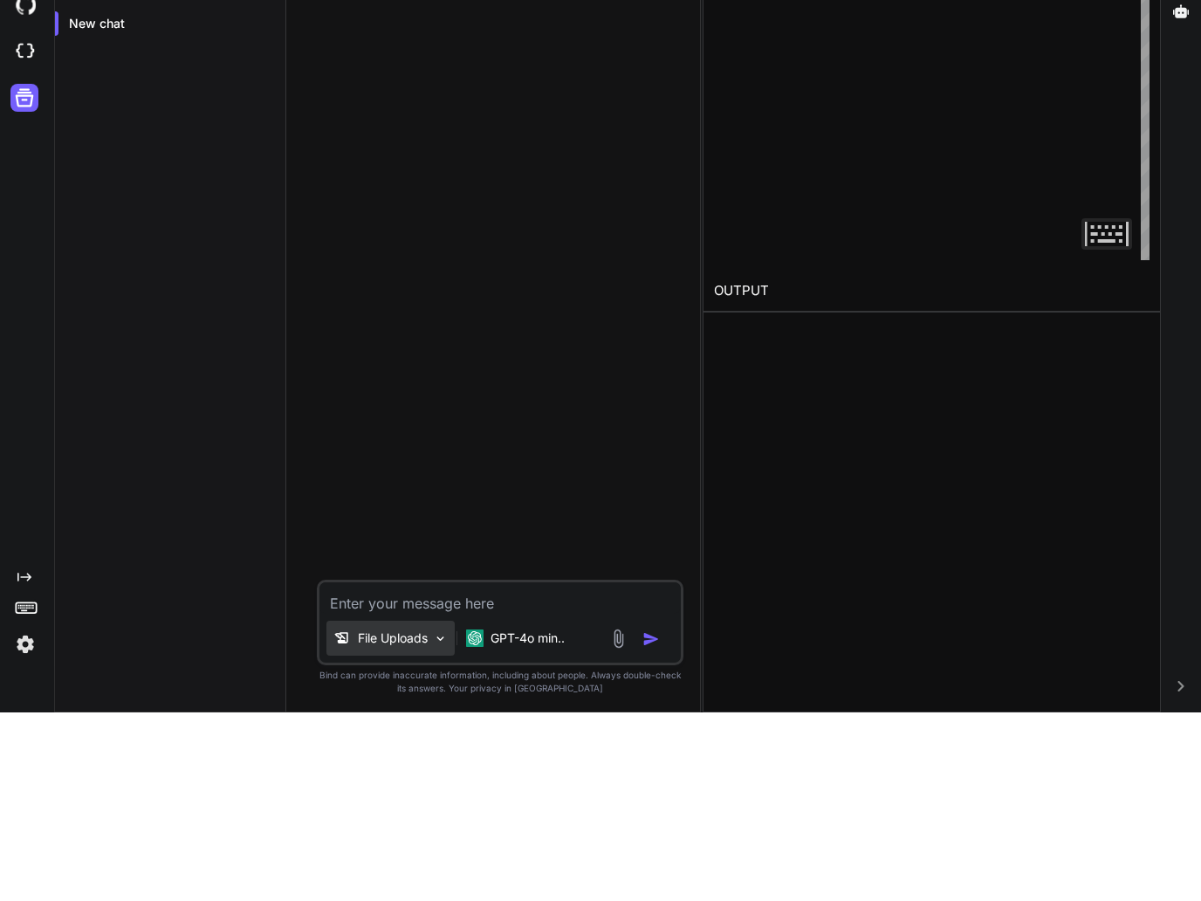
click at [417, 818] on p "File Uploads" at bounding box center [393, 826] width 70 height 17
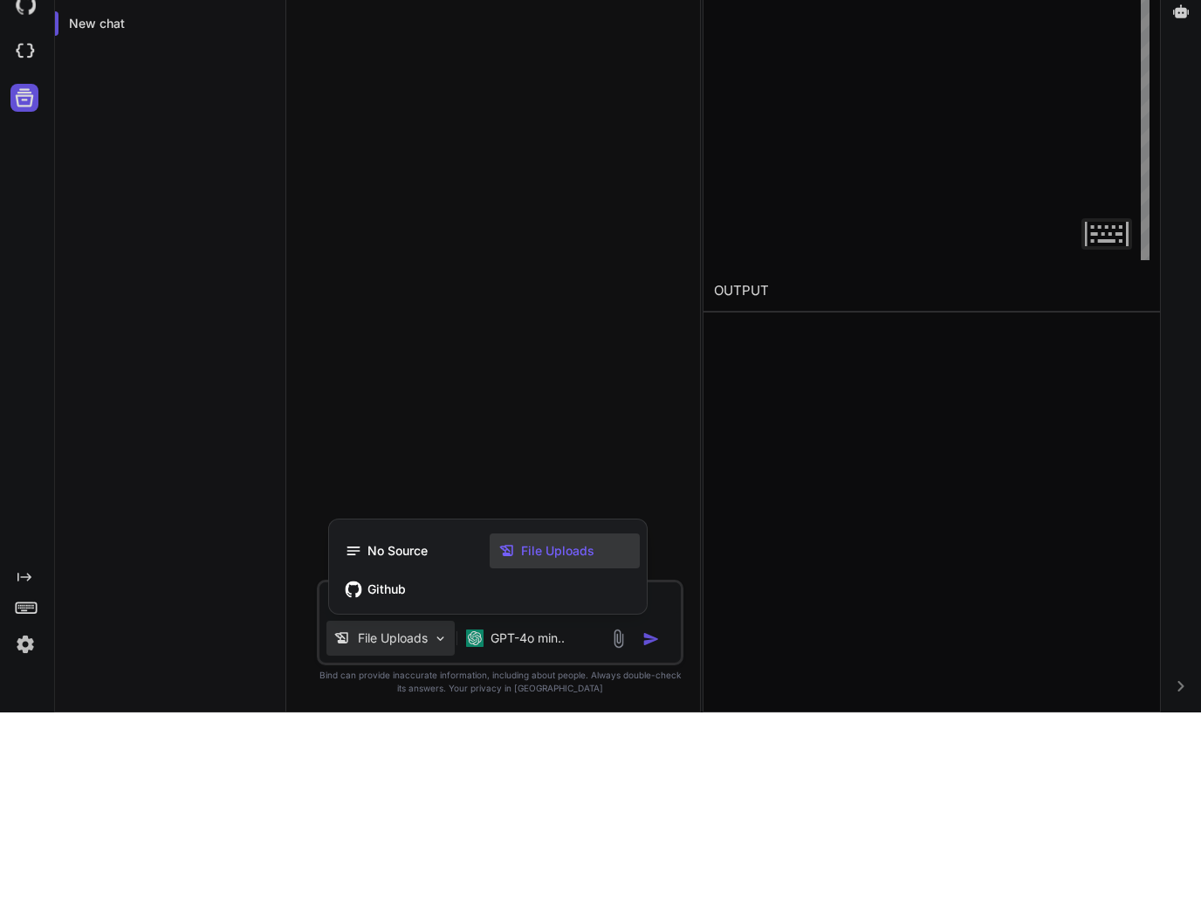
click at [528, 731] on span "File Uploads" at bounding box center [557, 739] width 73 height 17
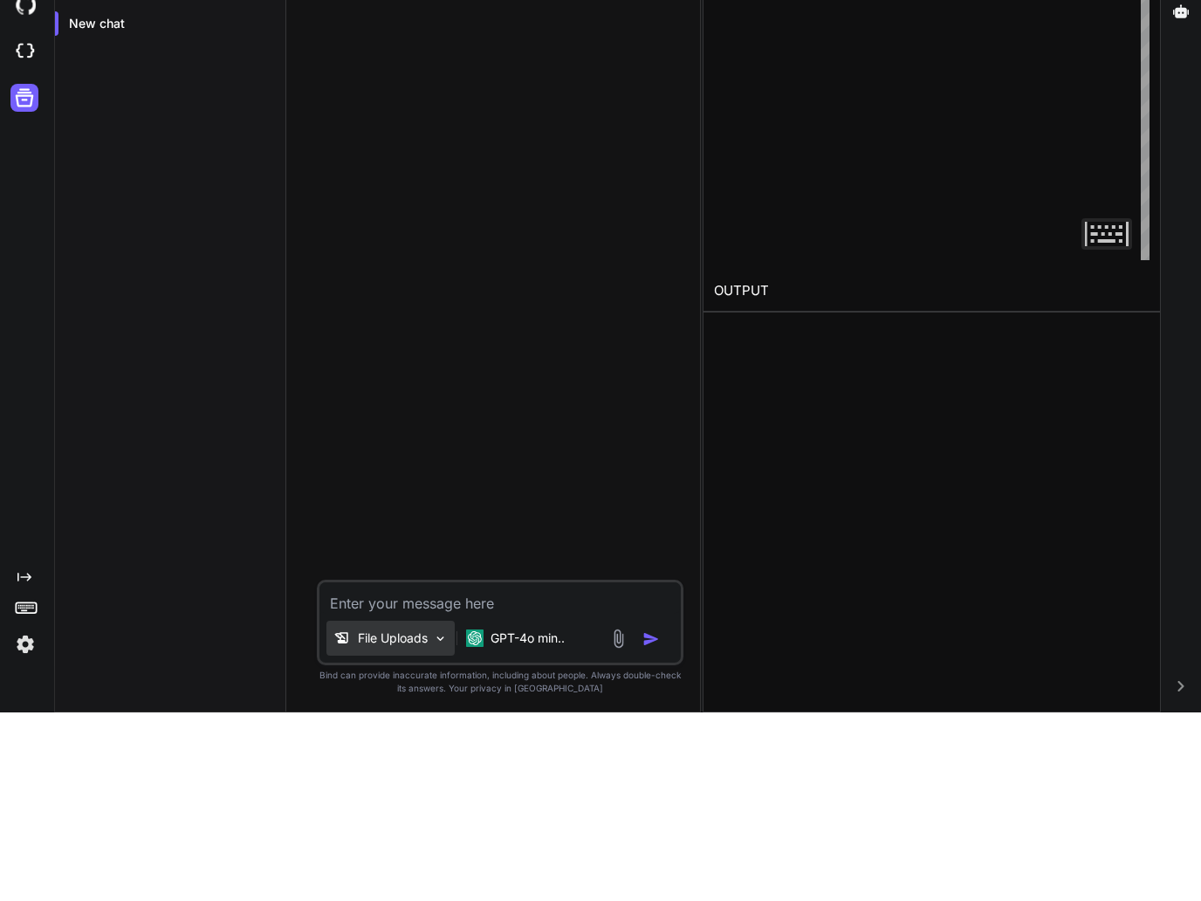
click at [381, 809] on div "File Uploads" at bounding box center [391, 826] width 128 height 35
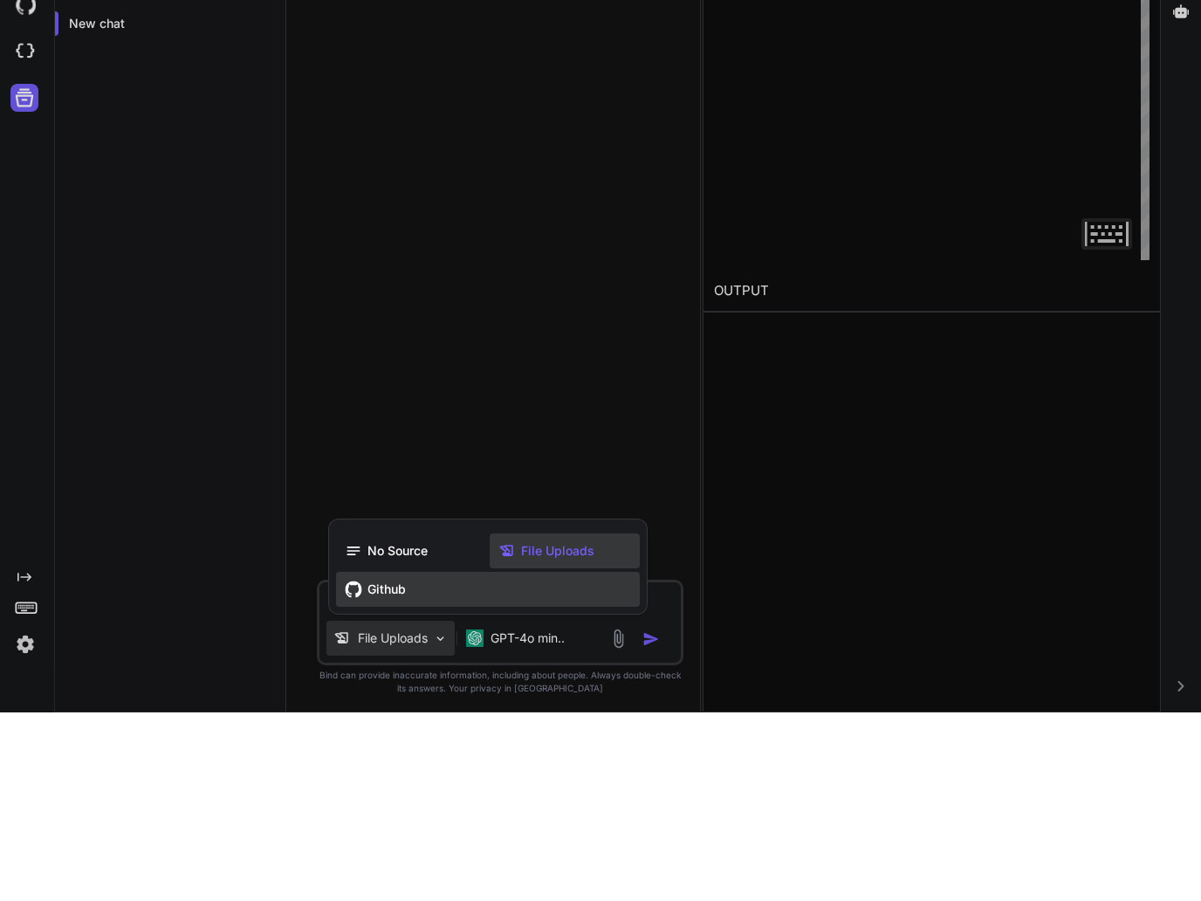
click at [361, 769] on icon at bounding box center [354, 777] width 17 height 17
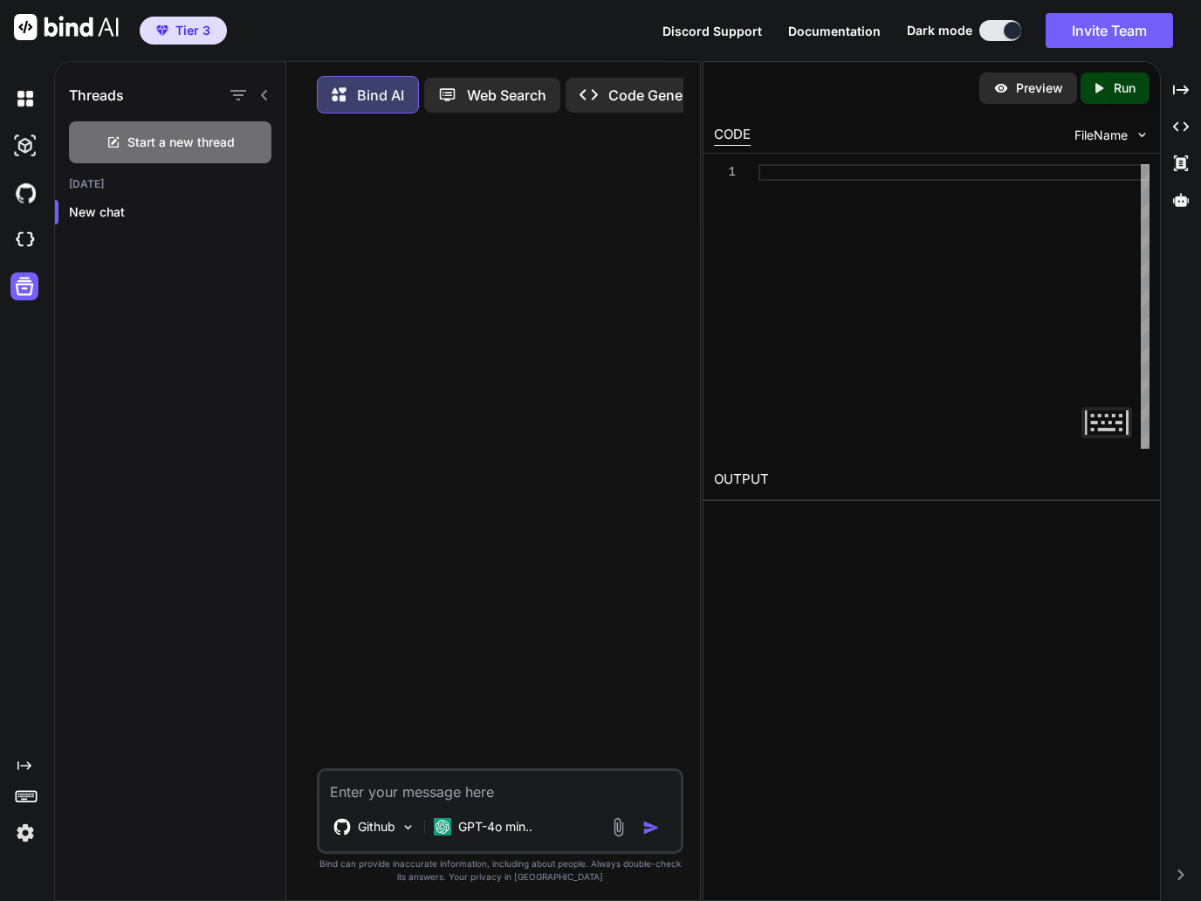
click at [24, 122] on div at bounding box center [28, 145] width 37 height 47
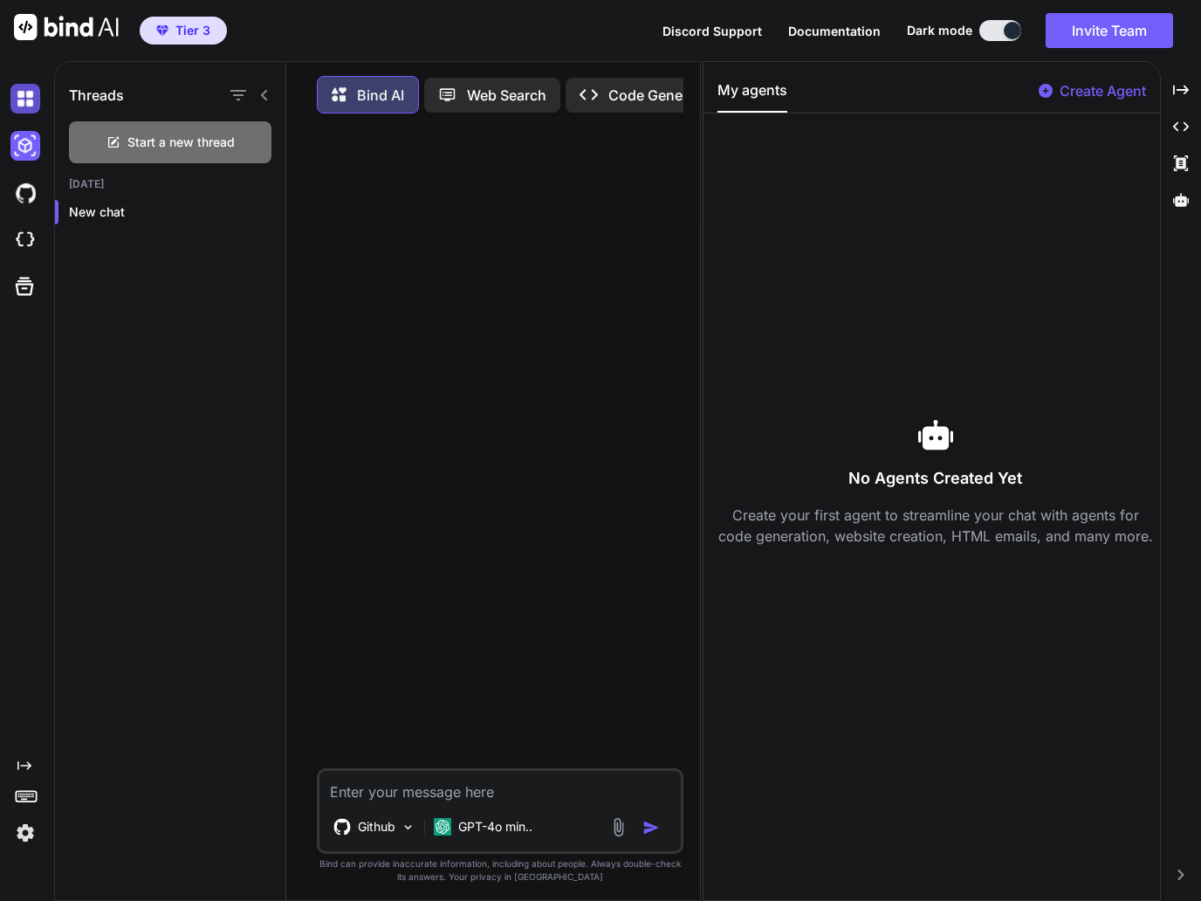
click at [12, 98] on img at bounding box center [25, 99] width 30 height 30
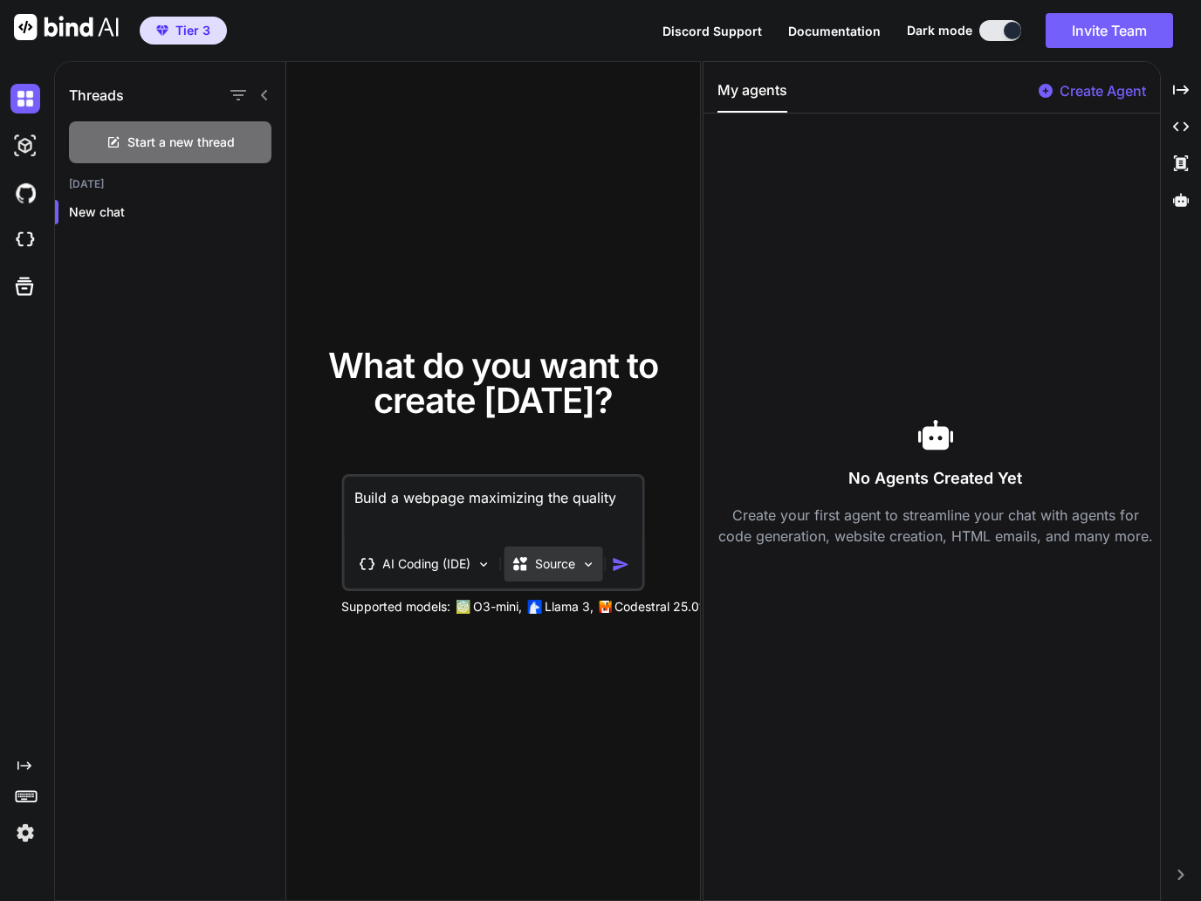
click at [533, 566] on div "Source" at bounding box center [543, 563] width 65 height 17
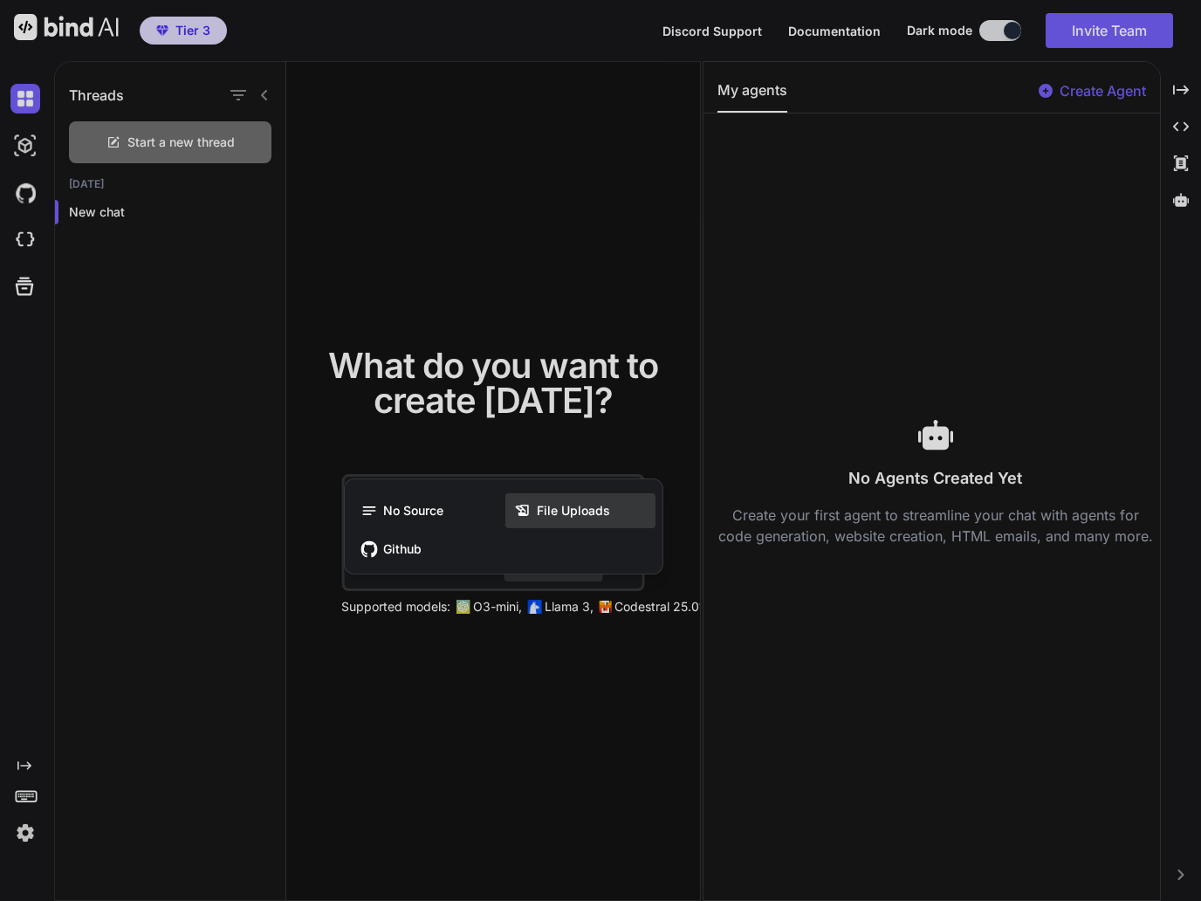
click at [544, 510] on span "File Uploads" at bounding box center [573, 510] width 73 height 17
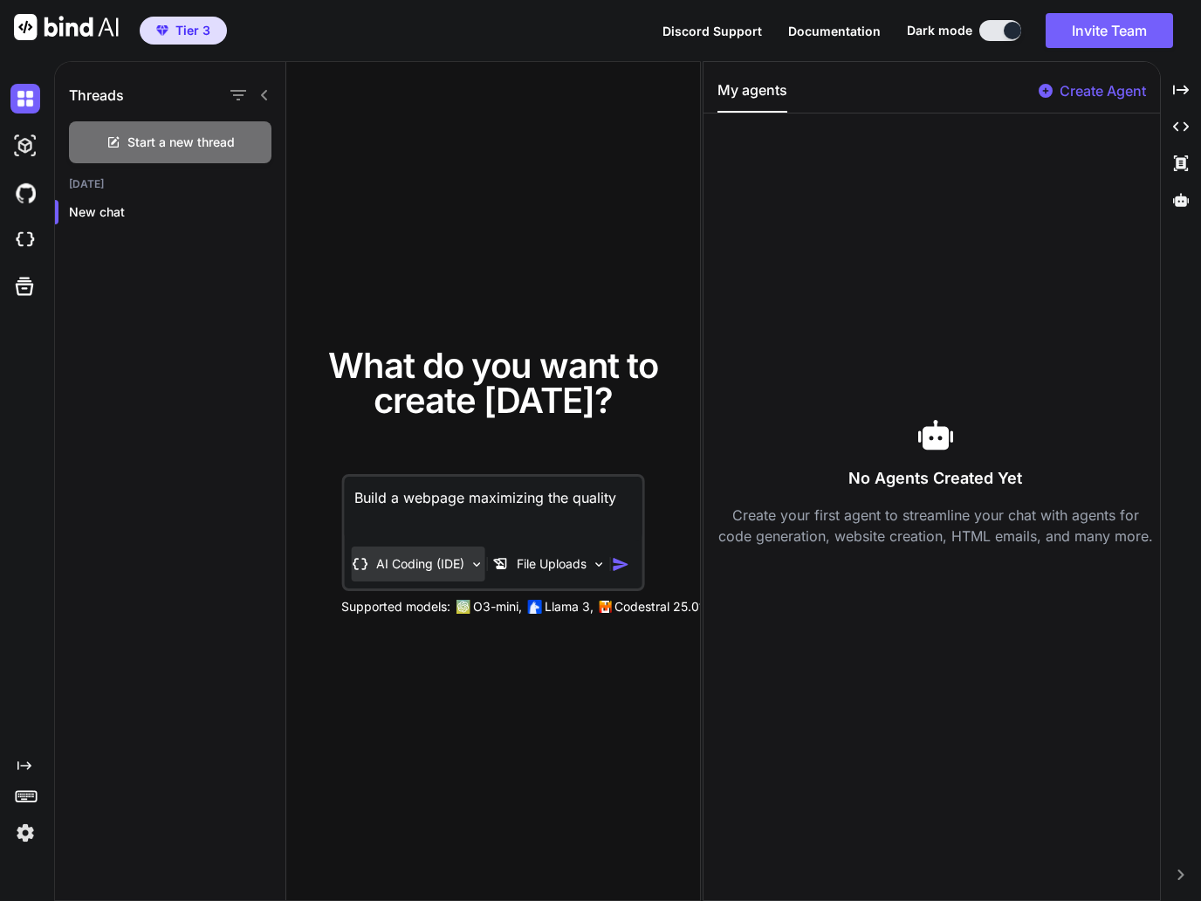
click at [406, 568] on p "AI Coding (IDE)" at bounding box center [420, 563] width 88 height 17
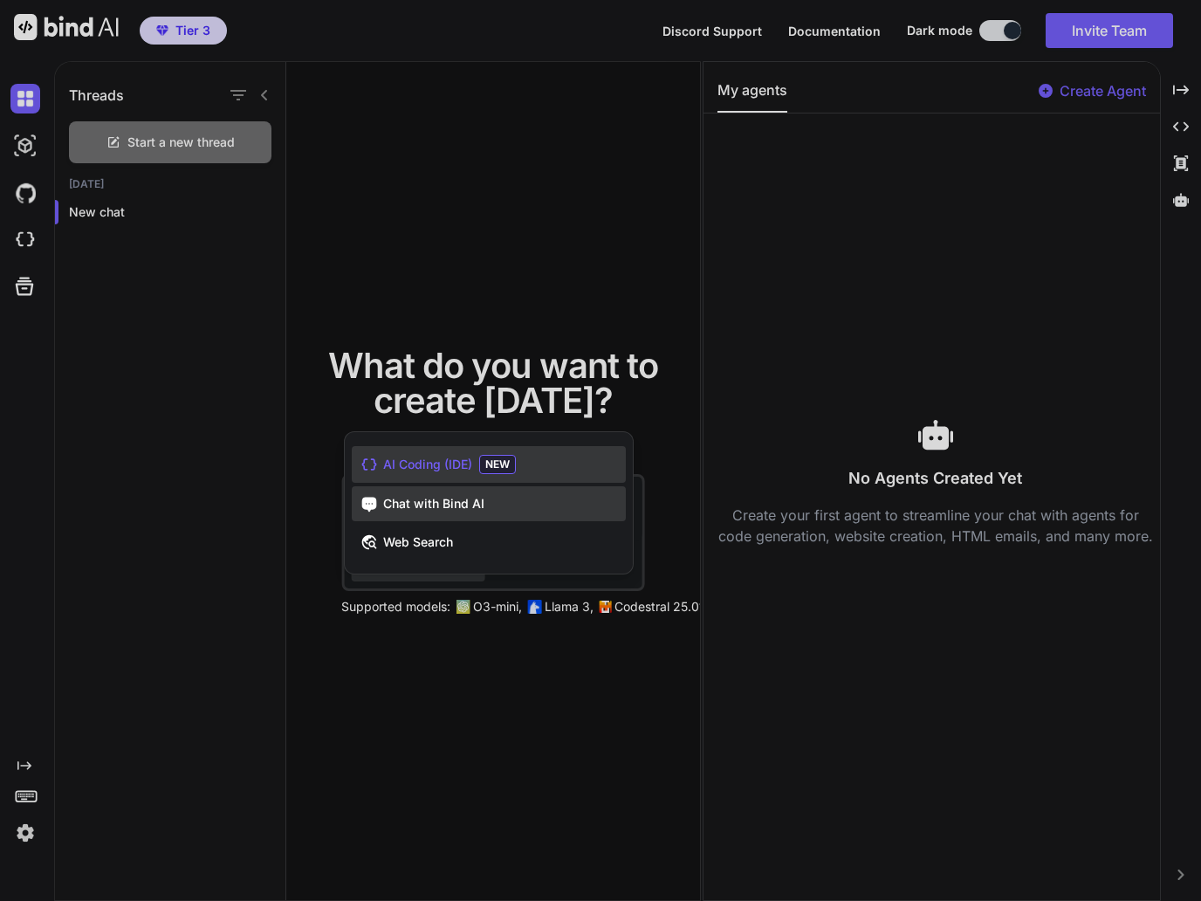
click at [384, 506] on span "Chat with Bind AI" at bounding box center [433, 503] width 101 height 17
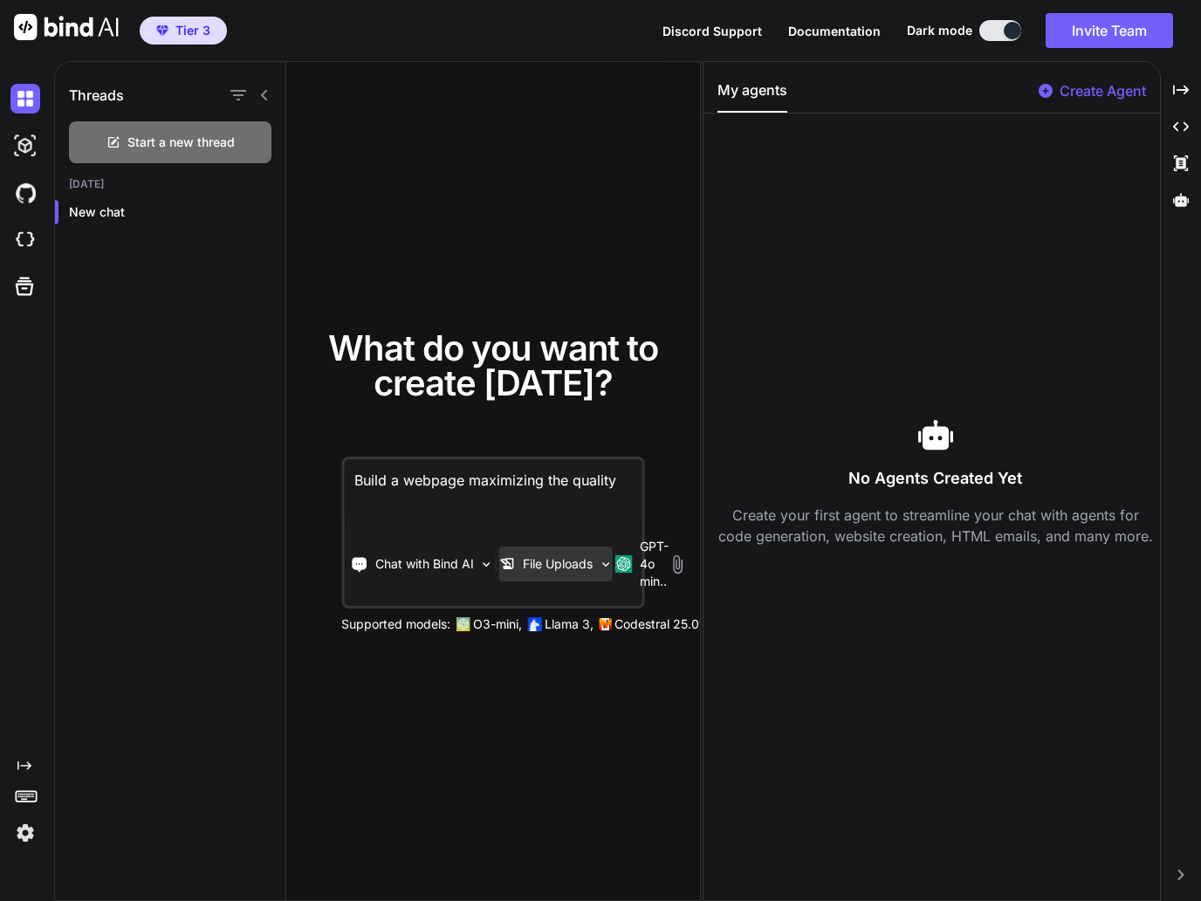
click at [533, 558] on p "File Uploads" at bounding box center [558, 563] width 70 height 17
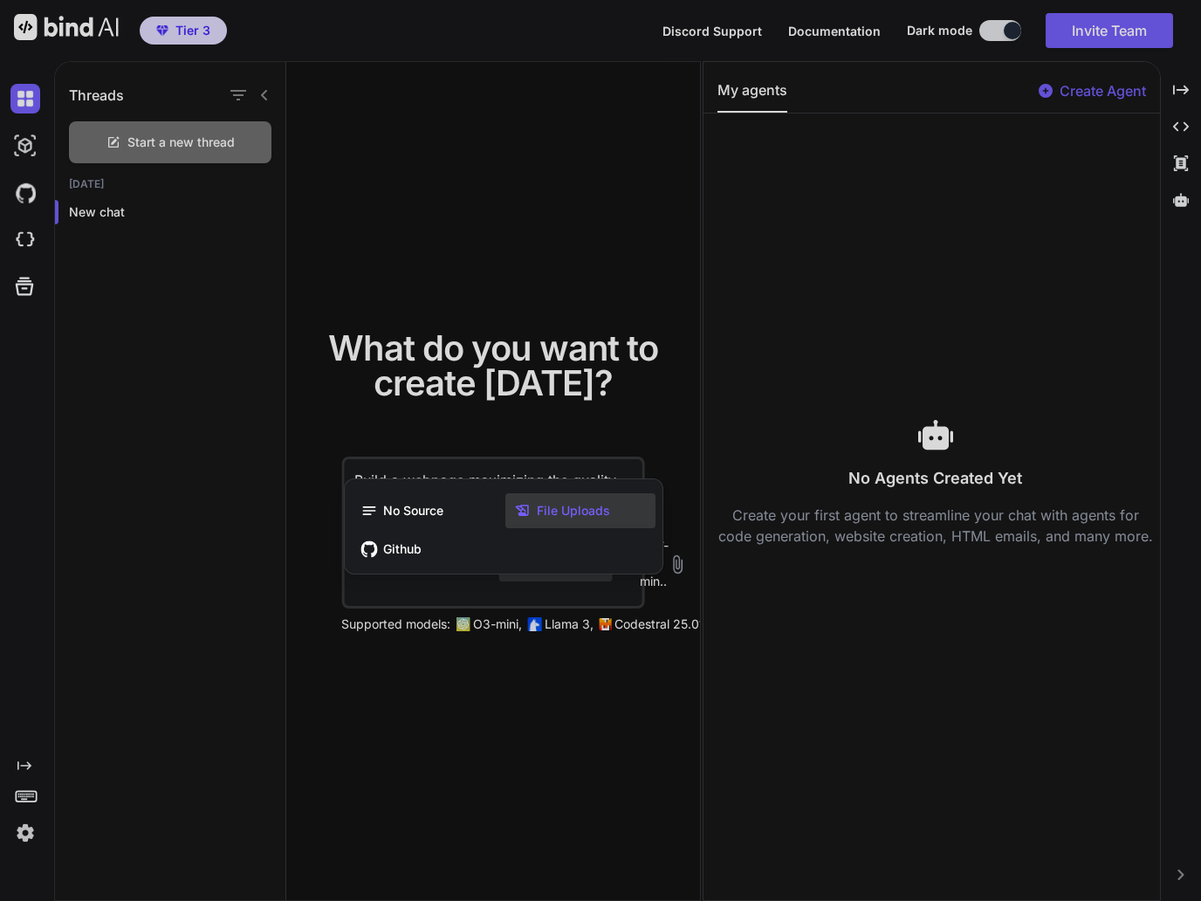
click at [535, 506] on icon at bounding box center [525, 510] width 23 height 17
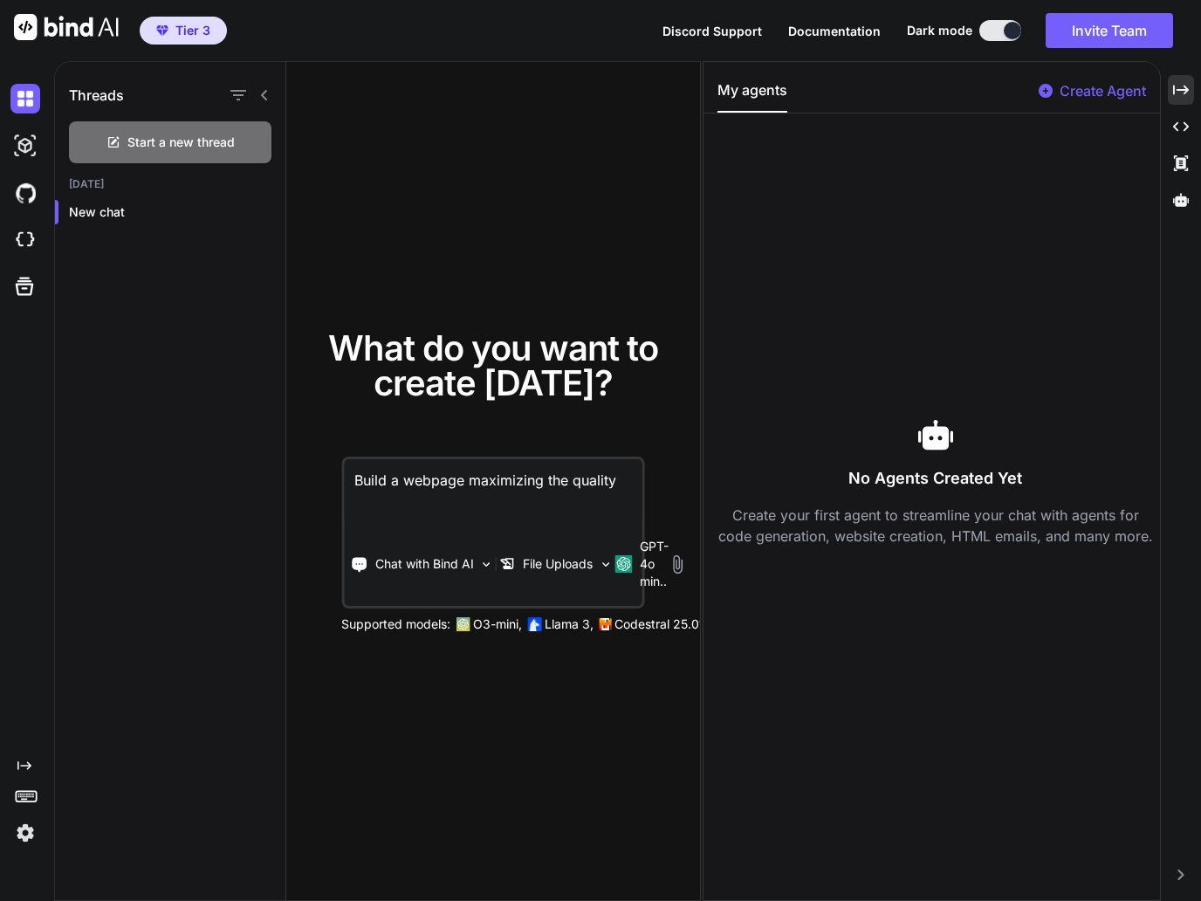
click at [1172, 89] on div "Created with Pixso." at bounding box center [1181, 90] width 26 height 30
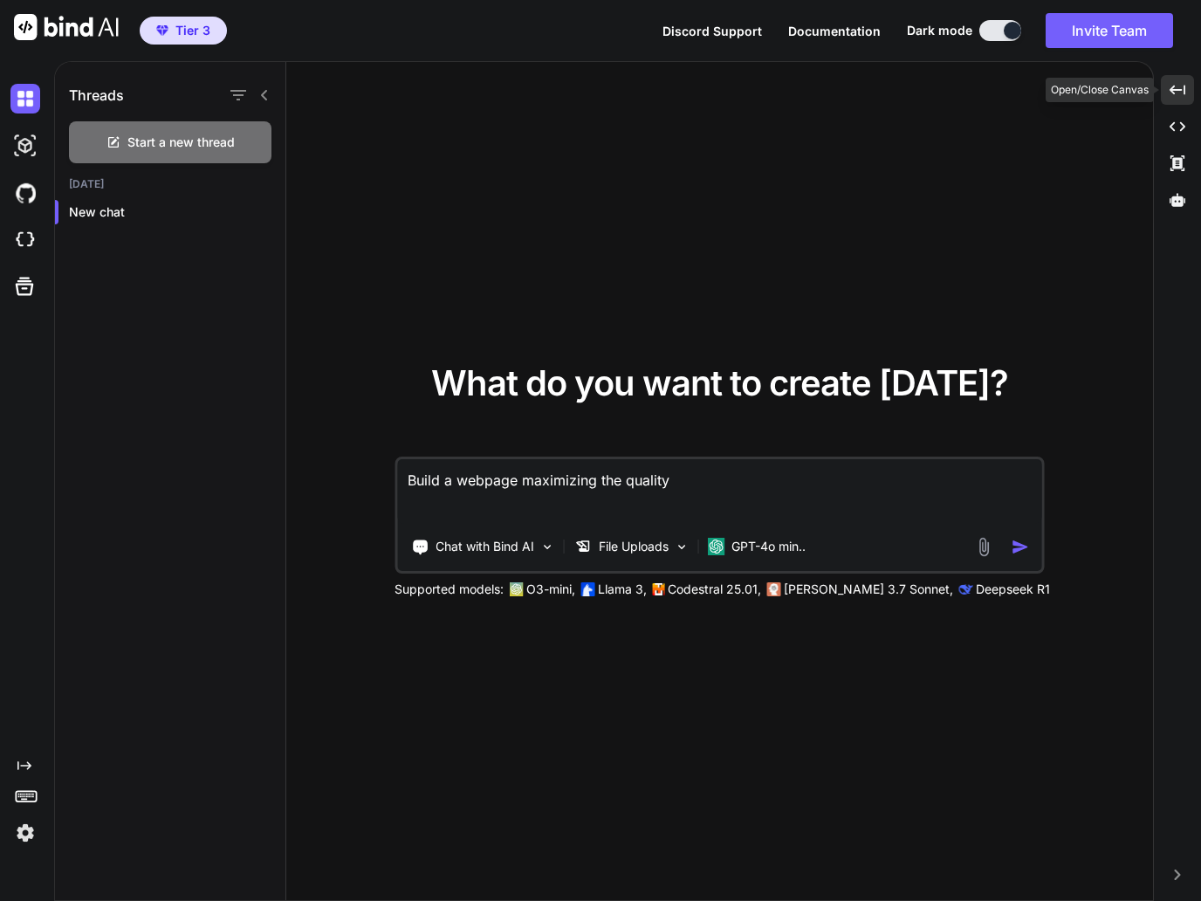
click at [443, 482] on textarea "Build a webpage maximizing the quality" at bounding box center [719, 491] width 645 height 65
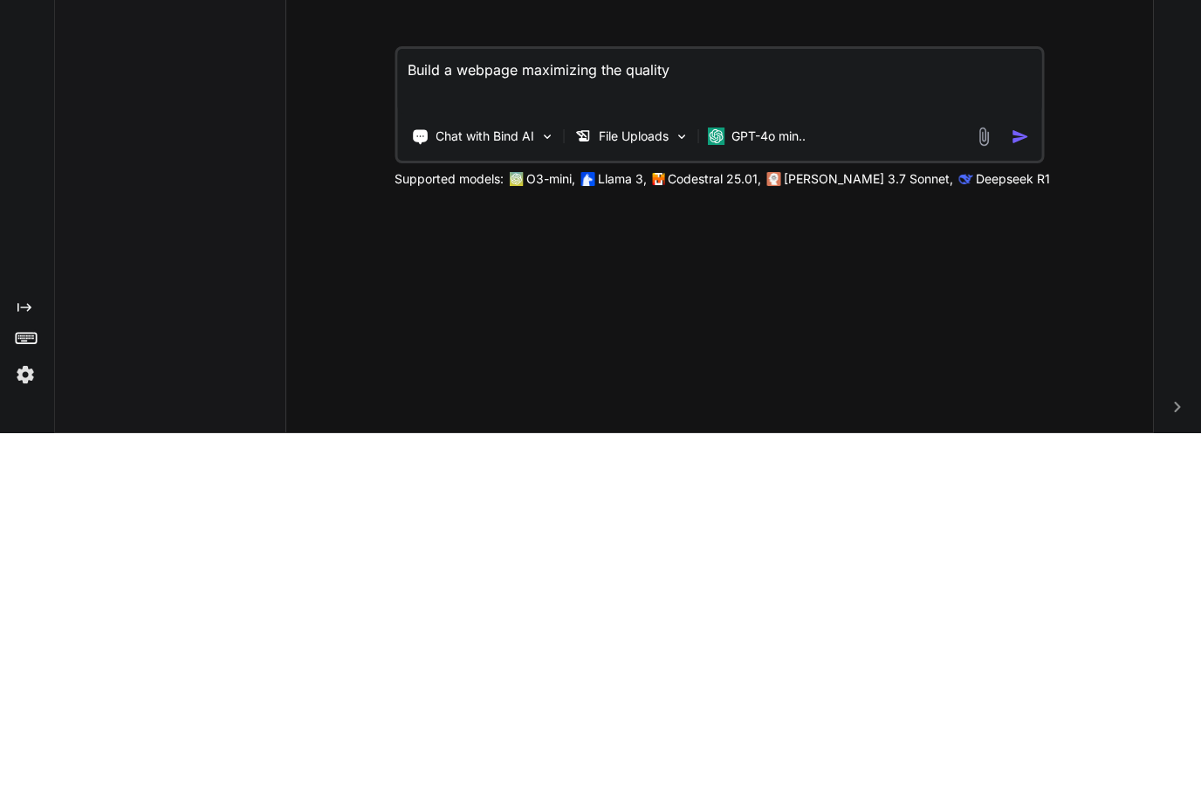
click at [678, 402] on textarea "Build a webpage maximizing the quality" at bounding box center [719, 434] width 645 height 65
click at [739, 480] on p "GPT-4o min.." at bounding box center [769, 488] width 74 height 17
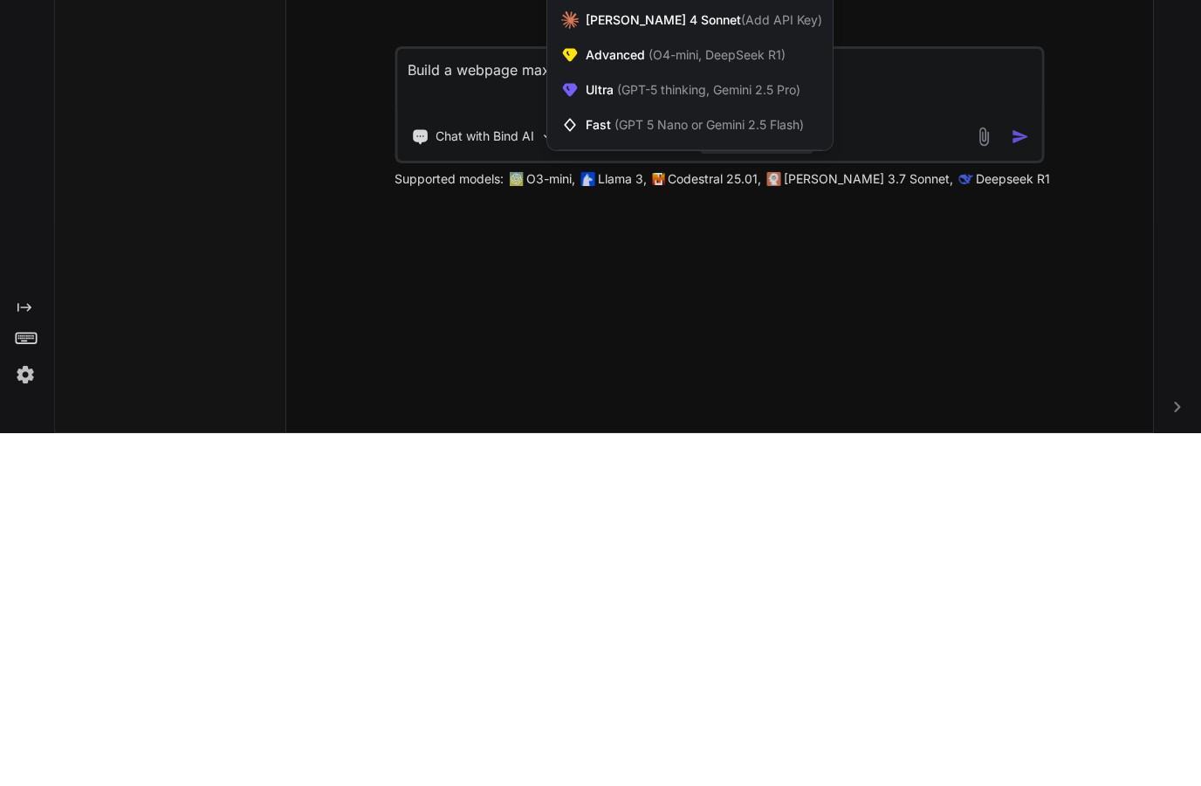
scroll to position [143, 0]
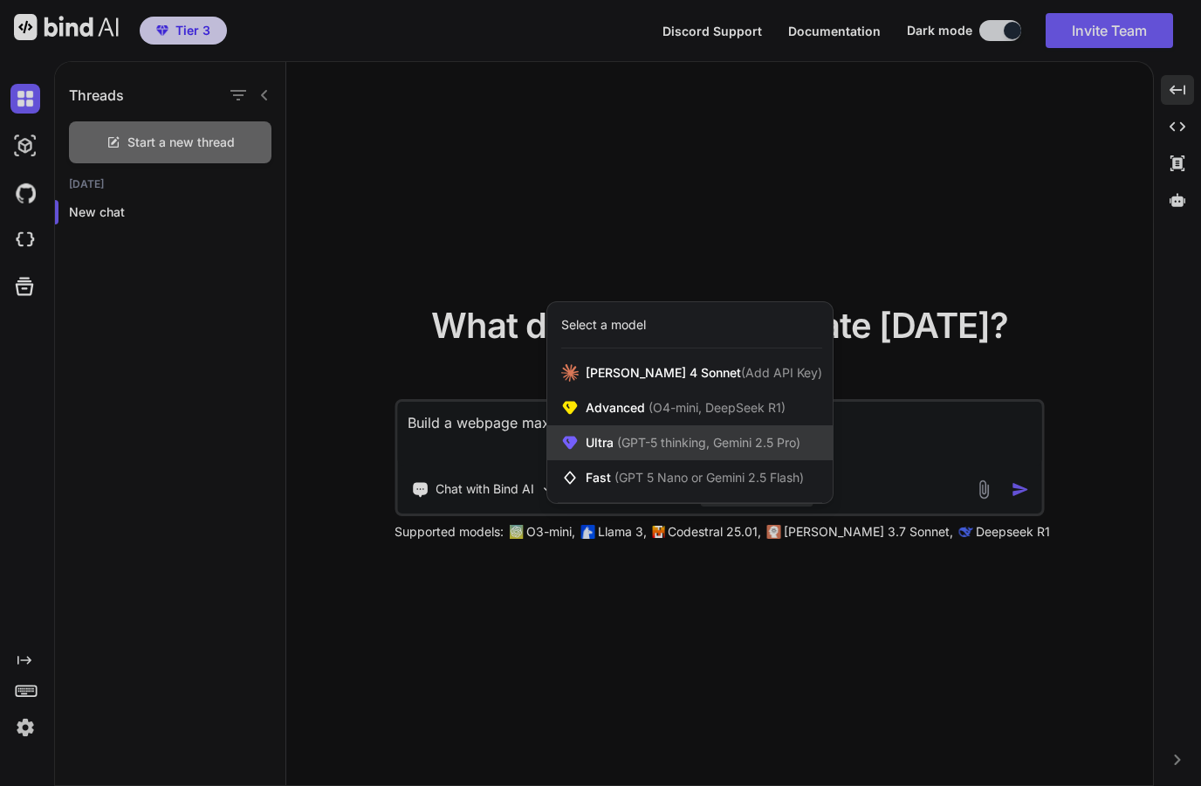
click at [595, 434] on span "Ultra (GPT-5 thinking, Gemini 2.5 Pro)" at bounding box center [693, 442] width 215 height 17
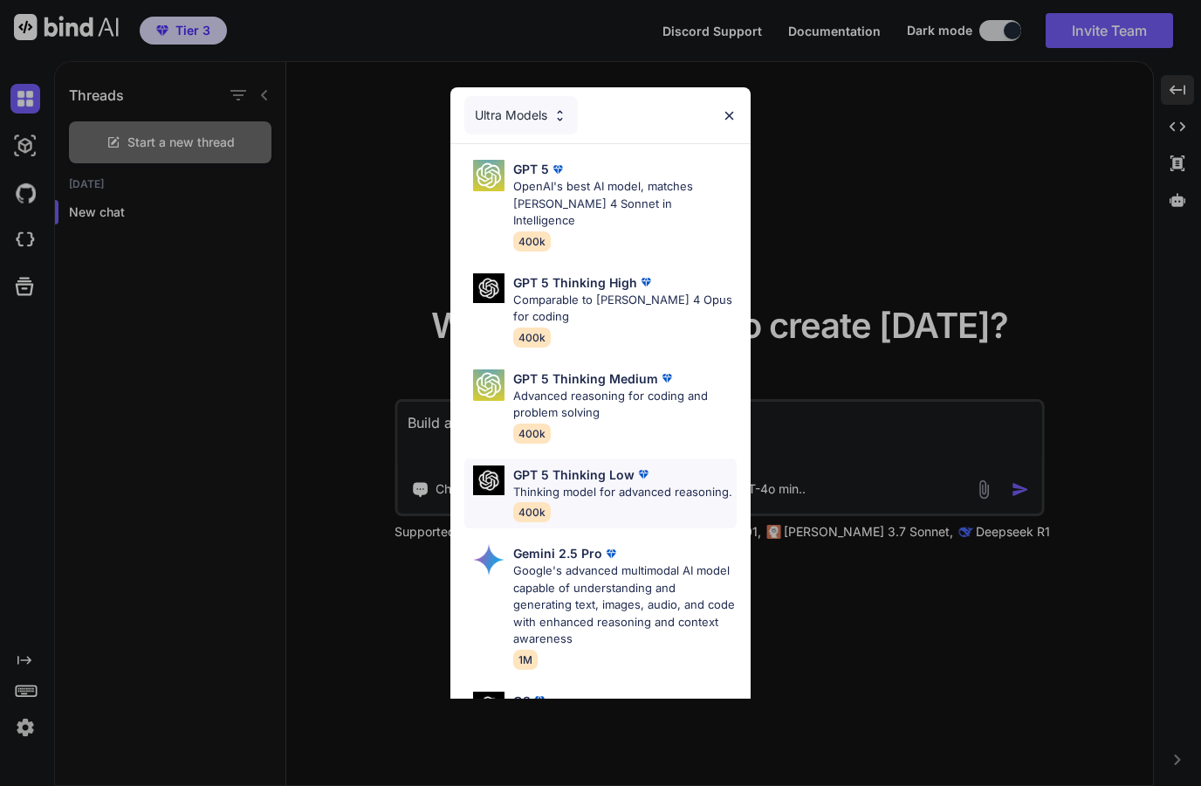
click at [536, 502] on span "400k" at bounding box center [532, 512] width 38 height 20
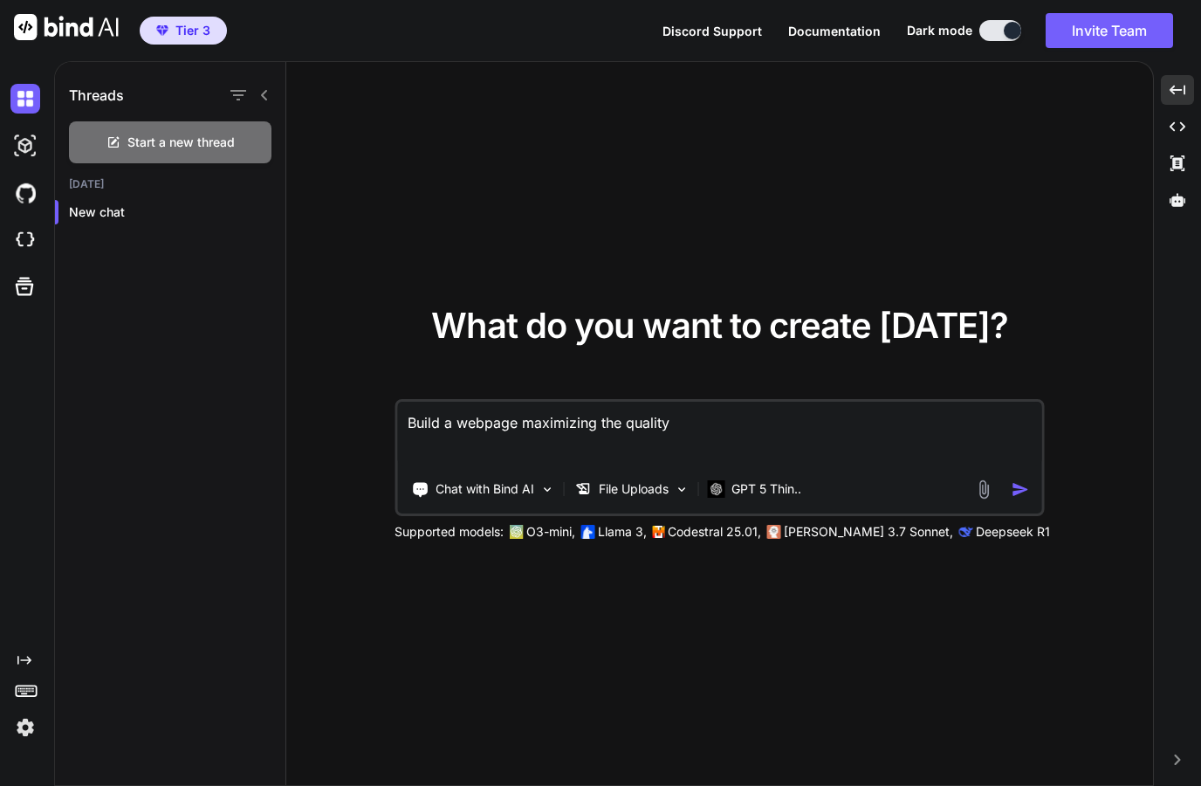
click at [1015, 480] on img "button" at bounding box center [1021, 489] width 18 height 18
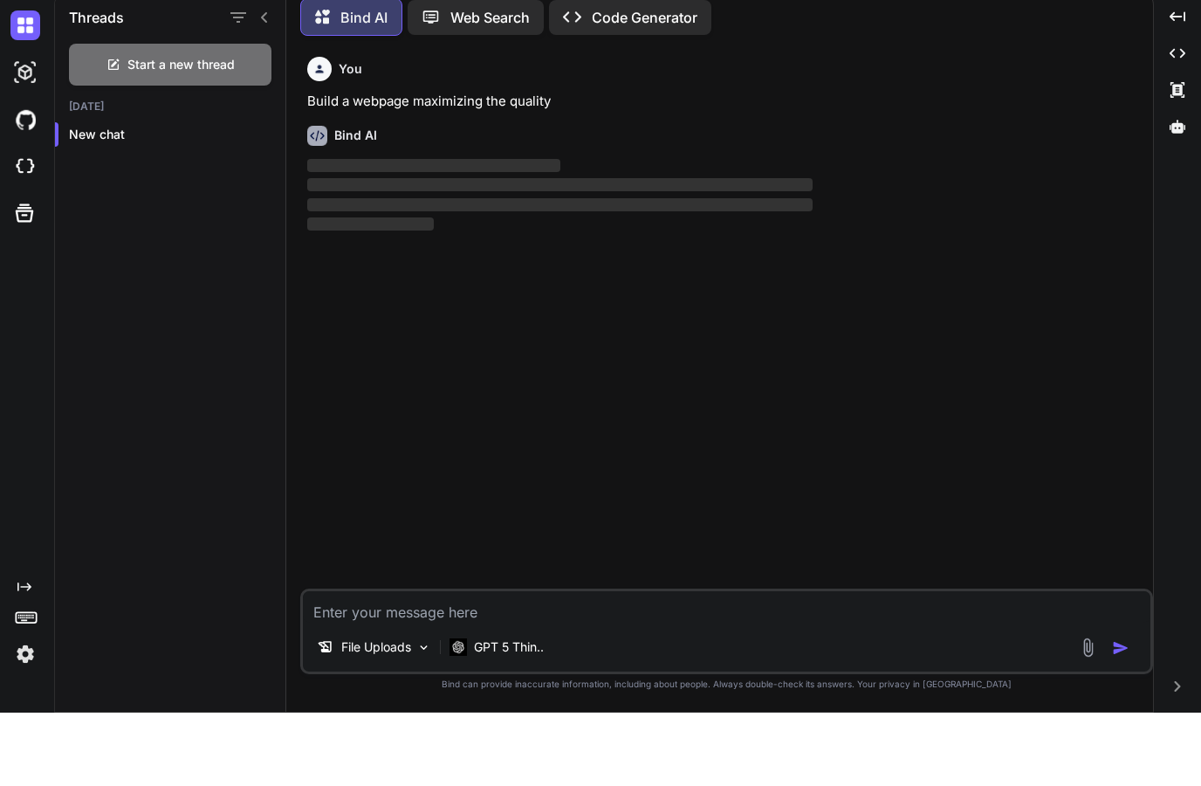
scroll to position [49, 0]
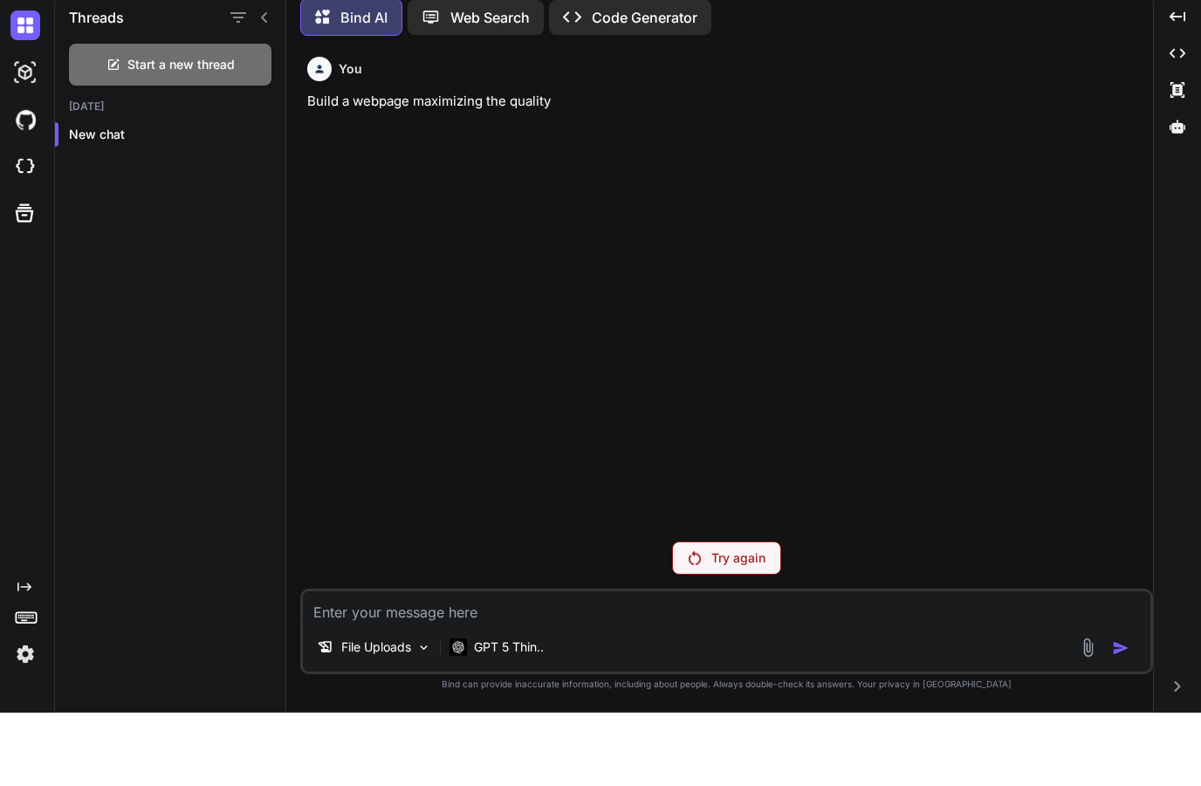
click at [696, 624] on img at bounding box center [695, 631] width 12 height 14
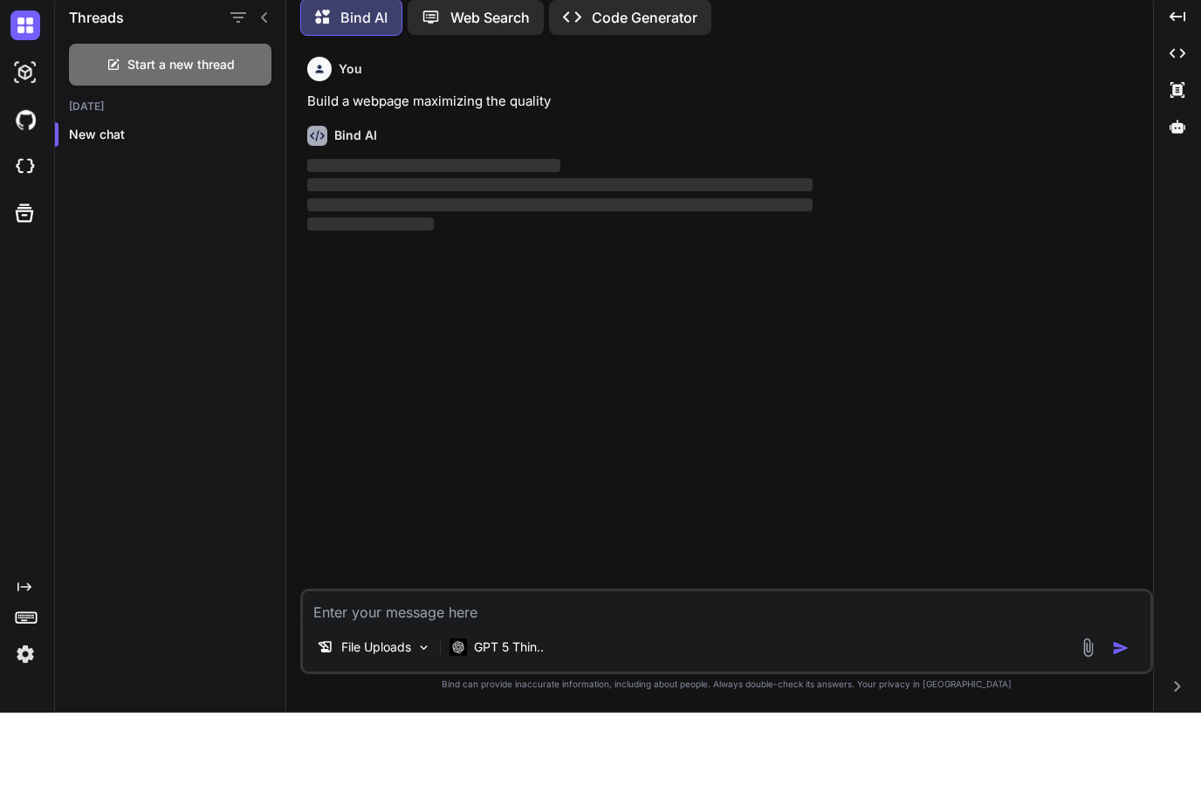
scroll to position [50, 0]
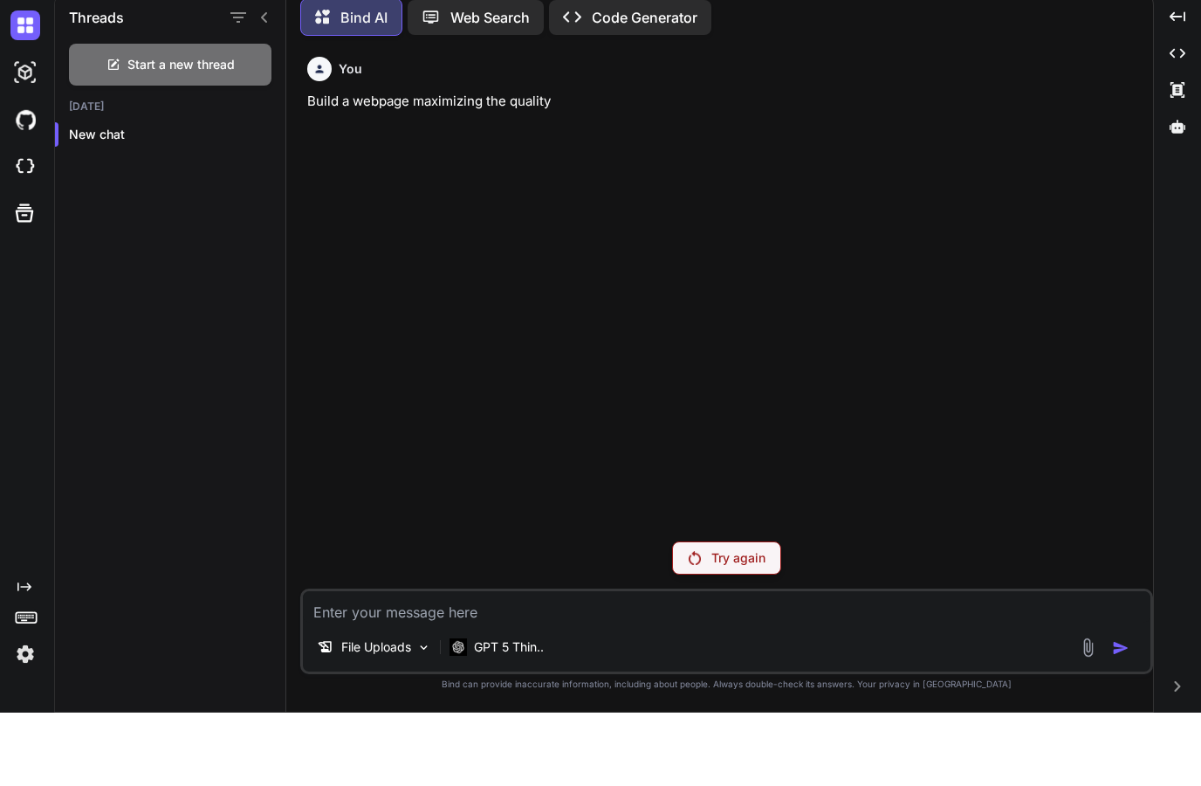
click at [1073, 664] on textarea at bounding box center [727, 679] width 848 height 31
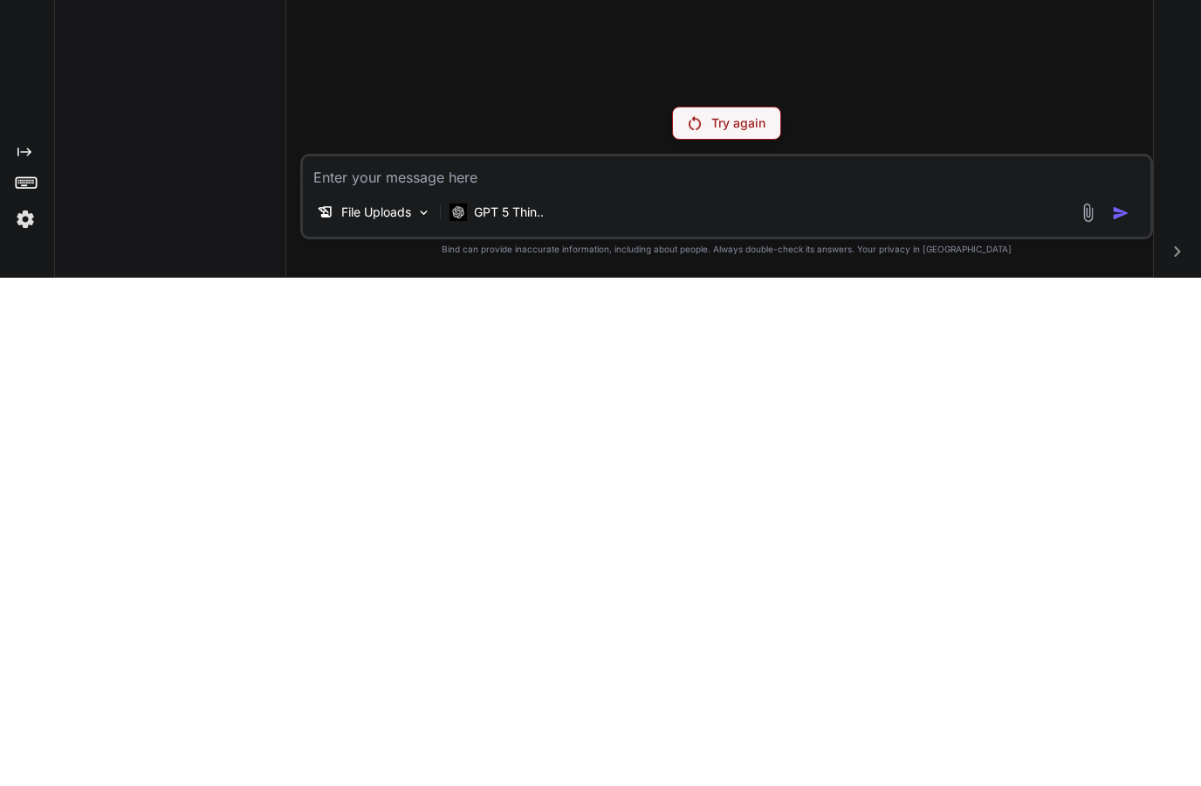
click at [1079, 711] on img at bounding box center [1088, 721] width 20 height 20
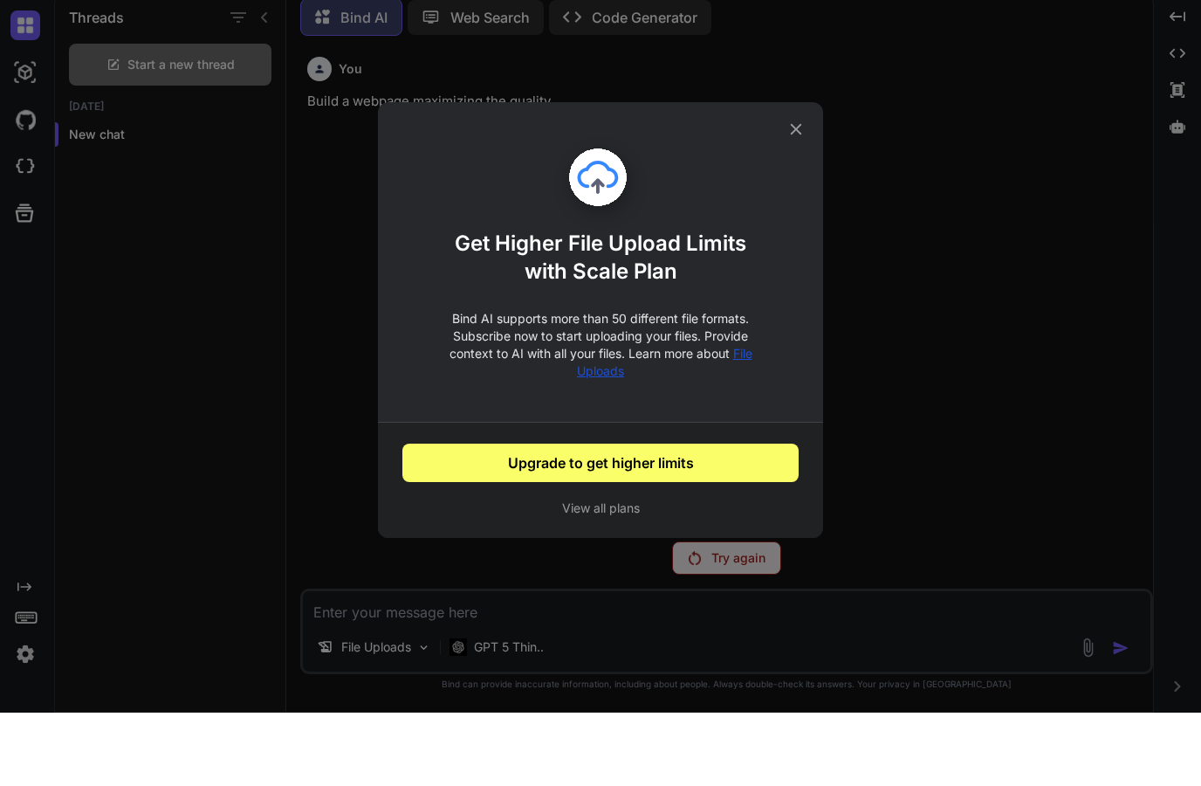
click at [537, 517] on button "Upgrade to get higher limits" at bounding box center [601, 536] width 397 height 38
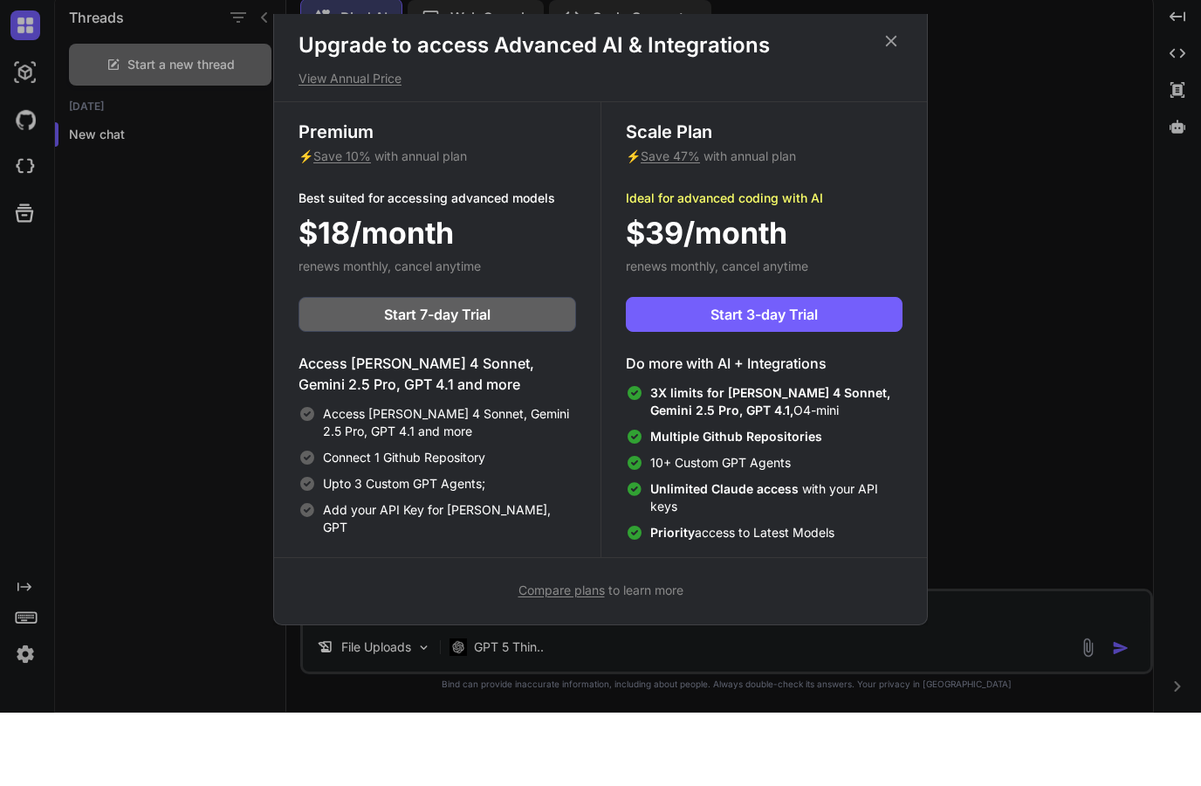
scroll to position [8, 0]
click at [330, 143] on p "View Annual Price" at bounding box center [601, 151] width 604 height 17
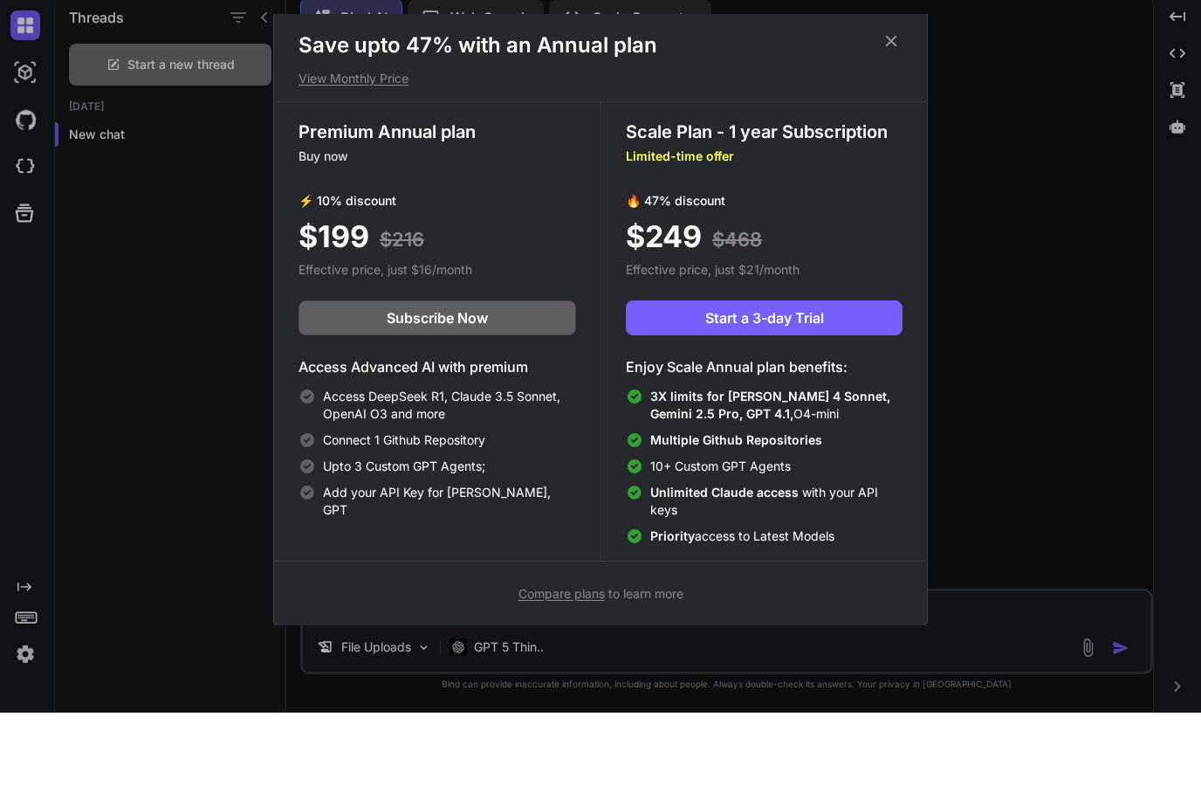
click at [887, 109] on icon at bounding box center [891, 114] width 11 height 11
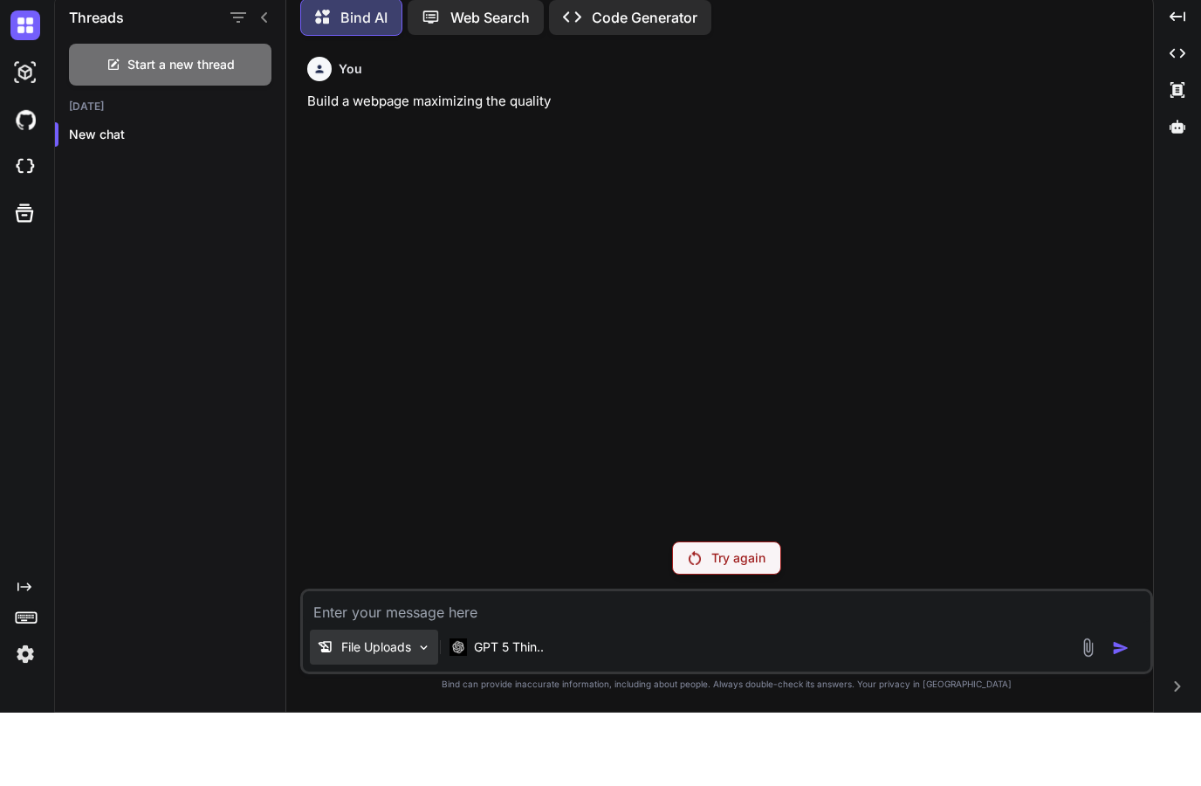
click at [352, 712] on p "File Uploads" at bounding box center [376, 720] width 70 height 17
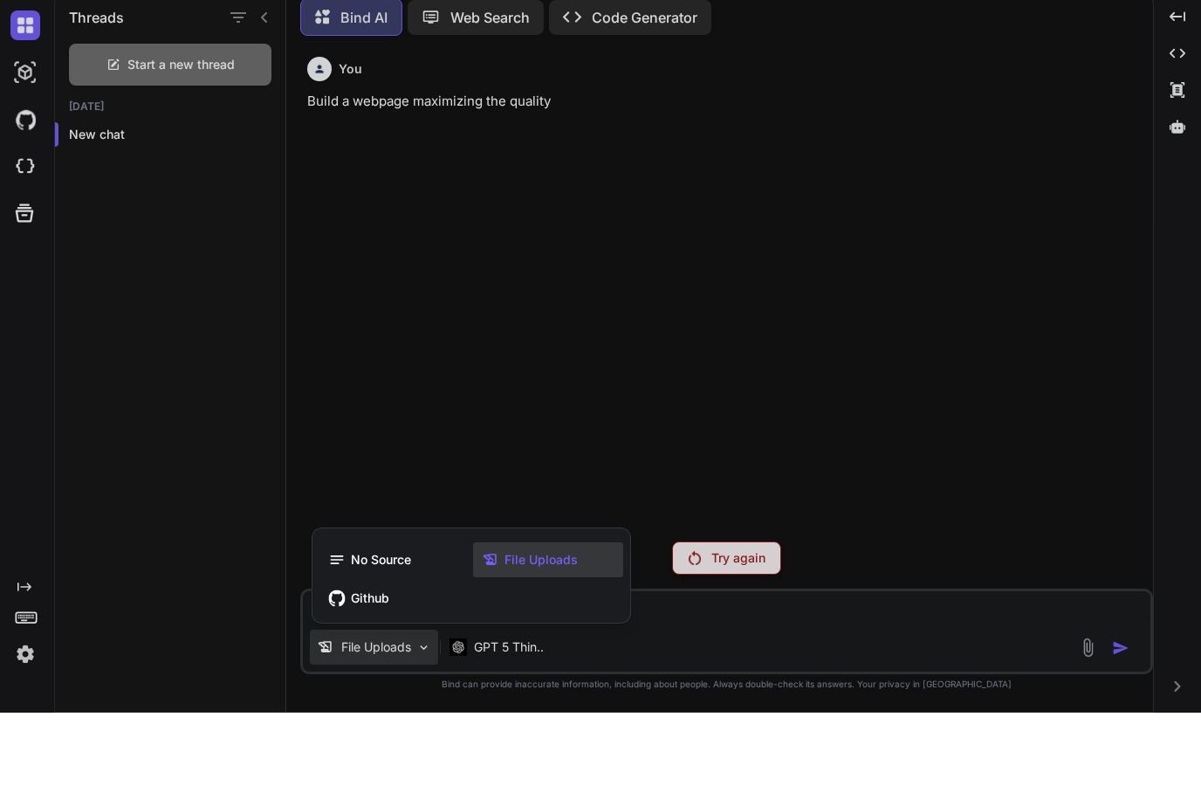
click at [499, 624] on icon at bounding box center [490, 632] width 17 height 17
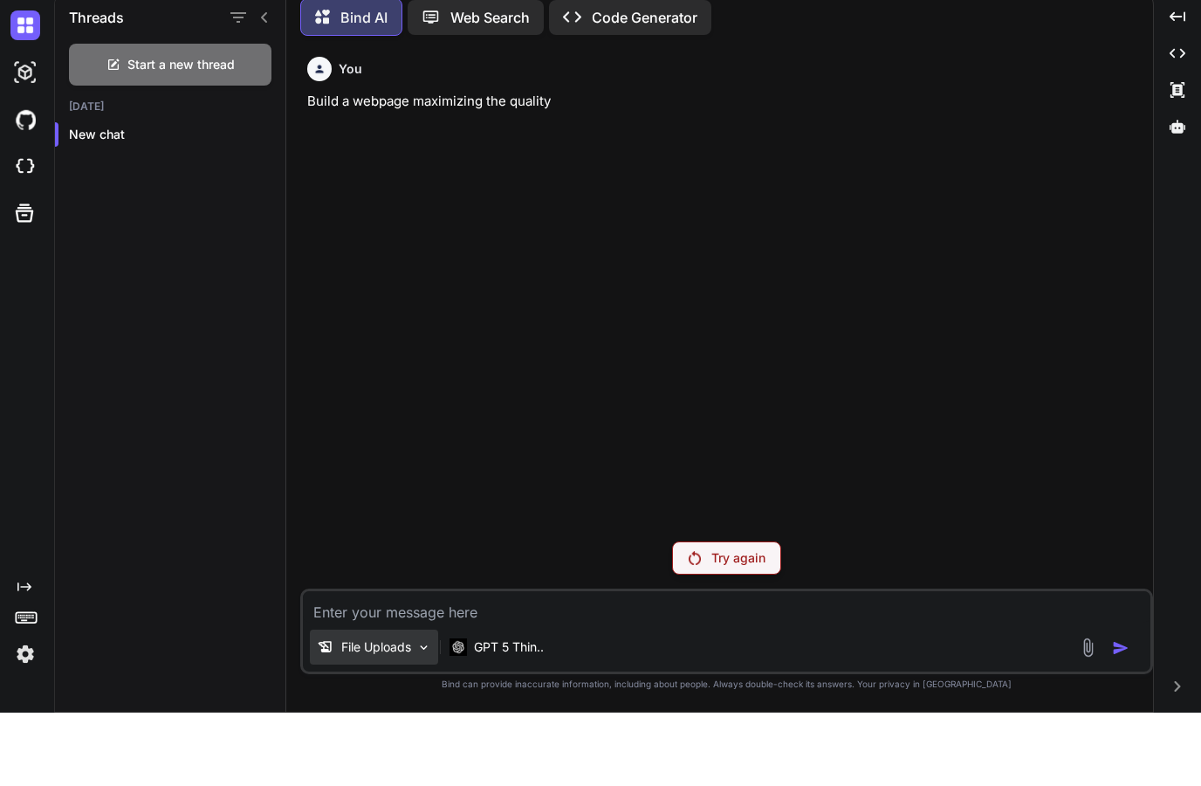
click at [347, 712] on p "File Uploads" at bounding box center [376, 720] width 70 height 17
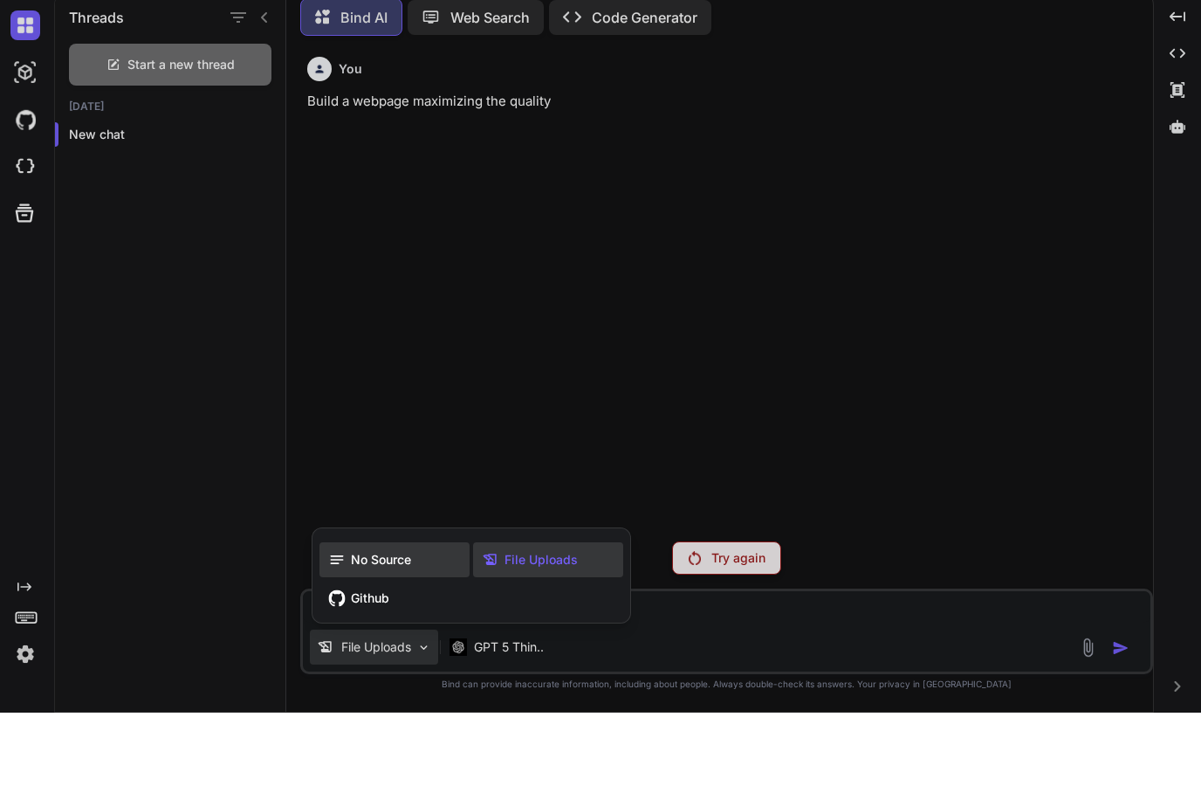
click at [347, 624] on icon at bounding box center [339, 632] width 23 height 17
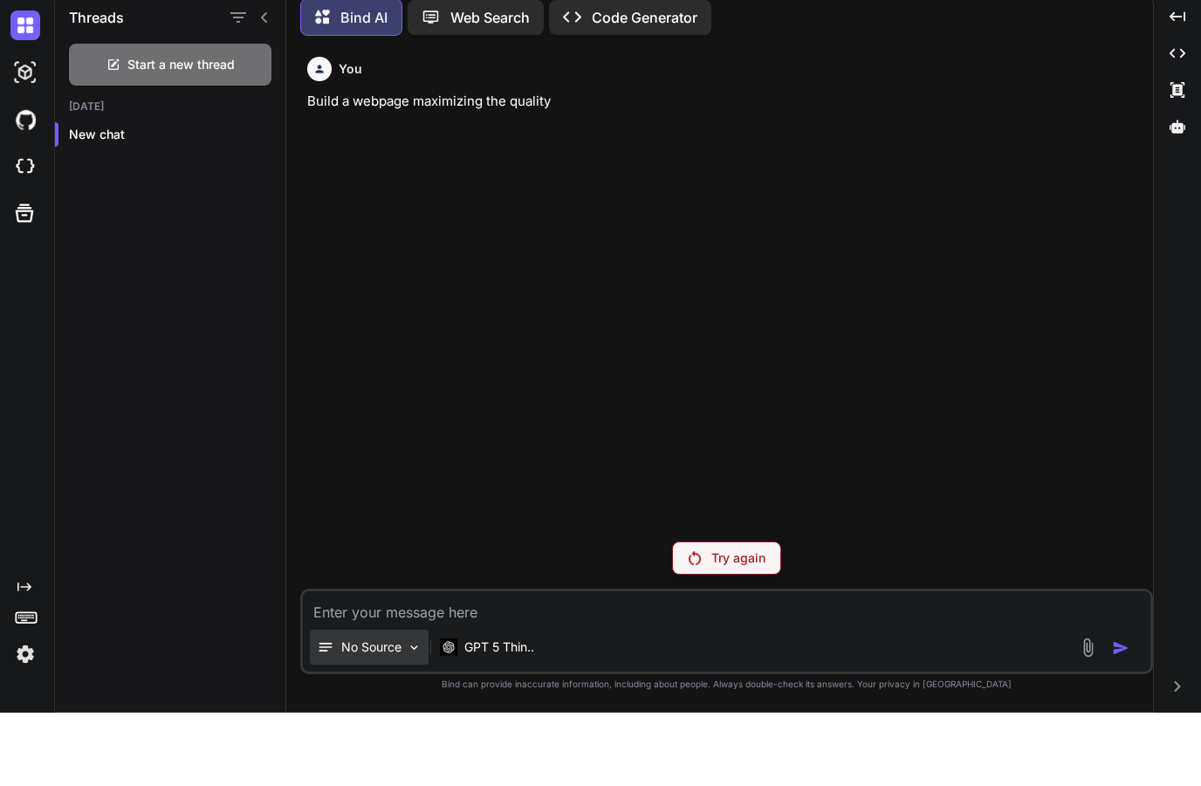
click at [333, 712] on icon at bounding box center [325, 720] width 17 height 17
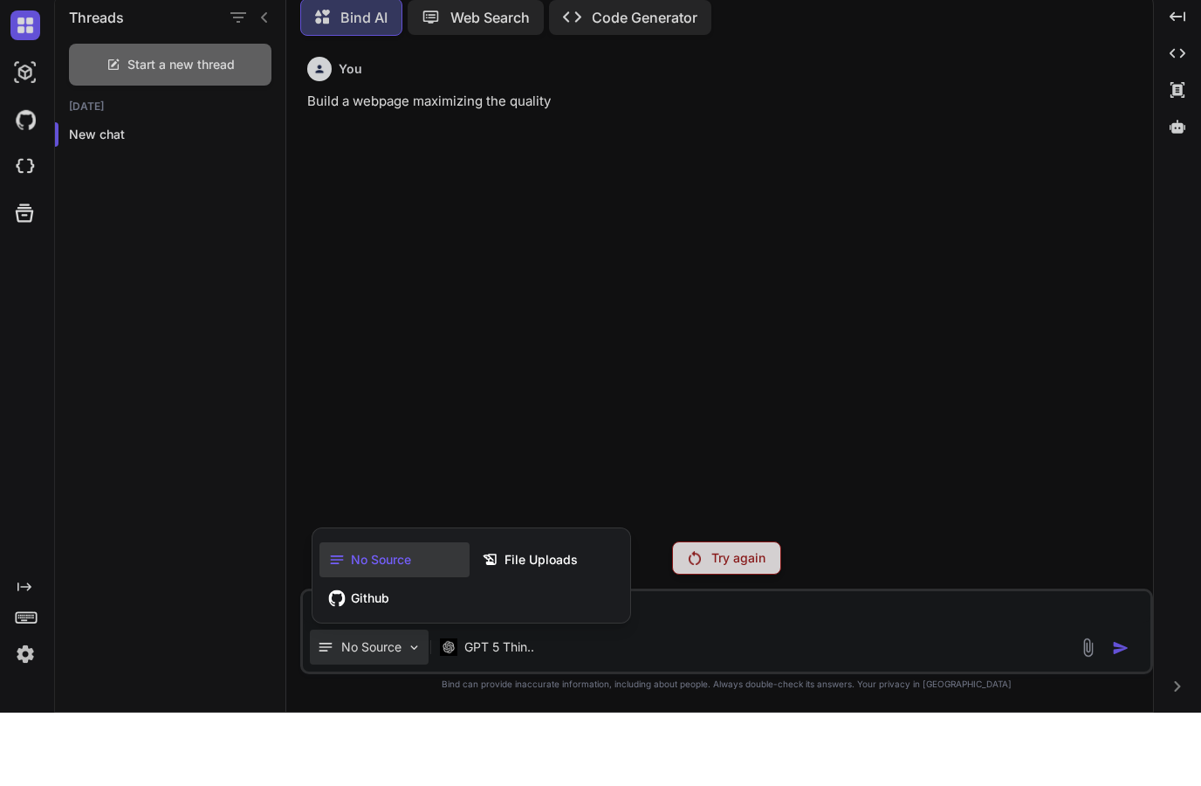
click at [353, 427] on div at bounding box center [600, 393] width 1201 height 786
type textarea "x"
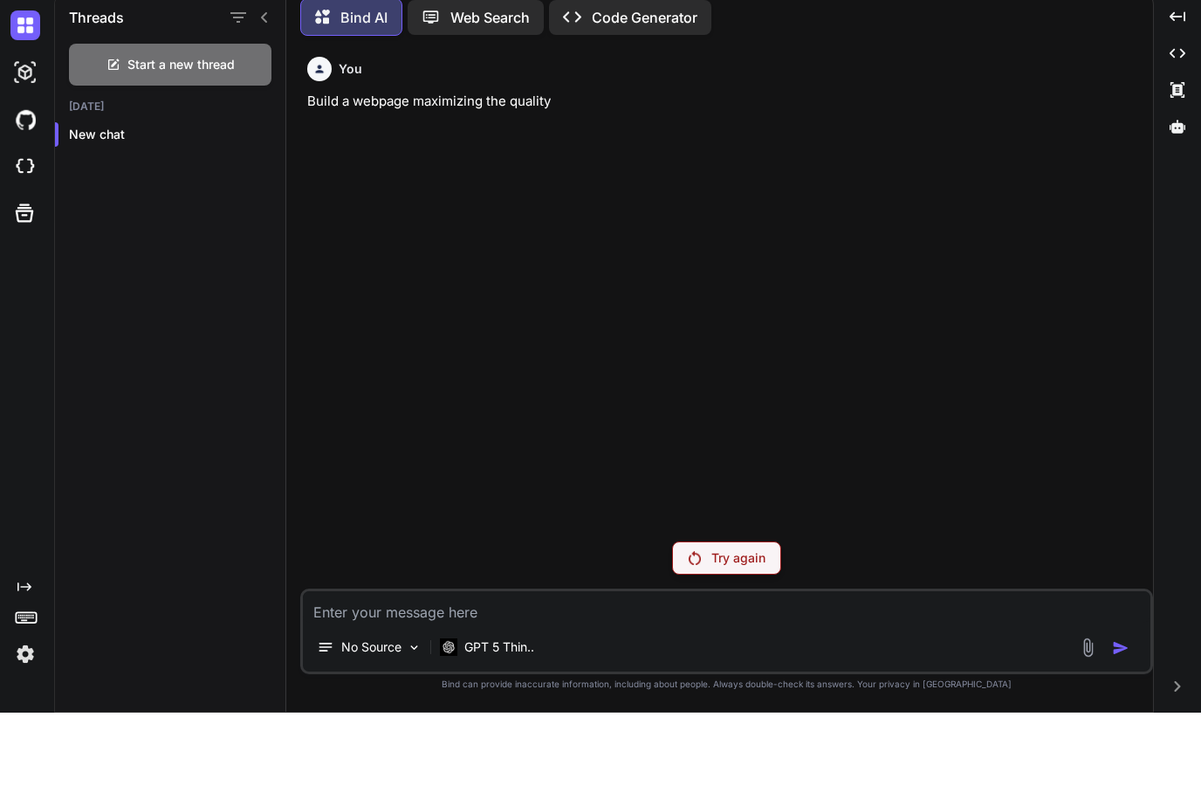
click at [535, 664] on textarea at bounding box center [727, 679] width 848 height 31
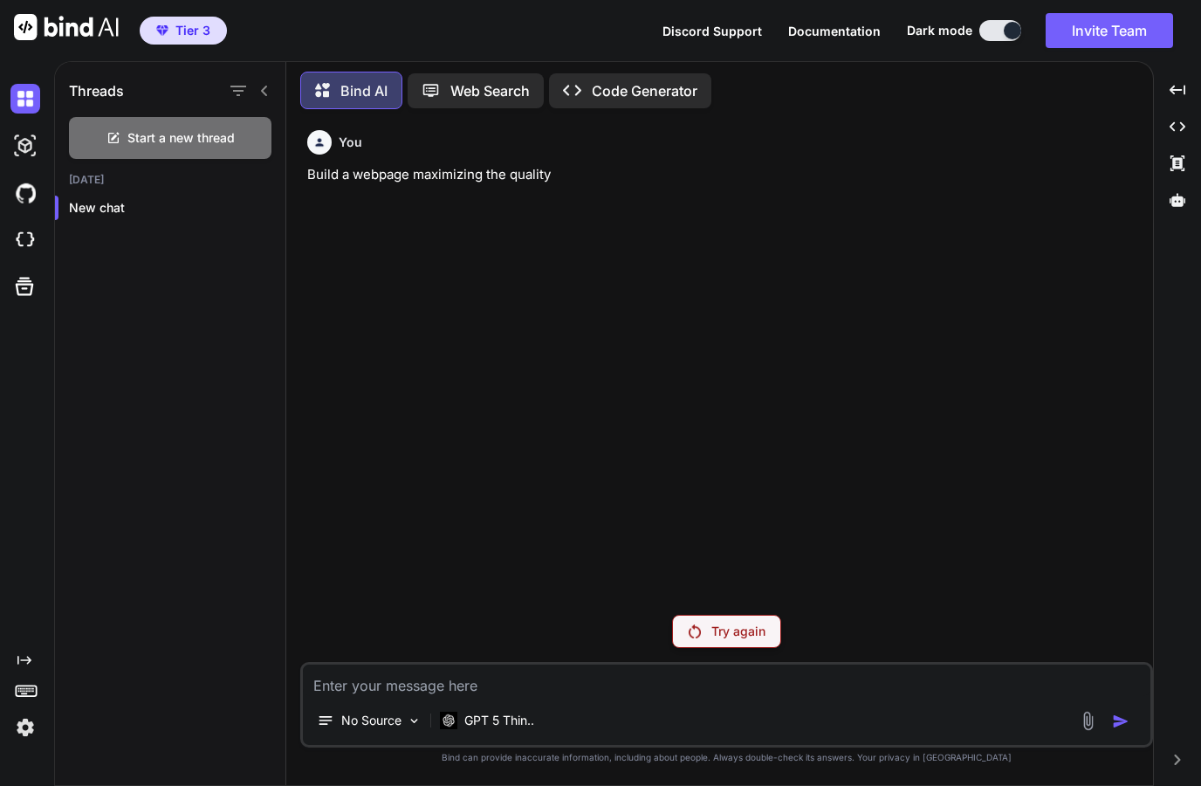
scroll to position [0, 0]
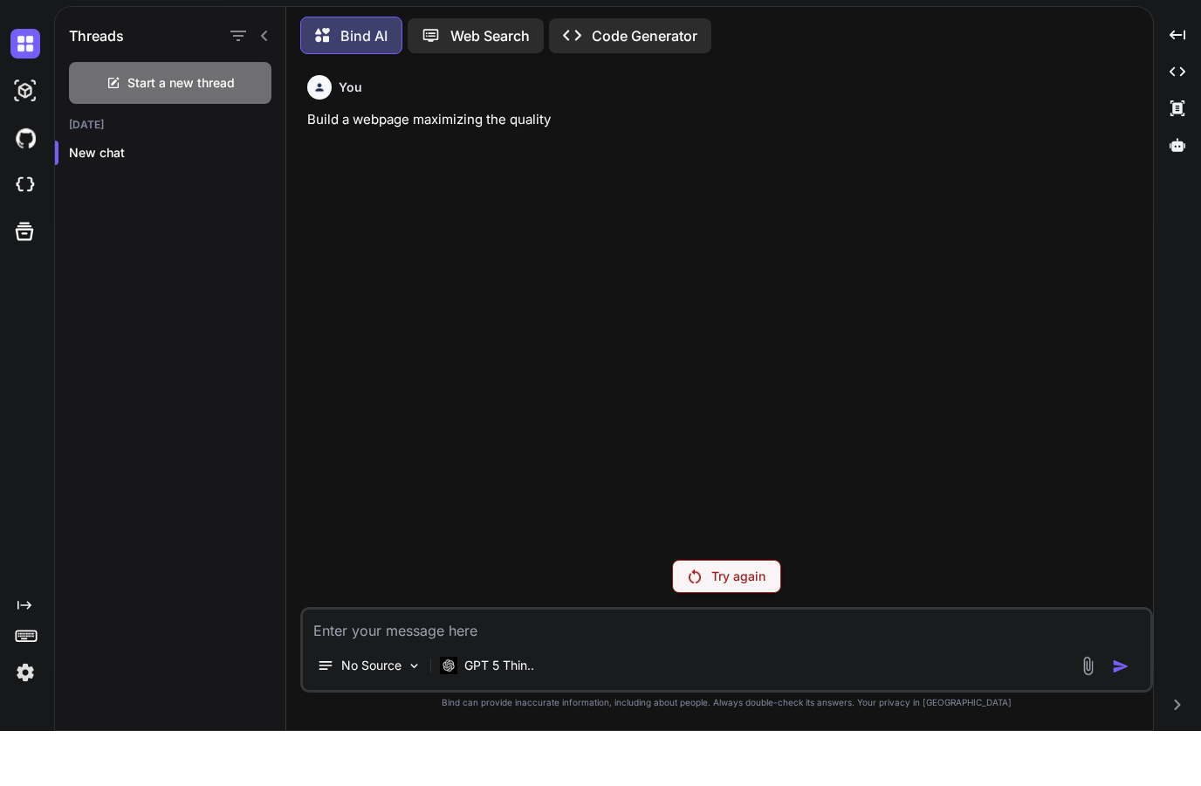
click at [432, 696] on textarea at bounding box center [727, 679] width 848 height 31
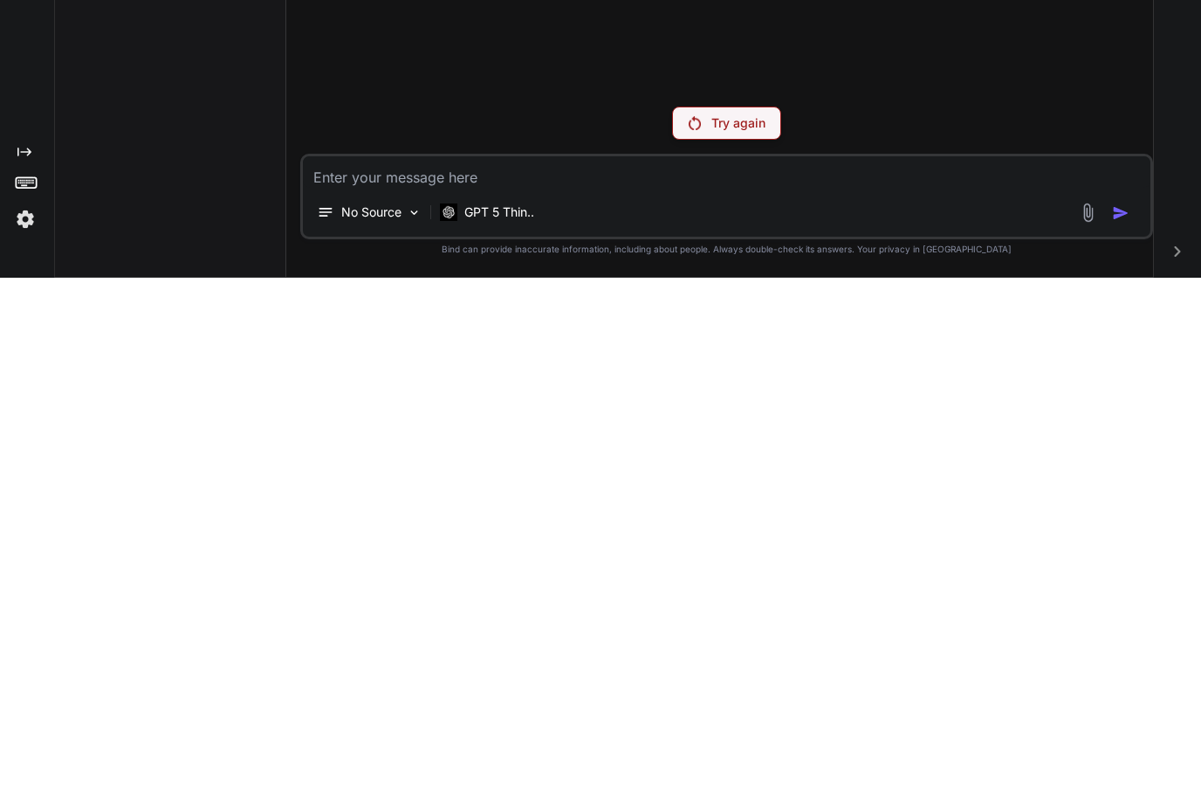
click at [359, 664] on textarea at bounding box center [727, 679] width 848 height 31
paste textarea "// IMPORTANT: If the JavaScript is not working it is most probably because it r…"
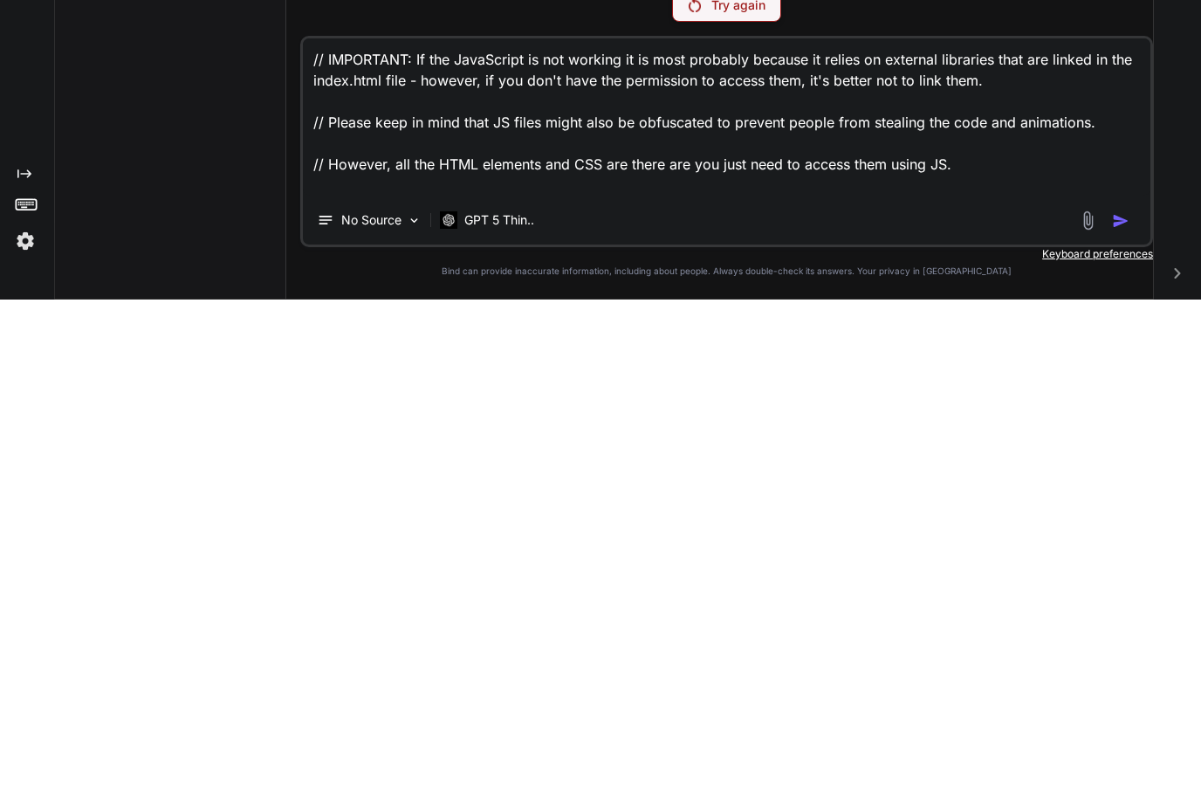
type textarea "// IMPORTANT: If the JavaScript is not working it is most probably because it r…"
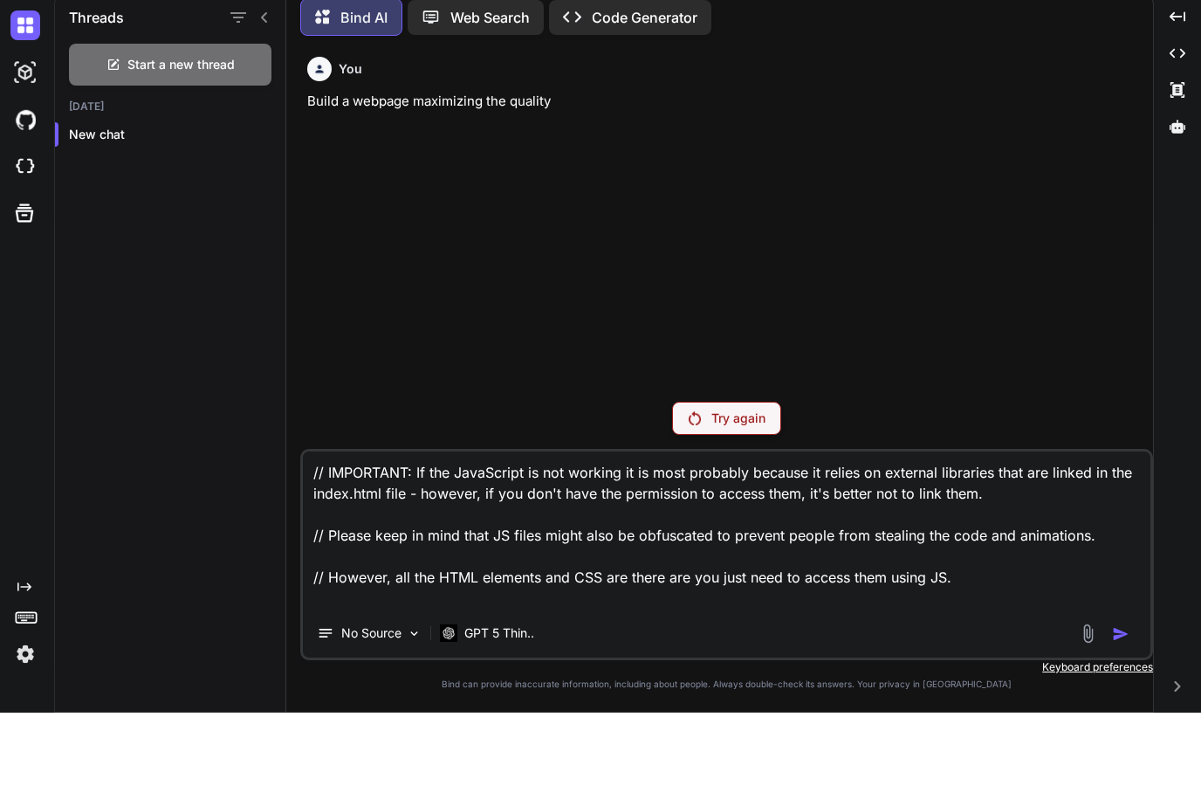
click at [698, 485] on img at bounding box center [695, 492] width 12 height 14
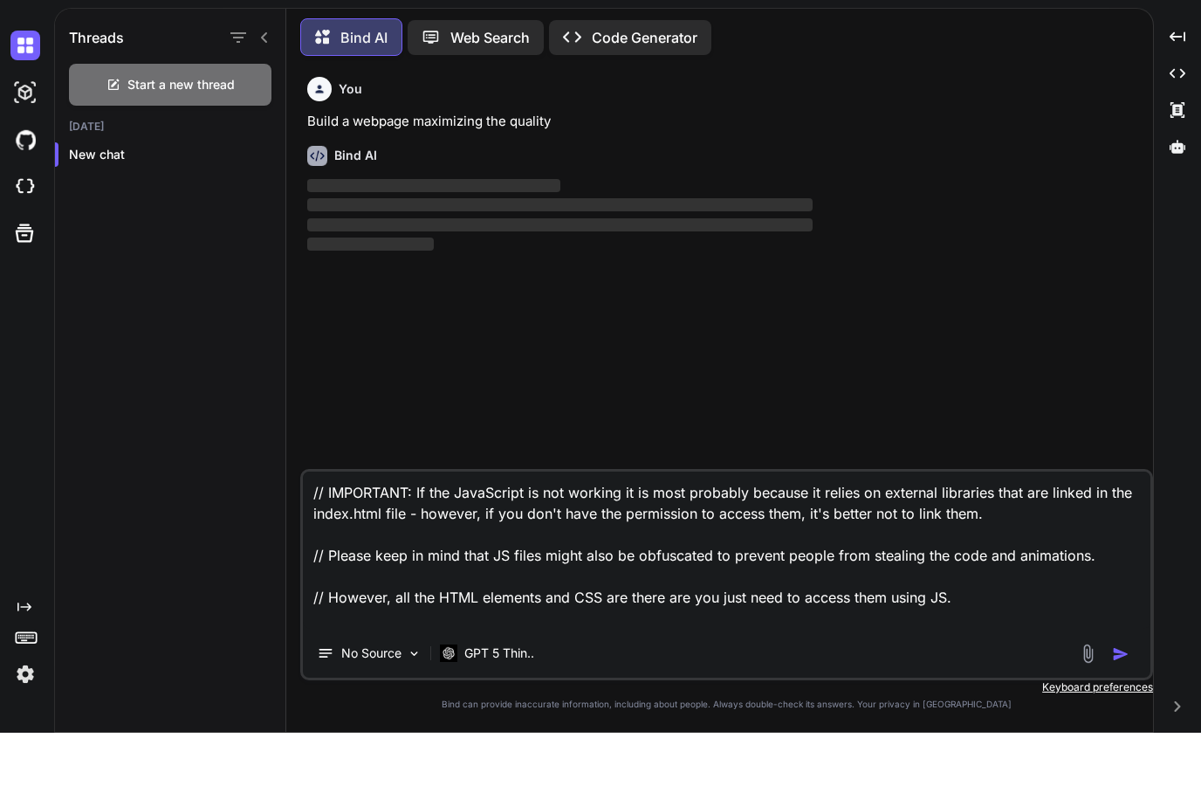
click at [1125, 698] on img "button" at bounding box center [1120, 706] width 17 height 17
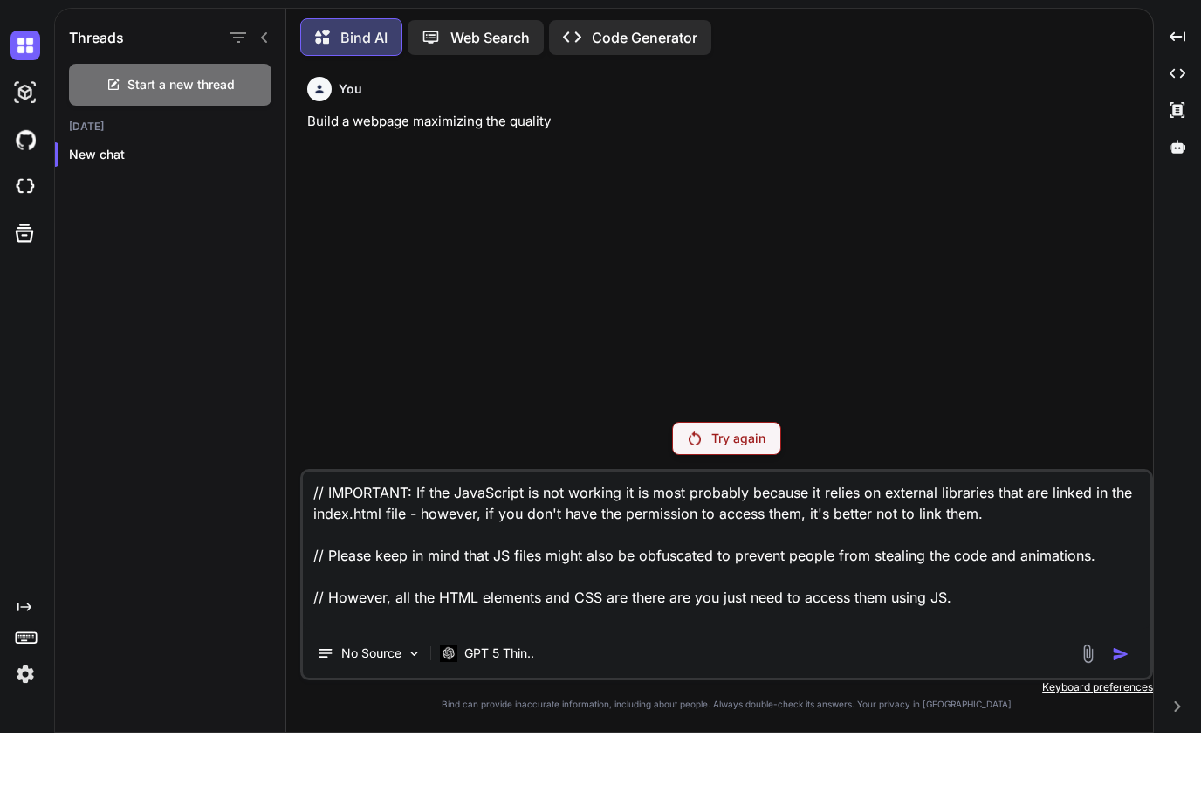
click at [1054, 572] on textarea "// IMPORTANT: If the JavaScript is not working it is most probably because it r…" at bounding box center [727, 603] width 848 height 157
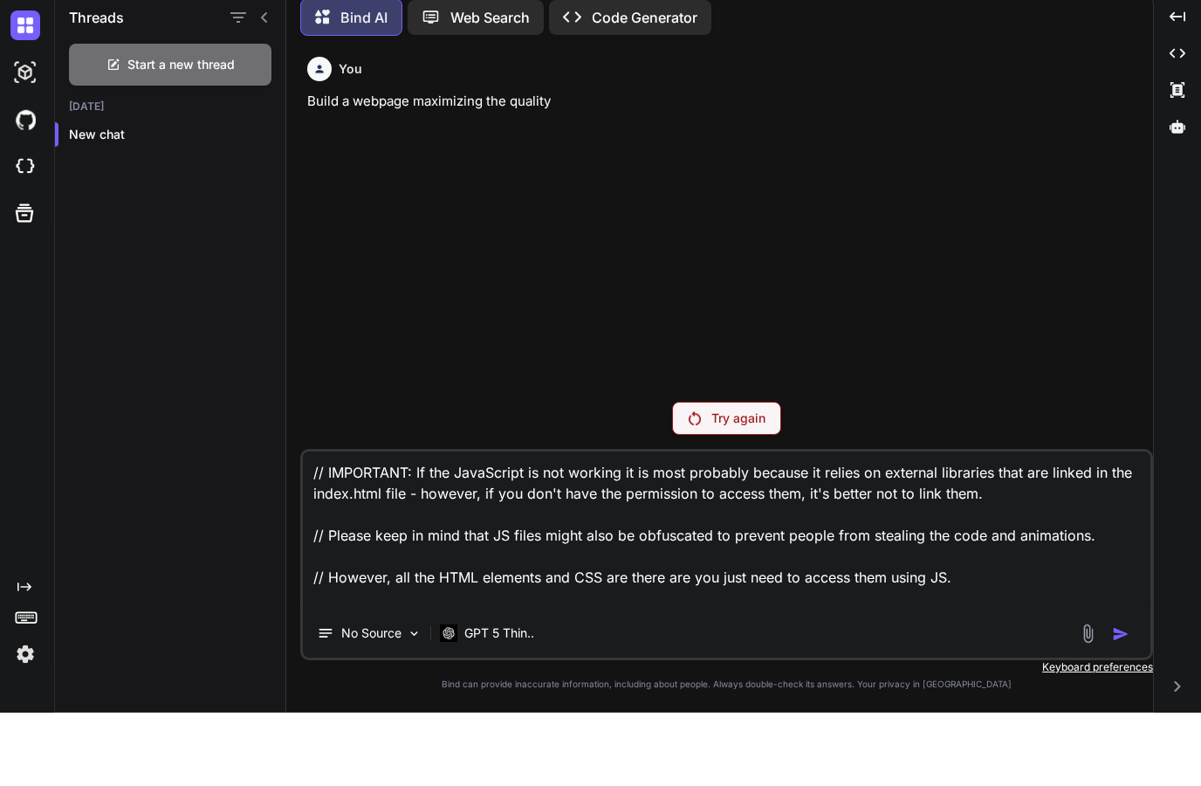
click at [1088, 733] on p "Keyboard preferences" at bounding box center [726, 740] width 853 height 14
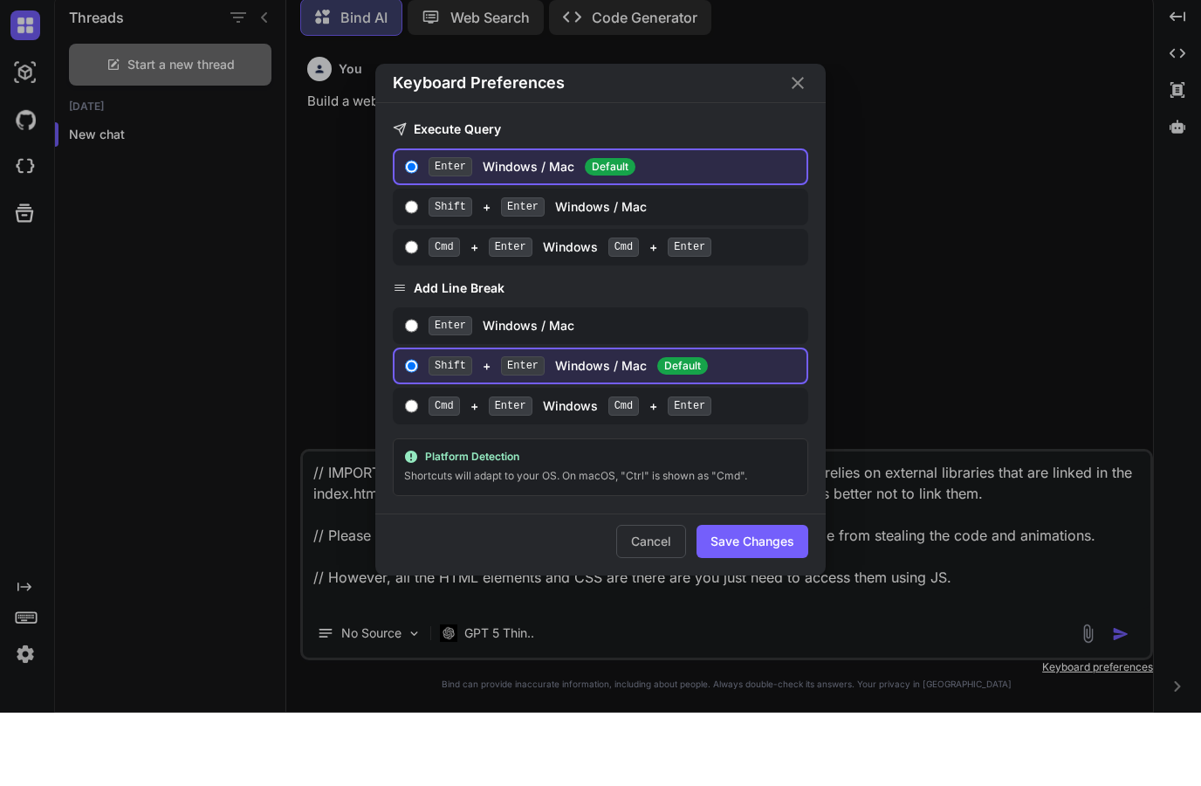
click at [512, 389] on div "Enter Windows / Mac" at bounding box center [614, 398] width 371 height 19
click at [418, 392] on input "Enter Windows / Mac" at bounding box center [411, 399] width 13 height 14
radio input "true"
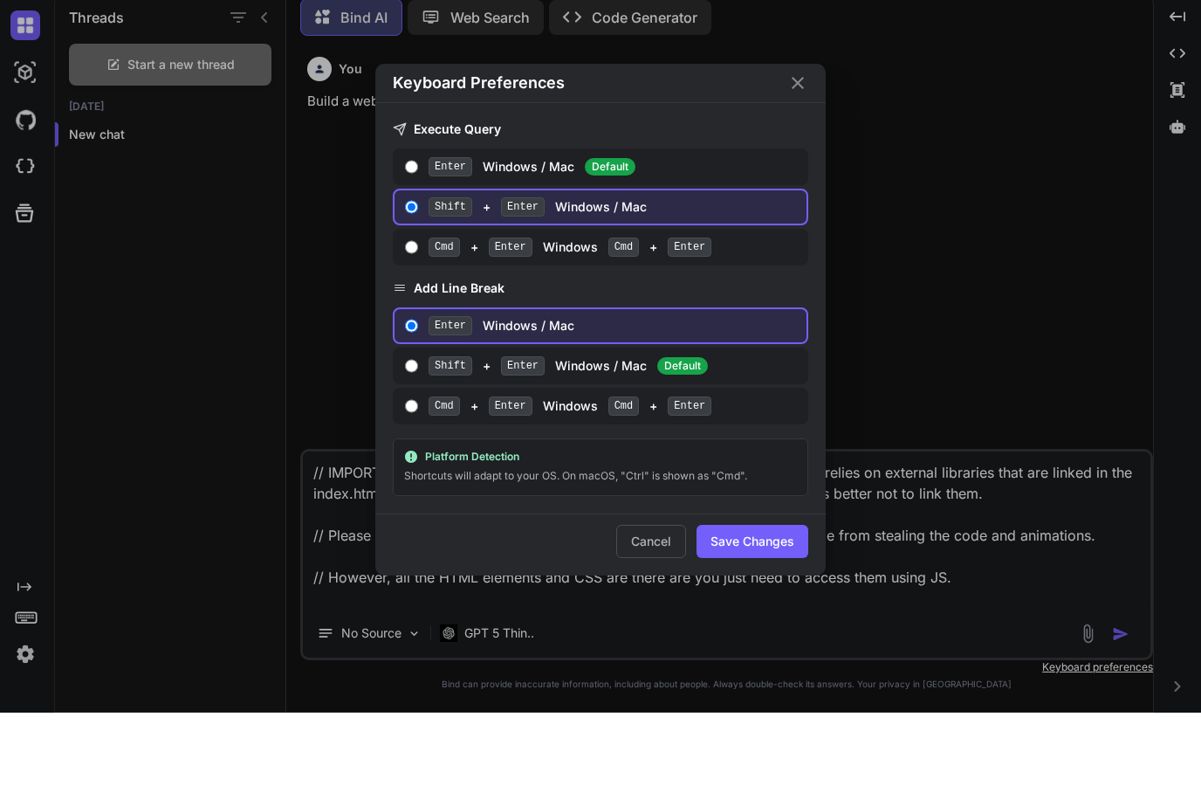
click at [437, 230] on span "Enter" at bounding box center [451, 239] width 44 height 19
click at [418, 233] on input "Enter Windows / Mac Default" at bounding box center [411, 240] width 13 height 14
radio input "true"
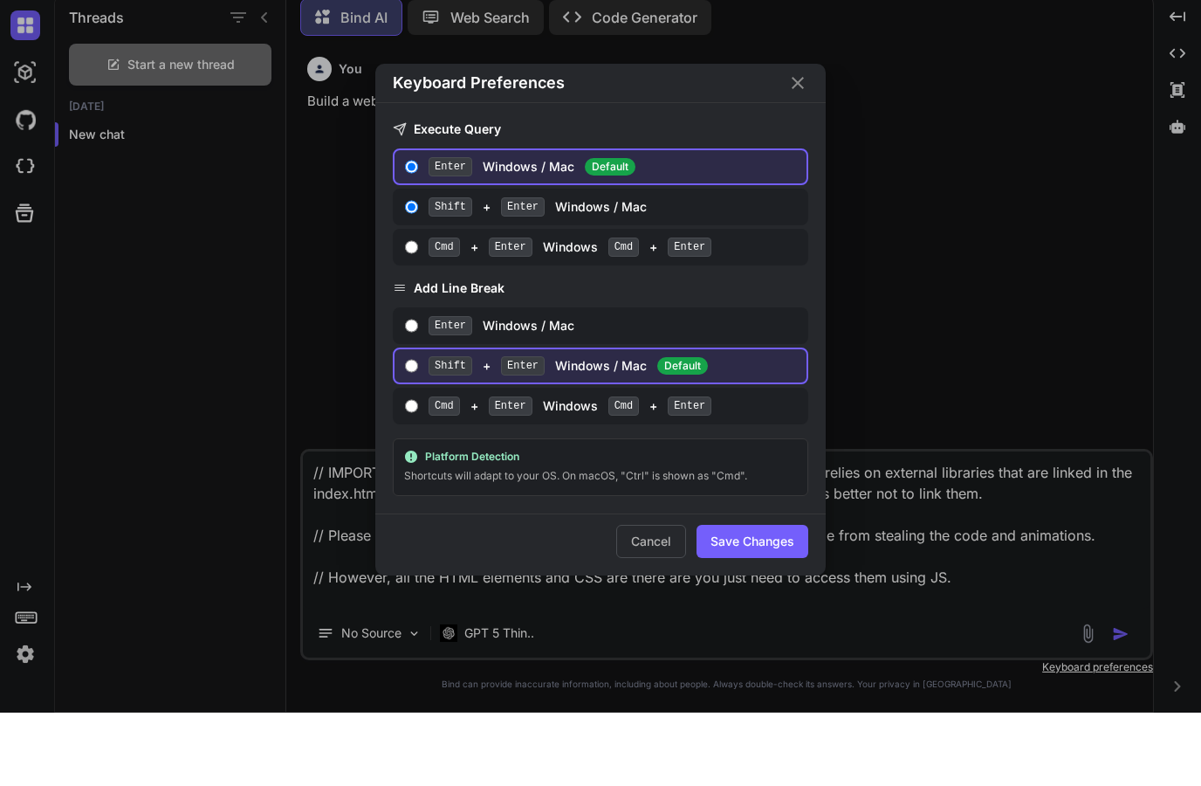
radio input "true"
click at [731, 598] on button "Save Changes" at bounding box center [753, 614] width 112 height 33
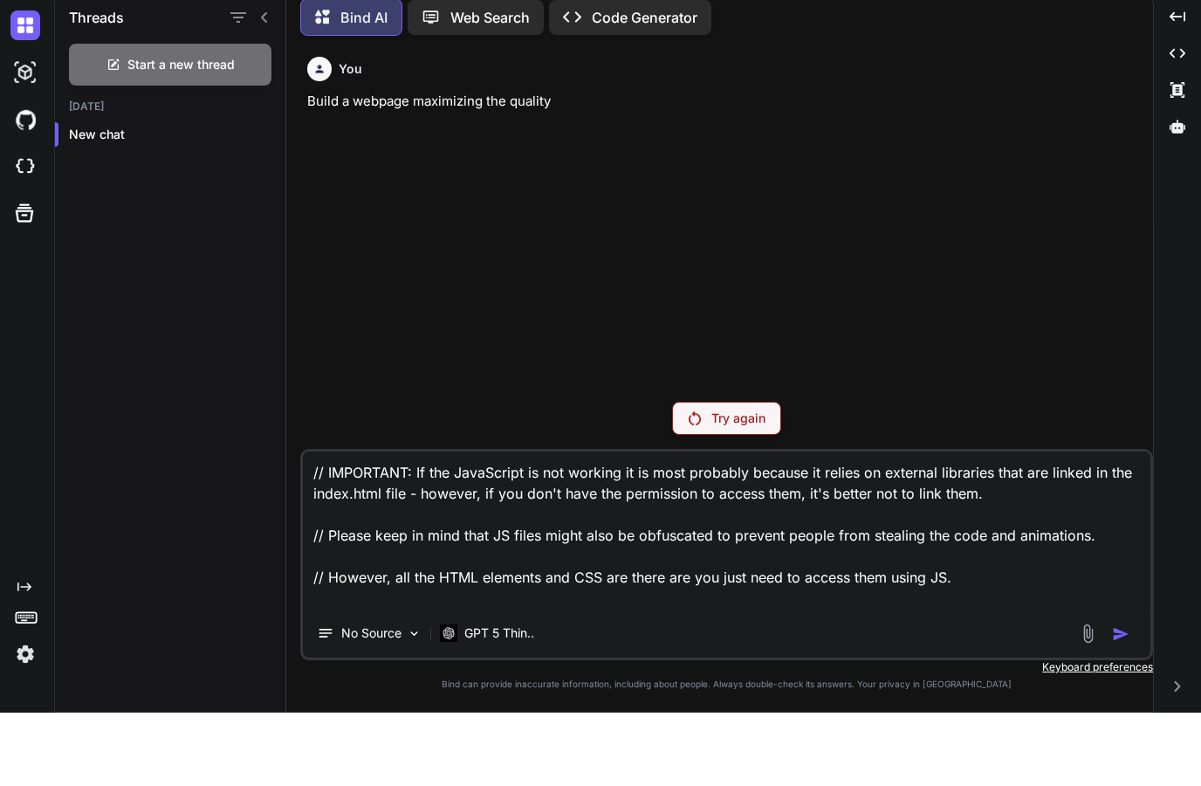
click at [25, 653] on icon "Created with Pixso." at bounding box center [24, 660] width 14 height 14
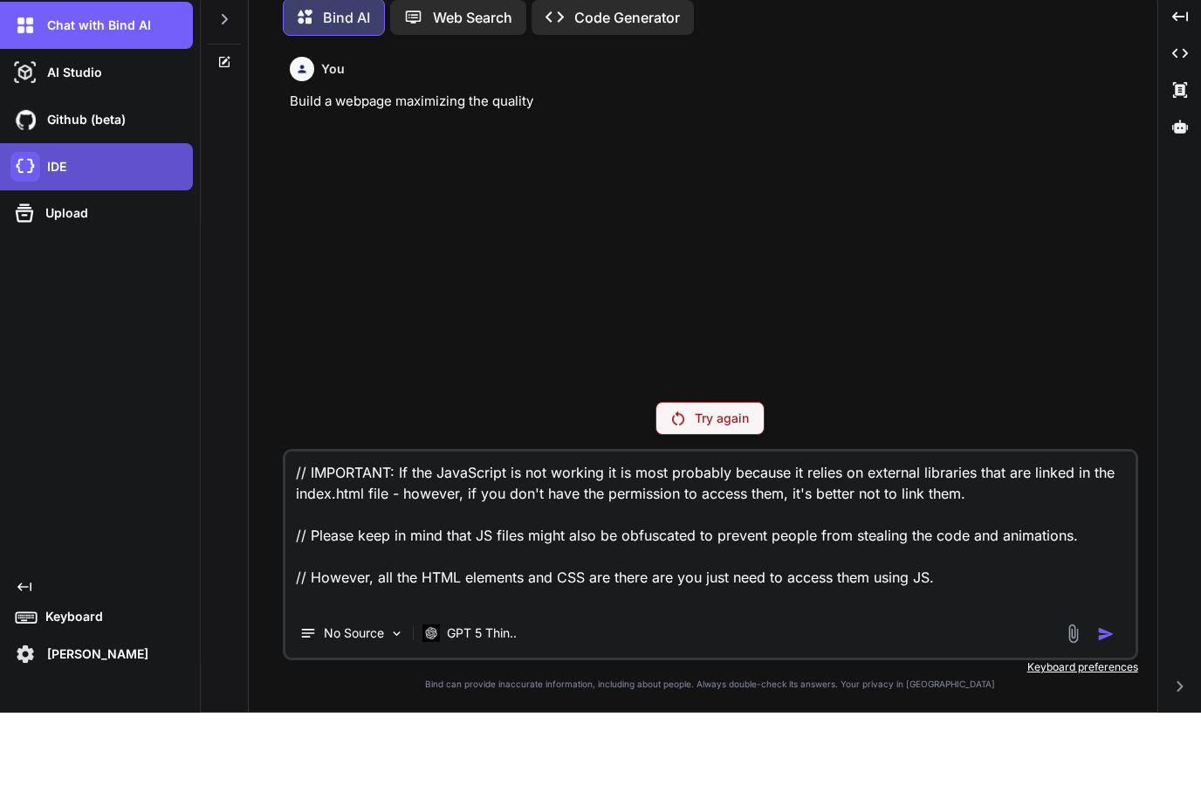
click at [38, 225] on img at bounding box center [25, 240] width 30 height 30
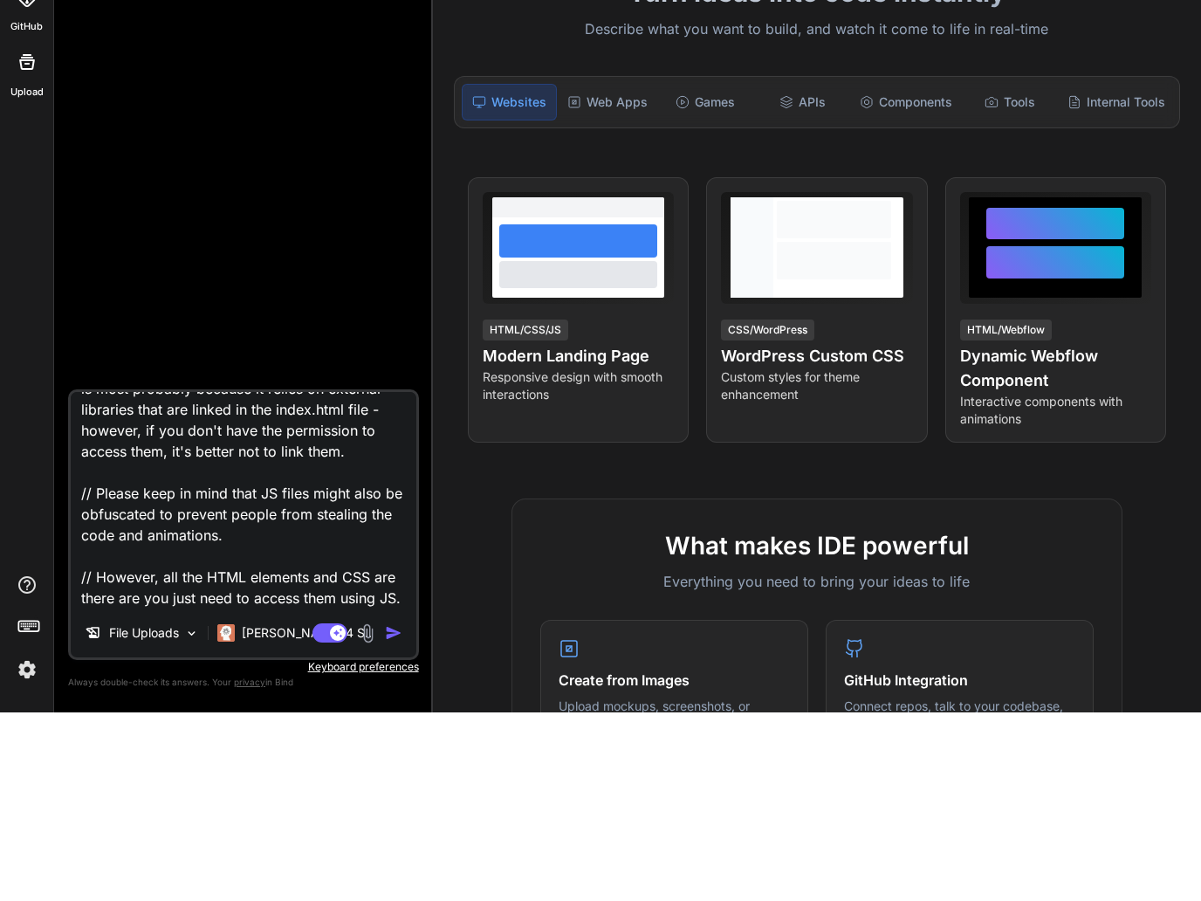
scroll to position [66, 0]
click at [390, 813] on img "button" at bounding box center [393, 821] width 17 height 17
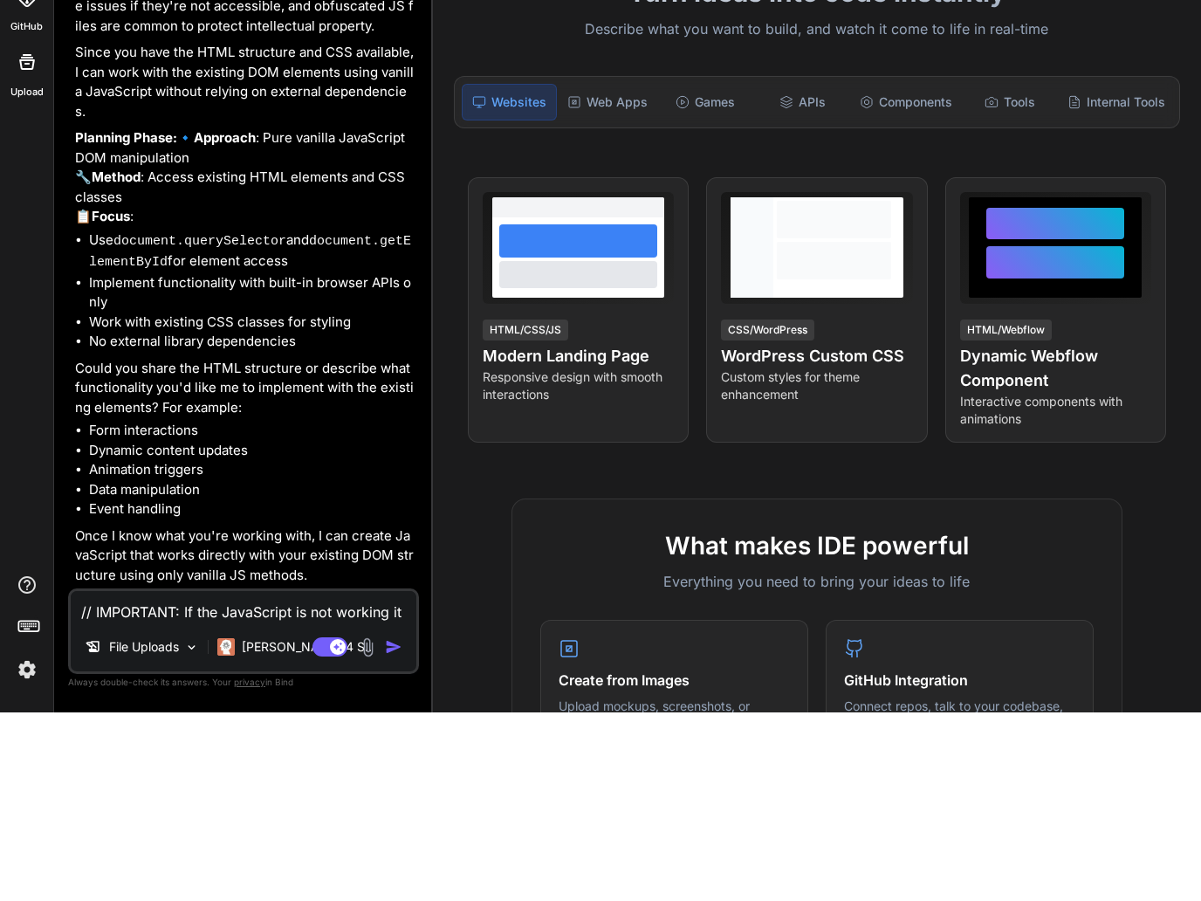
scroll to position [0, 0]
click at [140, 827] on p "File Uploads" at bounding box center [144, 835] width 70 height 17
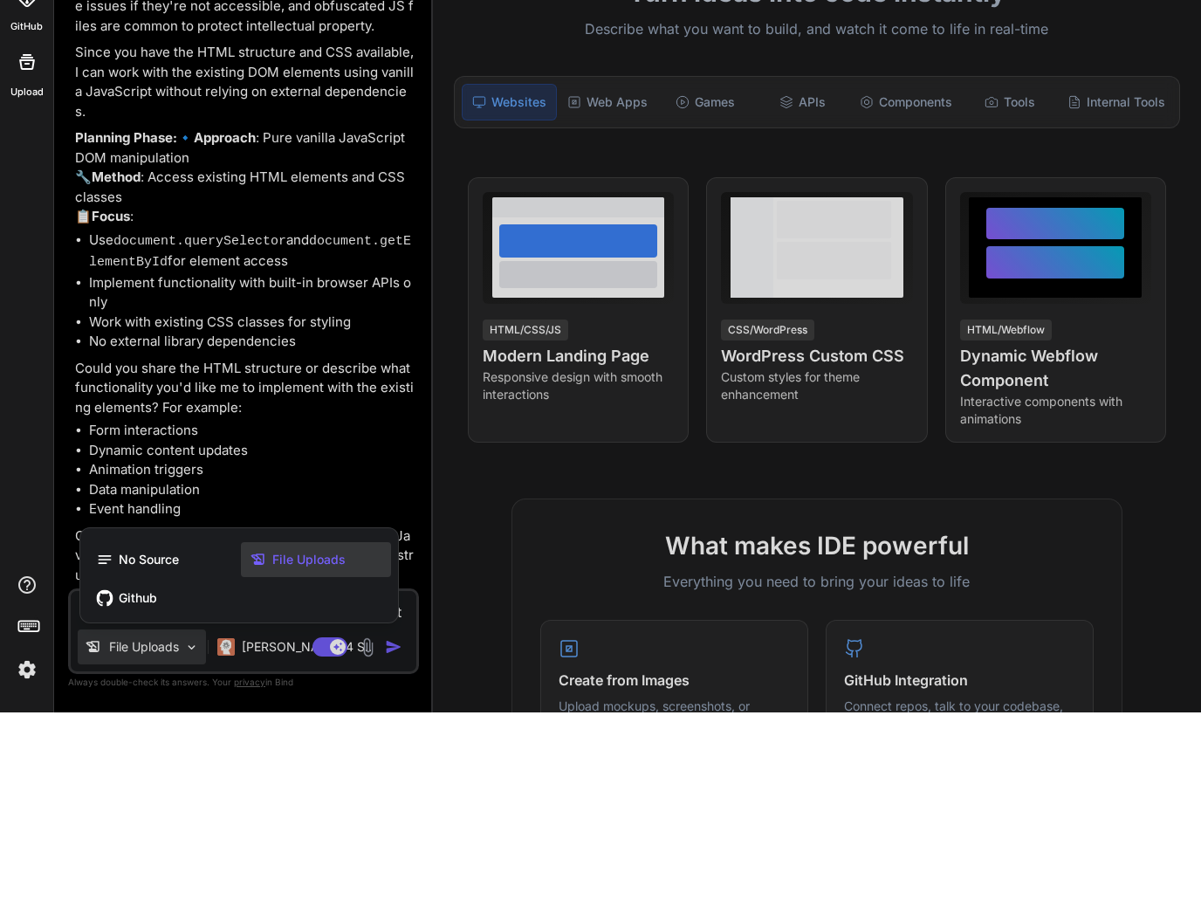
click at [287, 740] on span "File Uploads" at bounding box center [308, 748] width 73 height 17
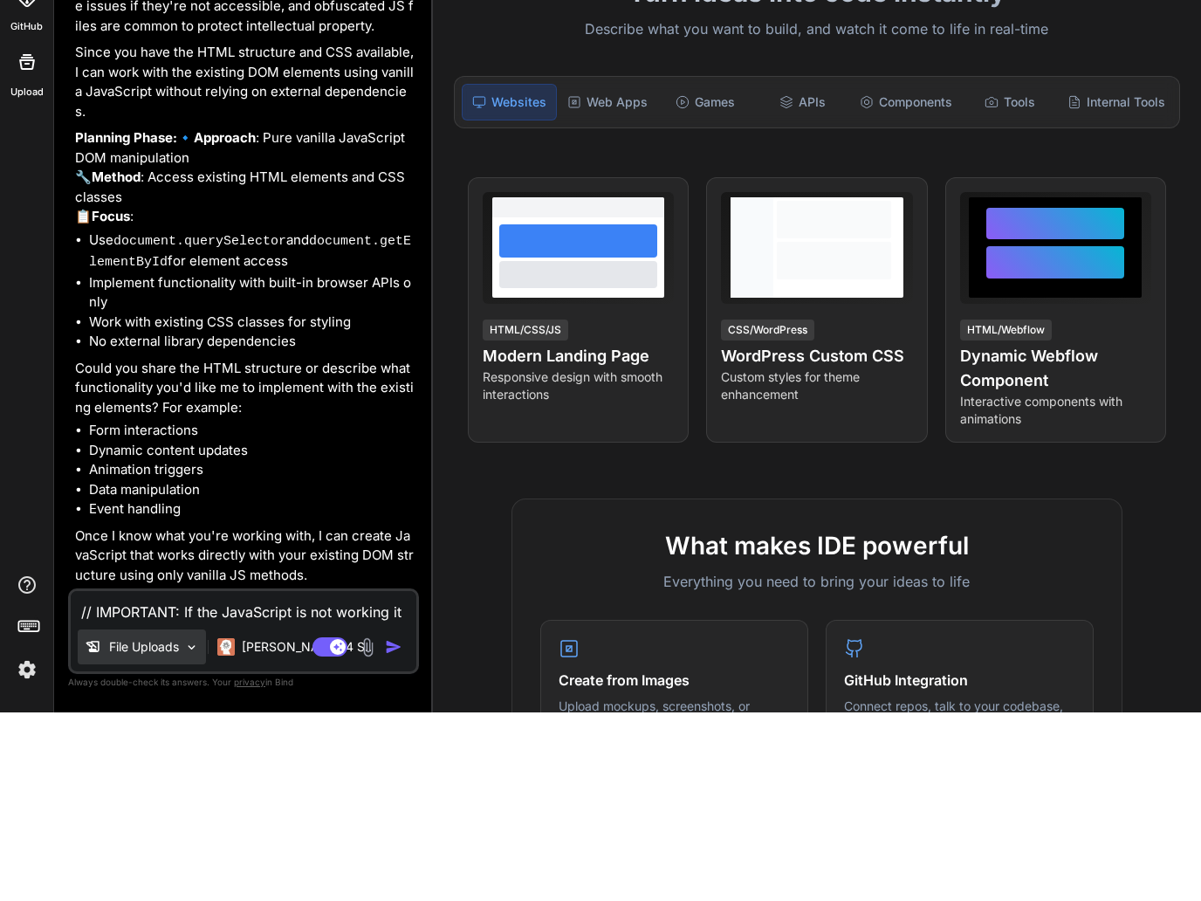
click at [114, 827] on p "File Uploads" at bounding box center [144, 835] width 70 height 17
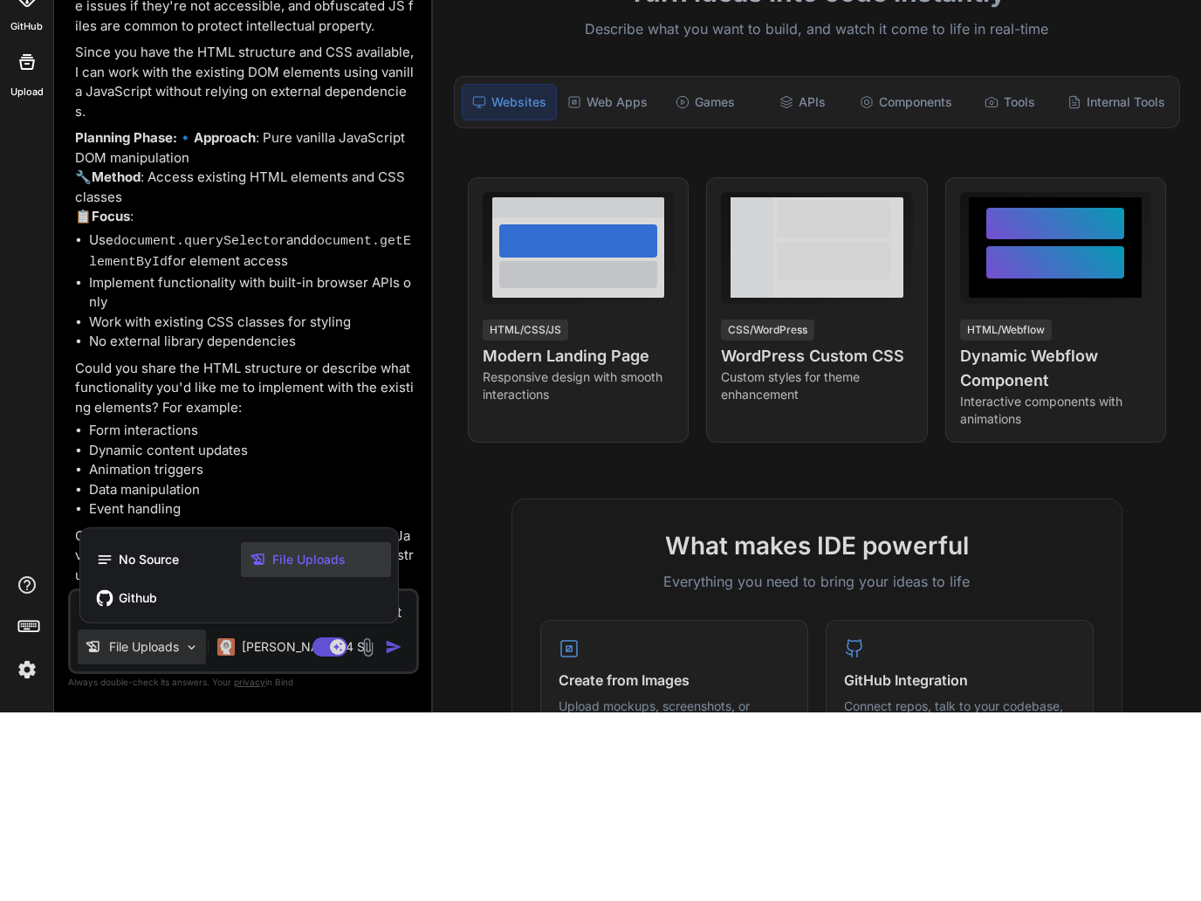
type textarea "x"
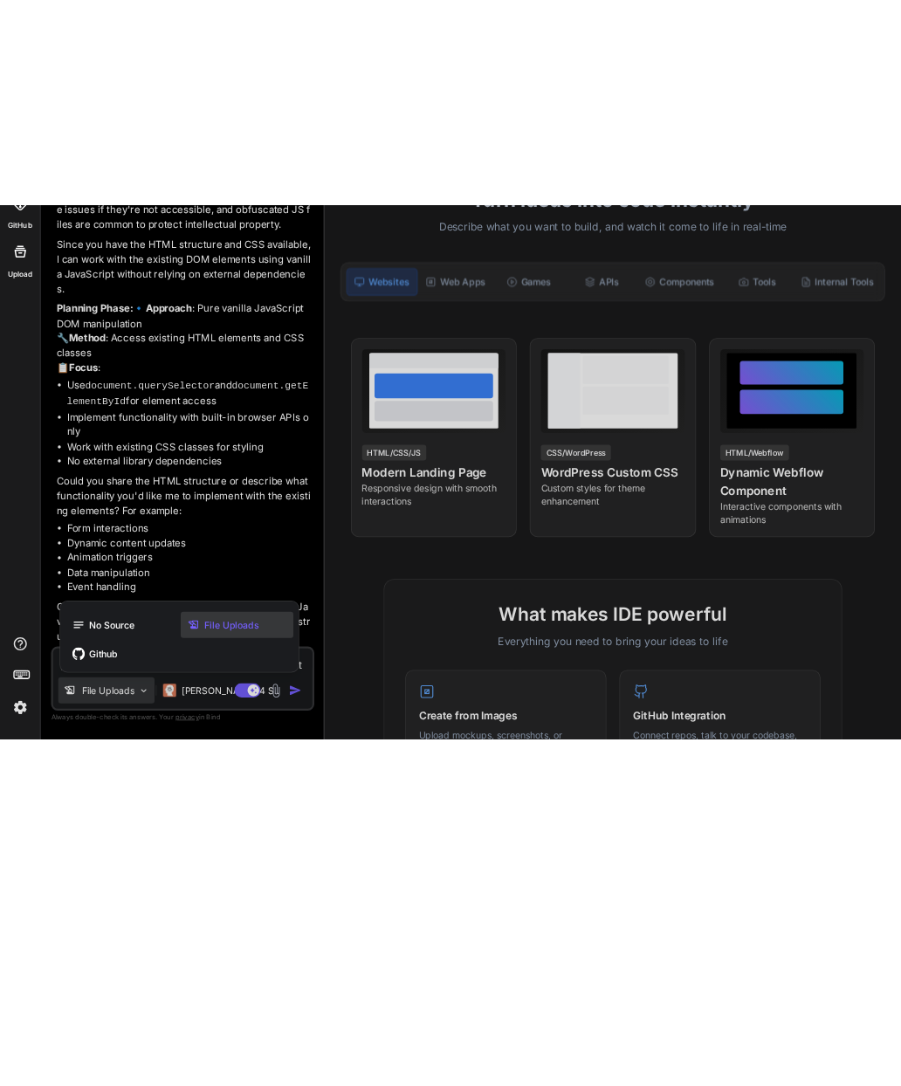
scroll to position [98, 0]
